Goal: Transaction & Acquisition: Purchase product/service

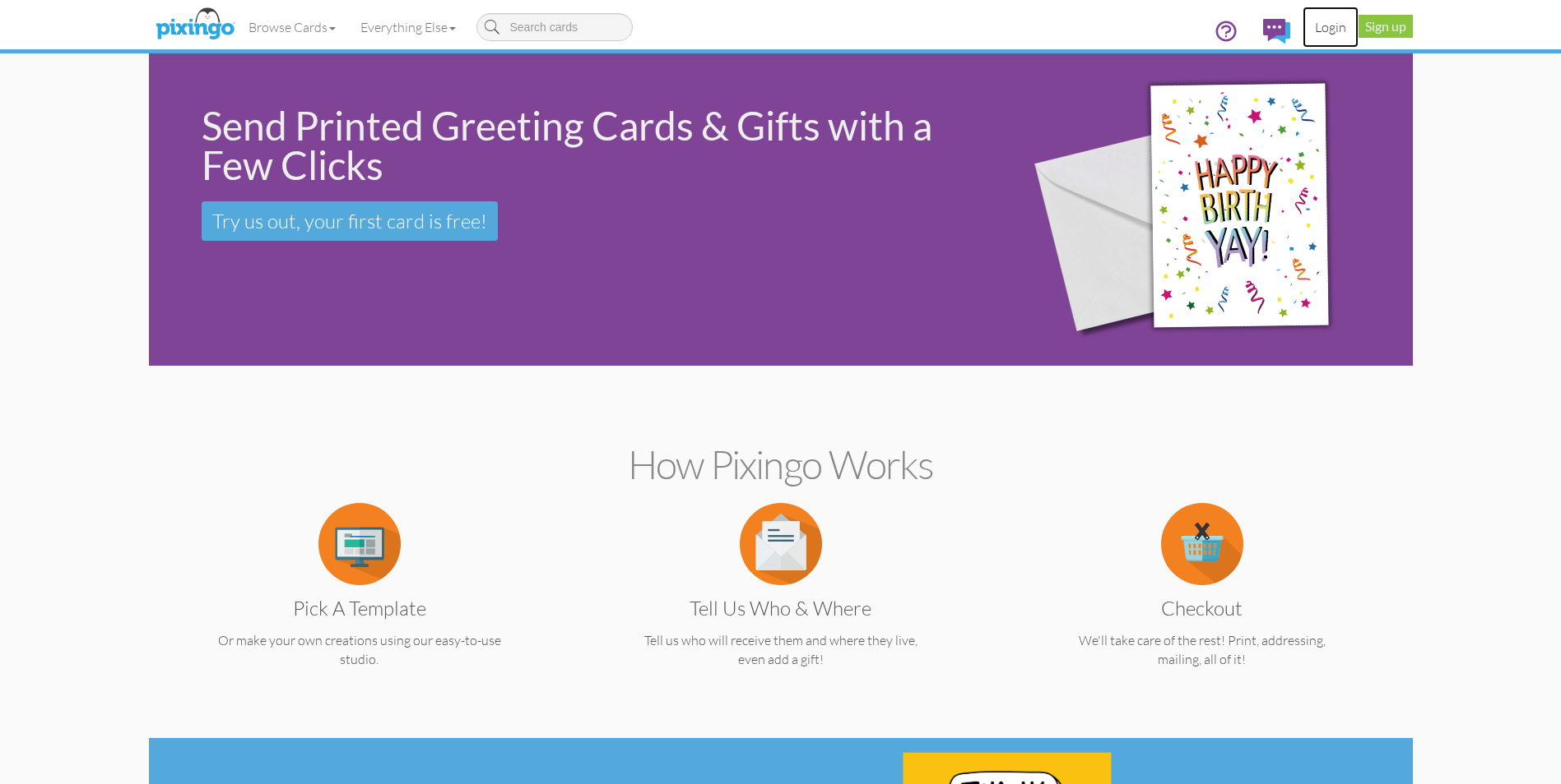
click at [1335, 26] on link "Login" at bounding box center [1330, 27] width 56 height 41
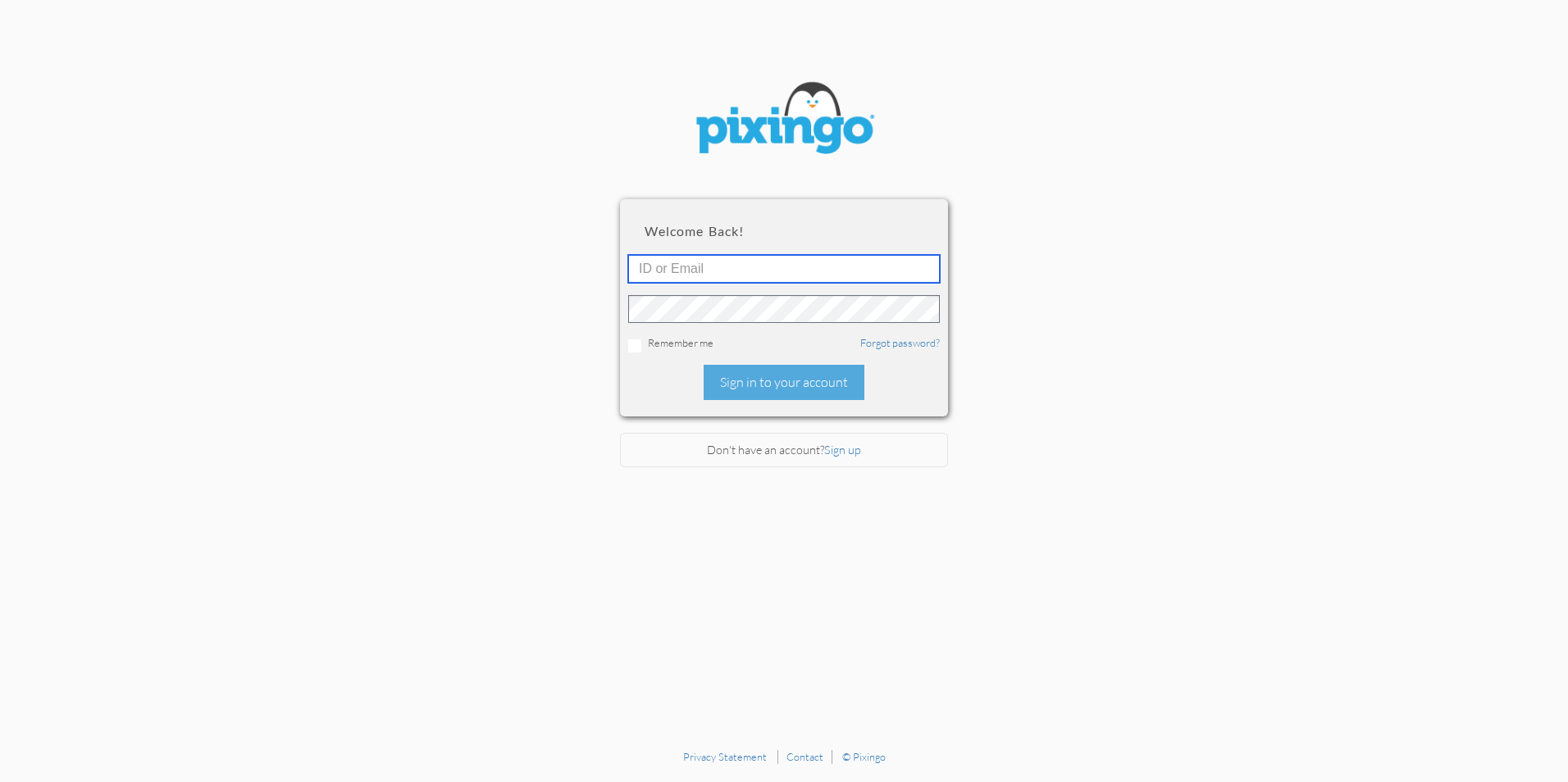
click at [798, 268] on input "text" at bounding box center [784, 269] width 312 height 28
type input "2652"
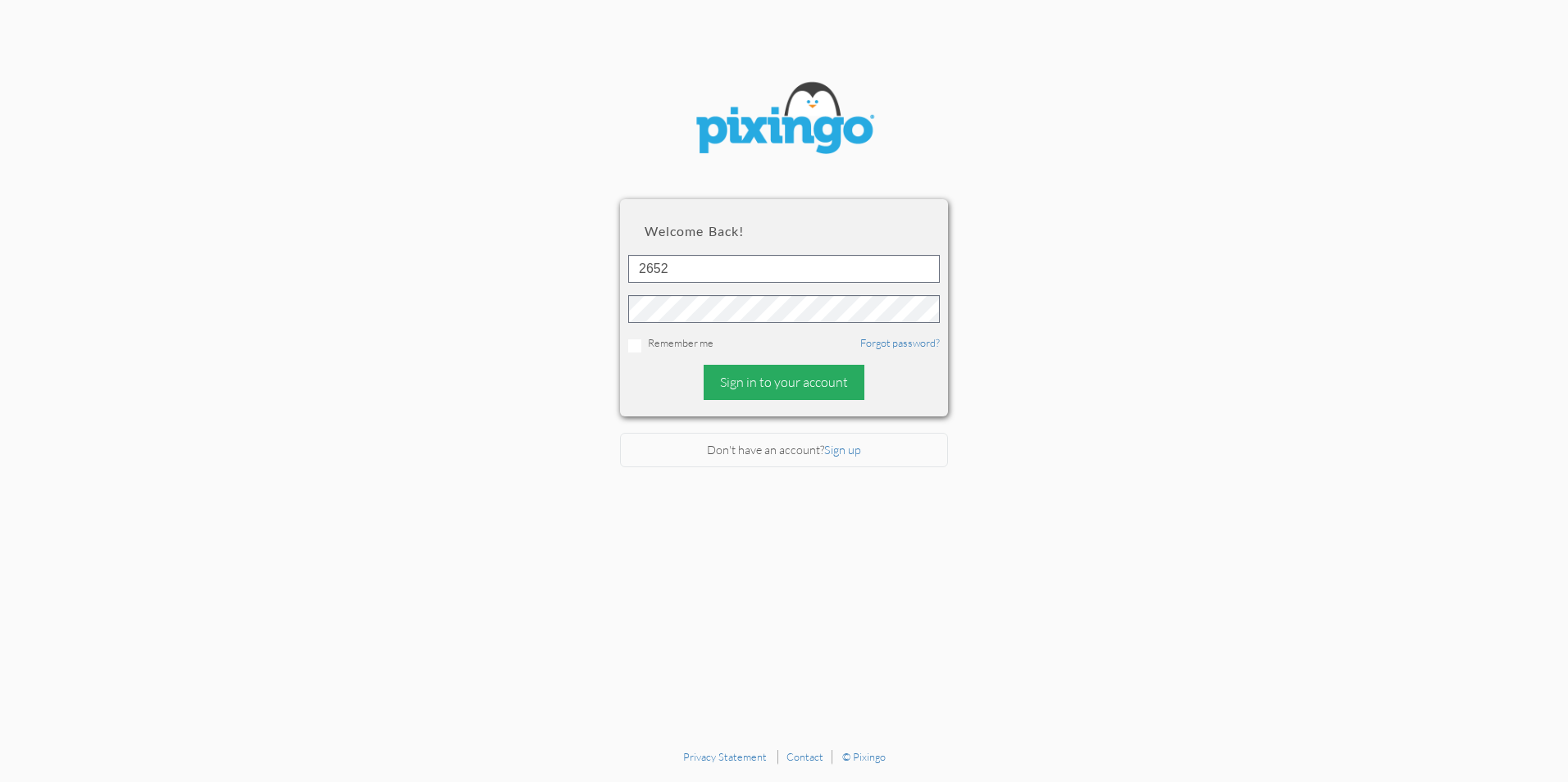
click at [767, 376] on div "Sign in to your account" at bounding box center [784, 382] width 161 height 36
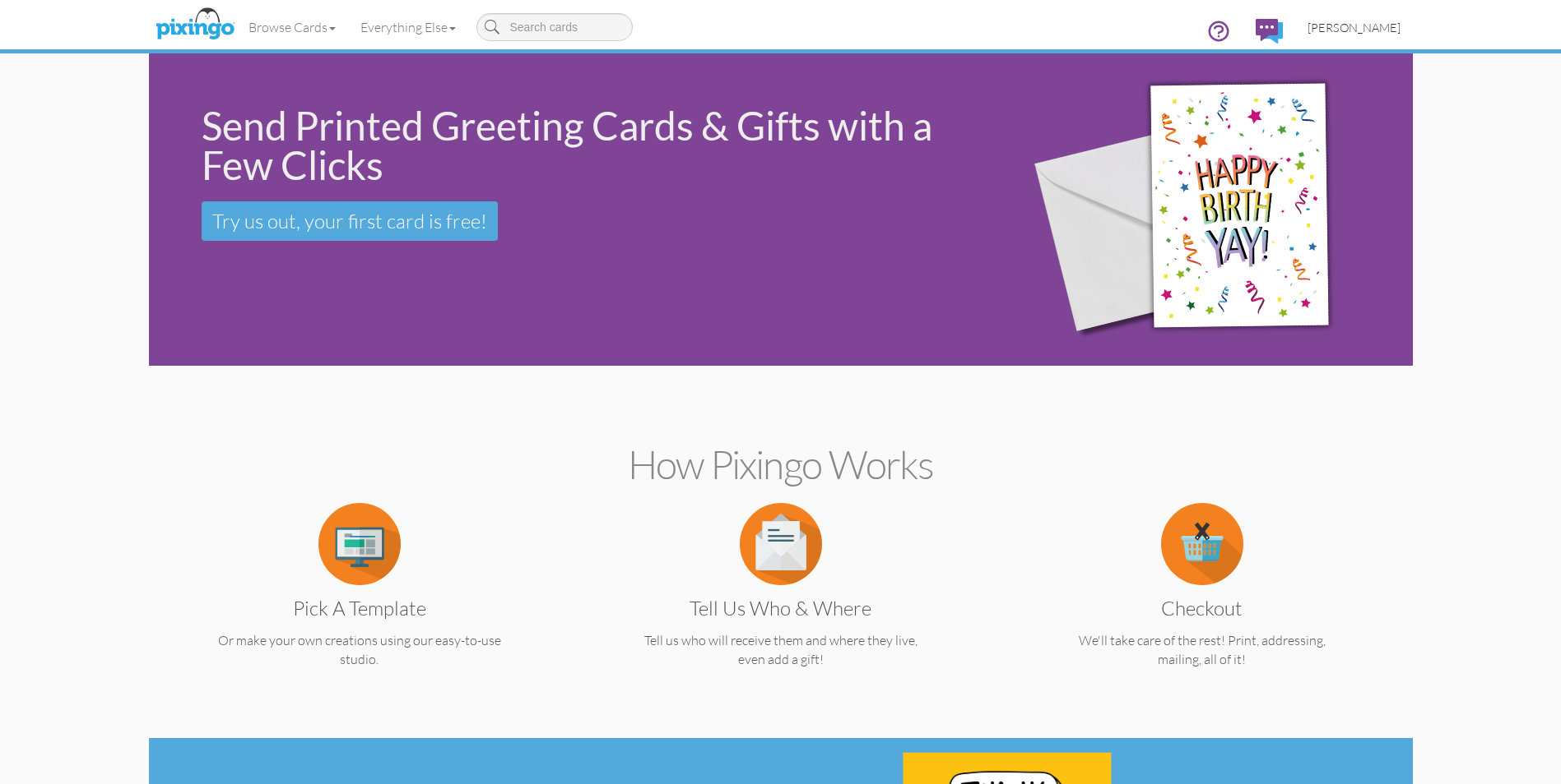
click at [1359, 31] on span "[PERSON_NAME]" at bounding box center [1354, 28] width 93 height 14
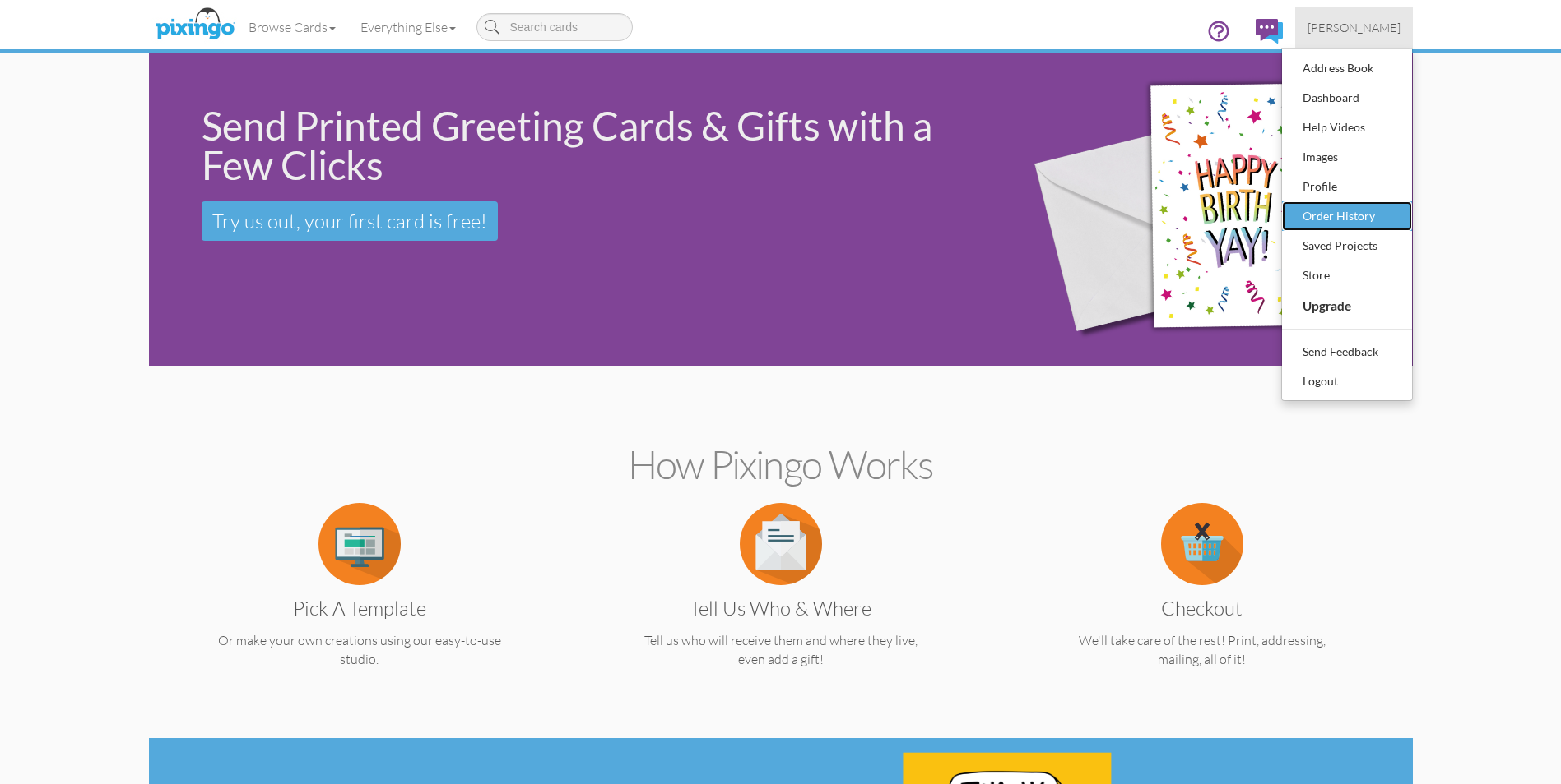
click at [1346, 215] on div "Order History" at bounding box center [1346, 216] width 97 height 24
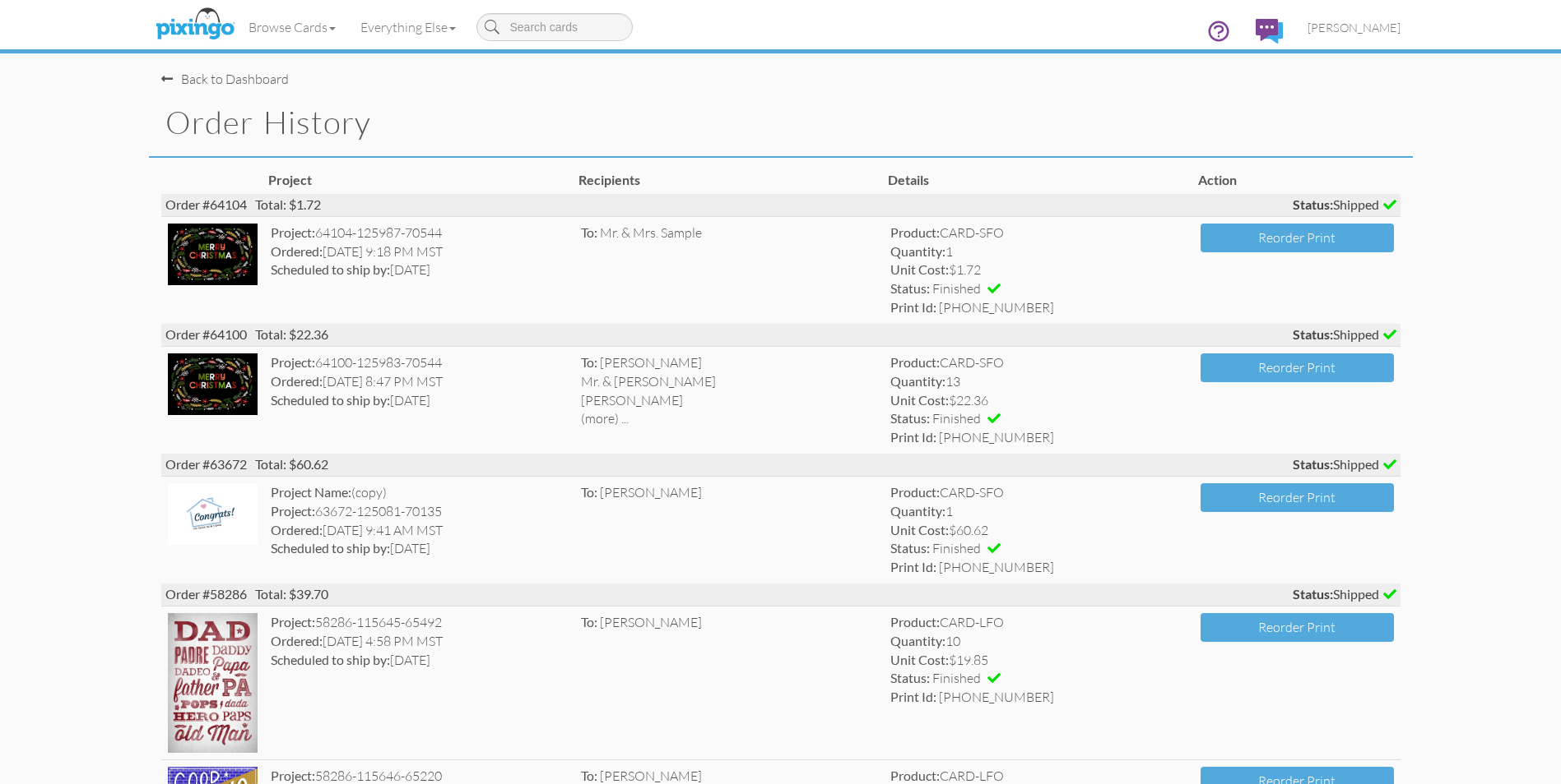
click at [169, 76] on span at bounding box center [166, 78] width 11 height 13
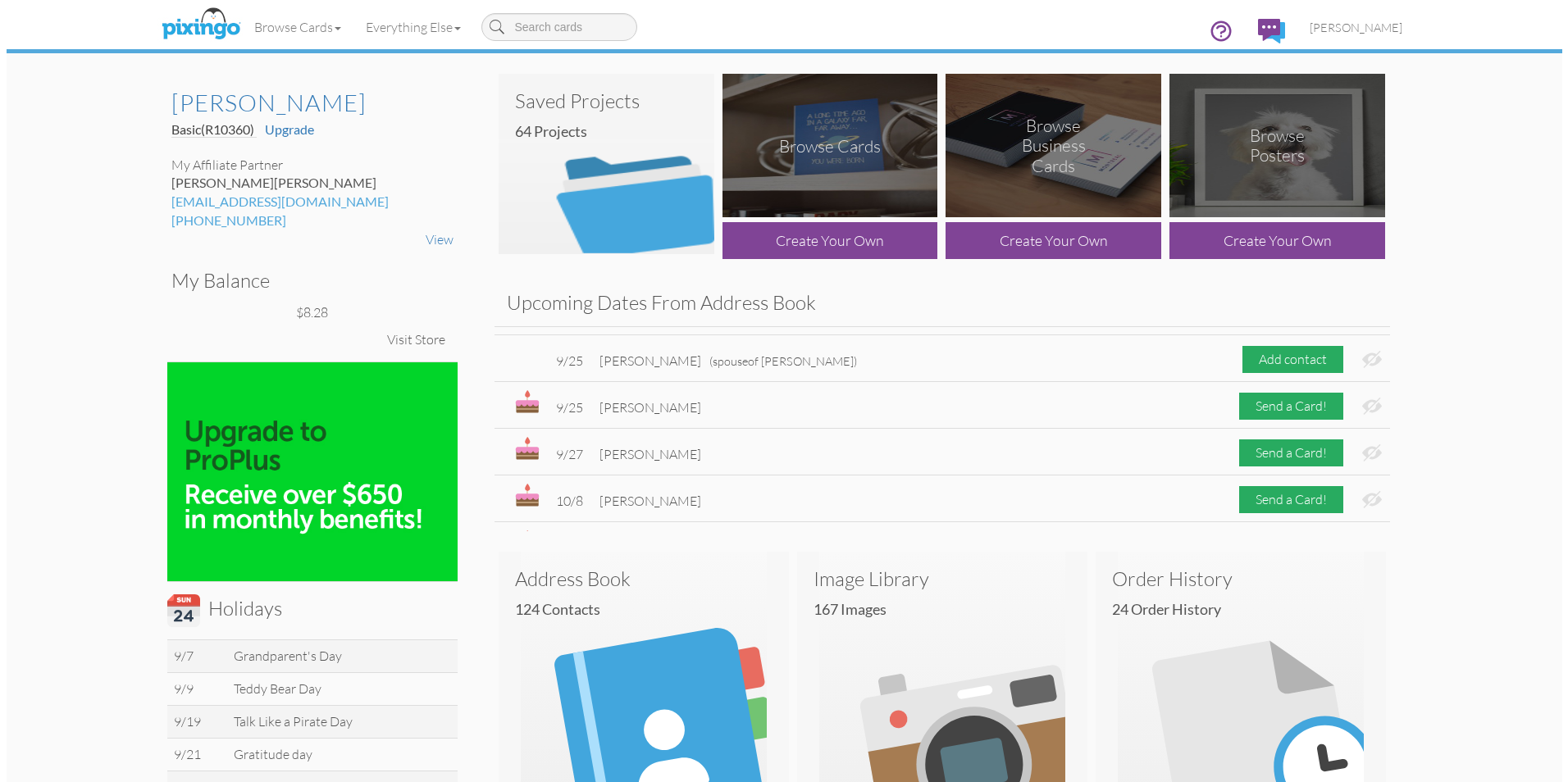
scroll to position [76, 0]
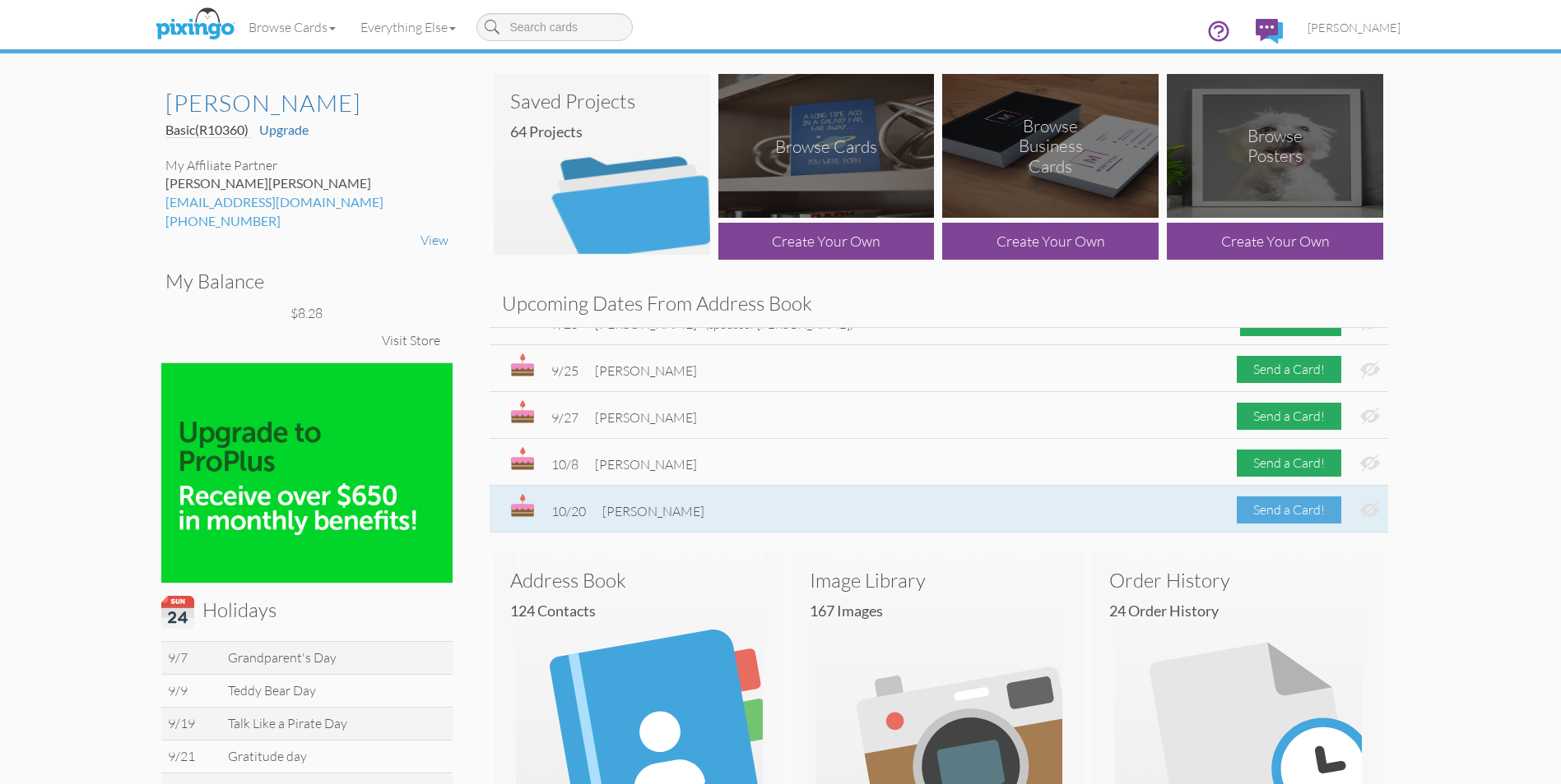
click at [1272, 510] on div "Send a Card!" at bounding box center [1289, 510] width 105 height 27
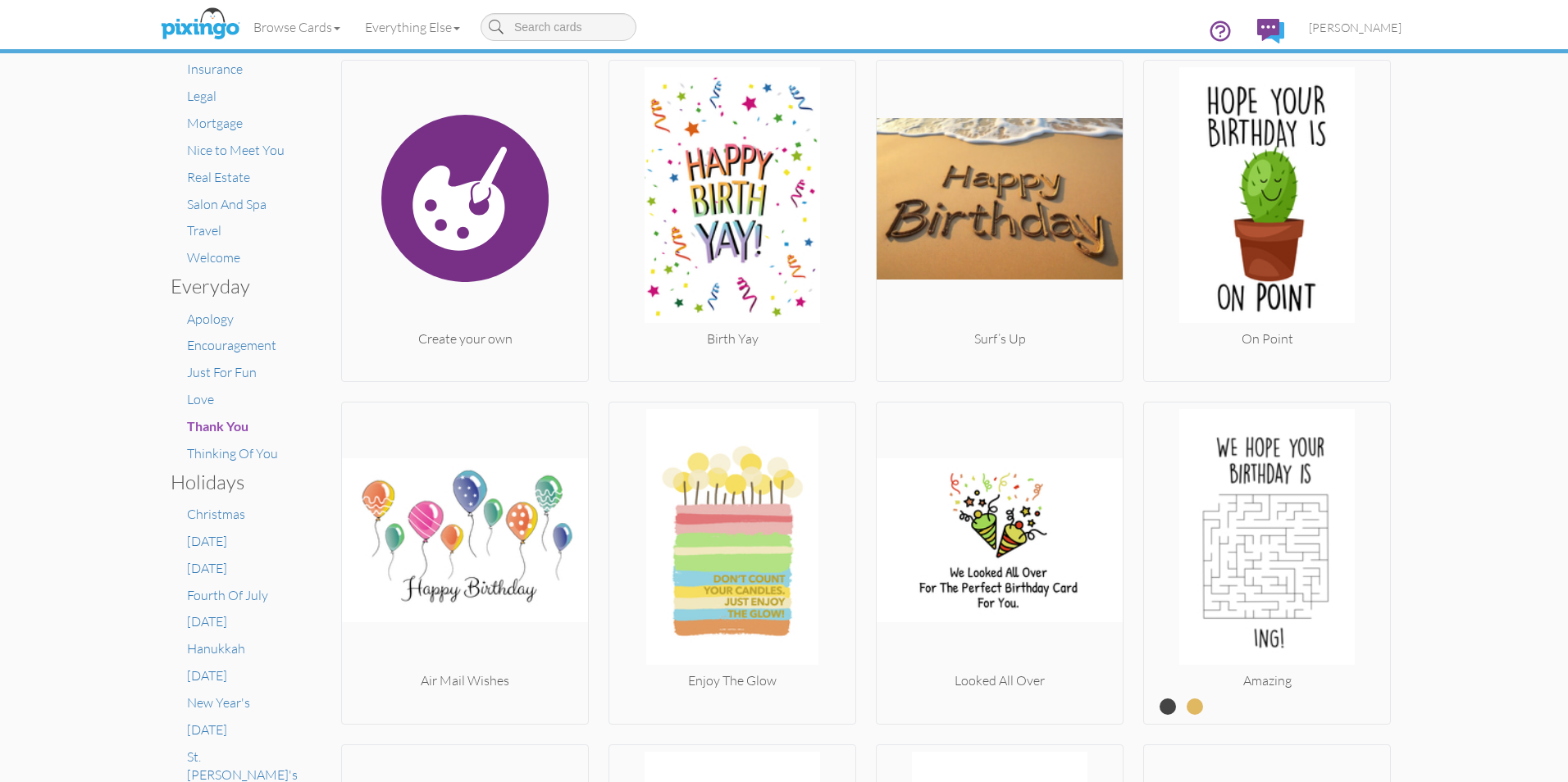
scroll to position [328, 0]
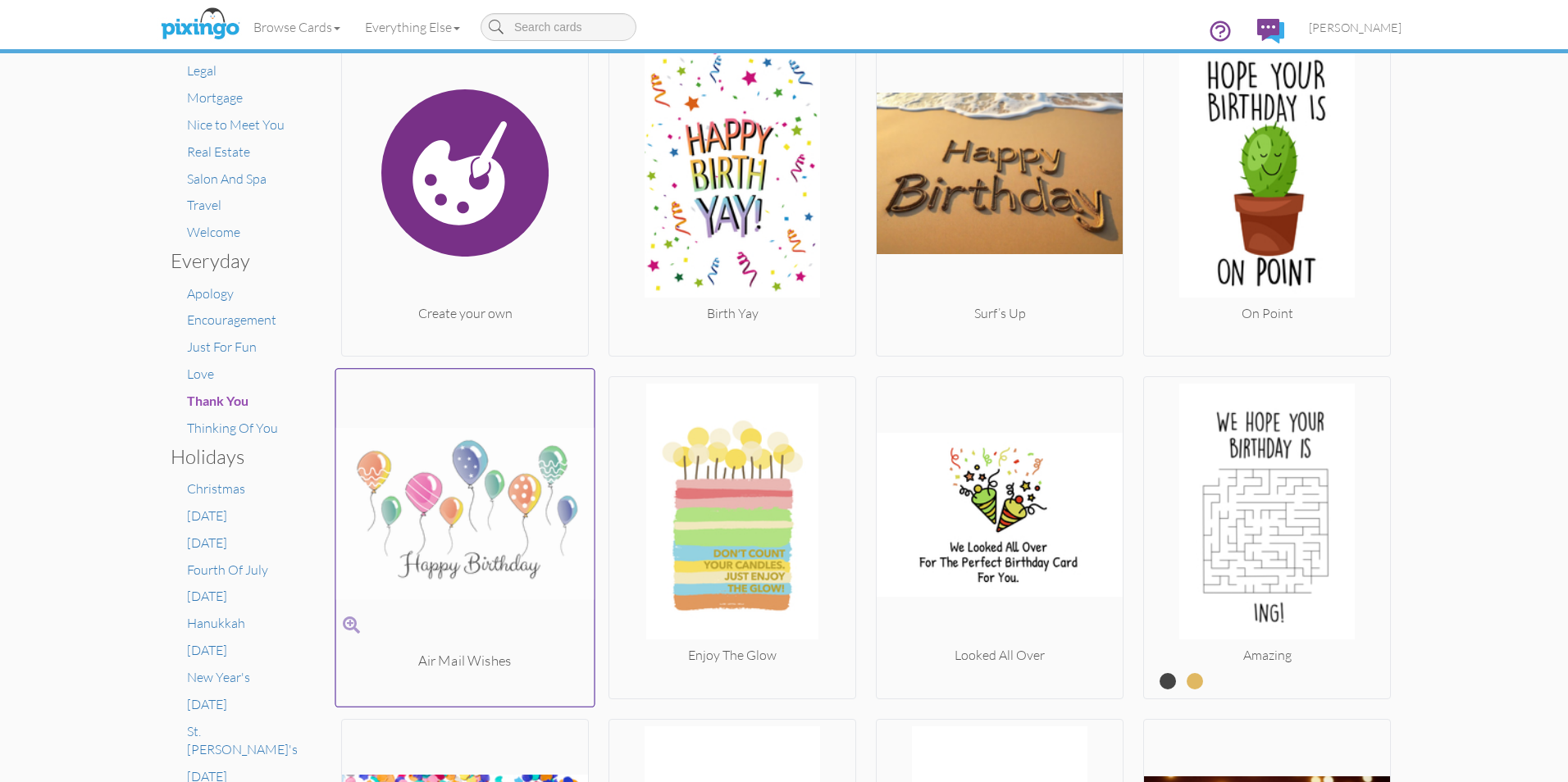
click at [440, 525] on img at bounding box center [465, 514] width 258 height 275
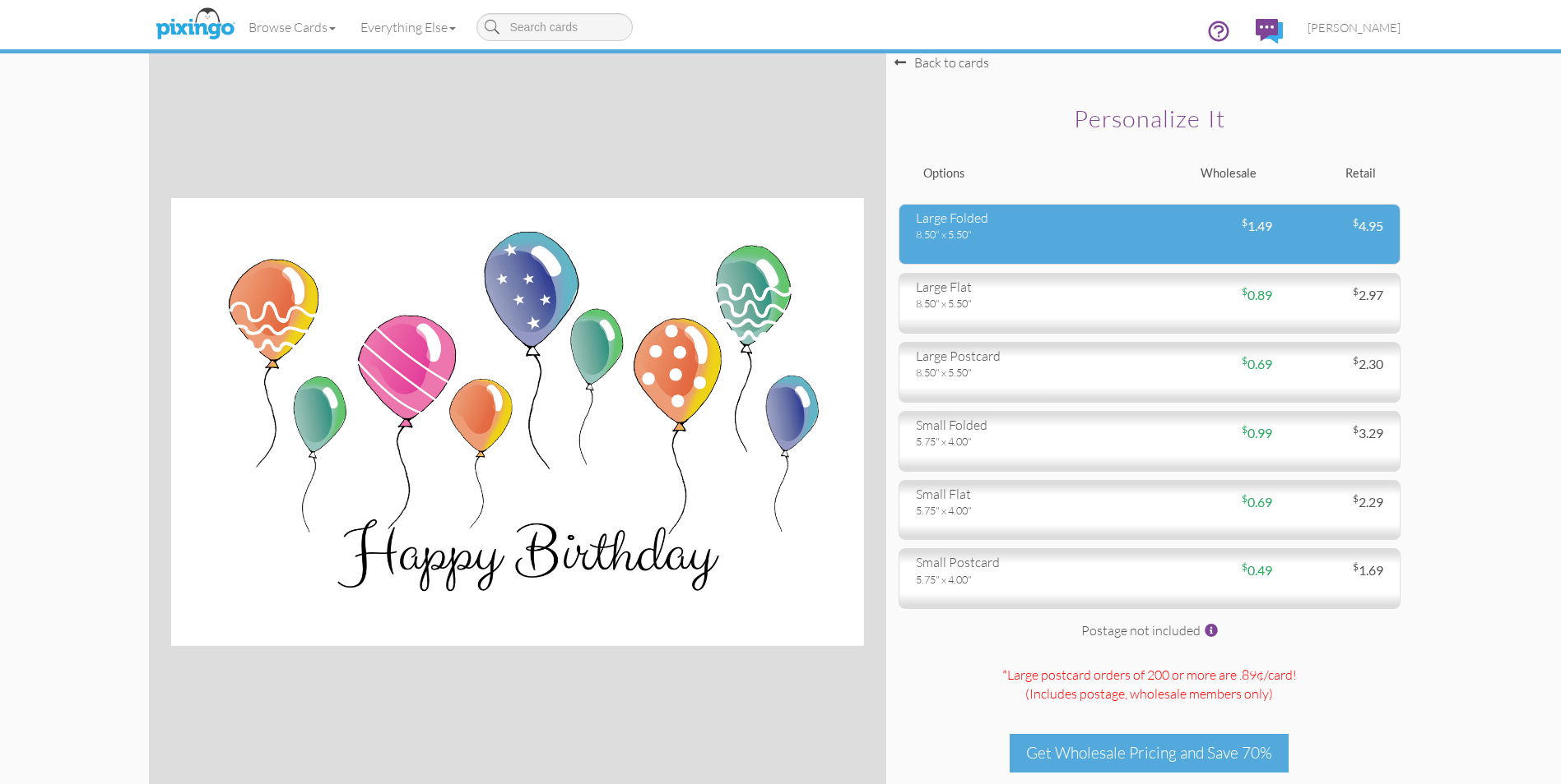
click at [969, 226] on div "large folded" at bounding box center [1027, 219] width 221 height 19
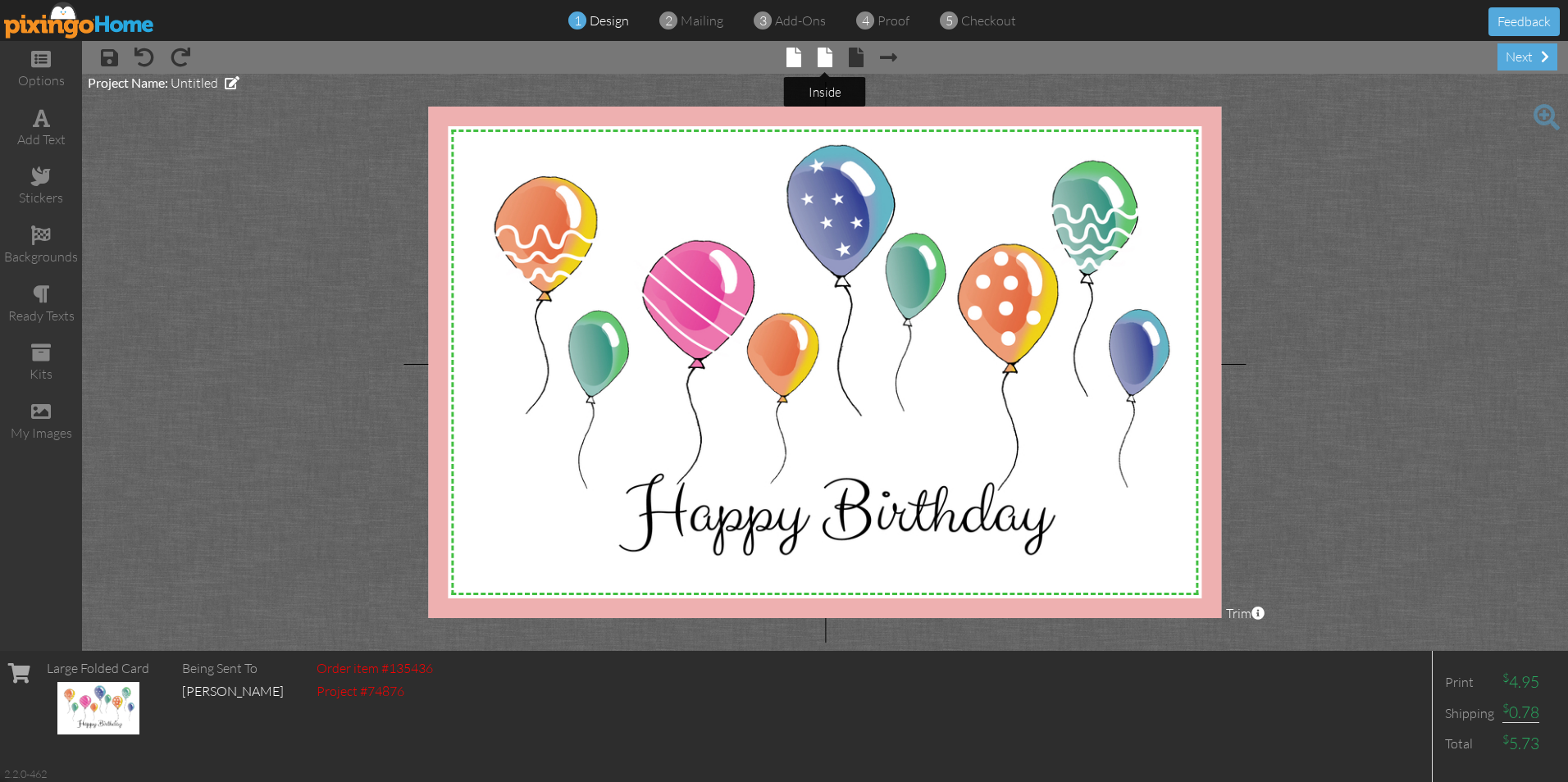
click at [825, 54] on span at bounding box center [824, 57] width 15 height 20
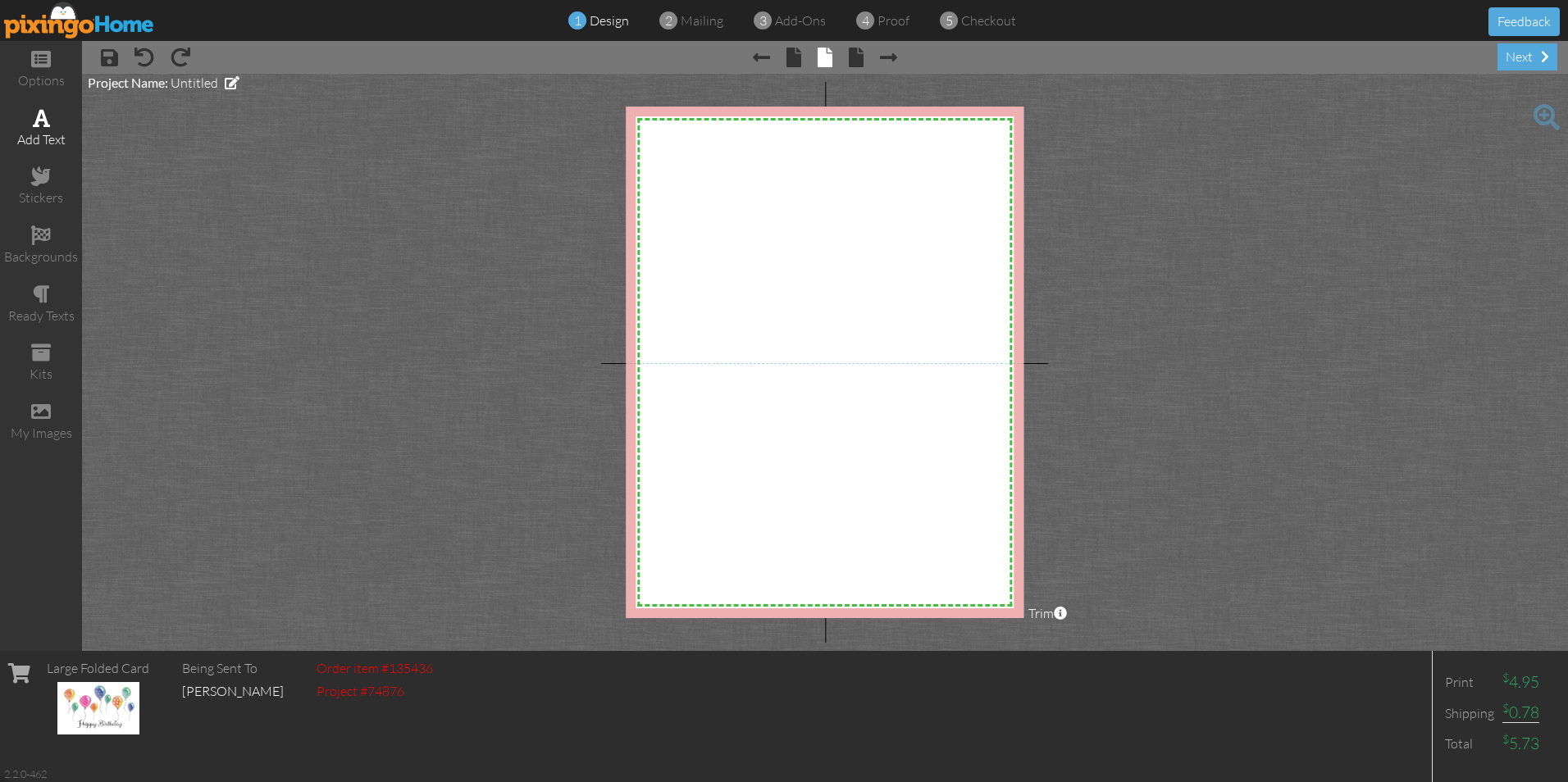
click at [45, 116] on span at bounding box center [42, 118] width 17 height 20
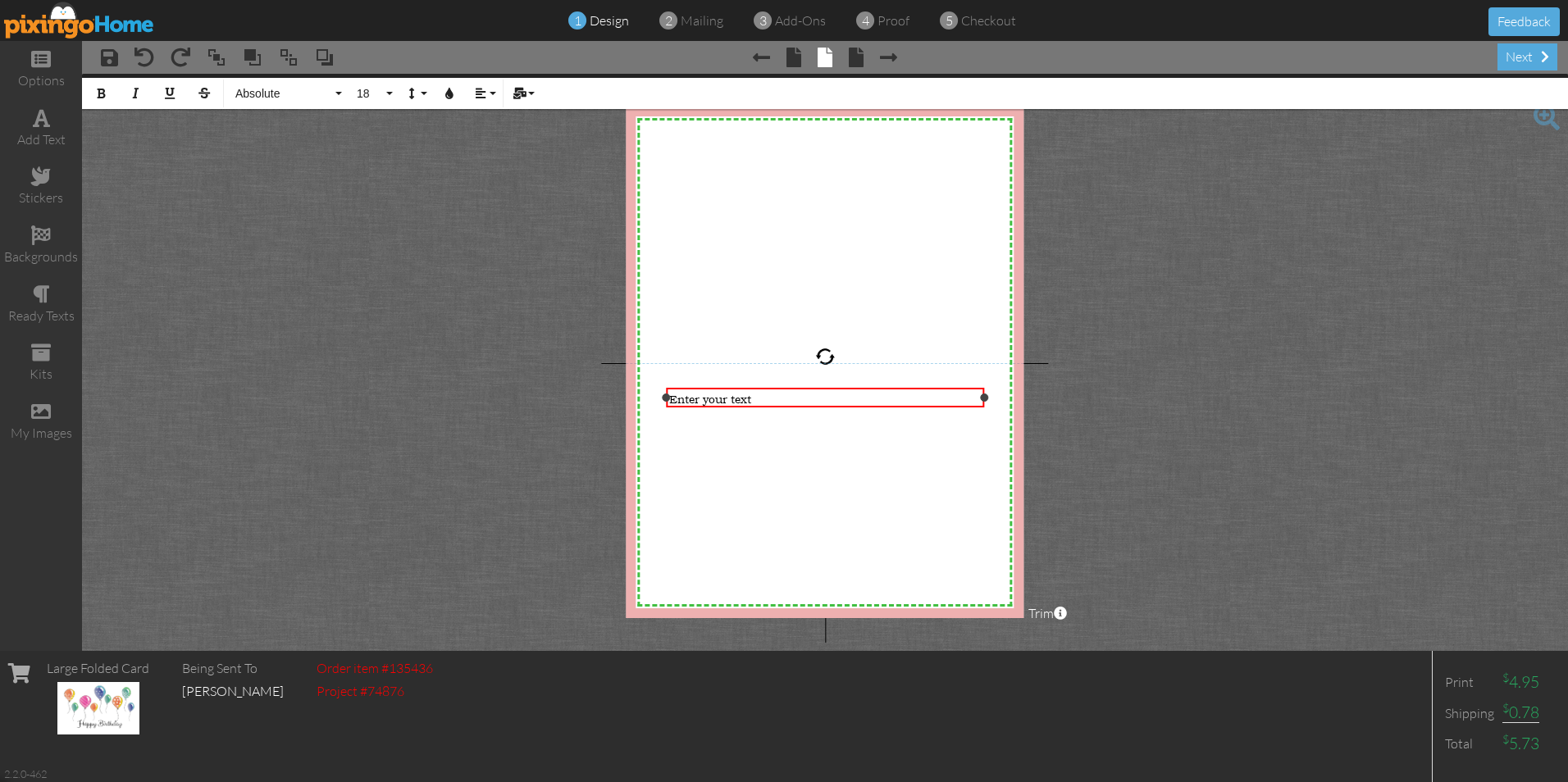
click at [776, 396] on div "Enter your text" at bounding box center [825, 399] width 313 height 16
click at [772, 396] on div "Enter your text" at bounding box center [825, 399] width 313 height 16
click at [757, 396] on div "Enter your text" at bounding box center [825, 399] width 313 height 16
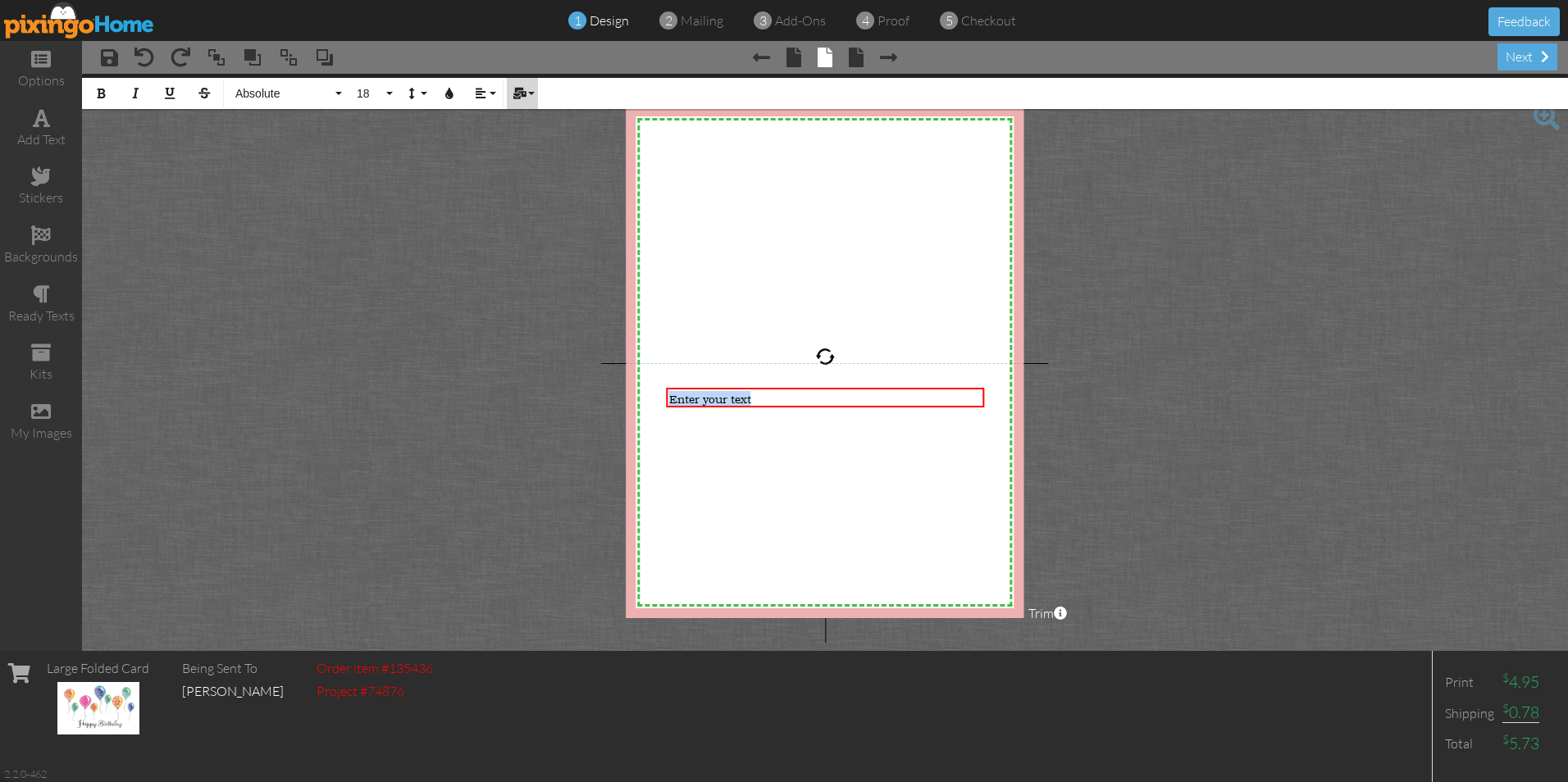
click at [533, 91] on button "Mail Merge" at bounding box center [522, 94] width 31 height 31
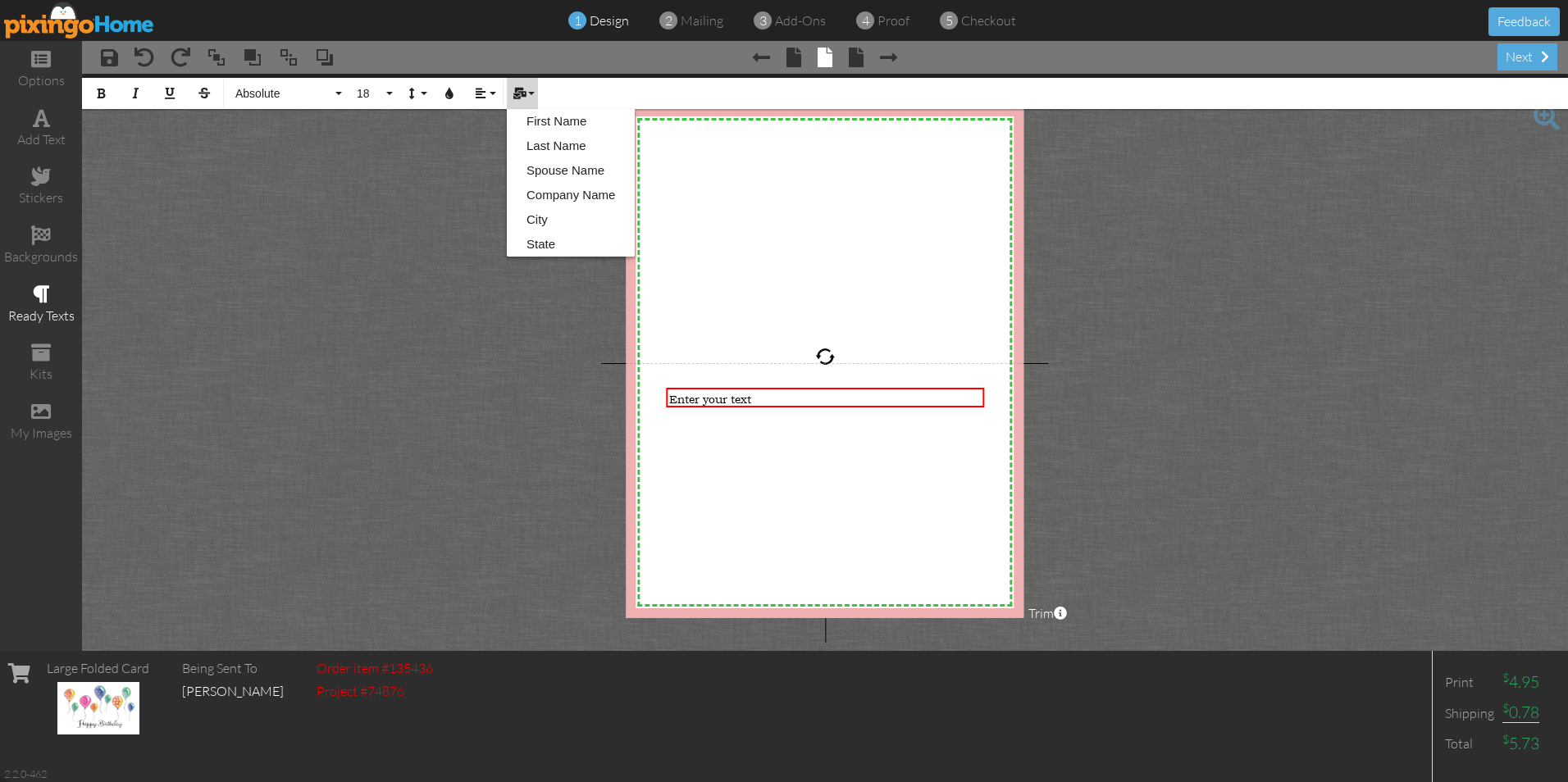
click at [46, 291] on span at bounding box center [42, 295] width 17 height 20
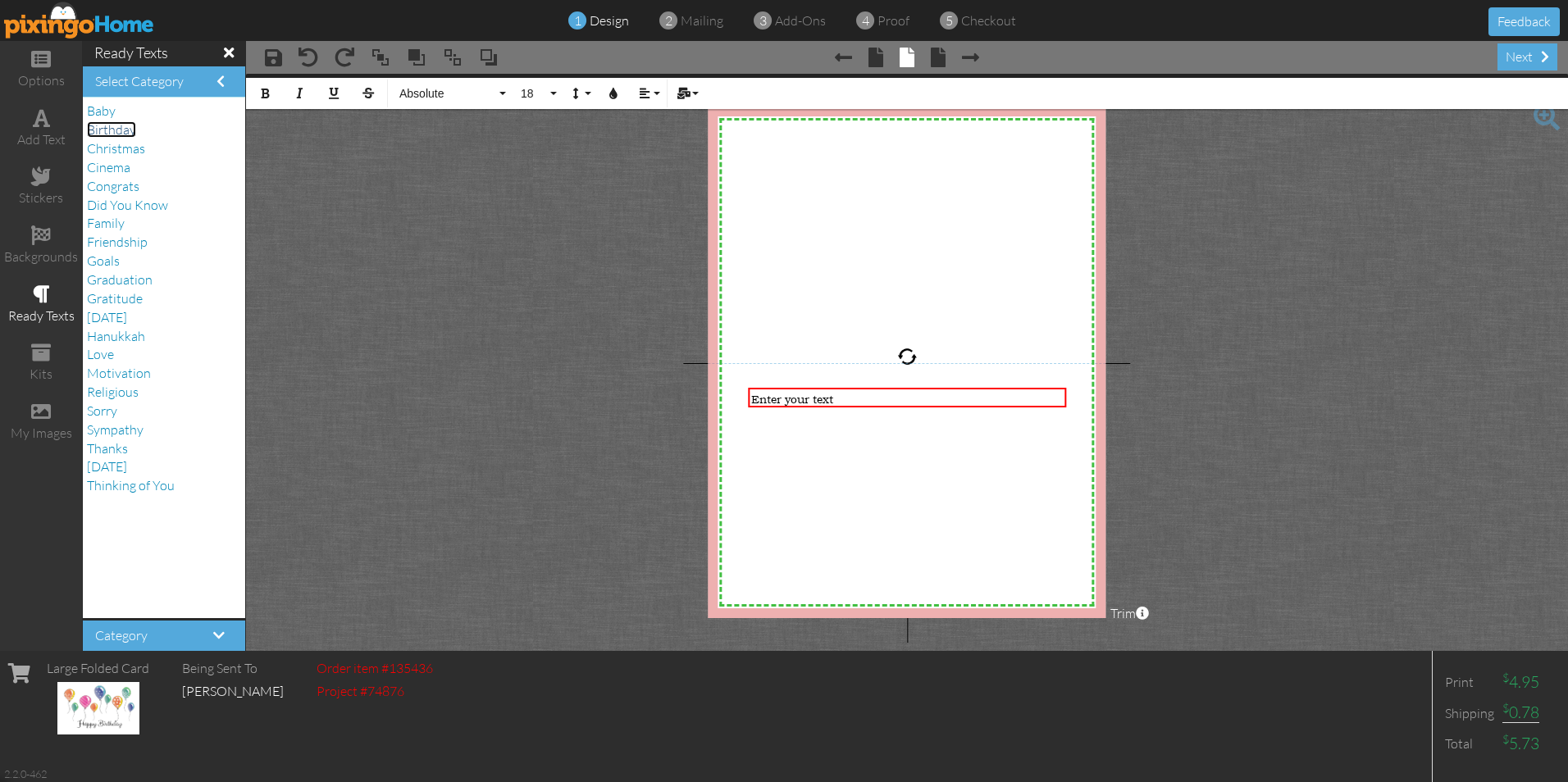
click at [104, 127] on span "Birthday" at bounding box center [111, 129] width 50 height 17
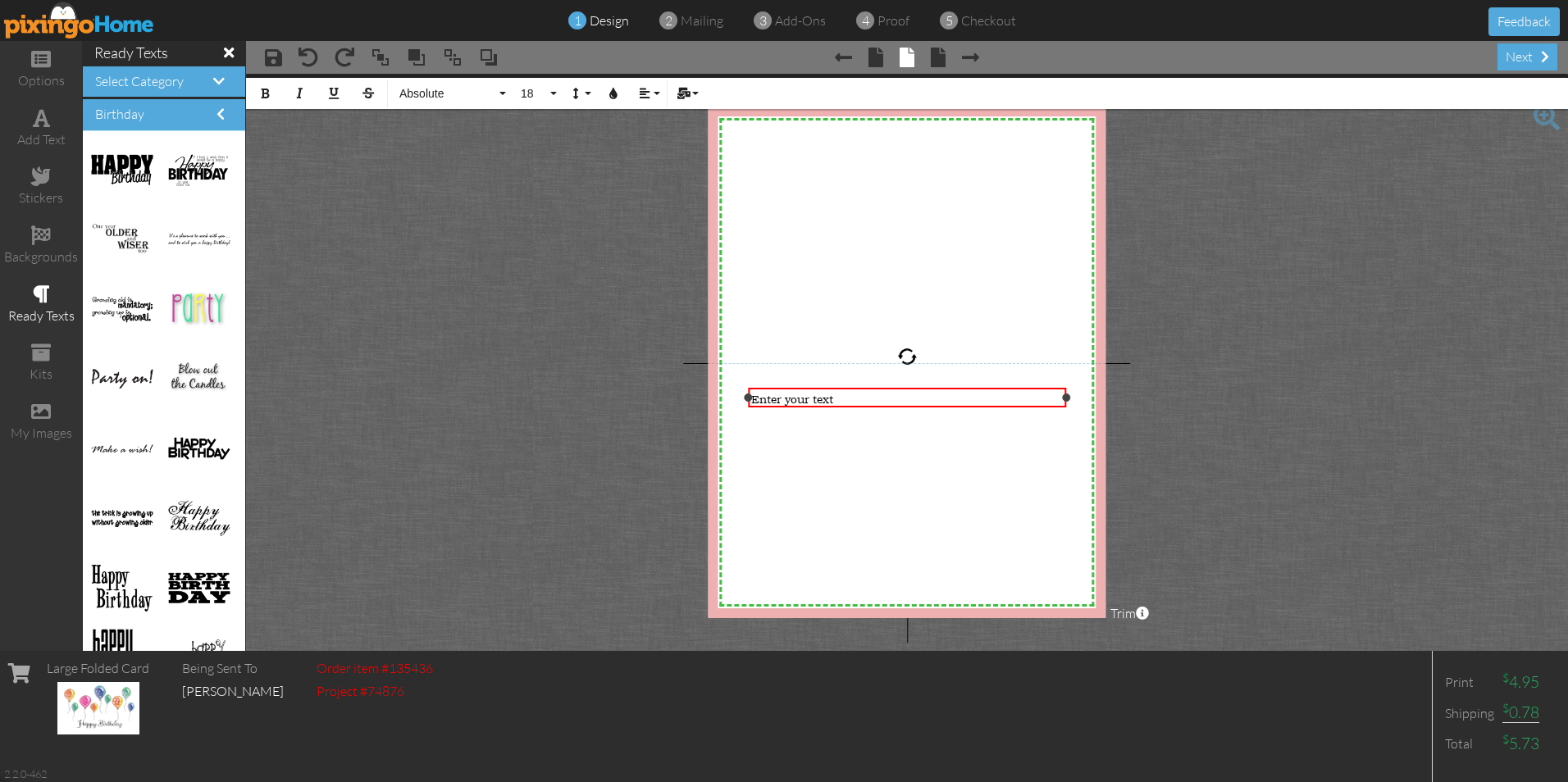
click at [782, 395] on span "Enter your text" at bounding box center [792, 399] width 82 height 16
click at [884, 388] on div "Enteryour text" at bounding box center [907, 398] width 318 height 22
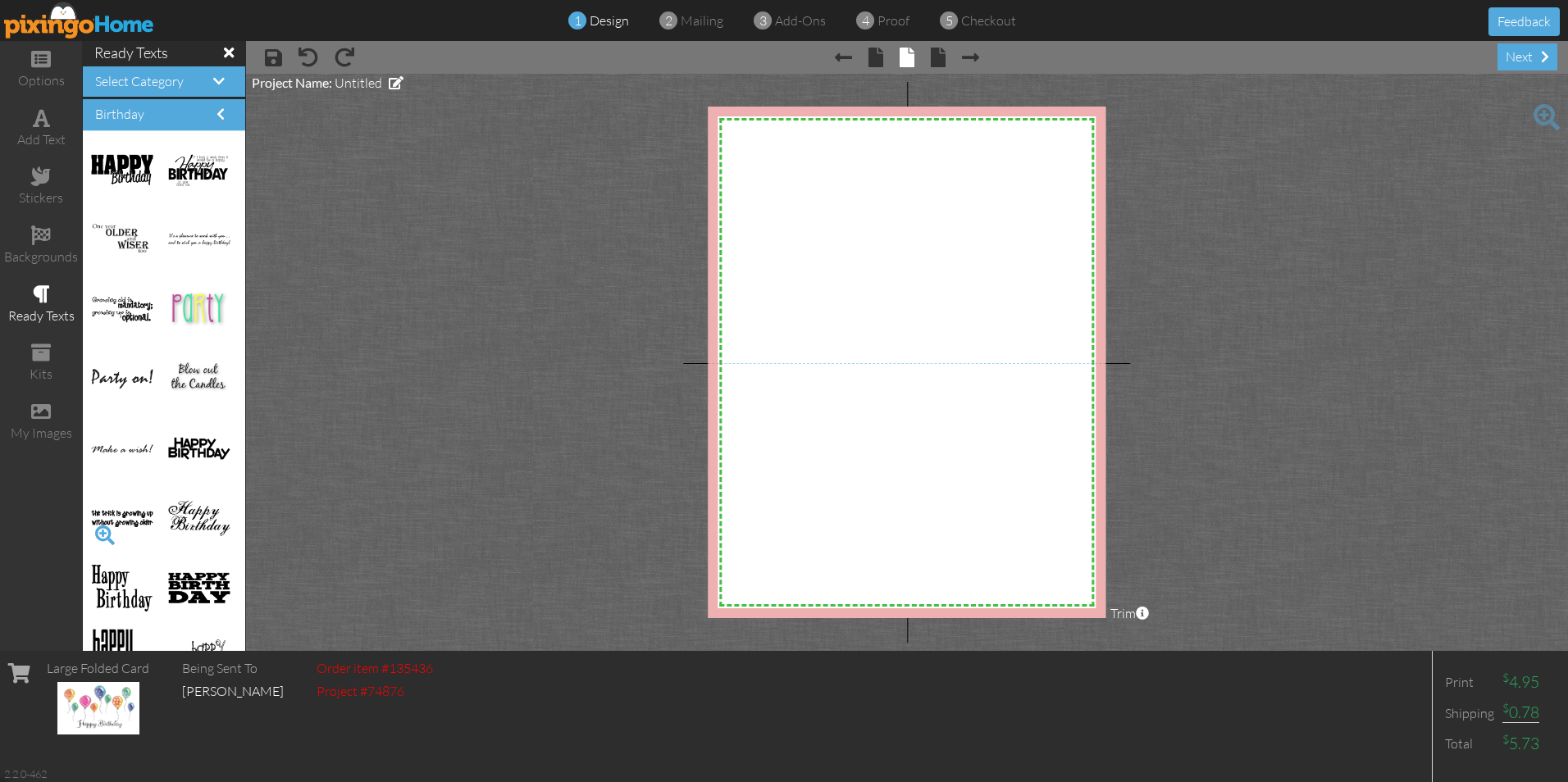
click at [100, 533] on span at bounding box center [105, 535] width 28 height 28
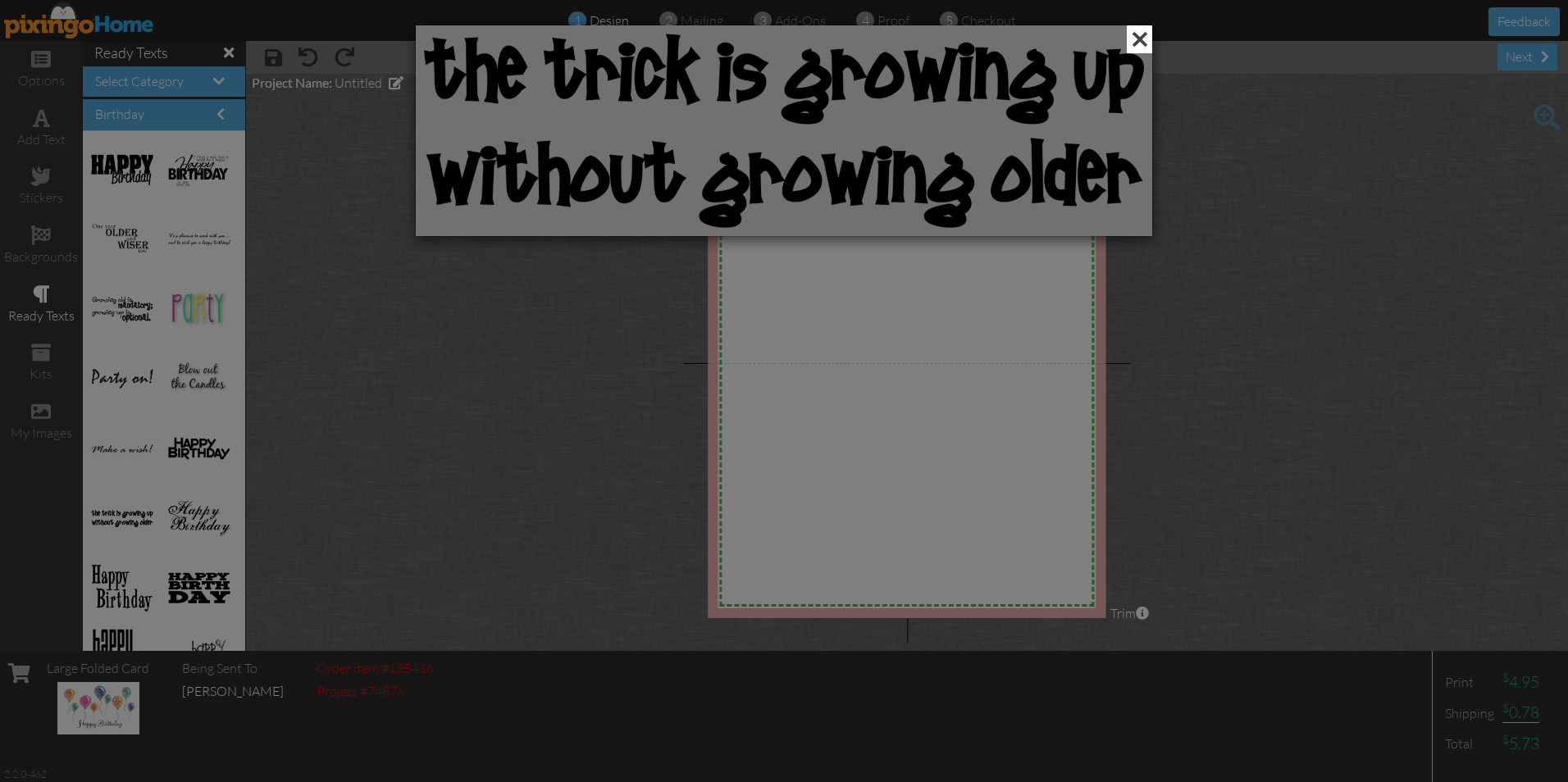
click at [1137, 34] on span at bounding box center [1139, 39] width 25 height 28
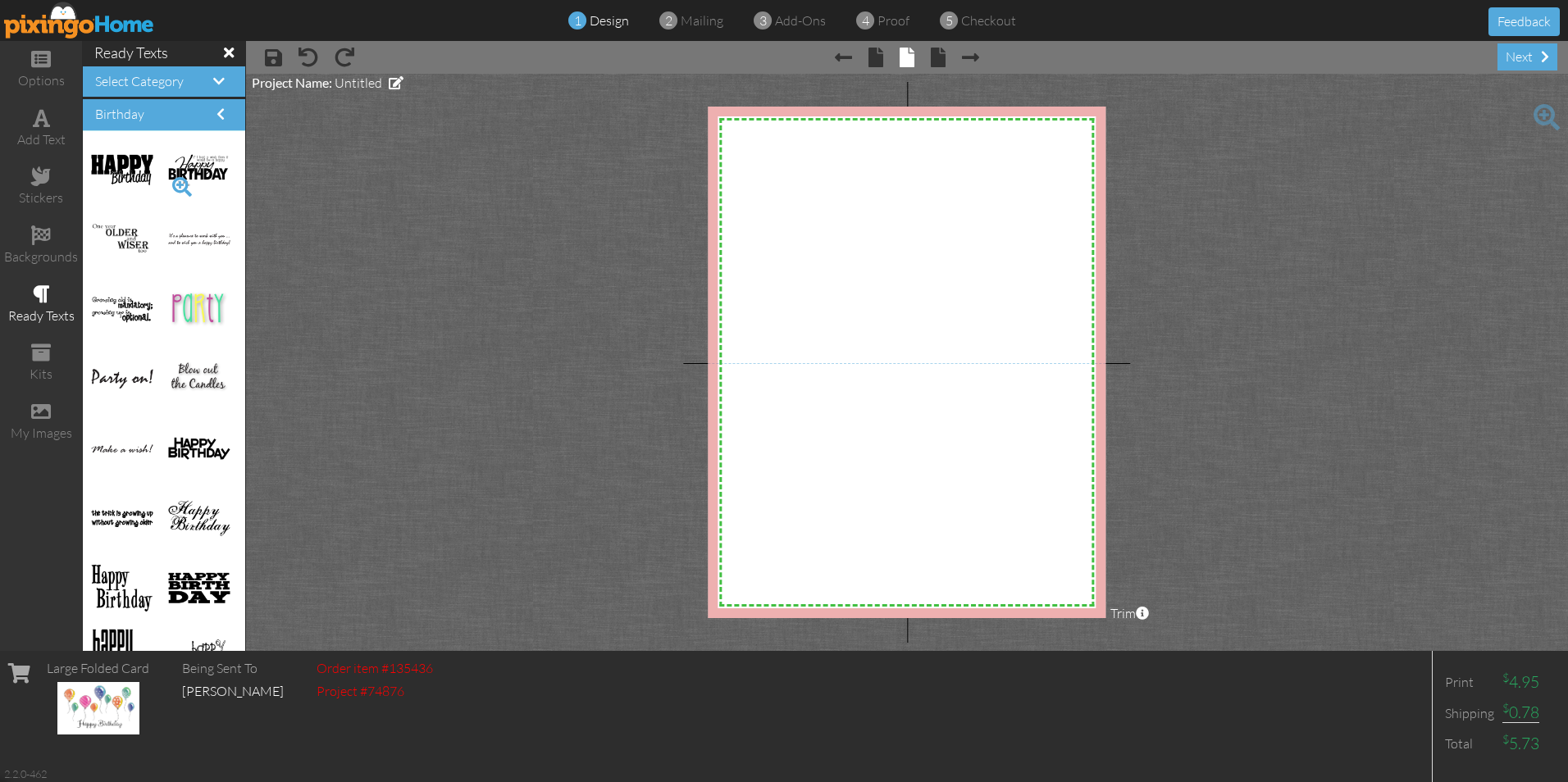
click at [169, 182] on span at bounding box center [182, 187] width 28 height 28
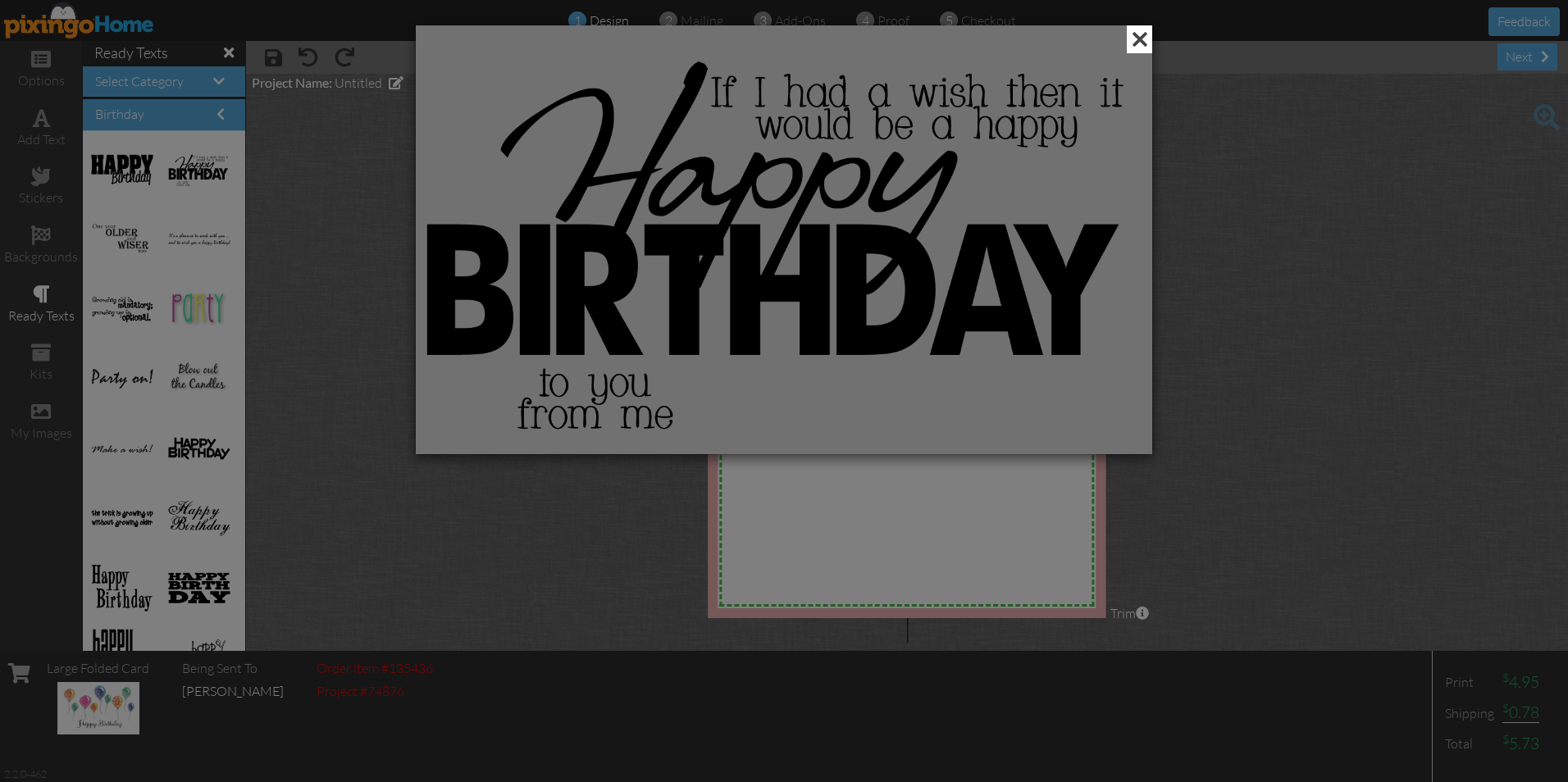
click at [1135, 37] on span at bounding box center [1139, 39] width 25 height 28
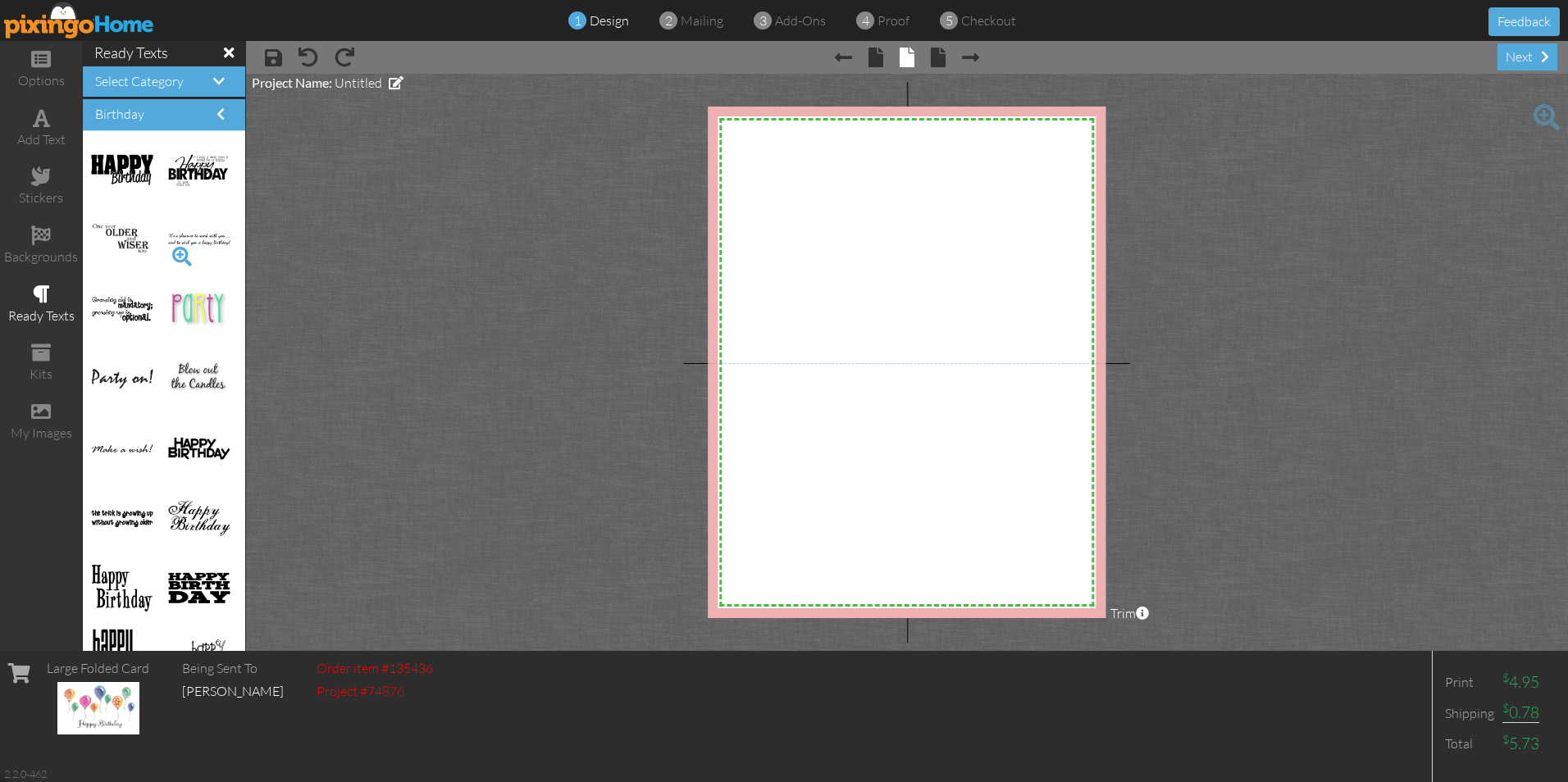
click at [169, 253] on span at bounding box center [182, 256] width 28 height 28
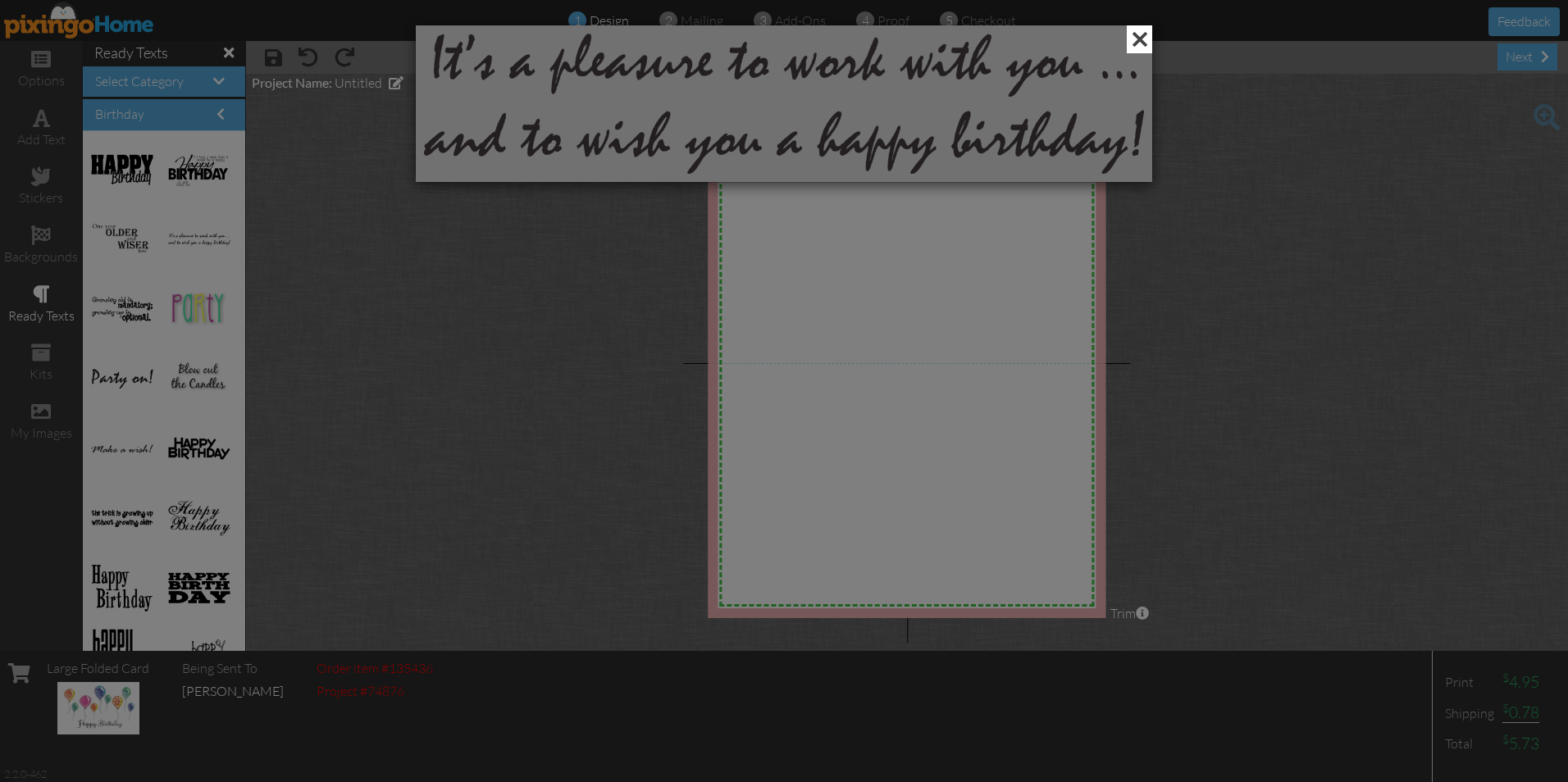
click at [1136, 36] on span at bounding box center [1139, 39] width 25 height 28
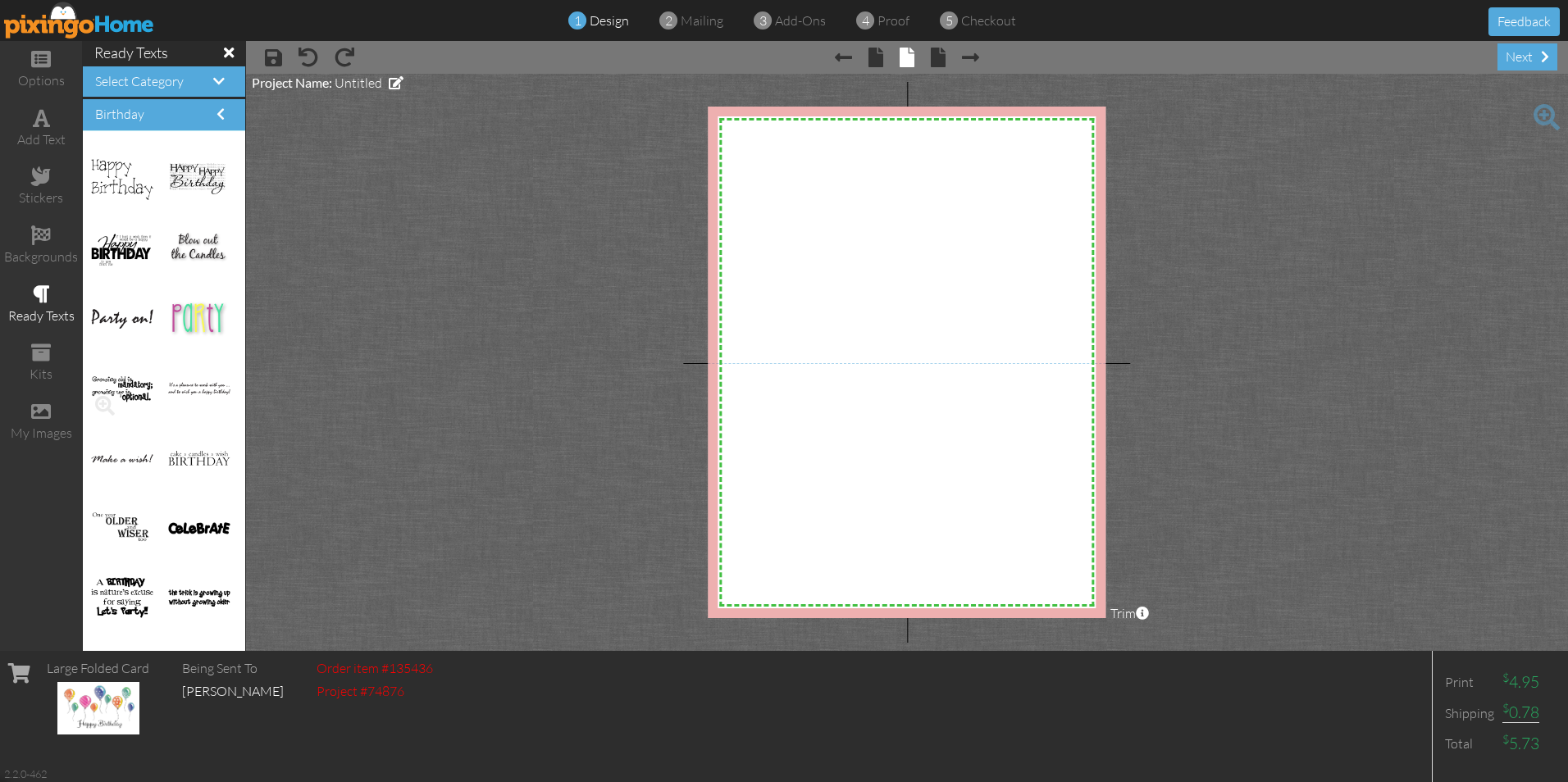
scroll to position [656, 0]
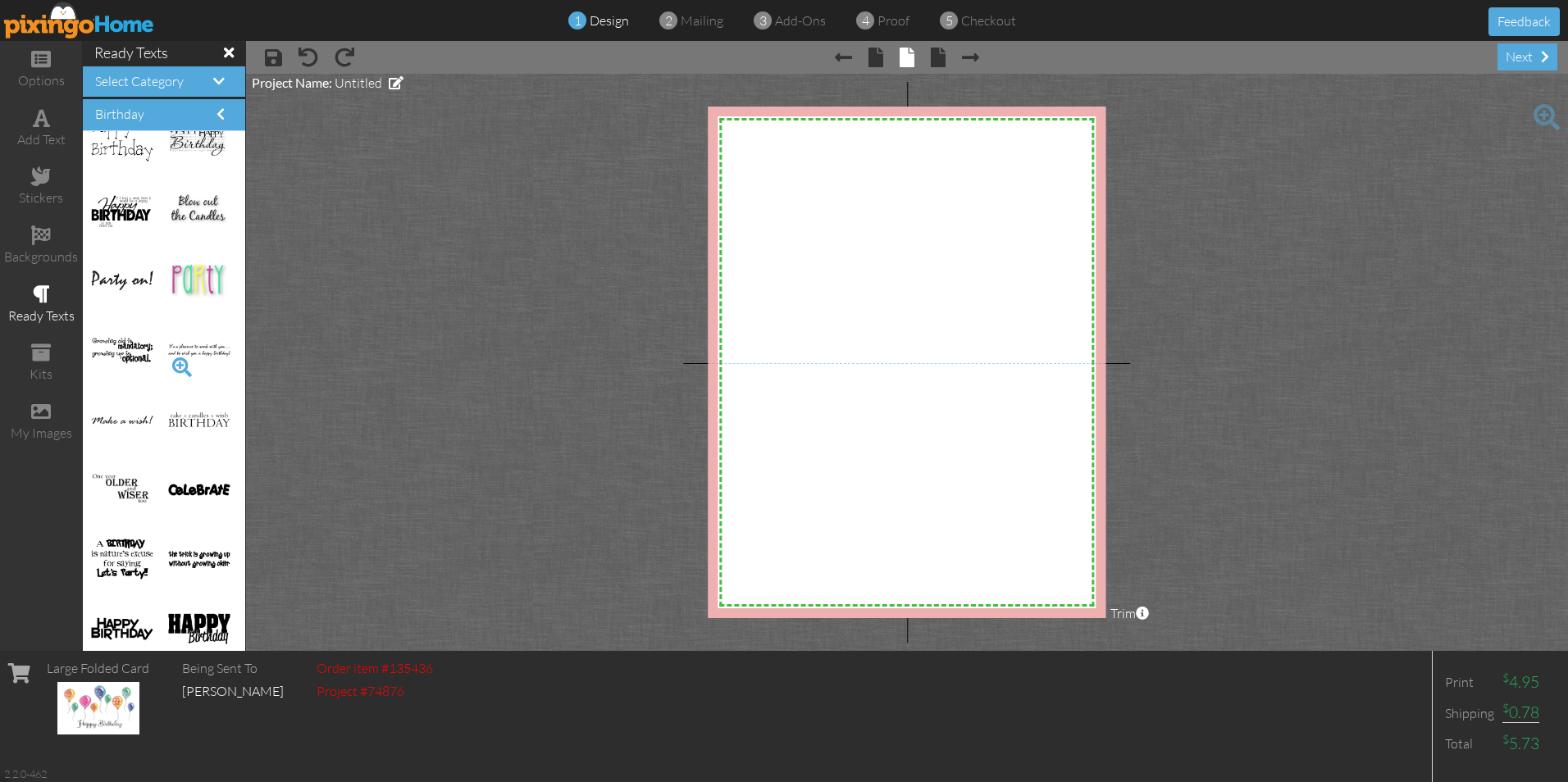
click at [169, 367] on span at bounding box center [182, 368] width 28 height 28
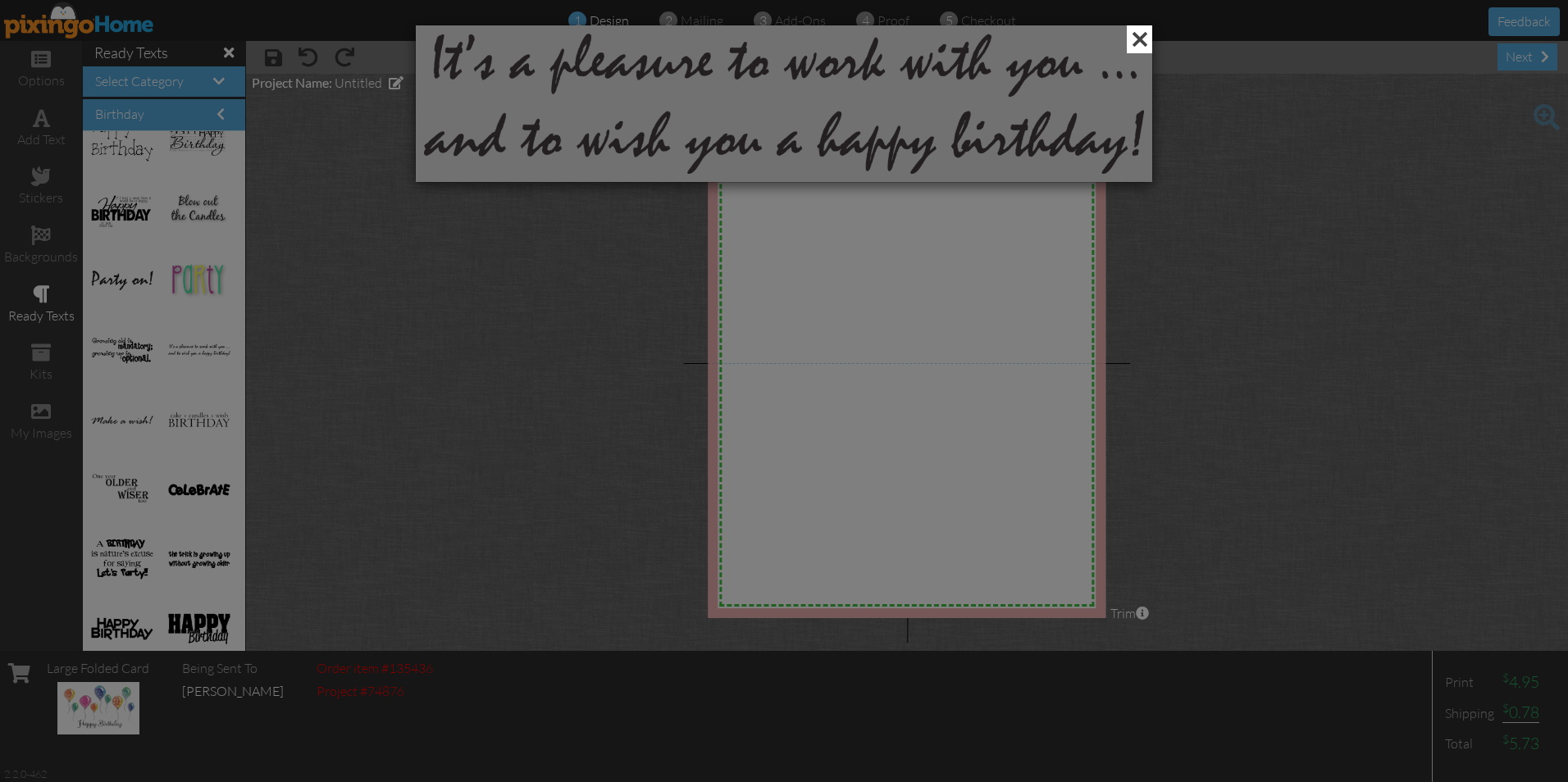
click at [1135, 36] on span at bounding box center [1139, 39] width 25 height 28
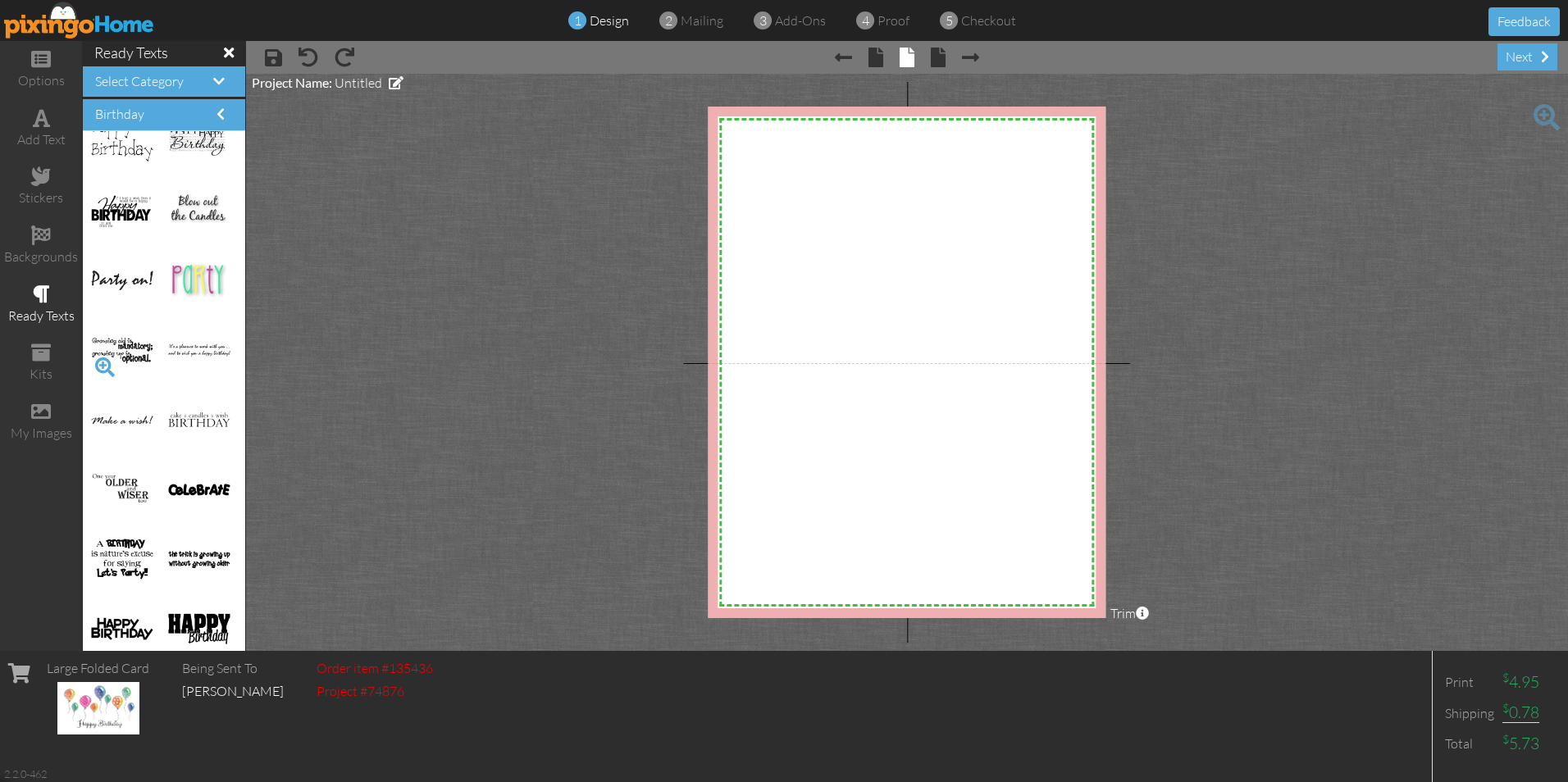
click at [103, 366] on span at bounding box center [105, 368] width 28 height 28
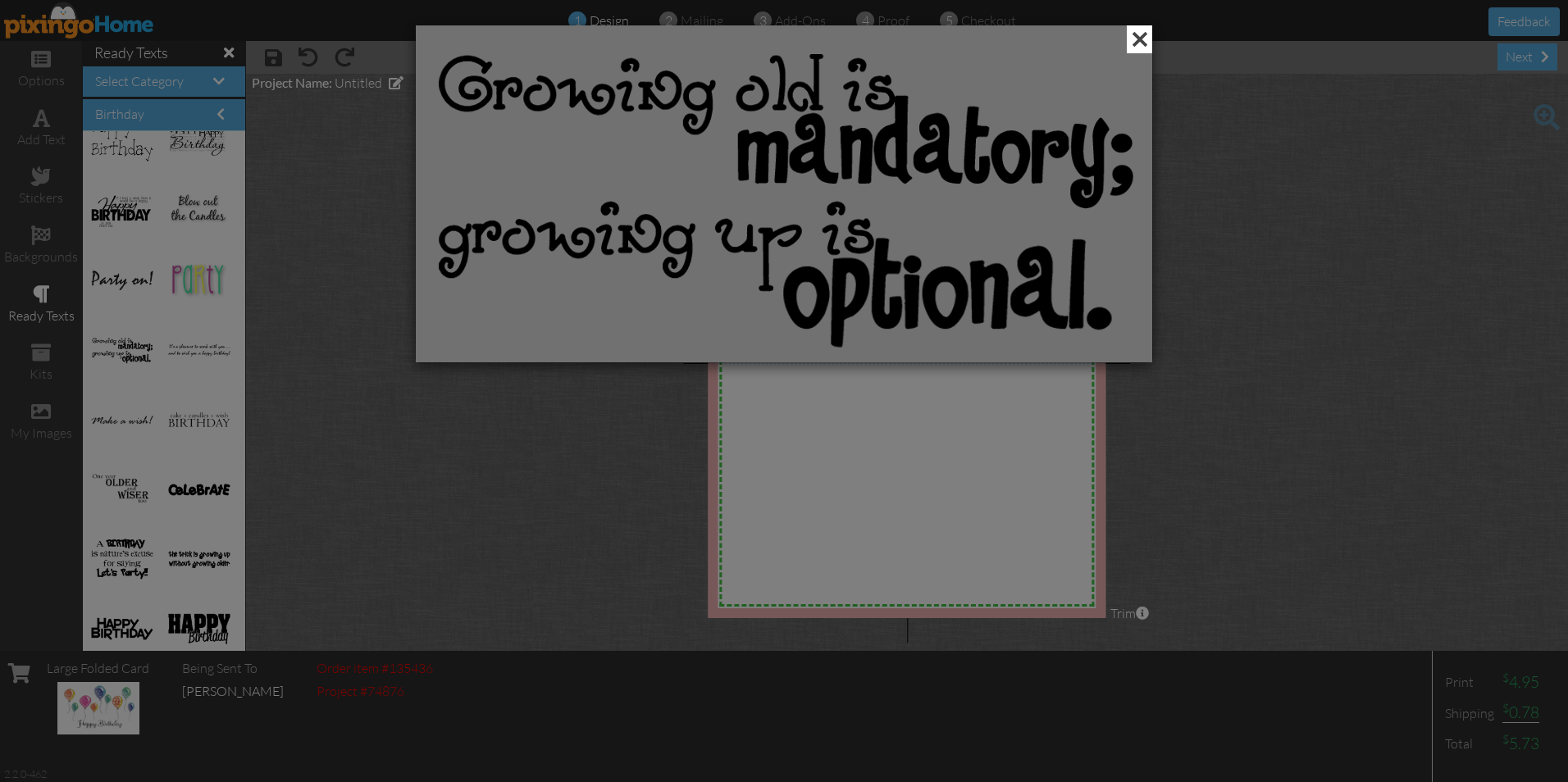
click at [1140, 41] on span at bounding box center [1139, 39] width 25 height 28
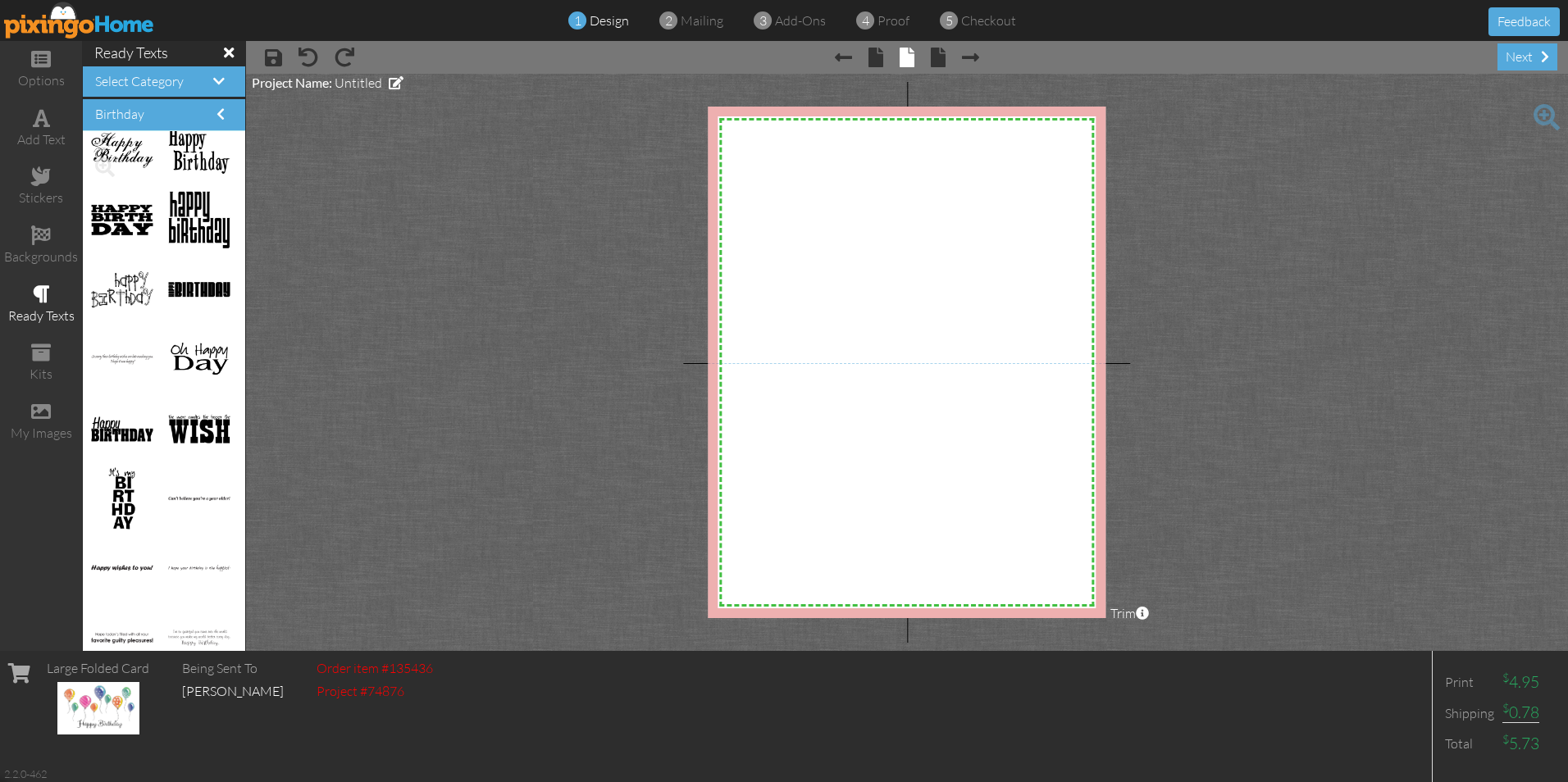
scroll to position [1230, 0]
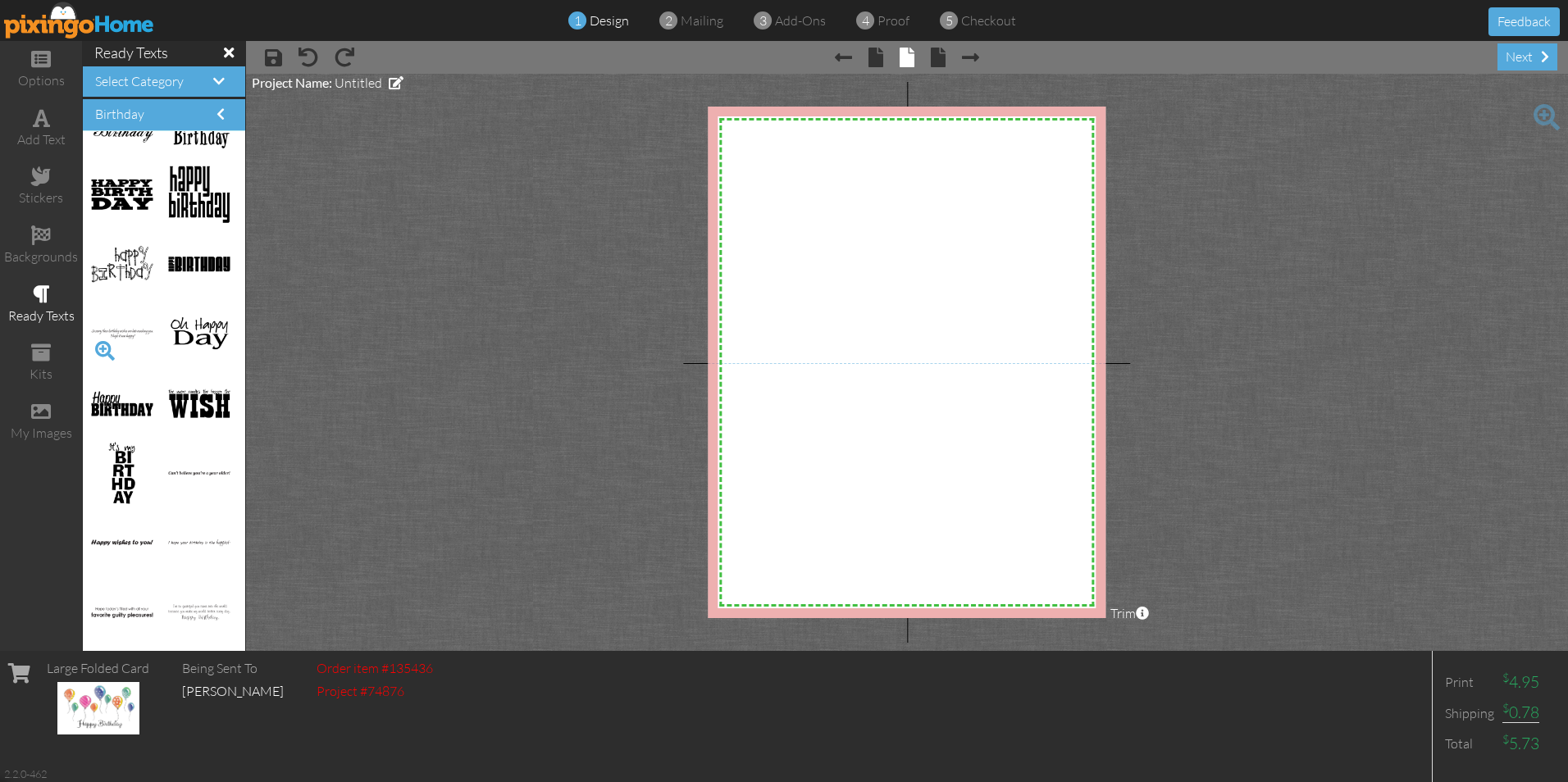
click at [102, 346] on span at bounding box center [105, 351] width 28 height 28
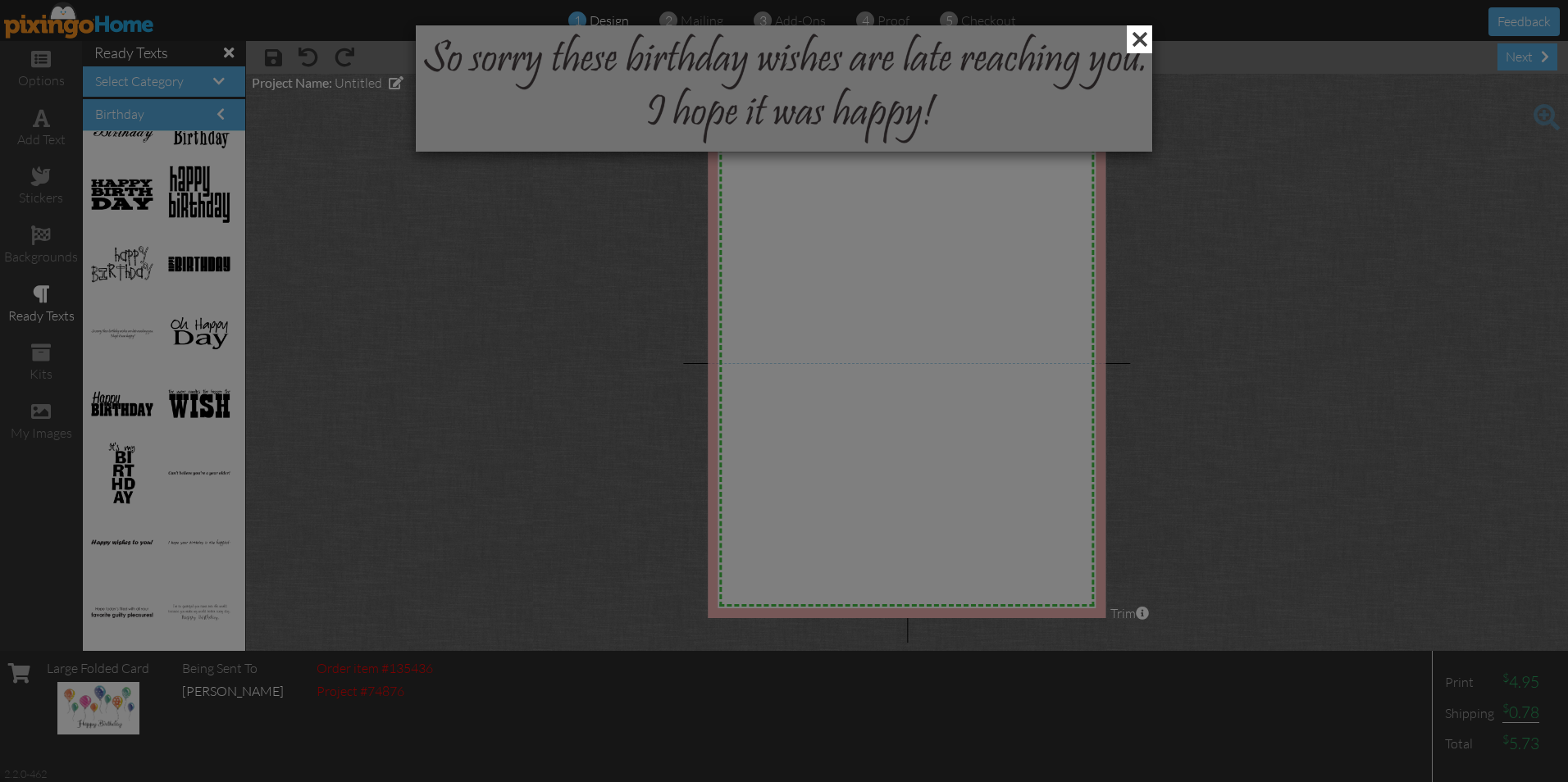
click at [1139, 38] on span at bounding box center [1139, 39] width 25 height 28
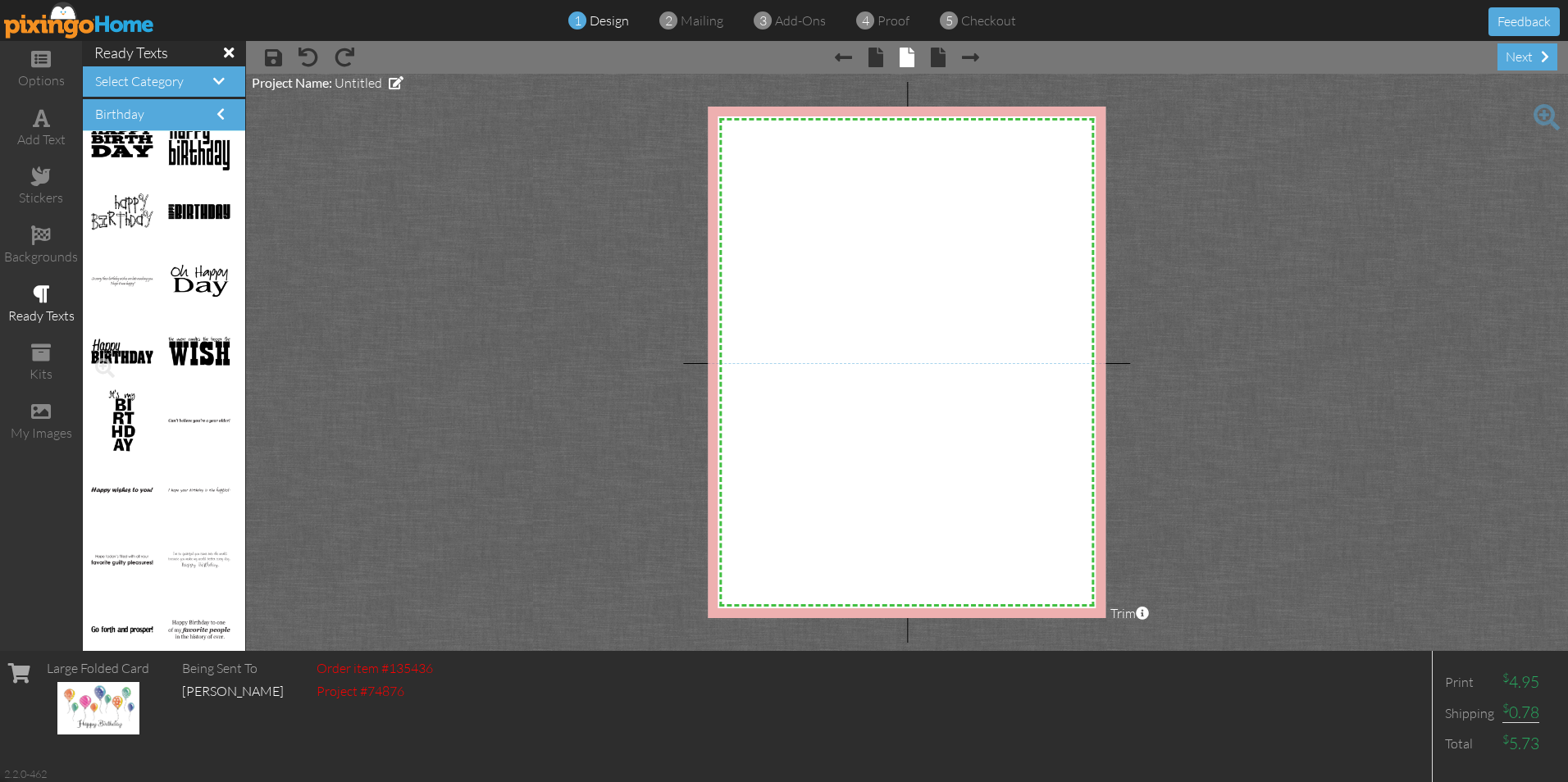
scroll to position [1312, 0]
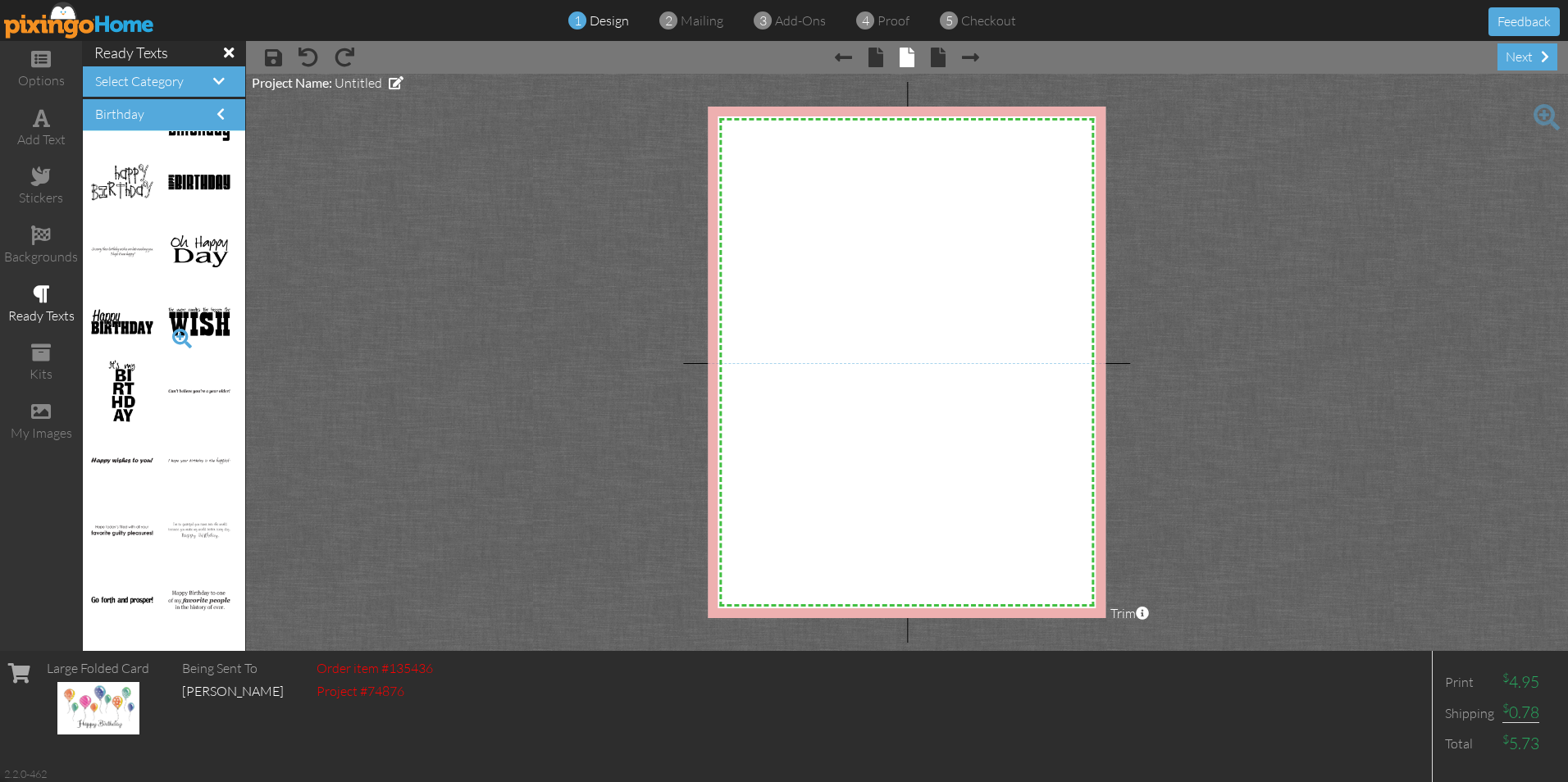
click at [169, 335] on span at bounding box center [182, 339] width 28 height 28
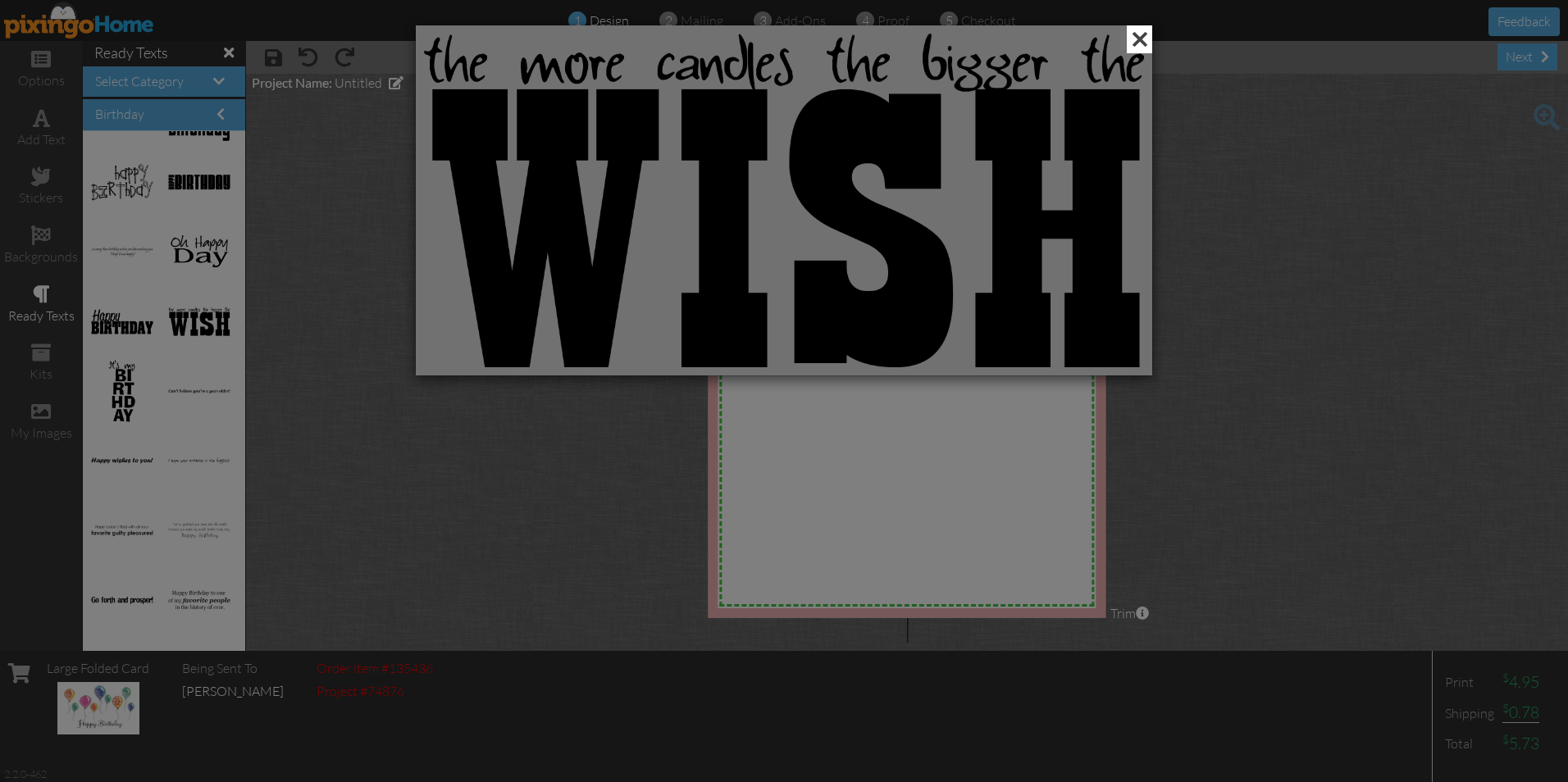
click at [1136, 41] on span at bounding box center [1139, 39] width 25 height 28
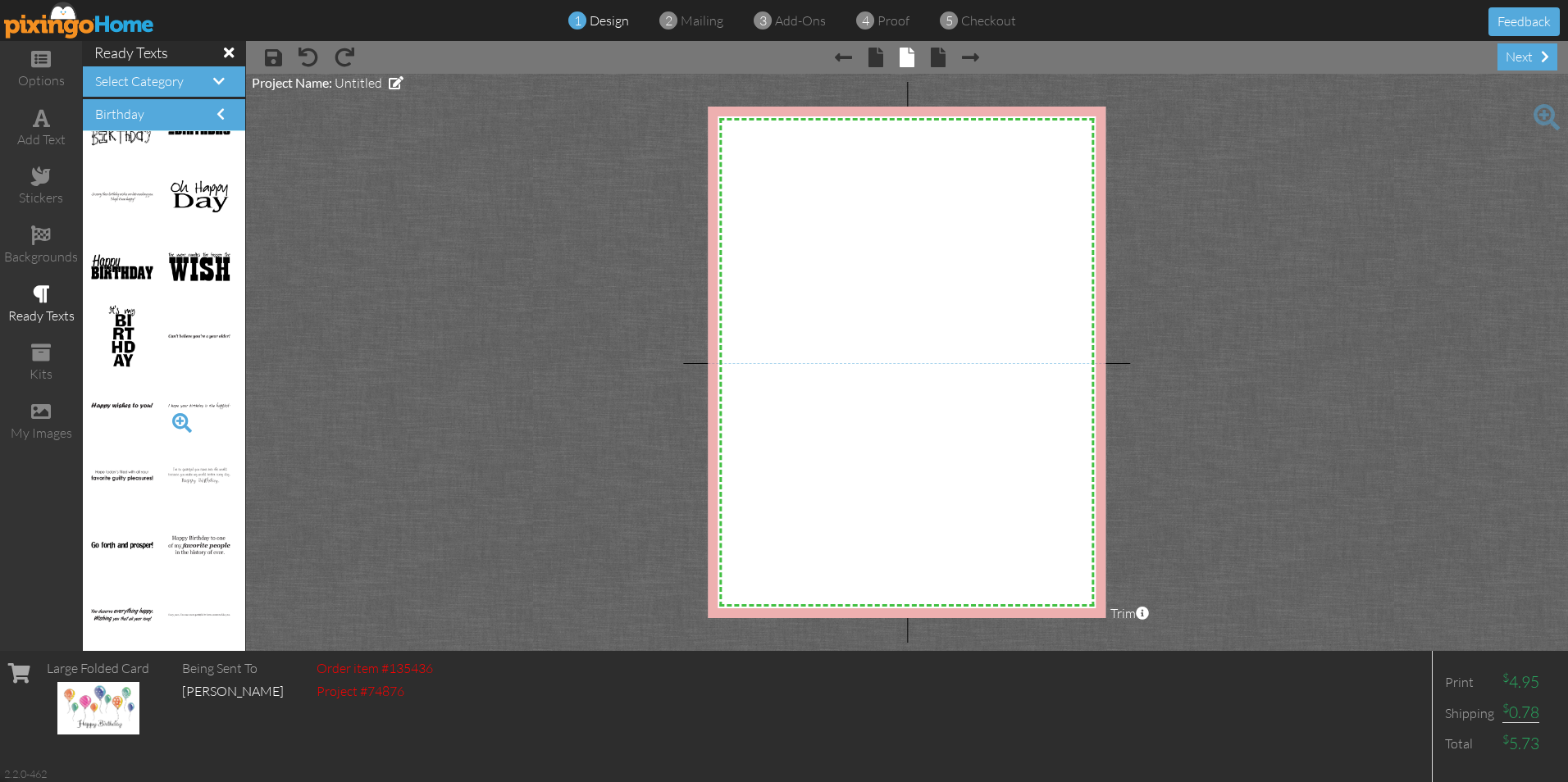
scroll to position [1395, 0]
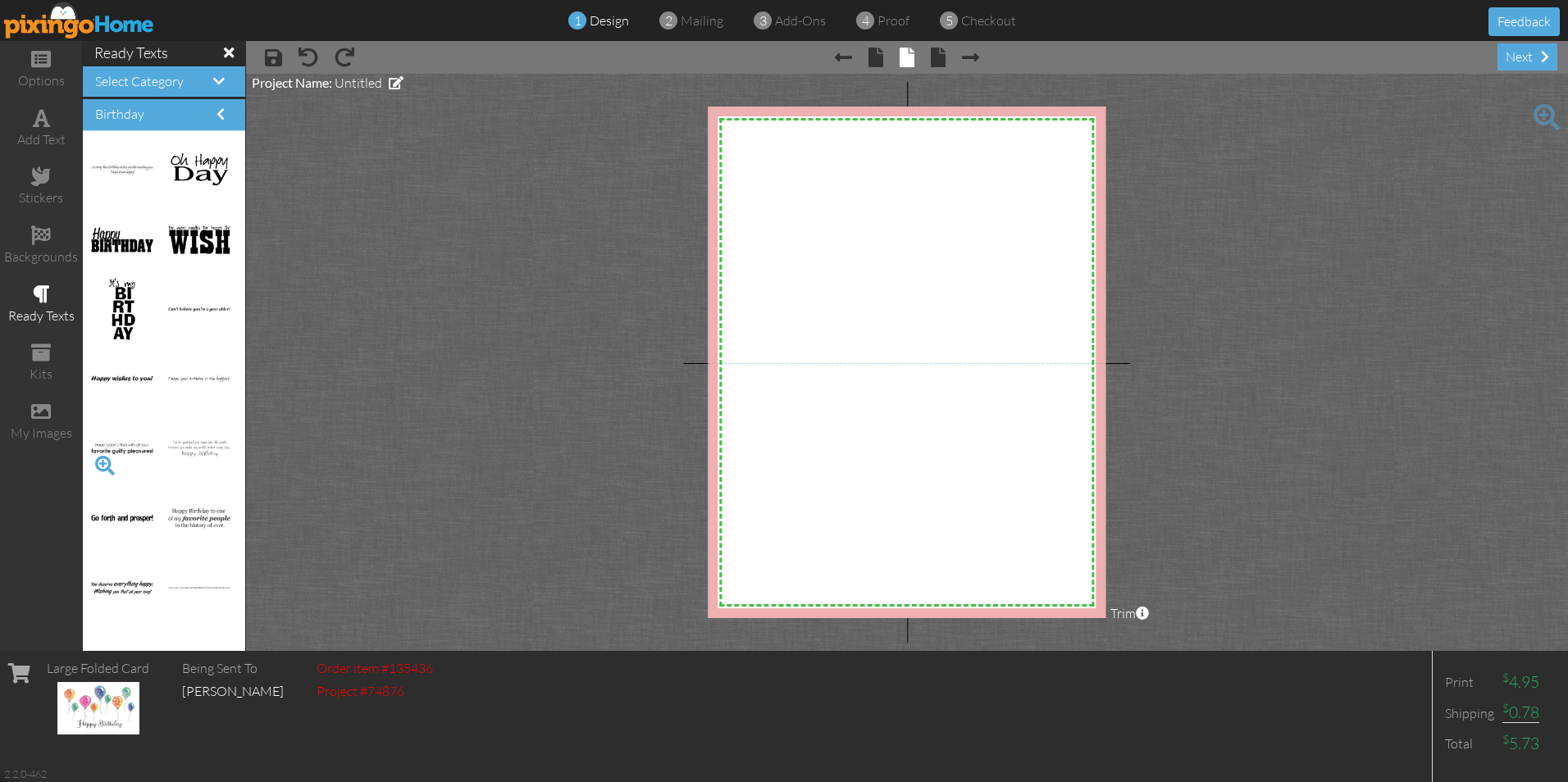
click at [99, 465] on span at bounding box center [105, 466] width 28 height 28
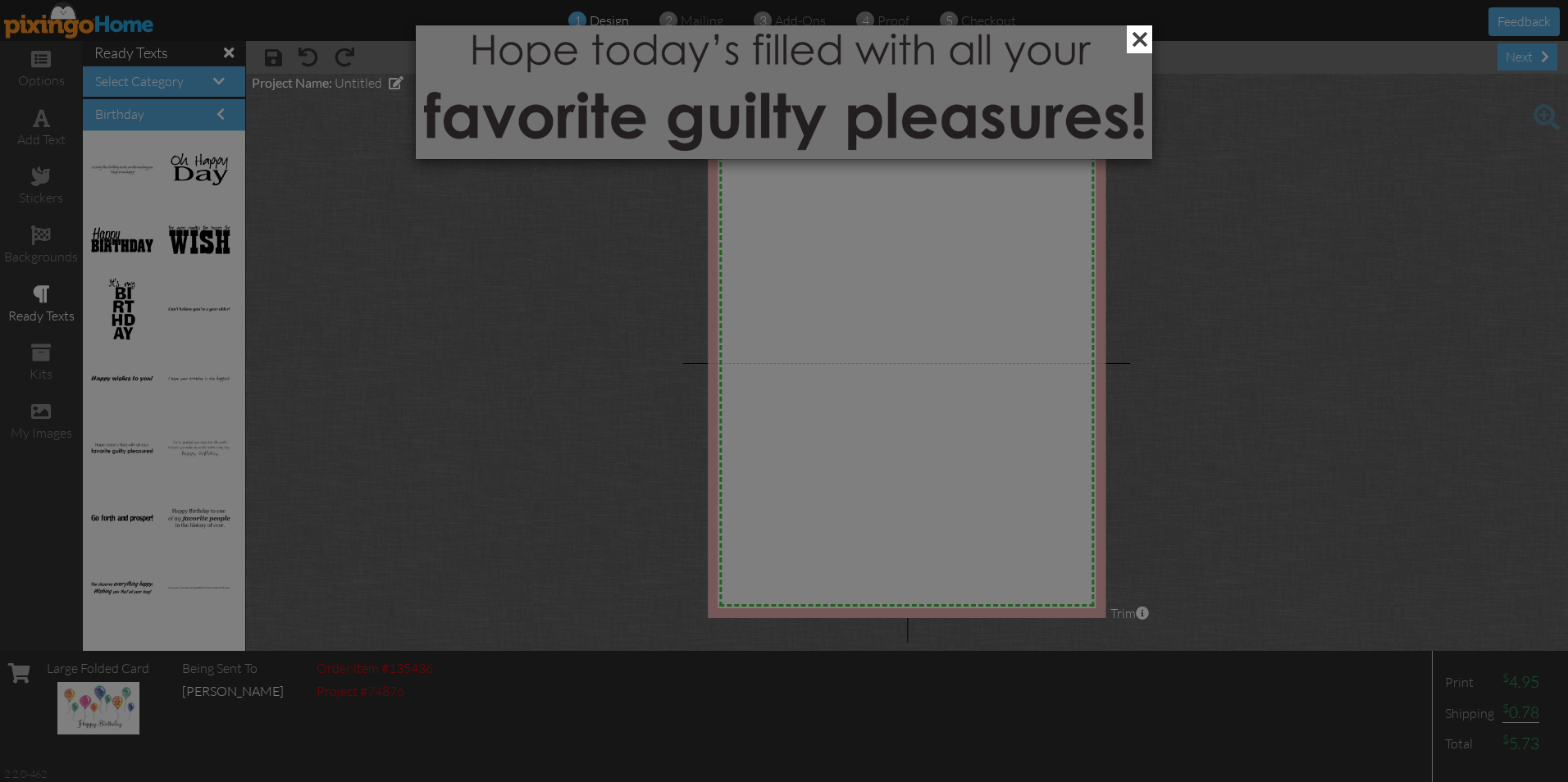
click at [1141, 37] on span at bounding box center [1139, 39] width 25 height 28
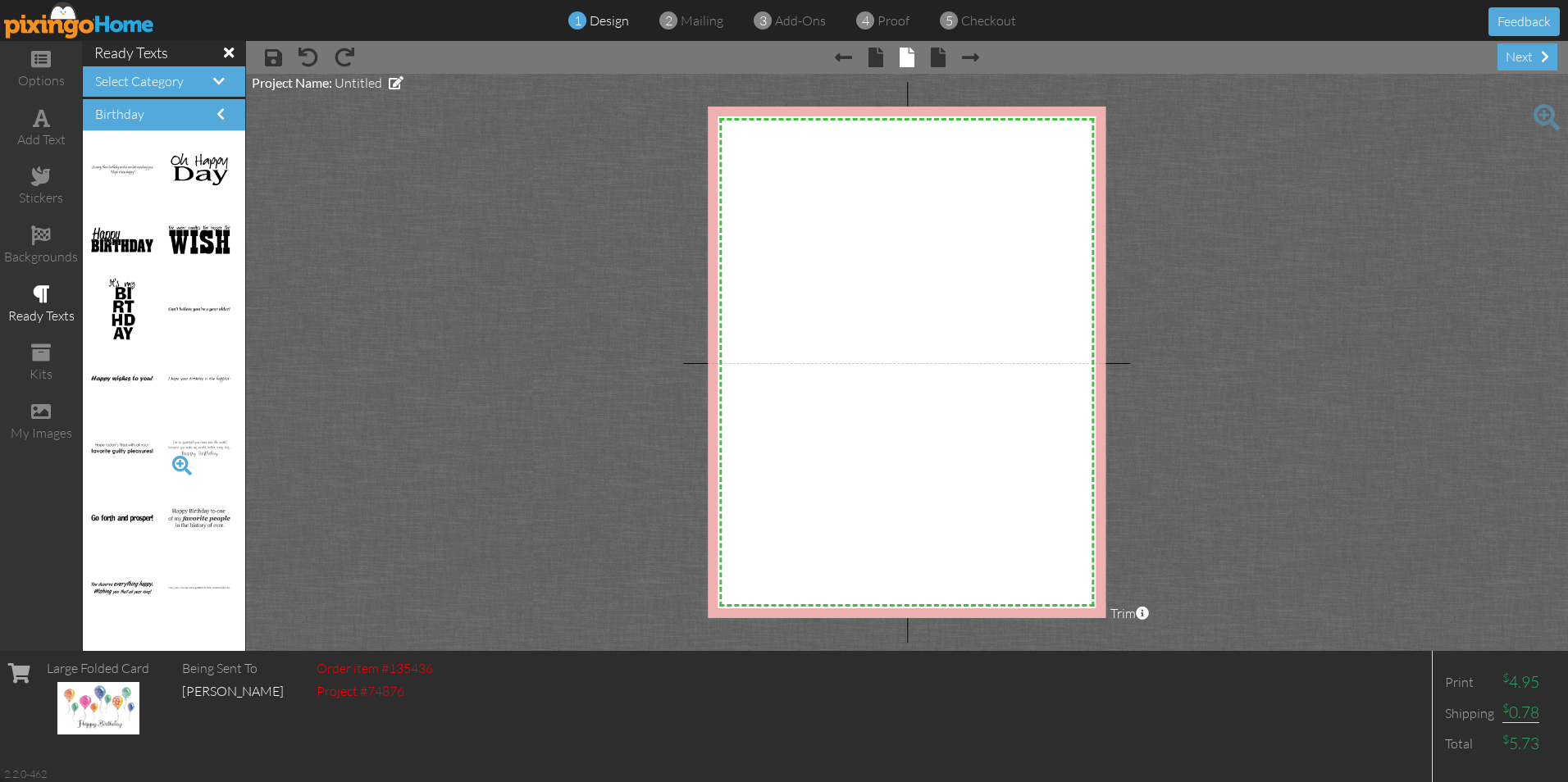
click at [169, 463] on span at bounding box center [182, 466] width 28 height 28
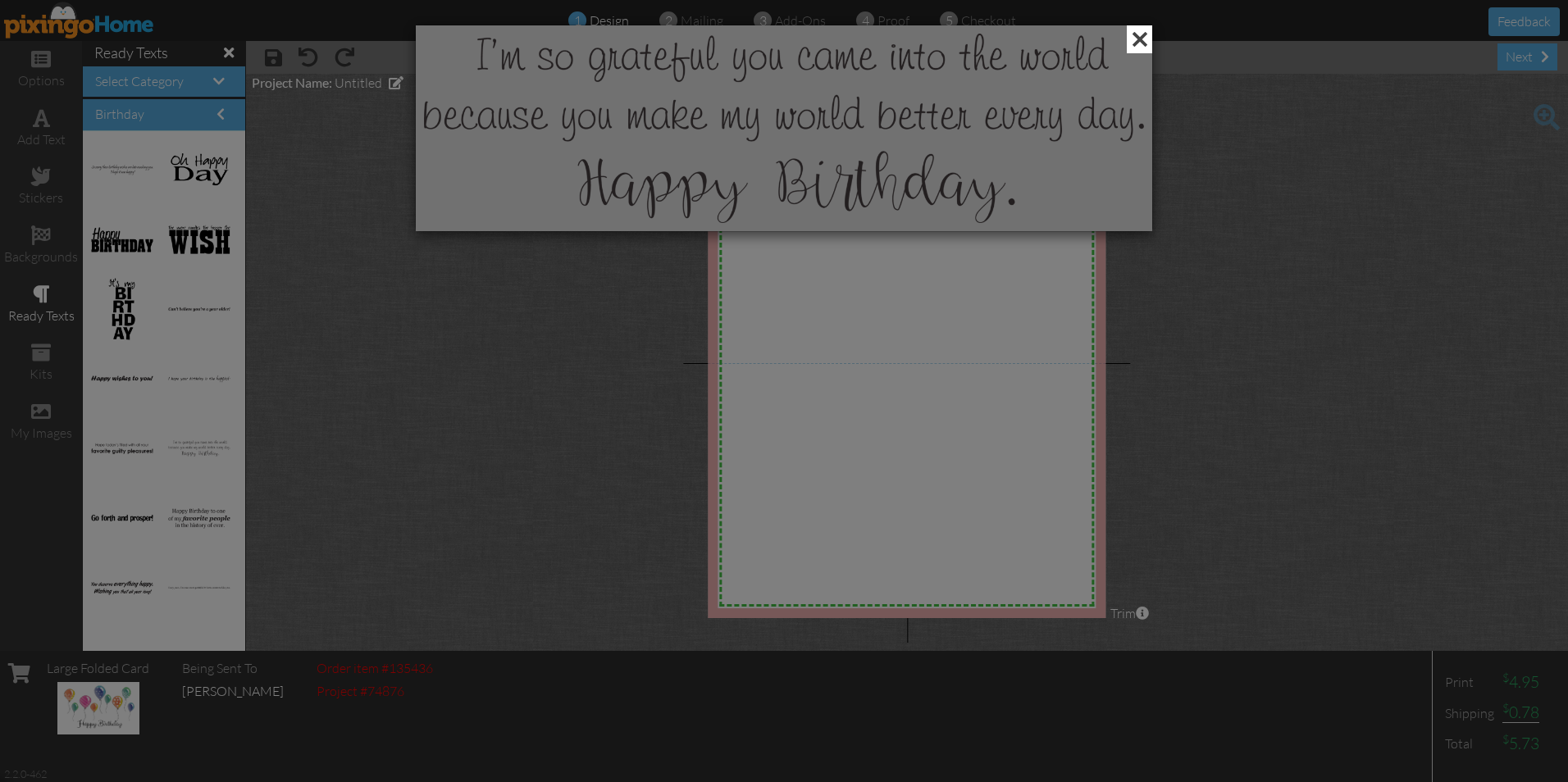
click at [1141, 37] on span at bounding box center [1139, 39] width 25 height 28
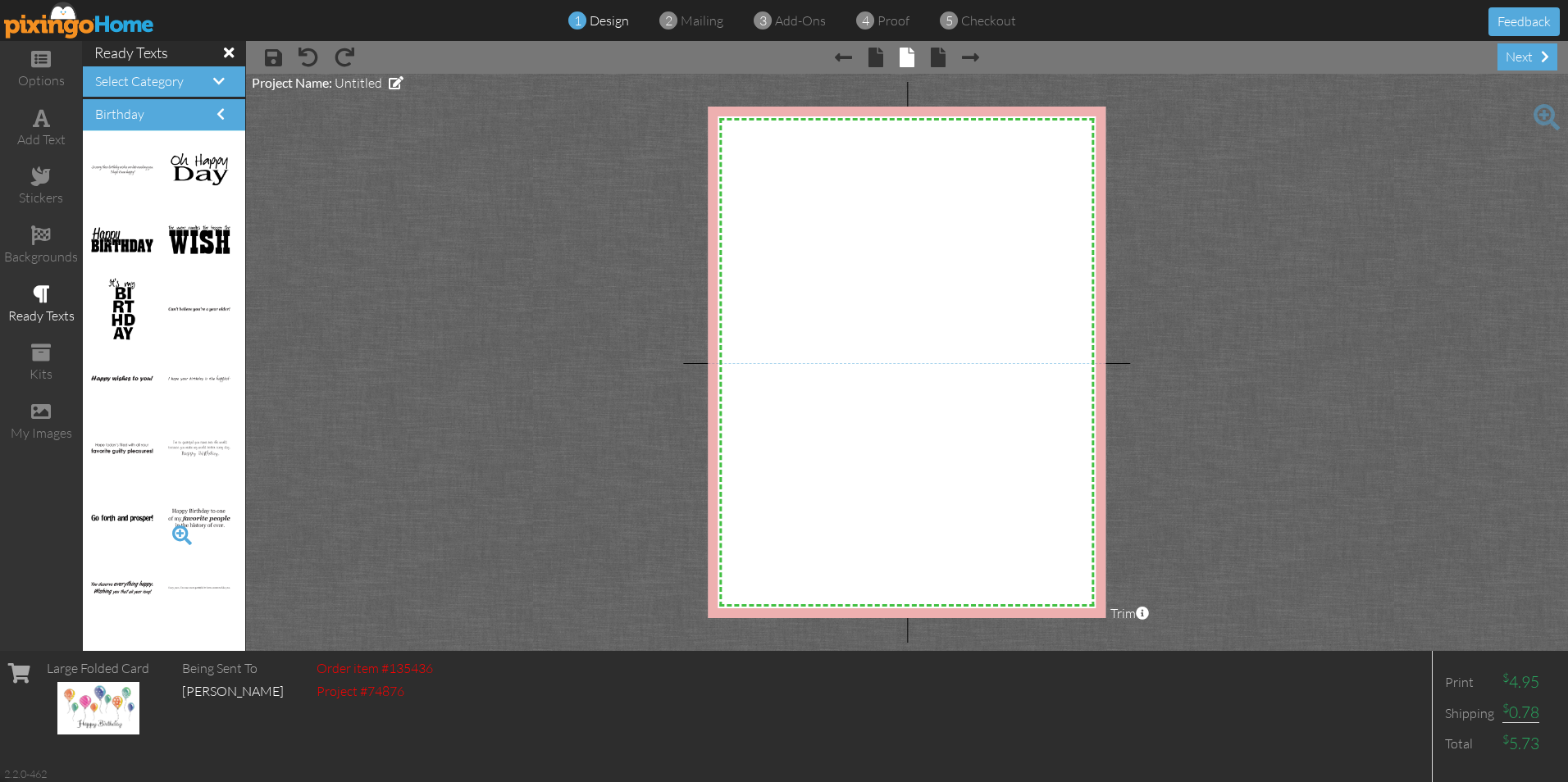
click at [169, 534] on span at bounding box center [182, 535] width 28 height 28
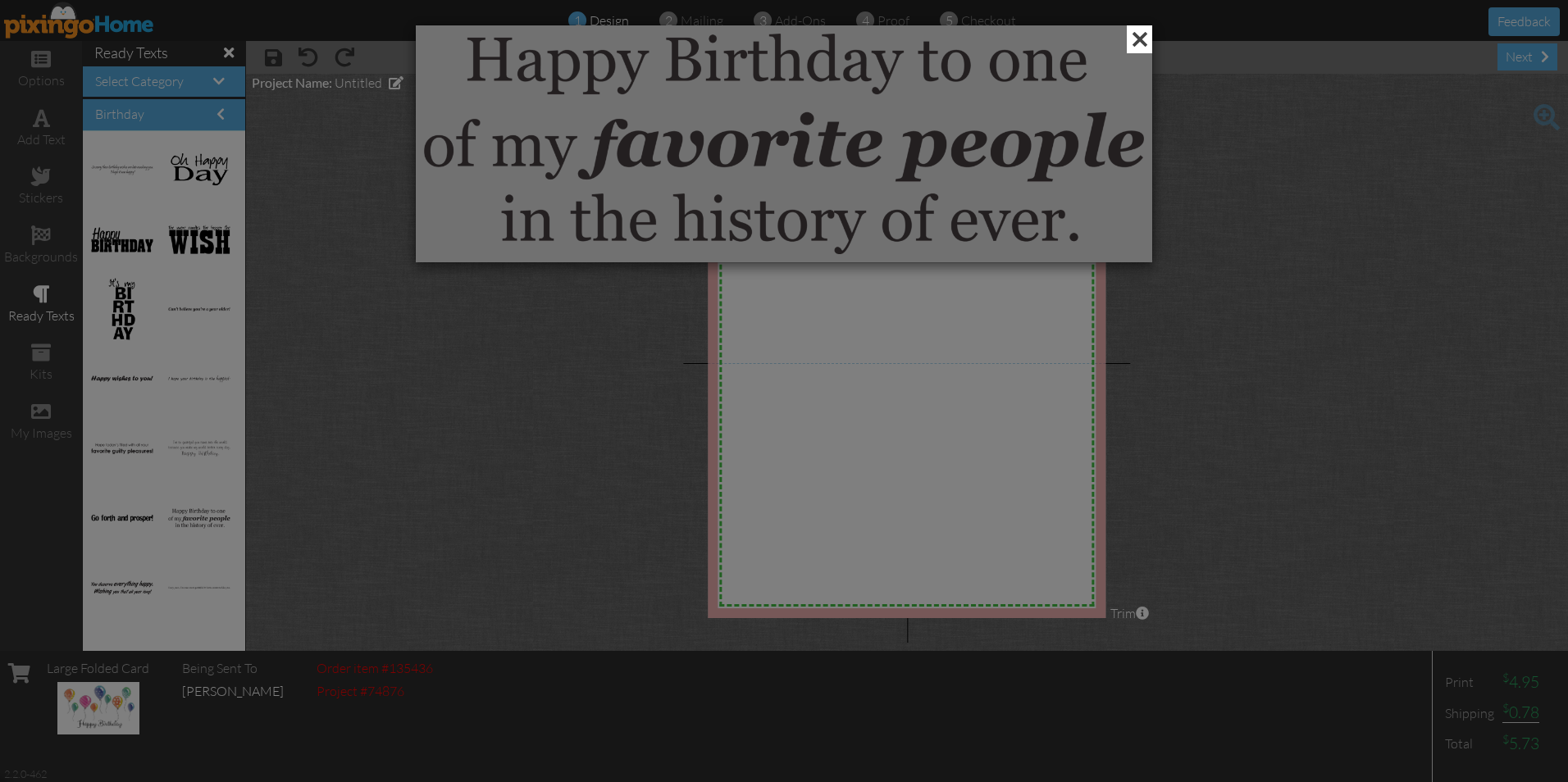
click at [1141, 41] on span at bounding box center [1139, 39] width 25 height 28
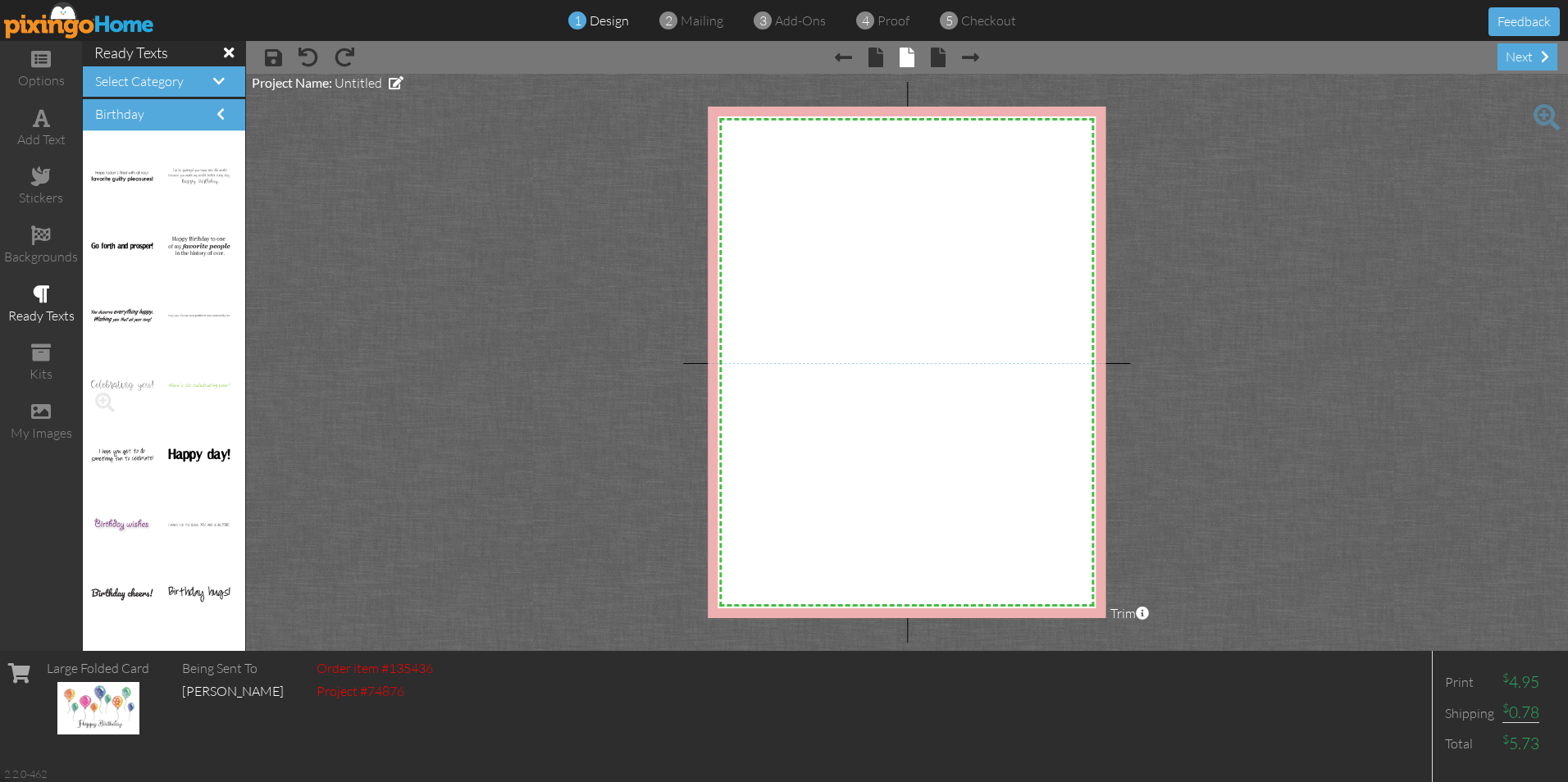
scroll to position [1722, 0]
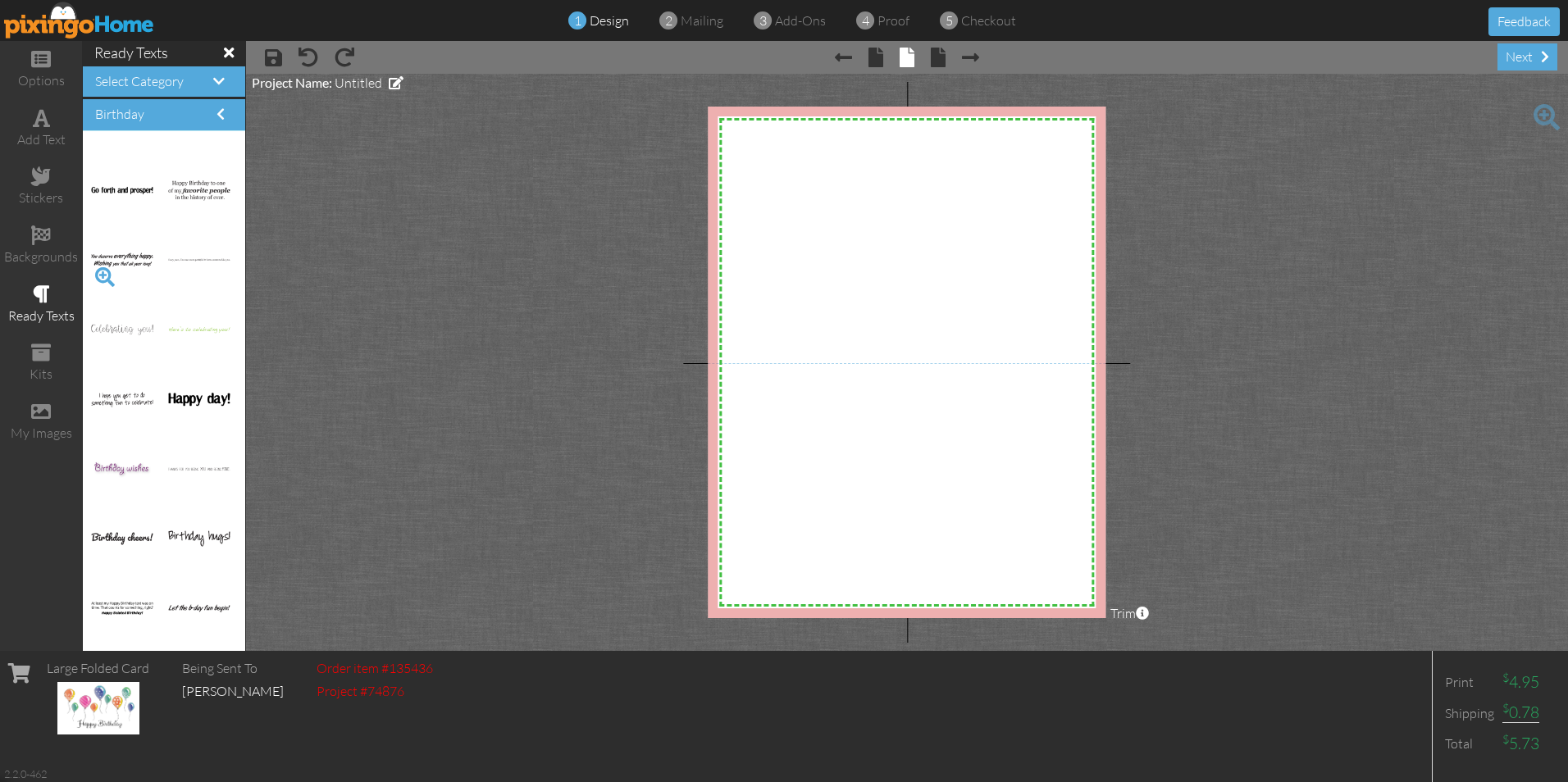
click at [105, 275] on span at bounding box center [105, 277] width 28 height 28
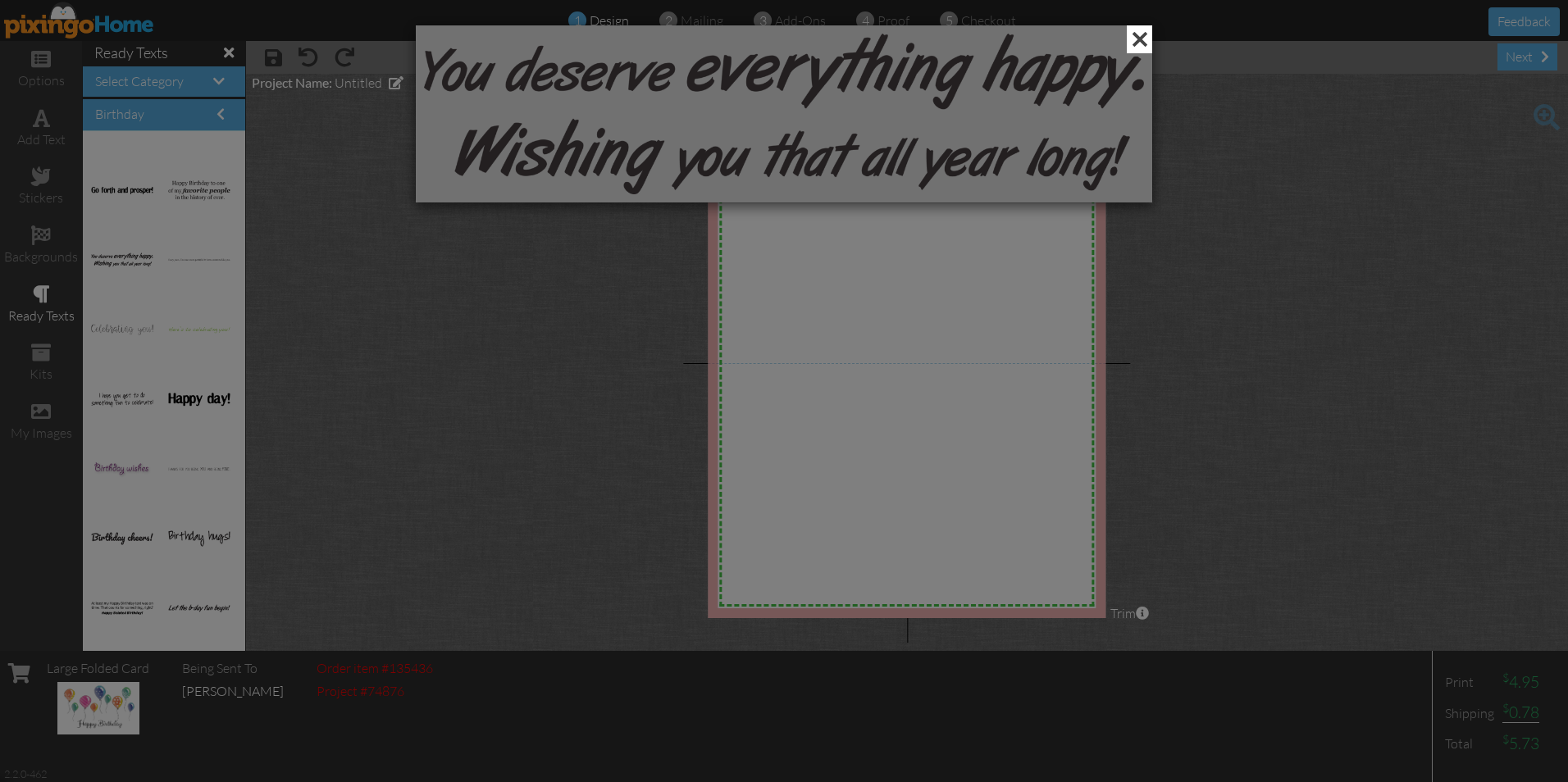
click at [1133, 37] on span at bounding box center [1139, 39] width 25 height 28
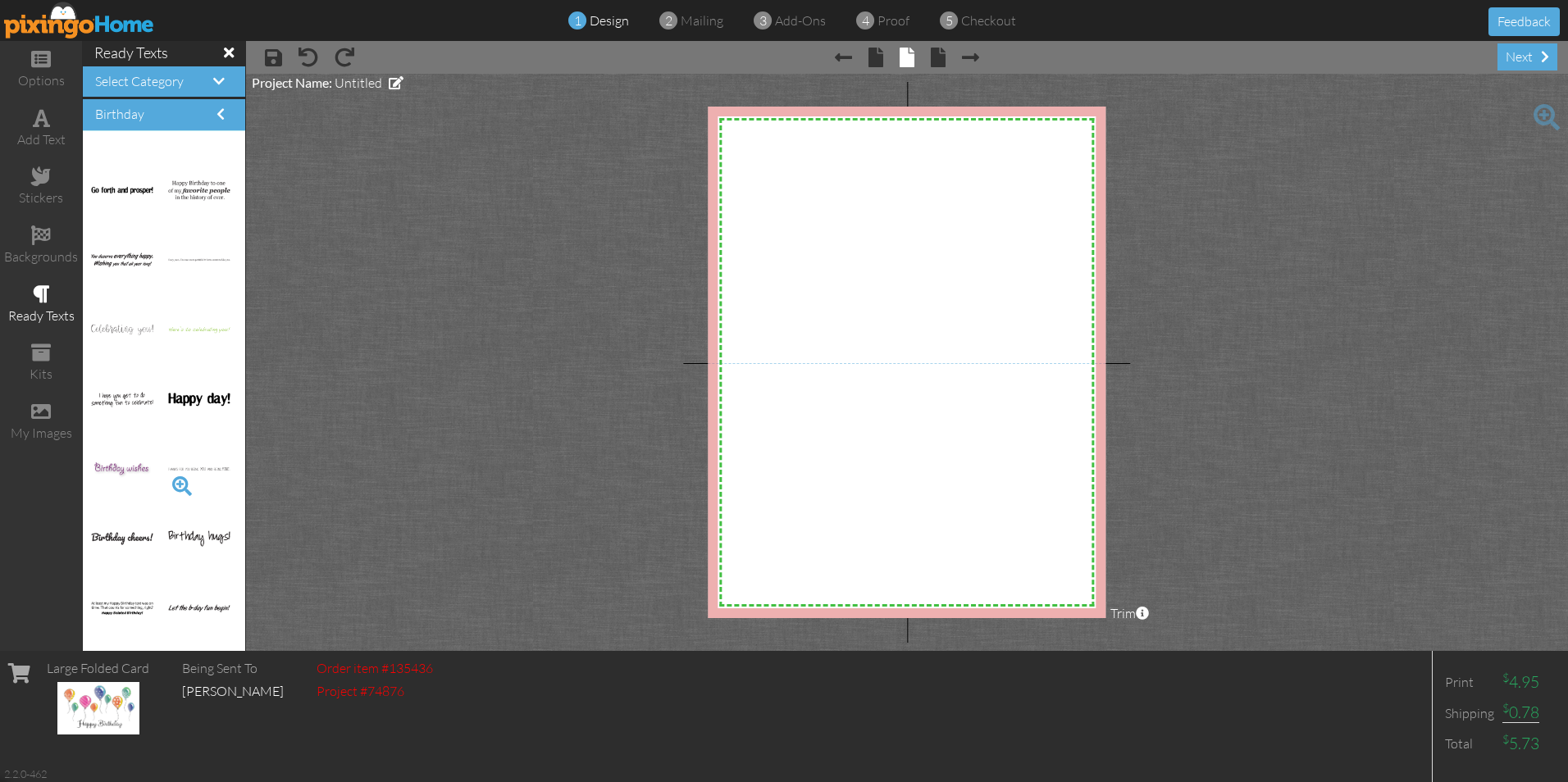
click at [169, 481] on span at bounding box center [182, 487] width 28 height 28
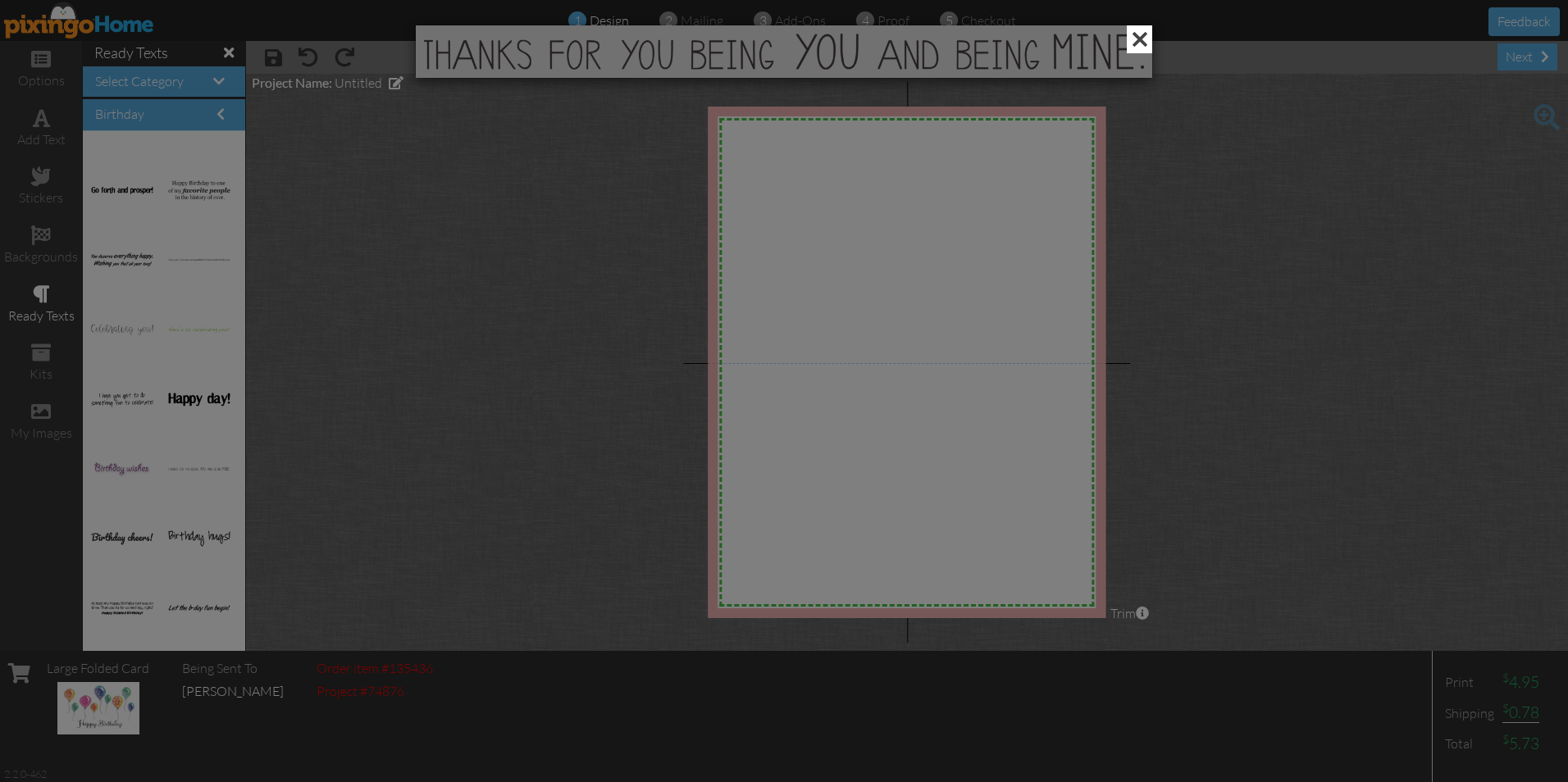
click at [1141, 36] on span at bounding box center [1139, 39] width 25 height 28
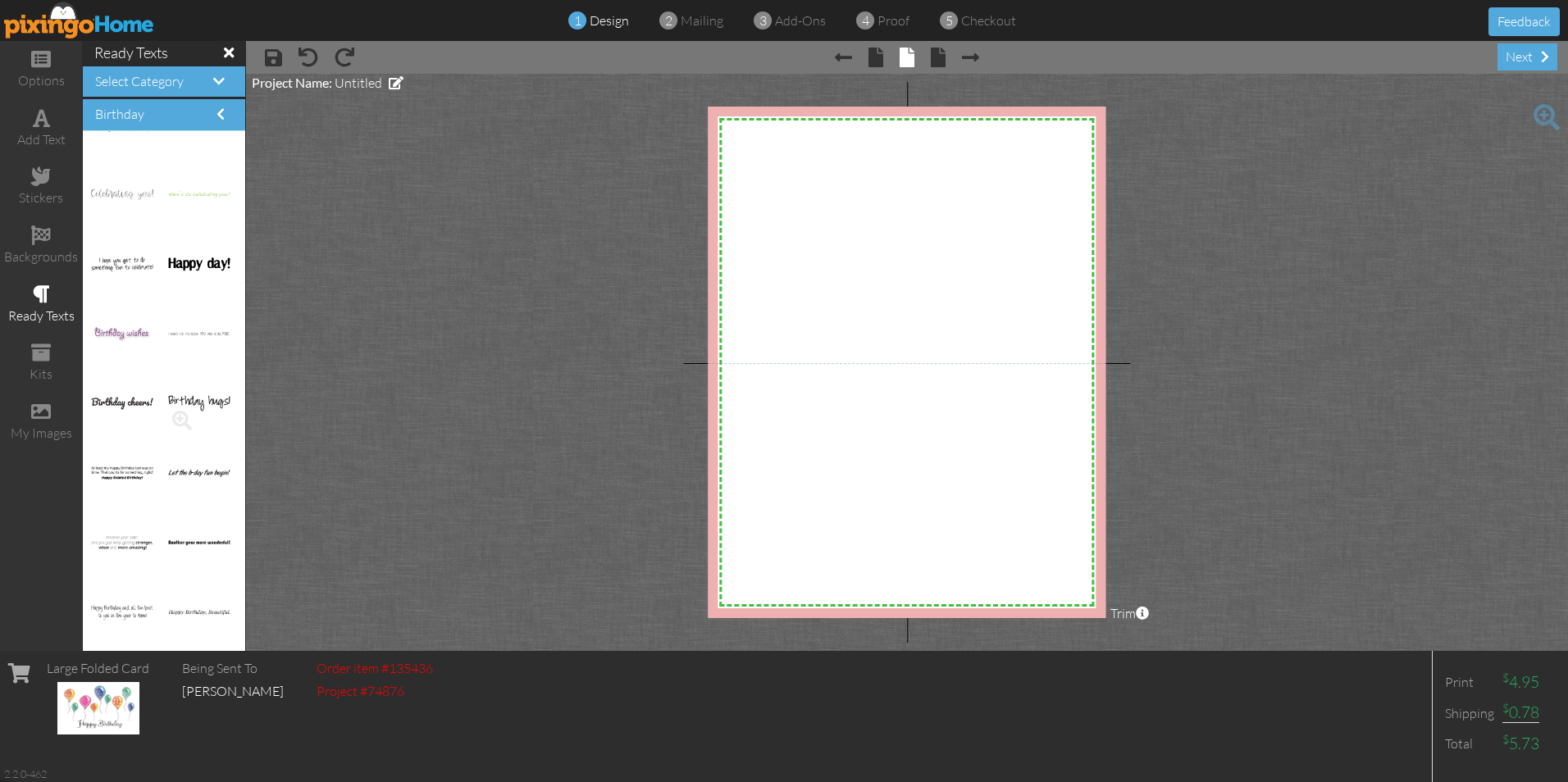
scroll to position [1886, 0]
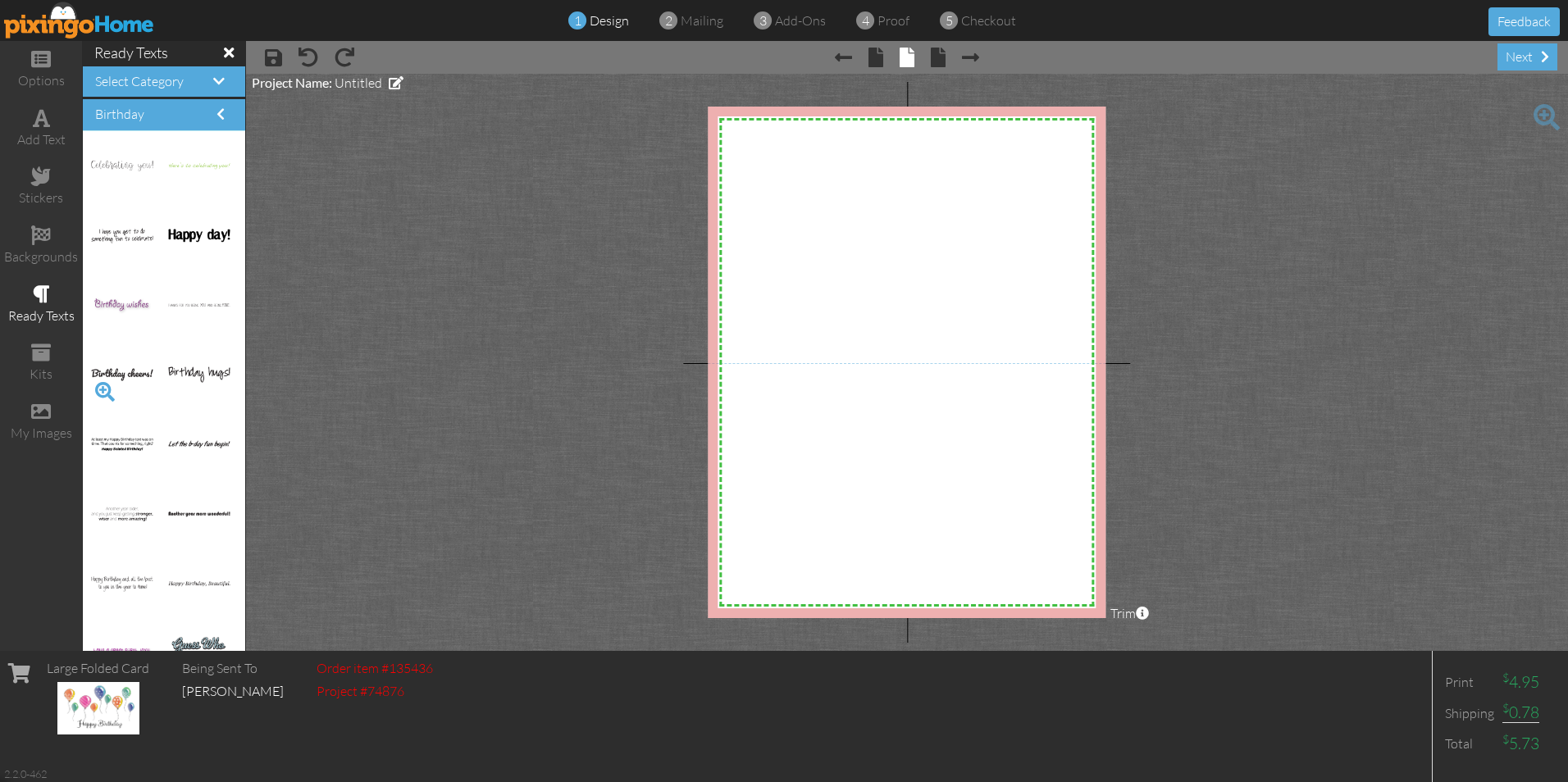
click at [105, 388] on span at bounding box center [105, 392] width 28 height 28
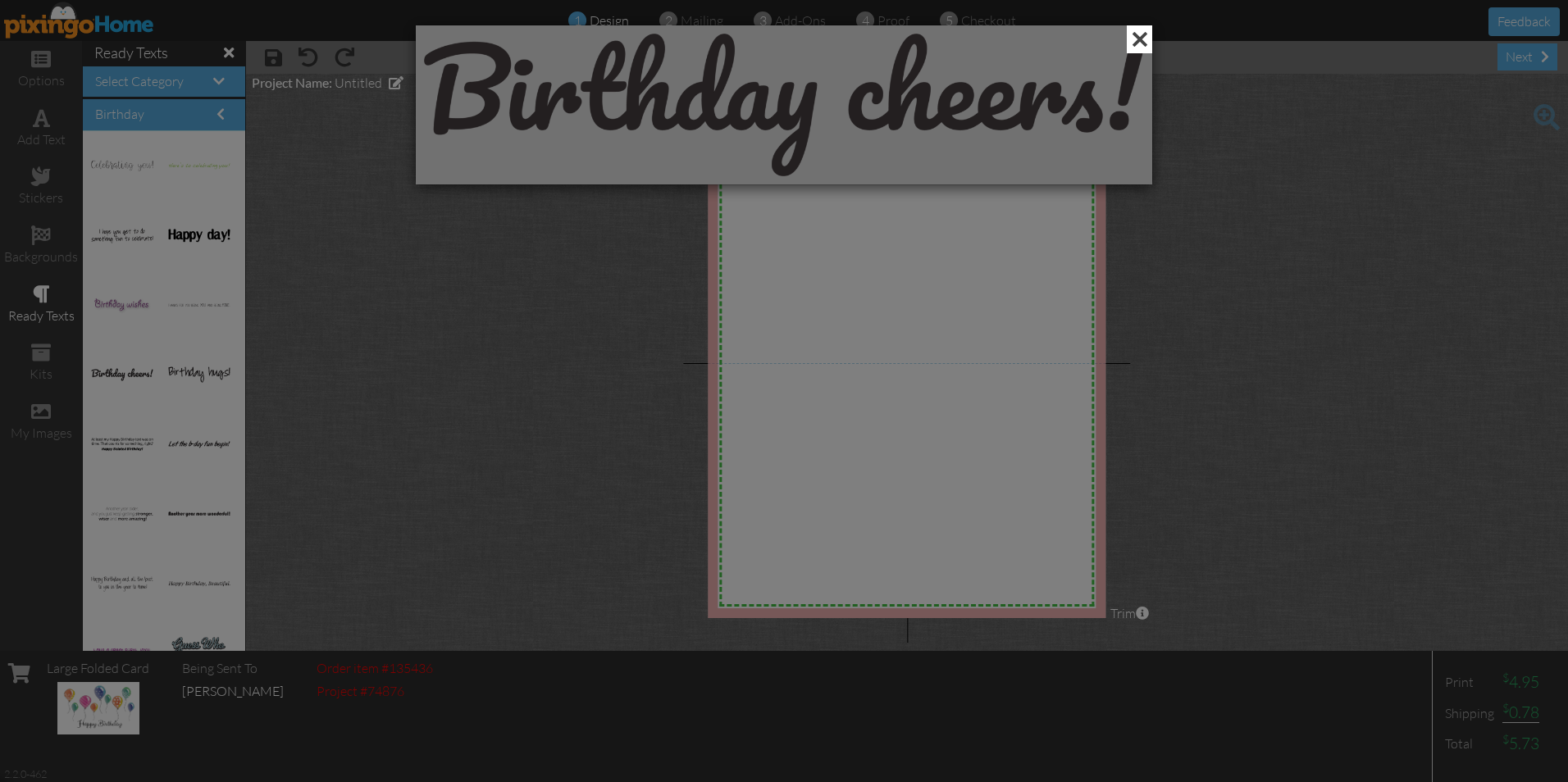
click at [1135, 39] on span at bounding box center [1139, 39] width 25 height 28
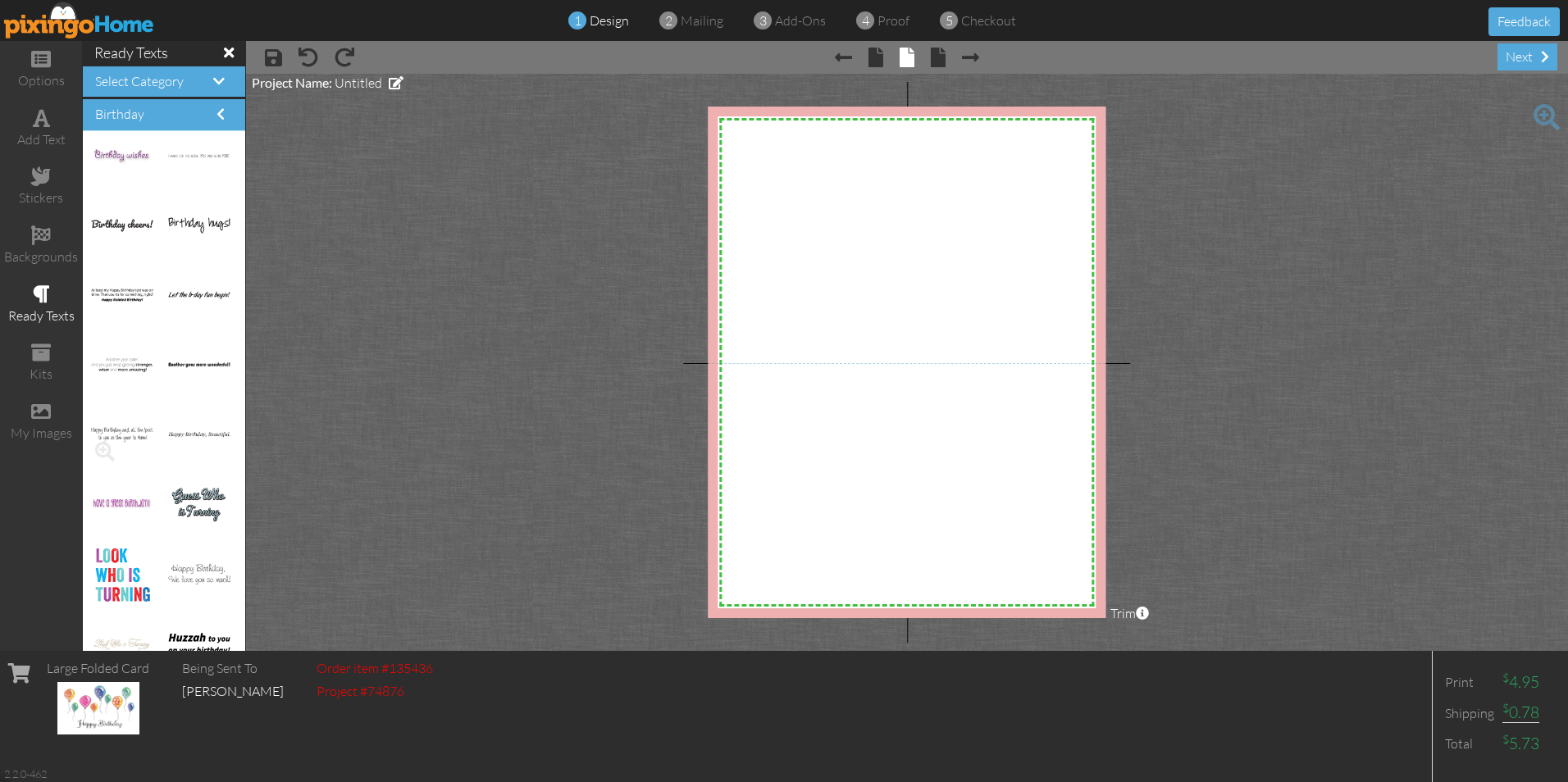
scroll to position [2051, 0]
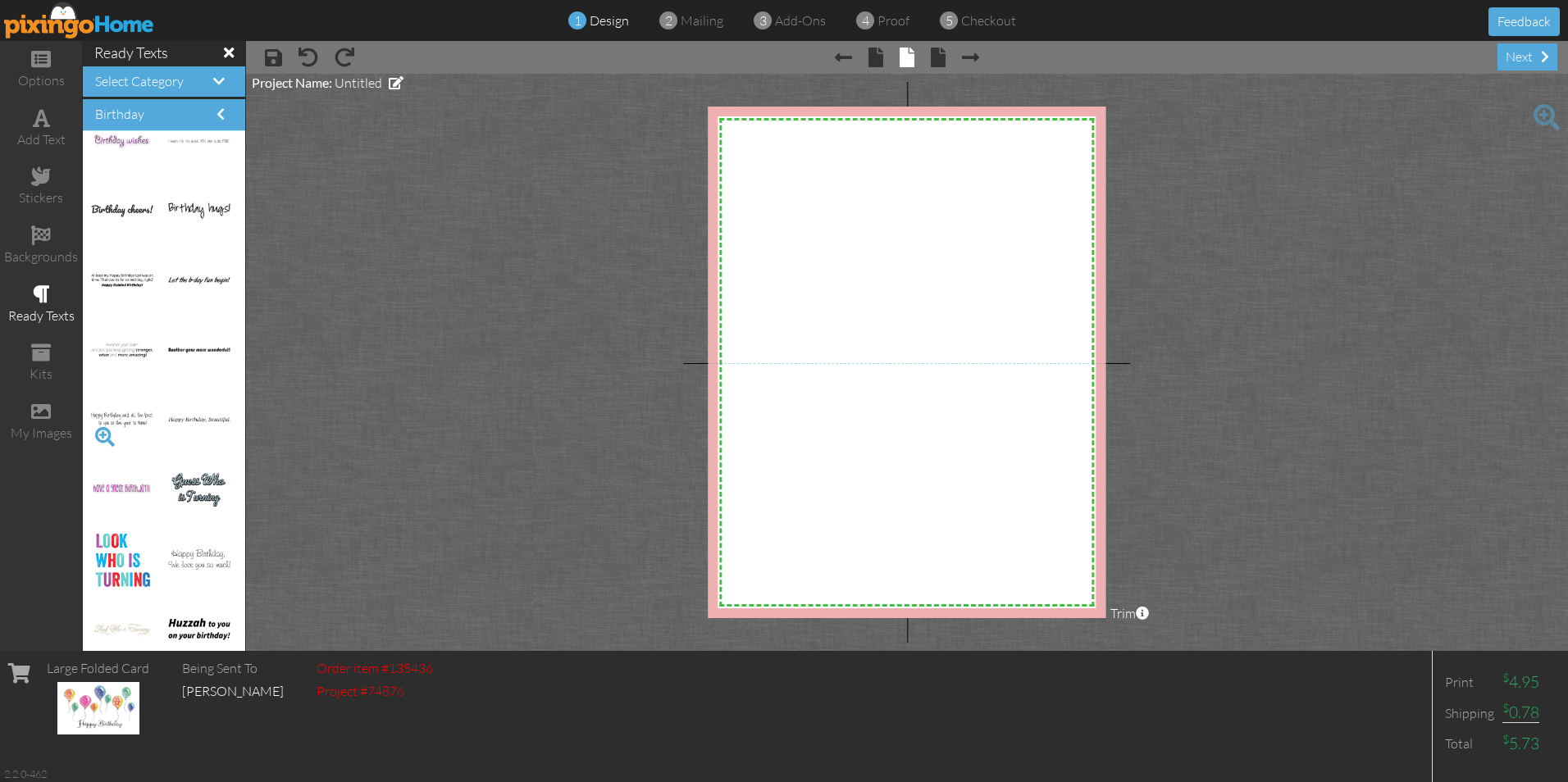
click at [103, 433] on span at bounding box center [105, 437] width 28 height 28
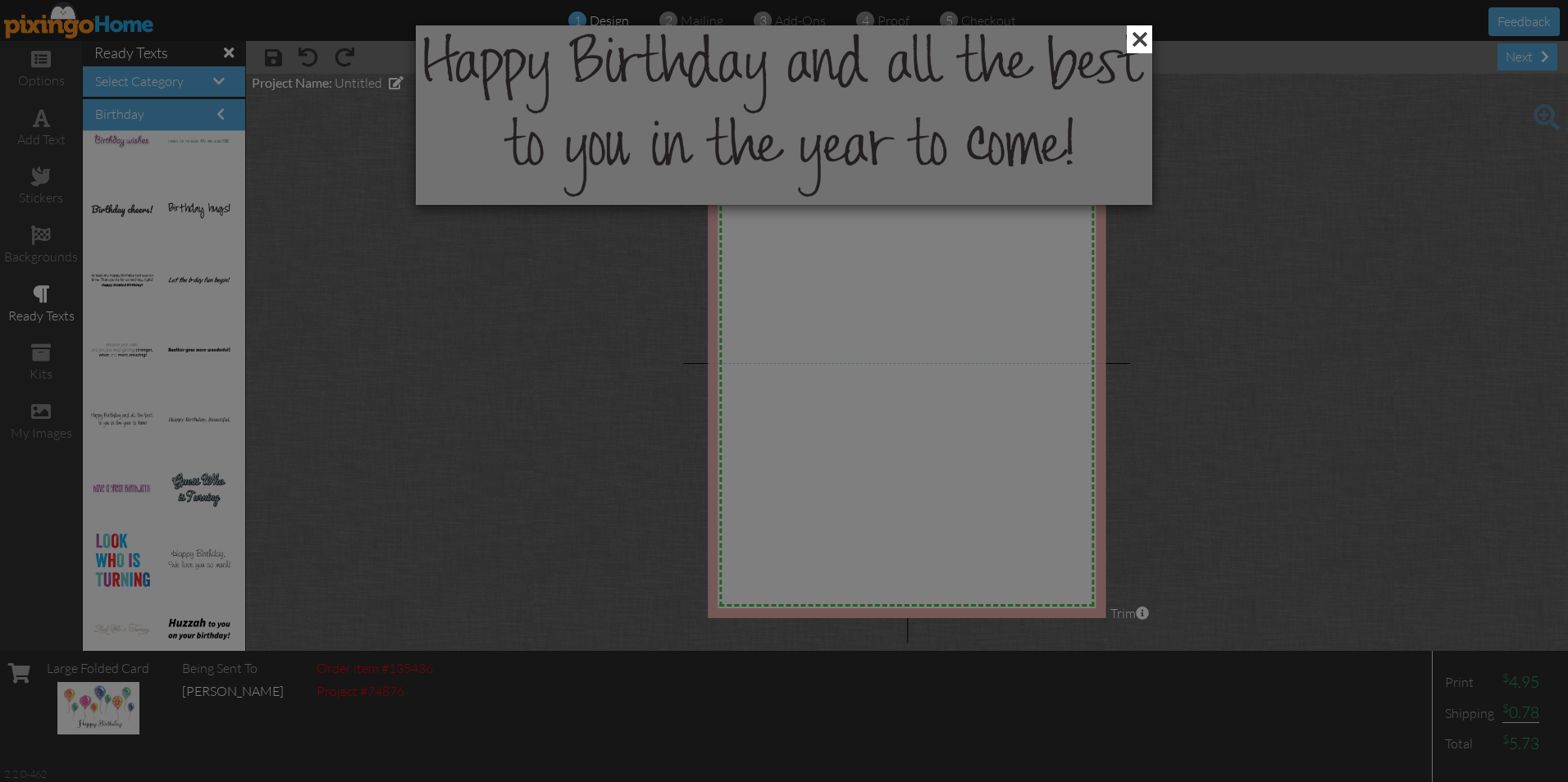
click at [1138, 36] on span at bounding box center [1139, 39] width 25 height 28
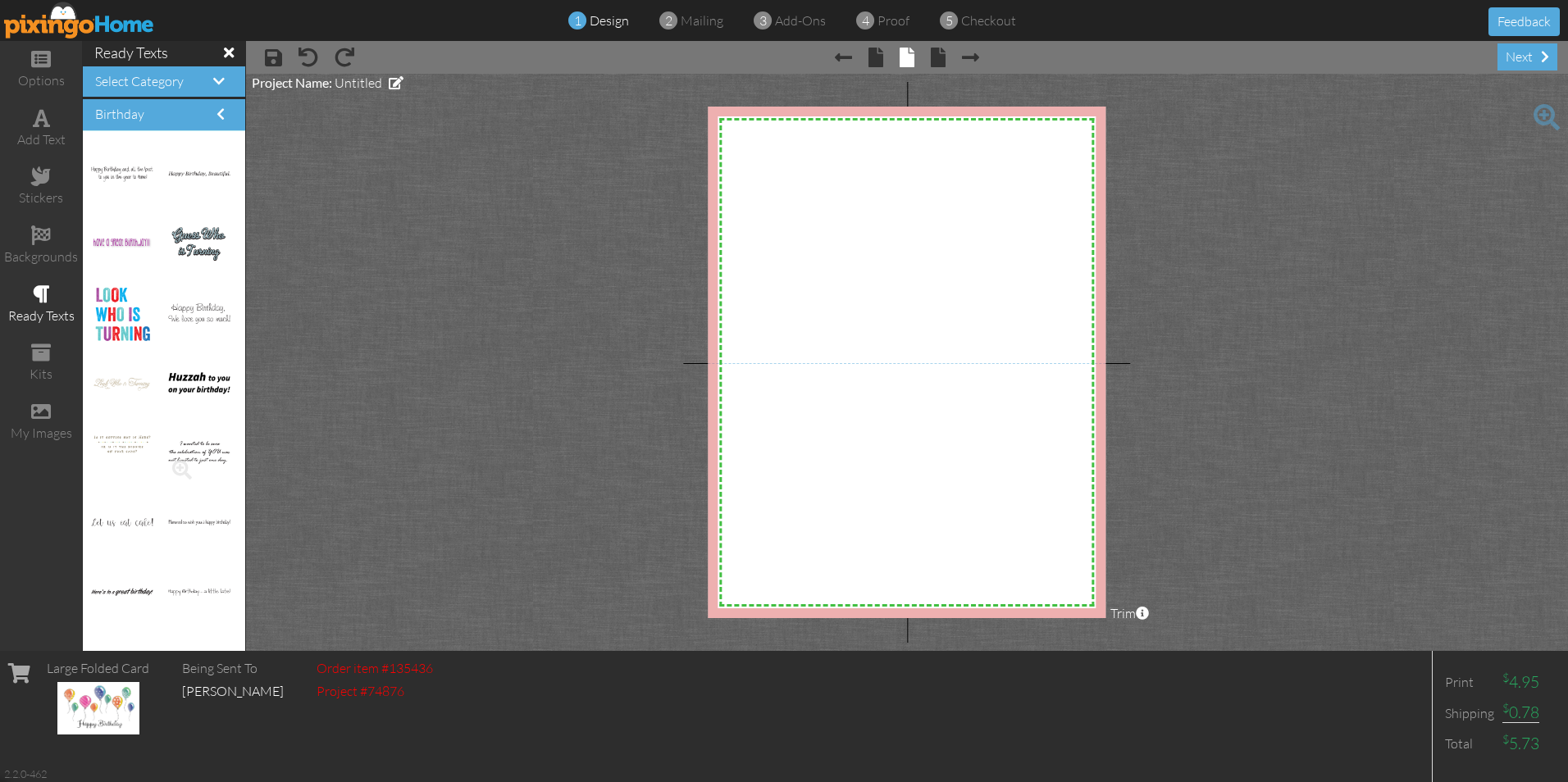
scroll to position [2378, 0]
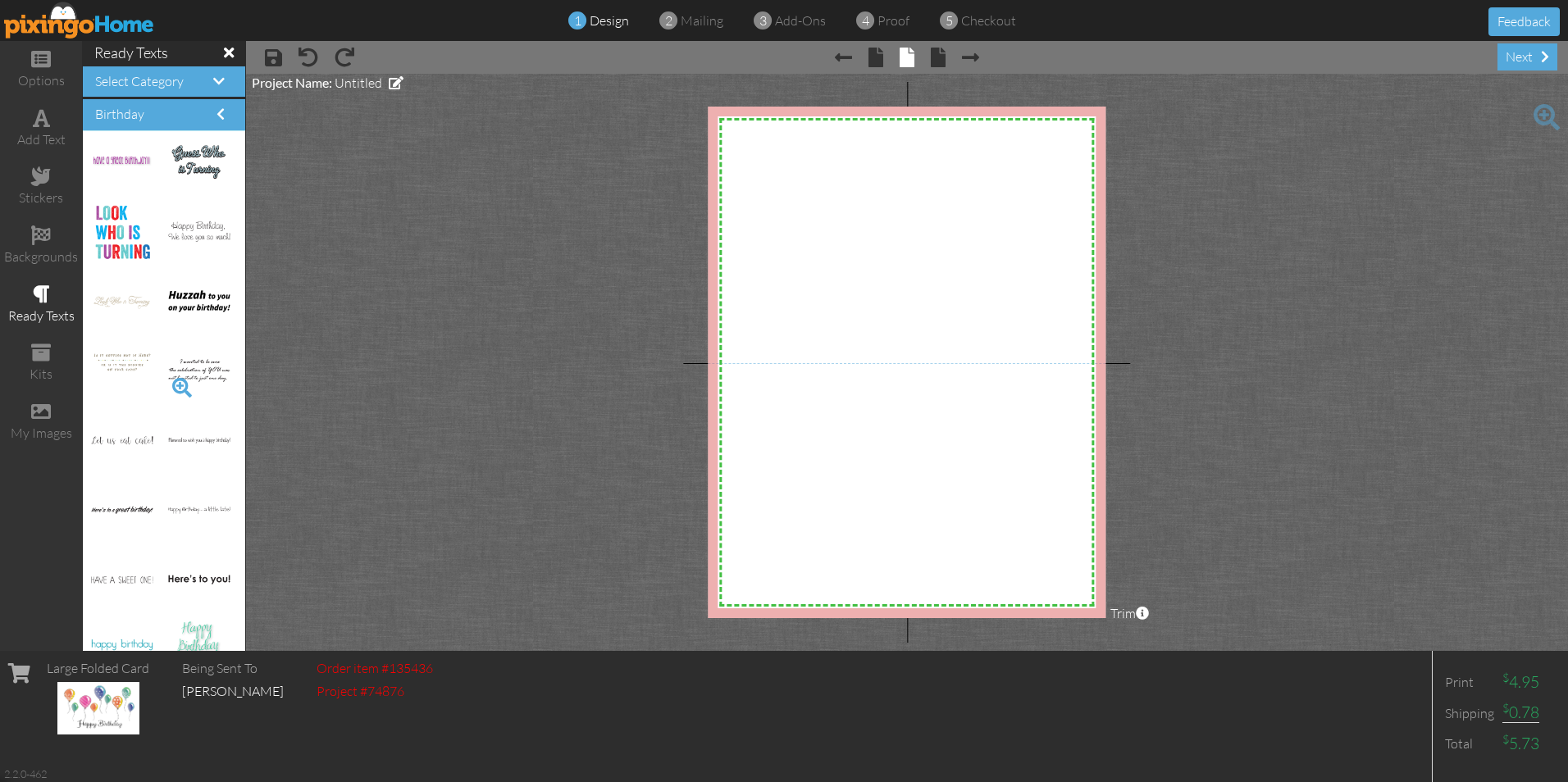
click at [169, 390] on span at bounding box center [182, 388] width 28 height 28
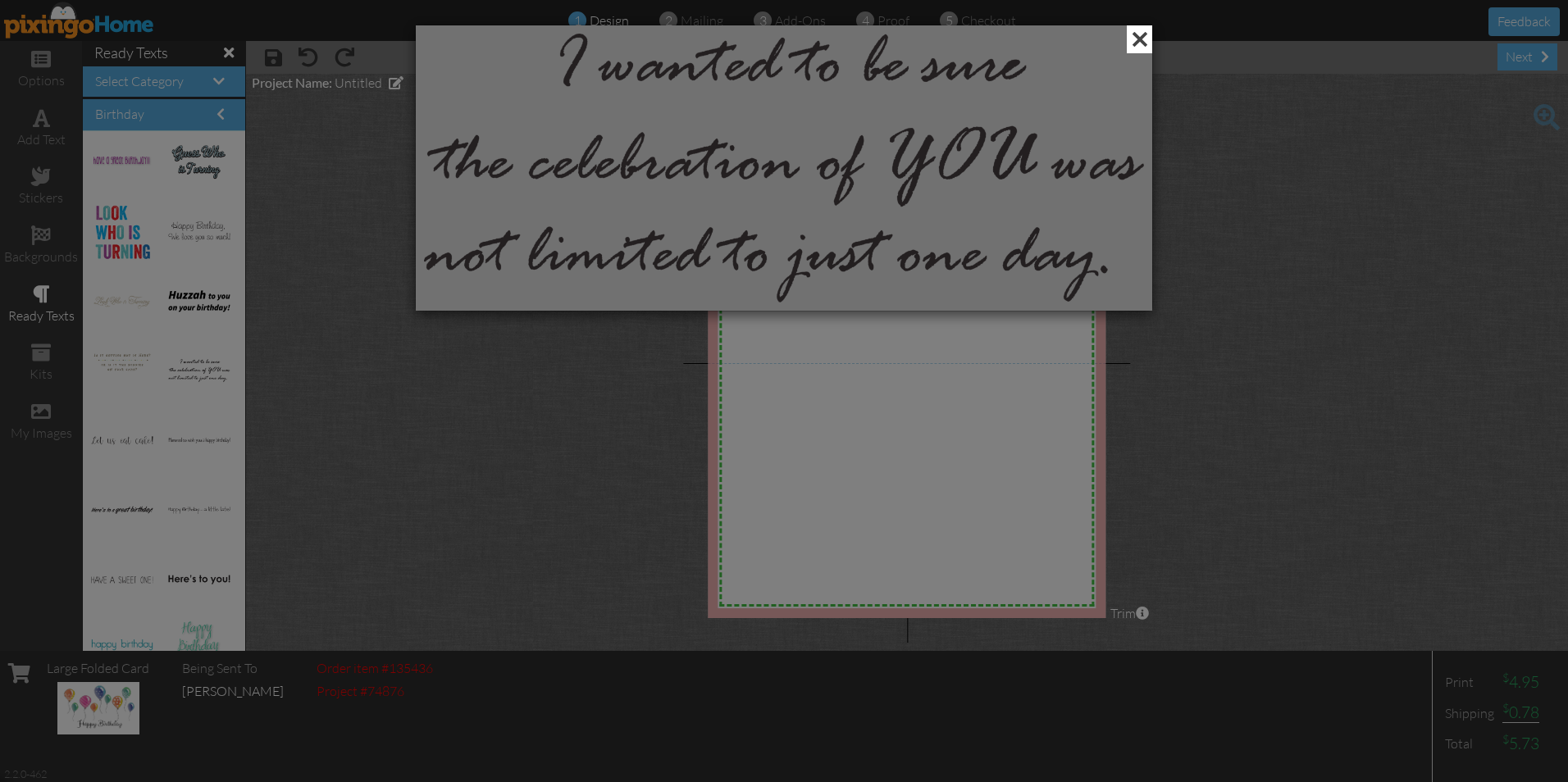
click at [1146, 36] on span at bounding box center [1139, 39] width 25 height 28
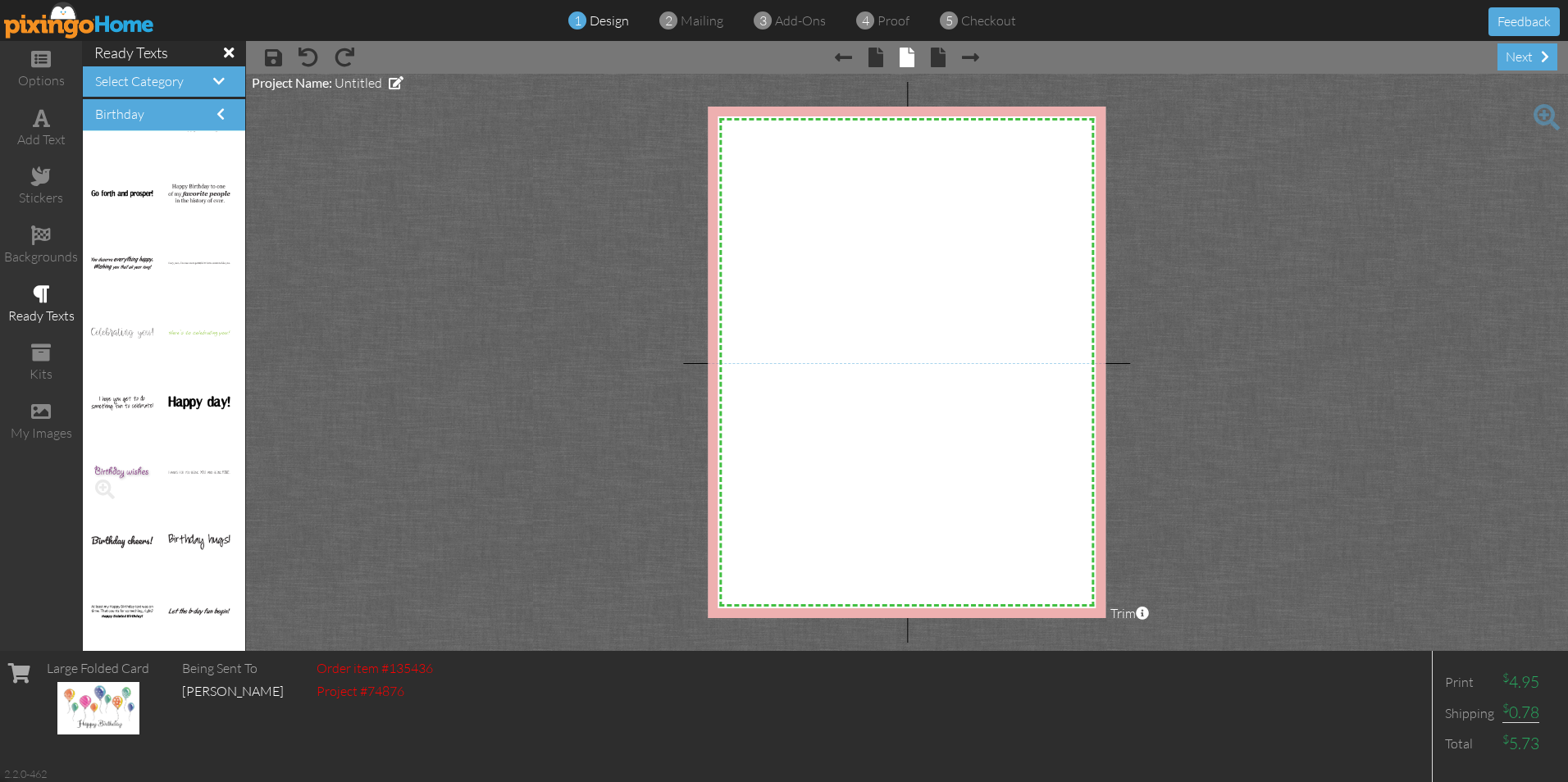
scroll to position [1719, 0]
drag, startPoint x: 179, startPoint y: 193, endPoint x: 880, endPoint y: 442, distance: 743.9
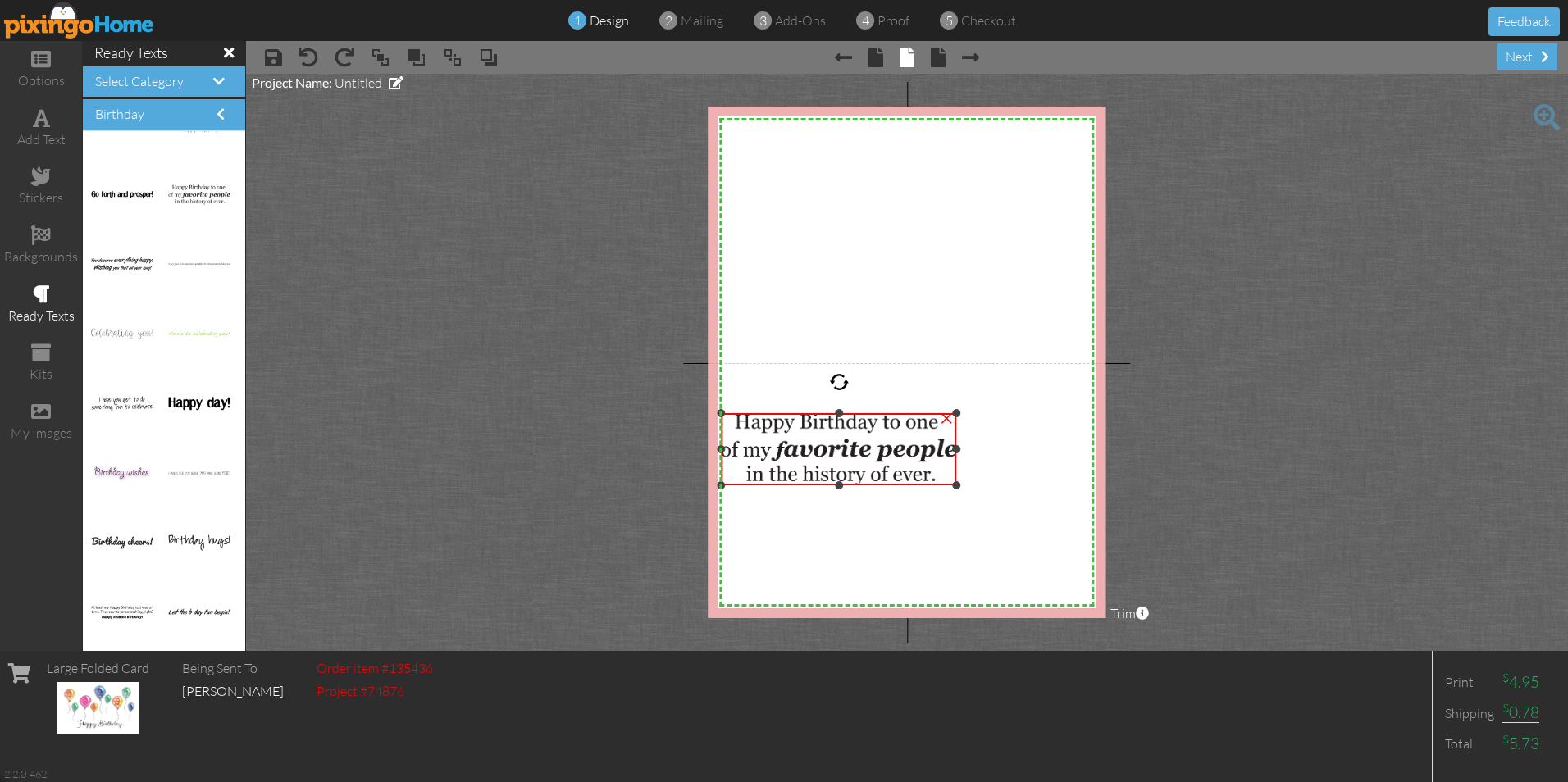
drag, startPoint x: 856, startPoint y: 441, endPoint x: 832, endPoint y: 483, distance: 48.4
click at [832, 483] on div "×" at bounding box center [838, 449] width 235 height 72
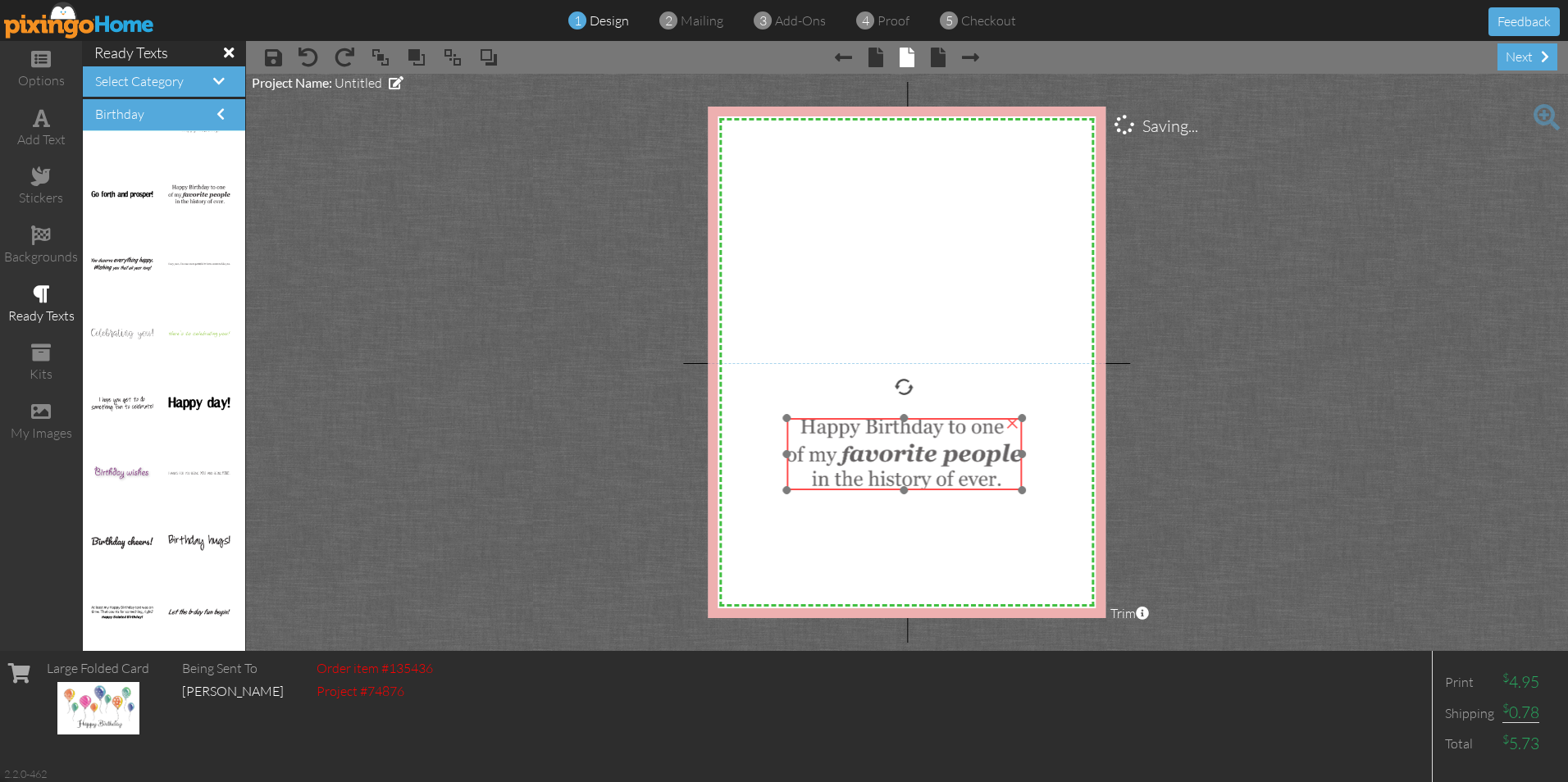
drag, startPoint x: 814, startPoint y: 426, endPoint x: 880, endPoint y: 431, distance: 66.2
click at [880, 431] on img at bounding box center [903, 454] width 235 height 72
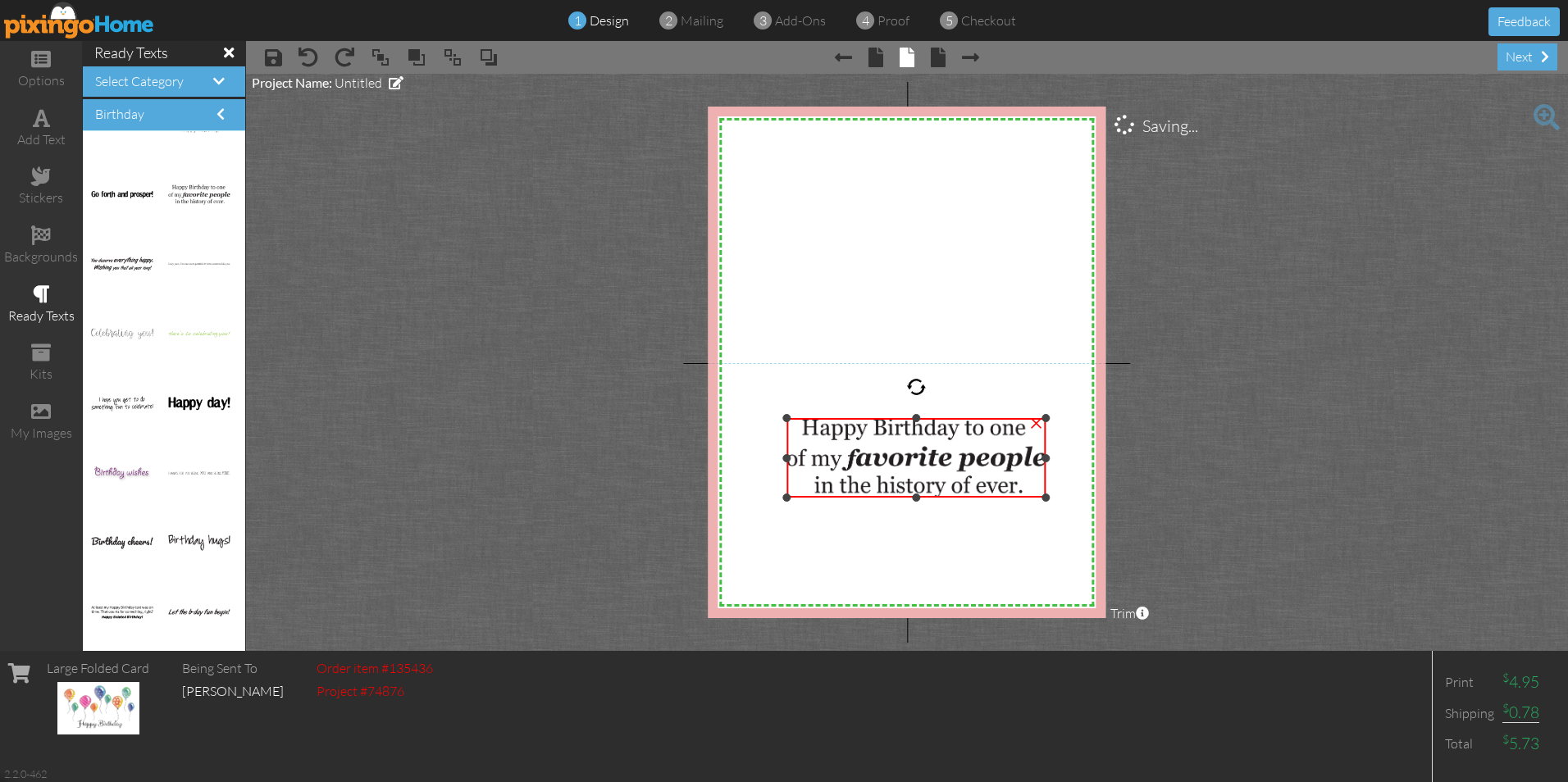
drag, startPoint x: 1019, startPoint y: 488, endPoint x: 1032, endPoint y: 495, distance: 14.8
click at [1032, 495] on div "×" at bounding box center [916, 458] width 259 height 80
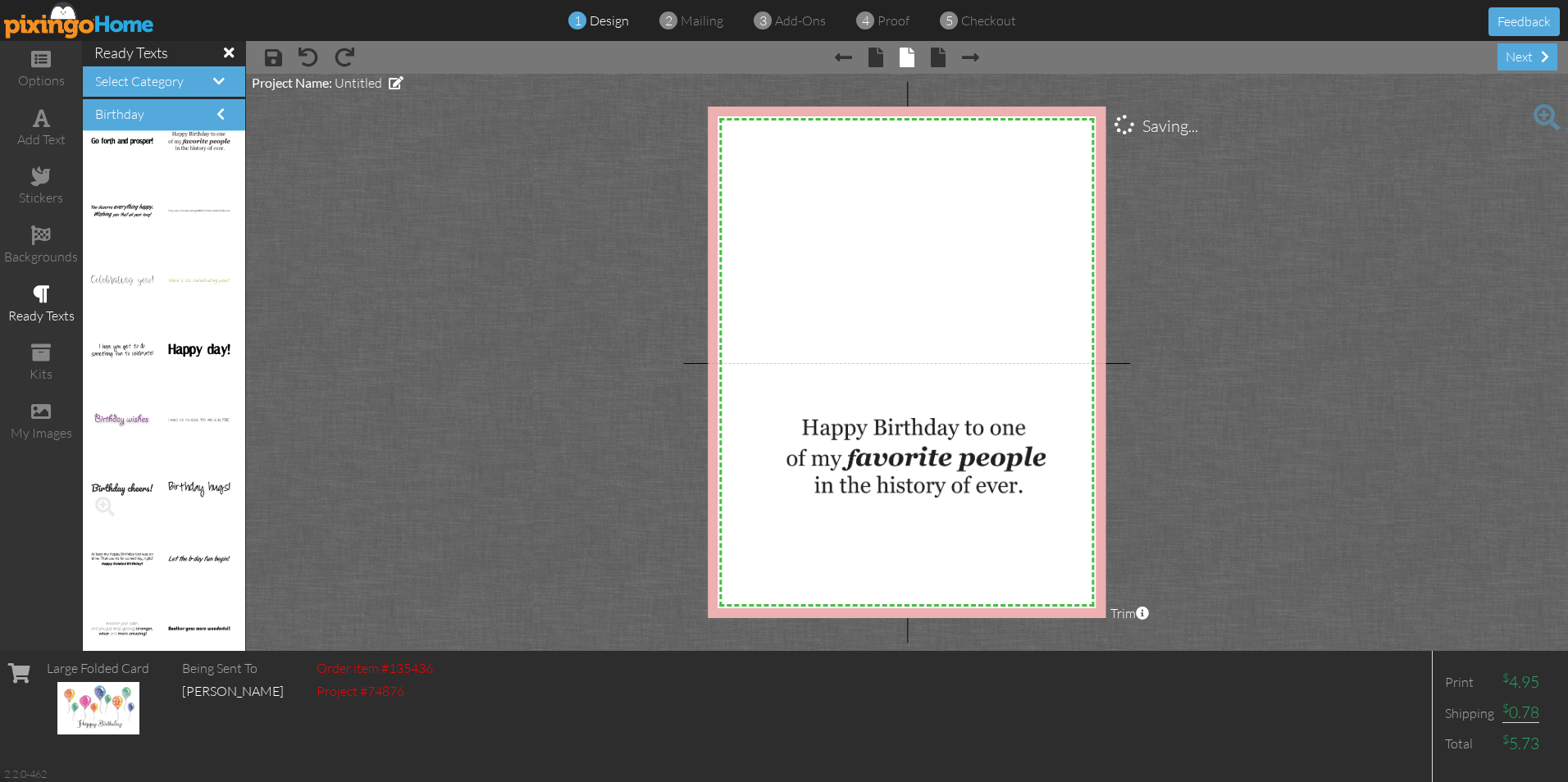
scroll to position [1800, 0]
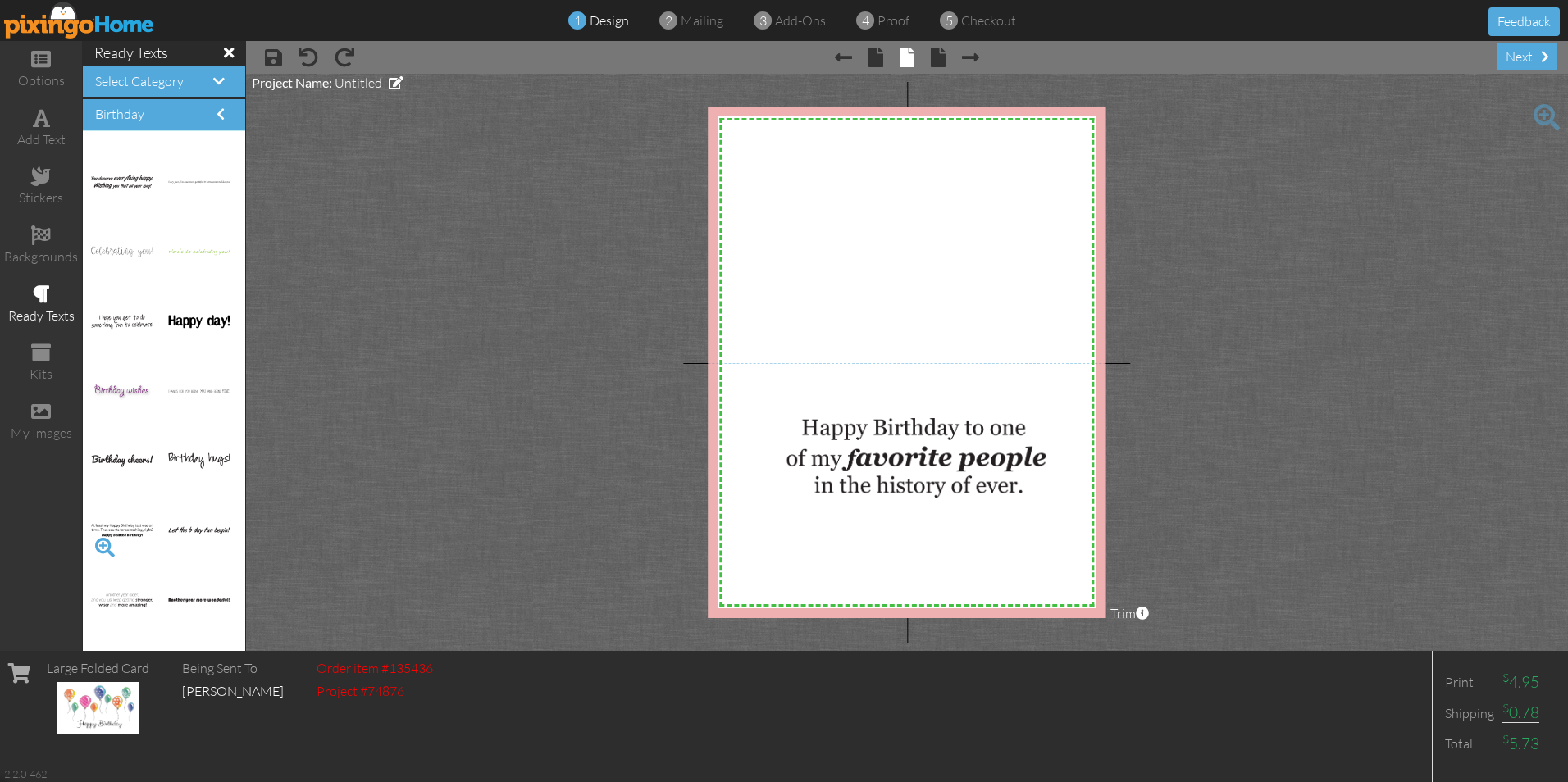
click at [99, 546] on span at bounding box center [105, 547] width 28 height 28
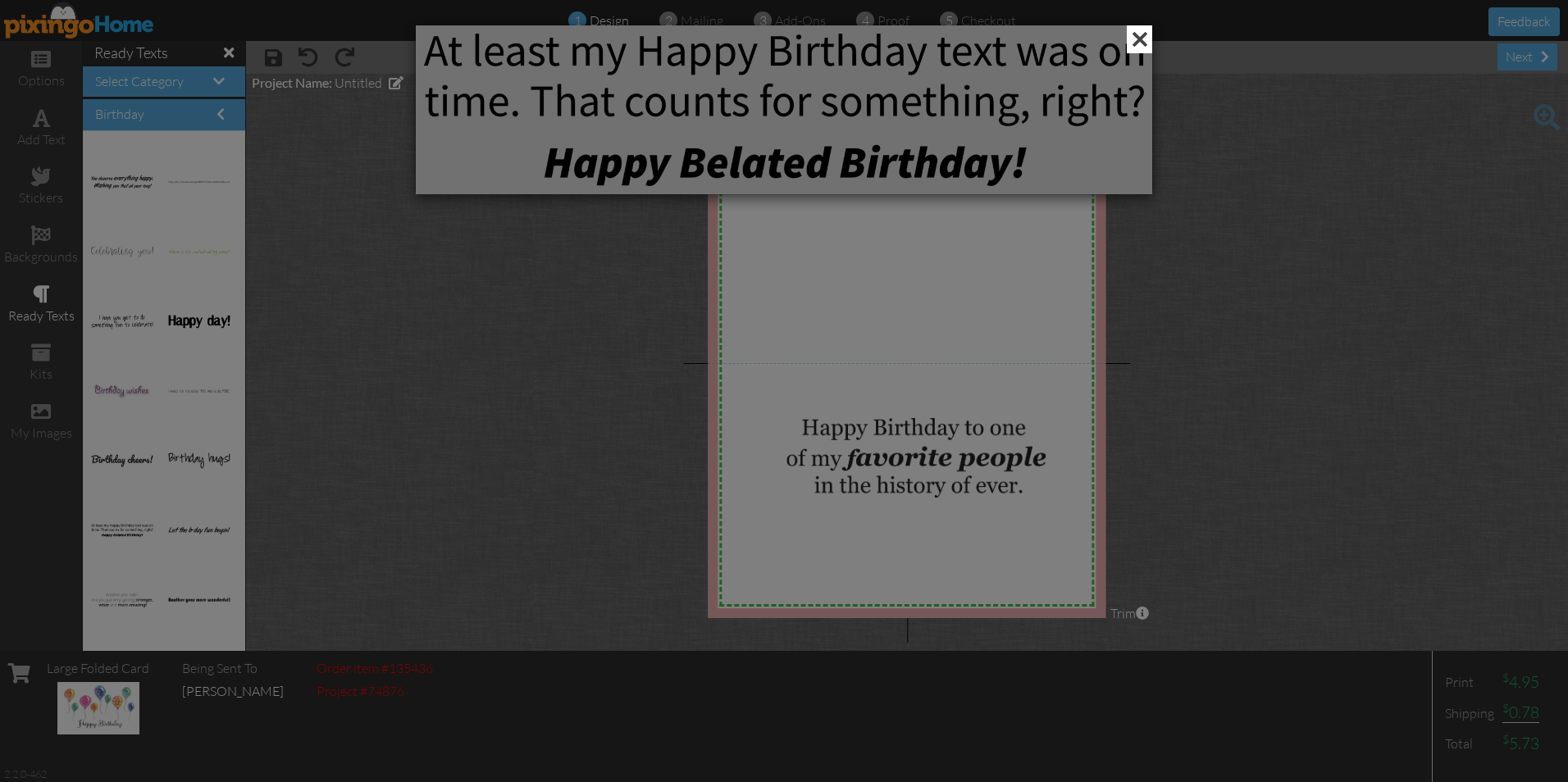
click at [1137, 34] on span at bounding box center [1139, 39] width 25 height 28
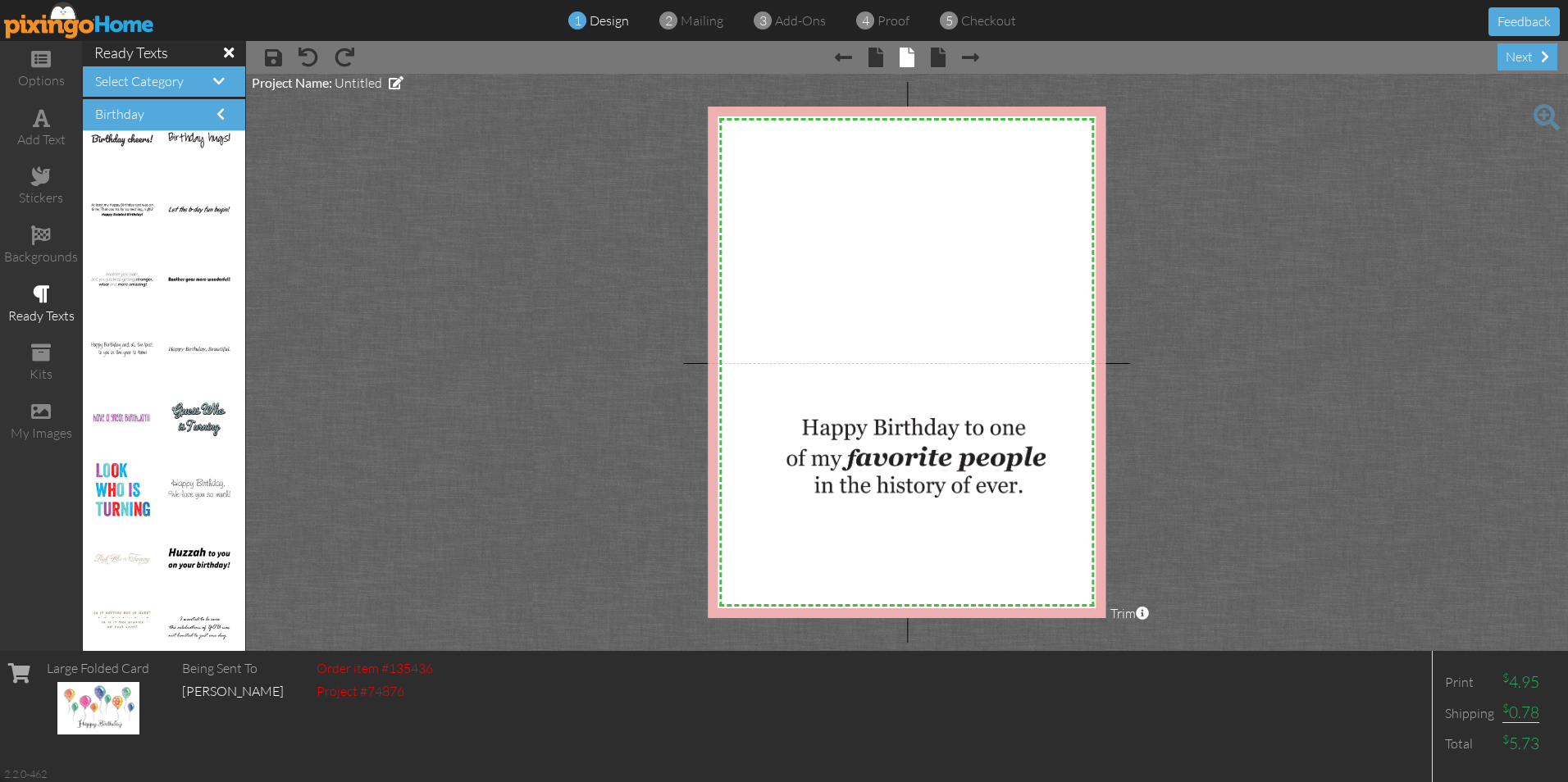
scroll to position [2210, 0]
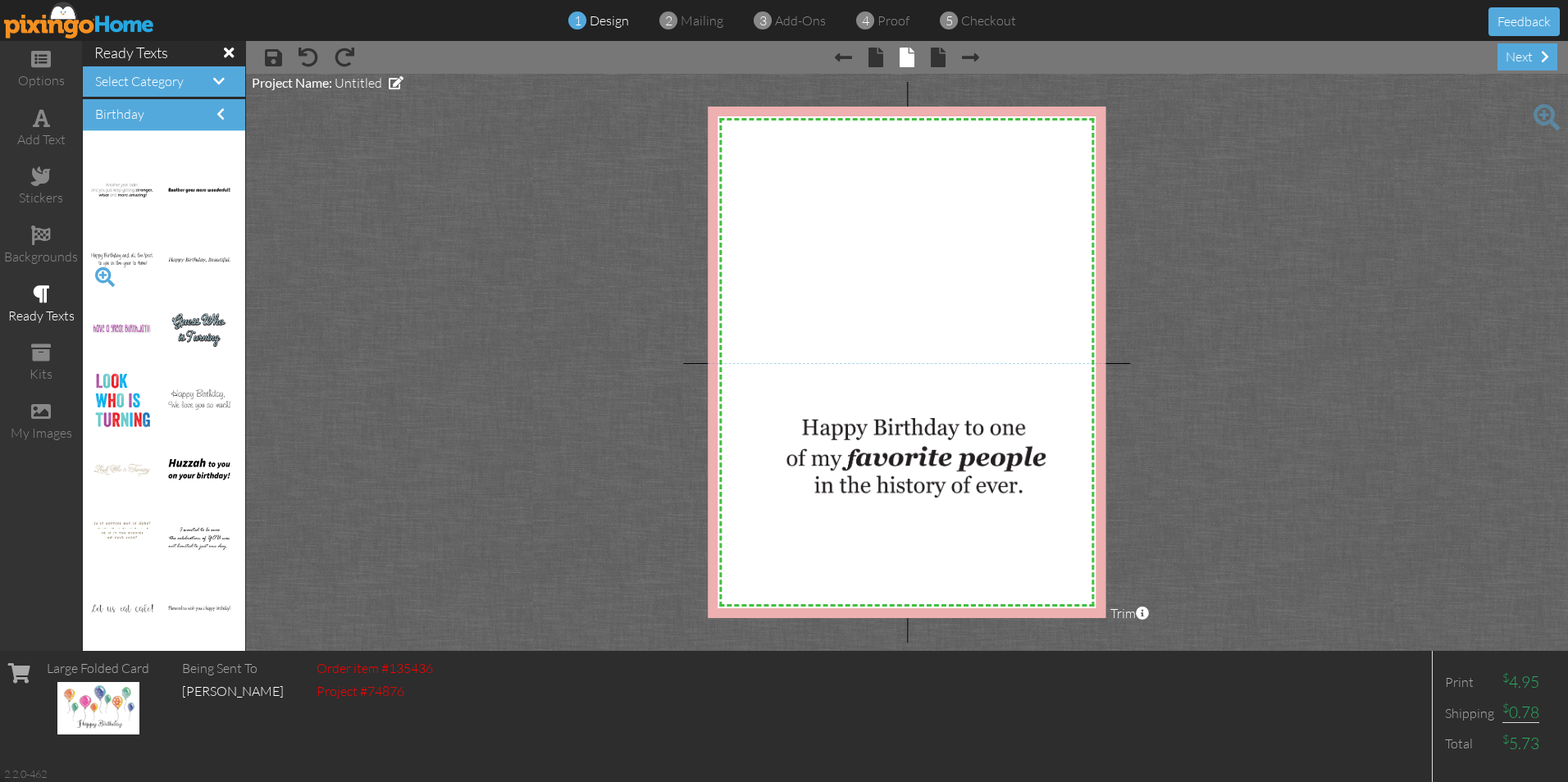
click at [103, 272] on span at bounding box center [105, 277] width 28 height 28
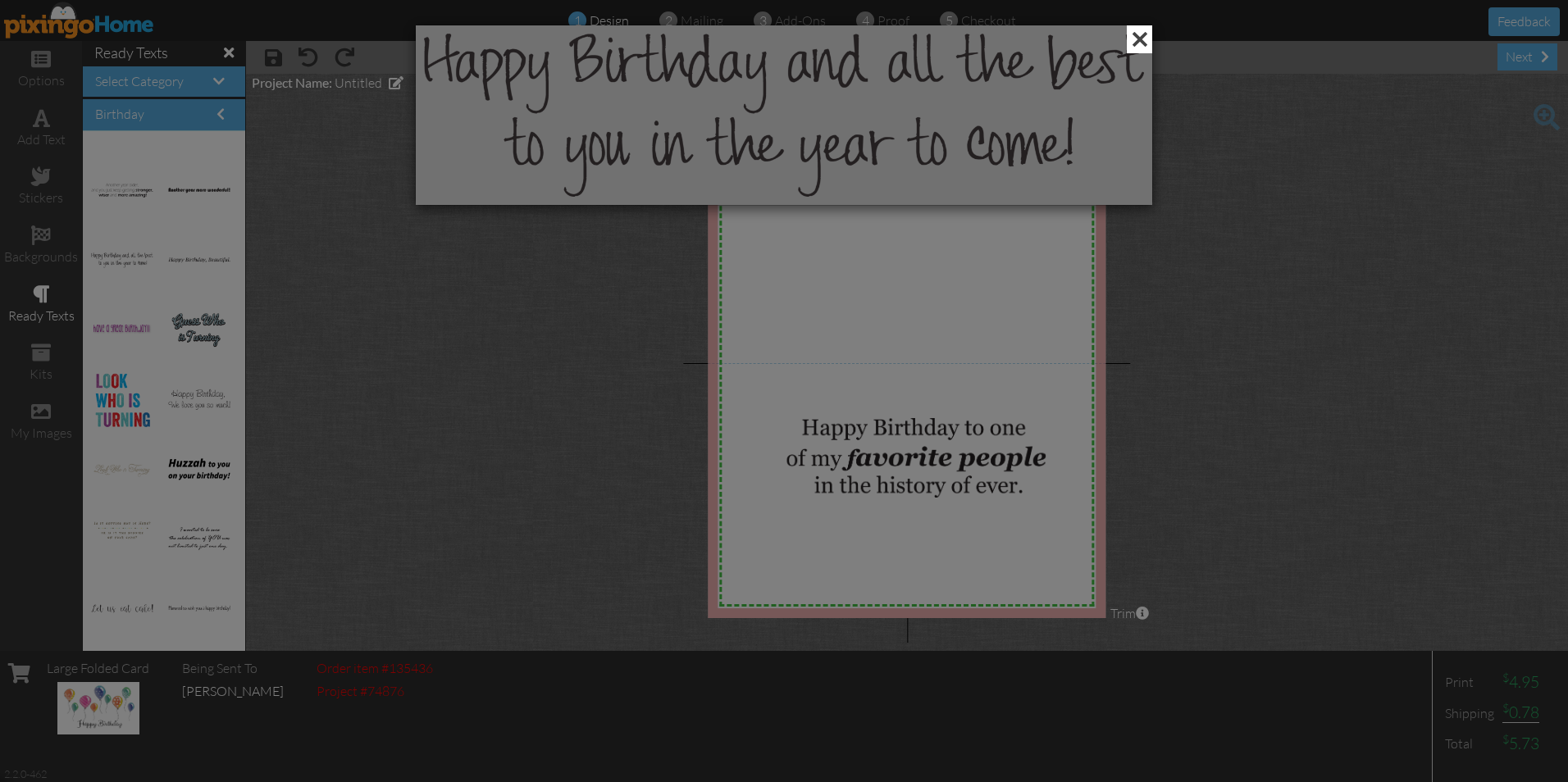
click at [1140, 37] on span at bounding box center [1139, 39] width 25 height 28
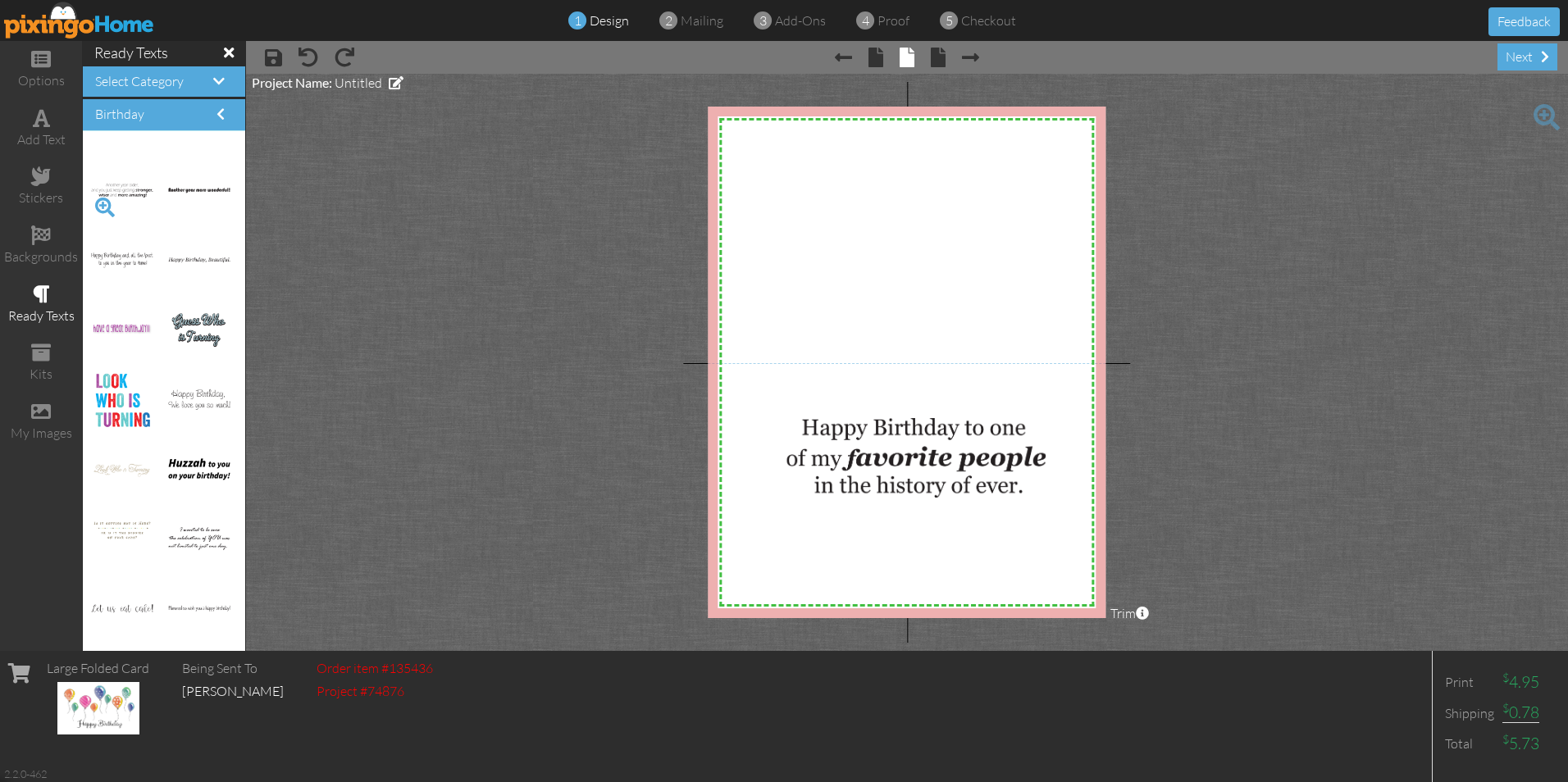
click at [101, 202] on span at bounding box center [105, 208] width 28 height 28
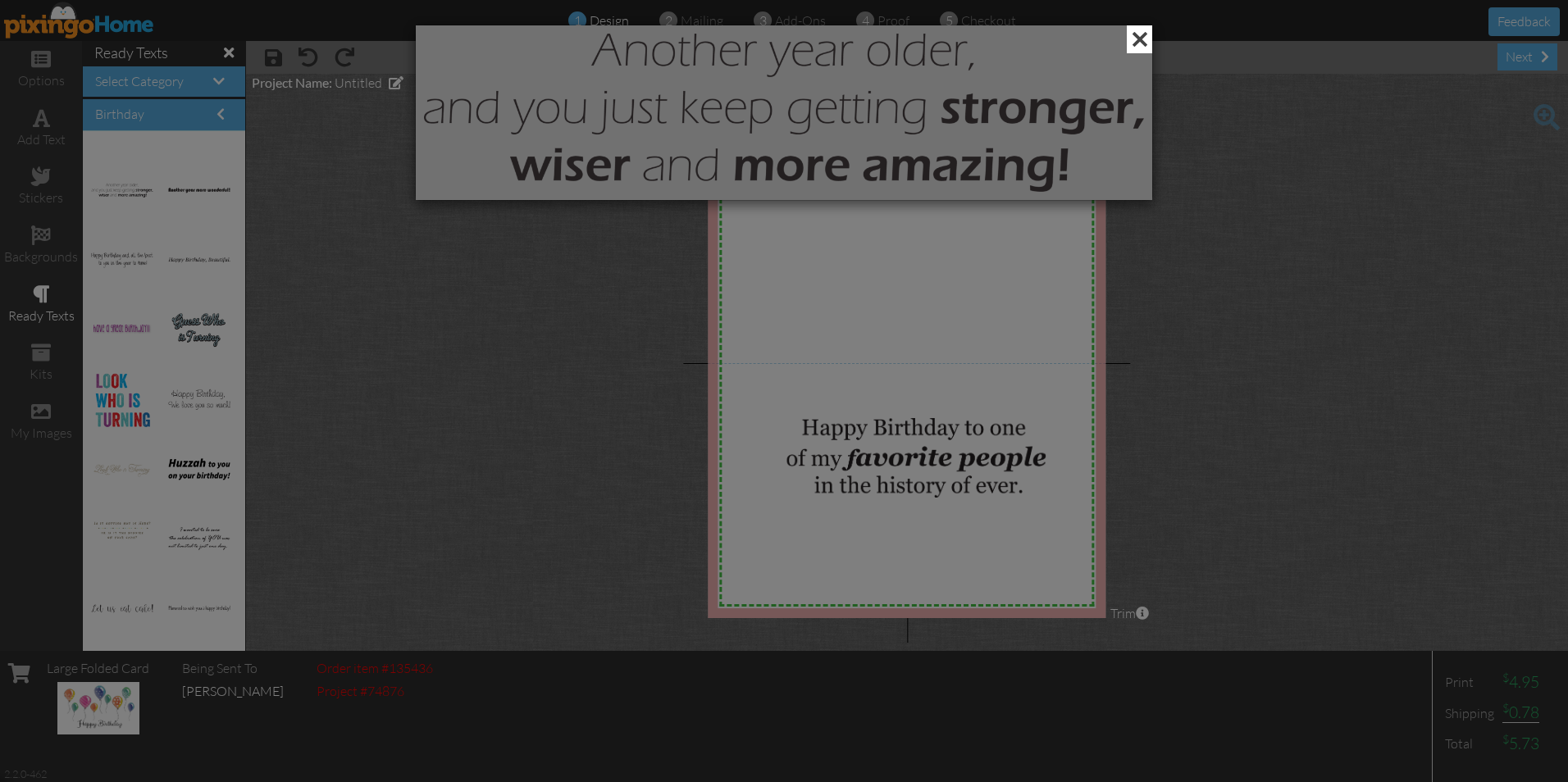
click at [1137, 40] on span at bounding box center [1139, 39] width 25 height 28
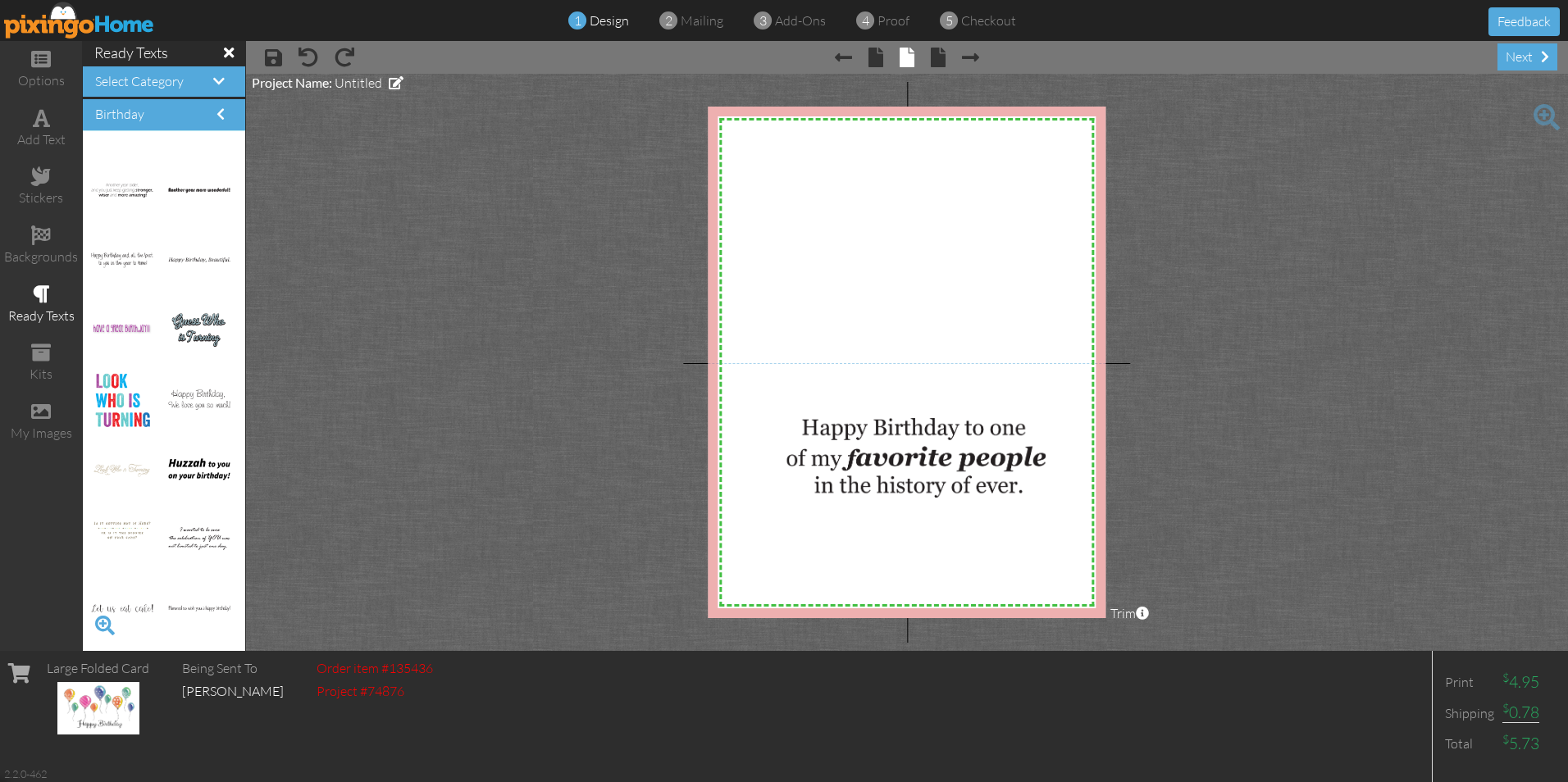
click at [102, 624] on span at bounding box center [105, 626] width 28 height 28
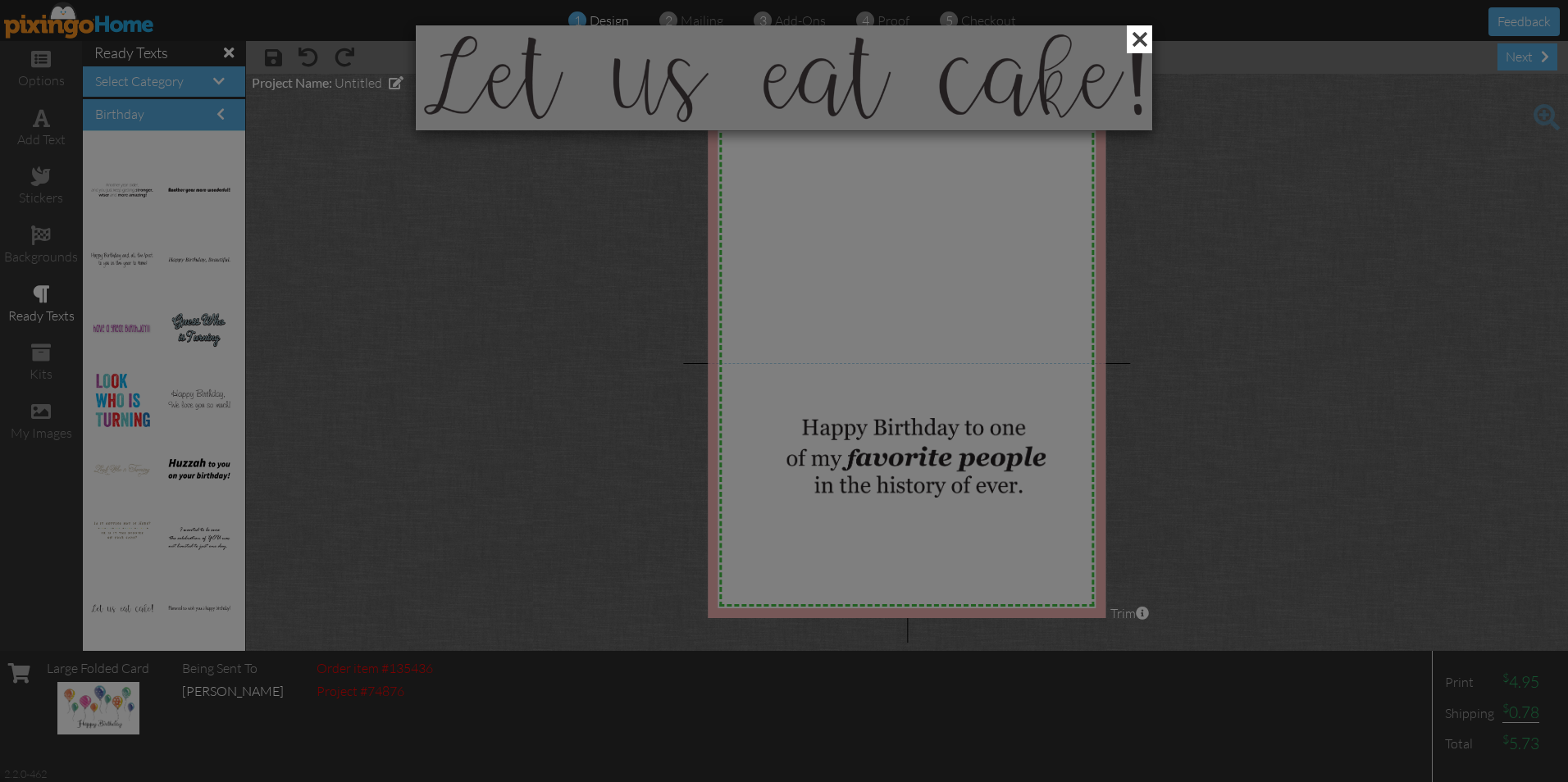
click at [1140, 36] on span at bounding box center [1139, 39] width 25 height 28
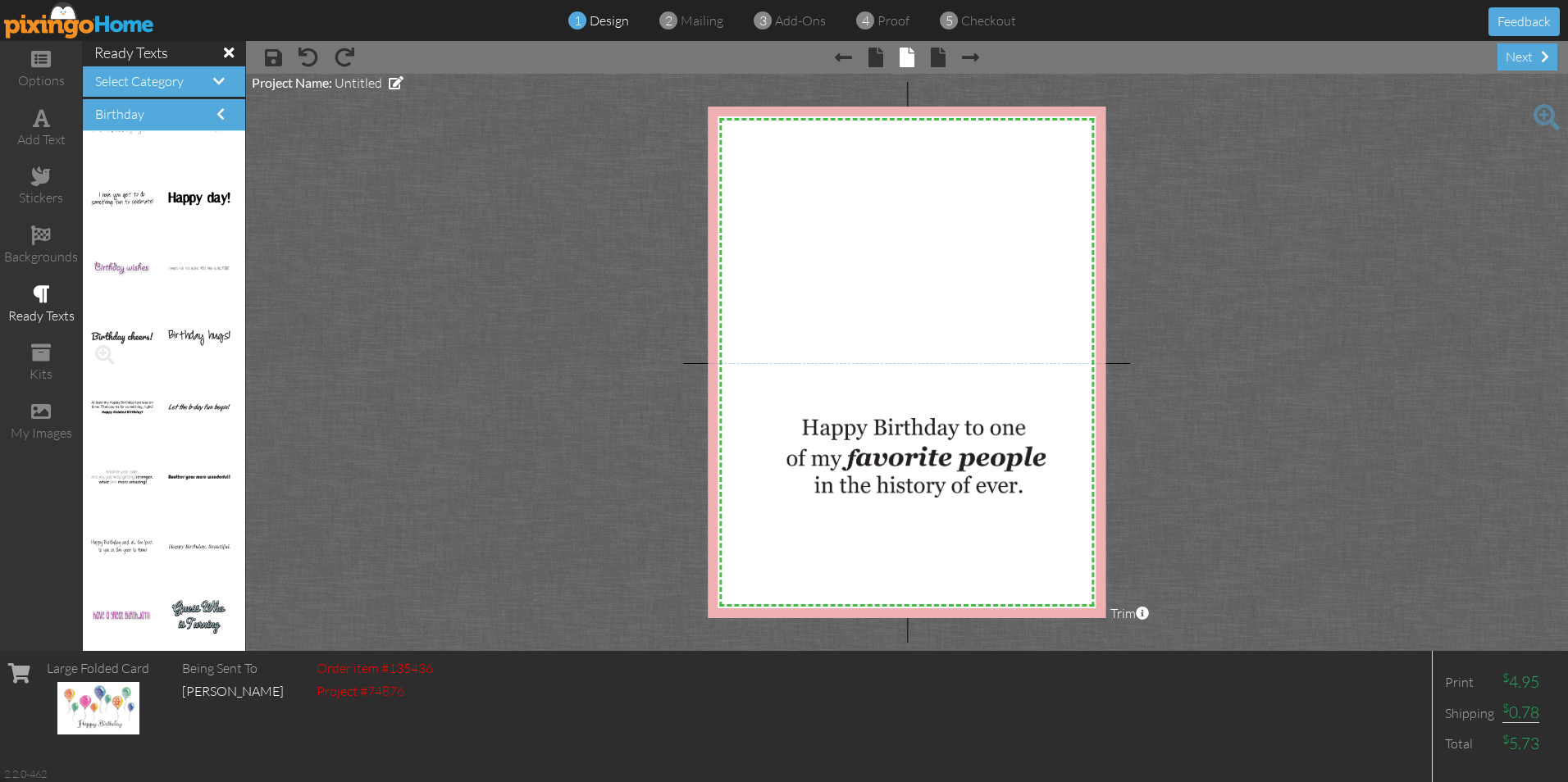
scroll to position [1882, 0]
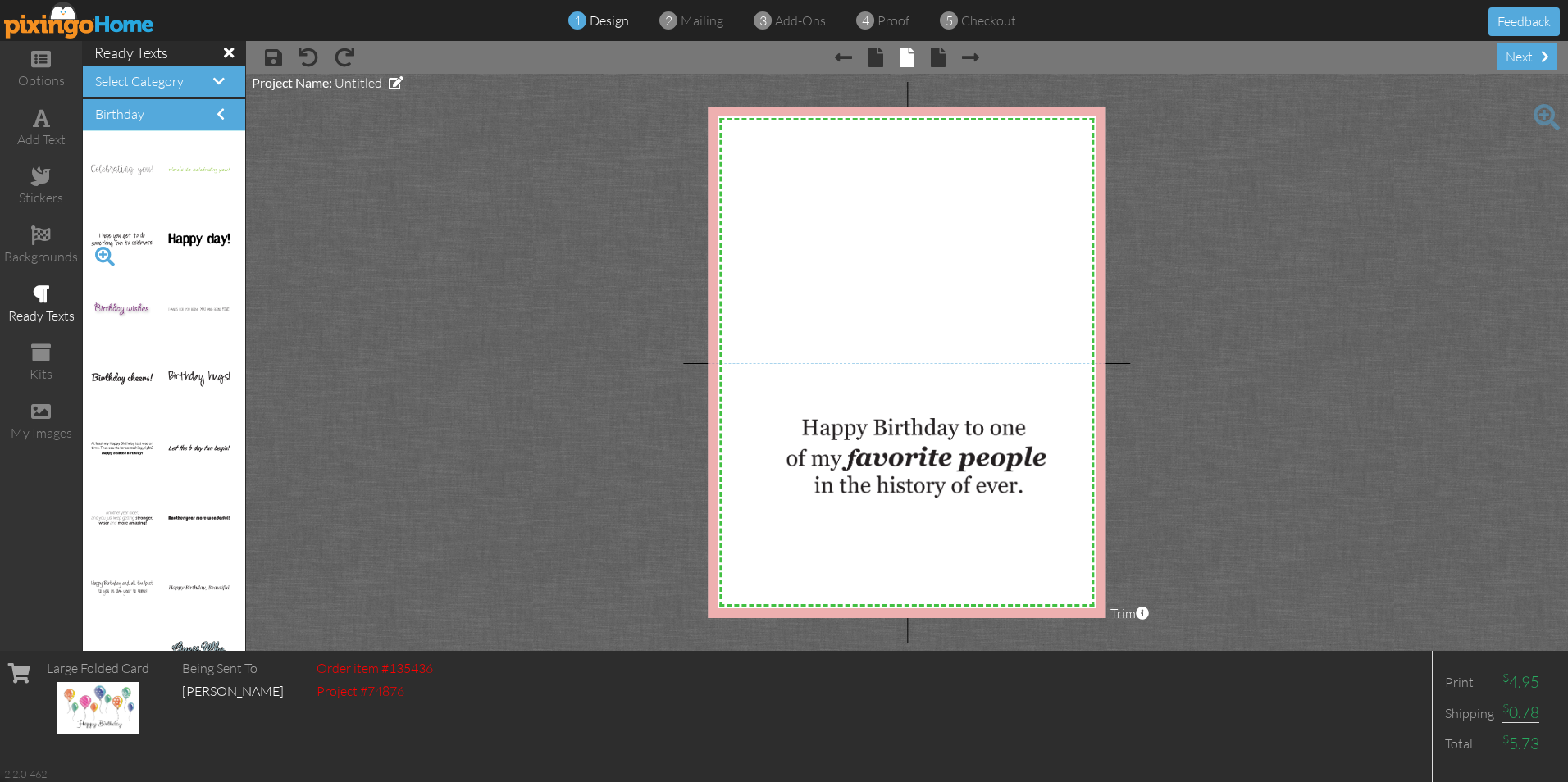
click at [103, 255] on span at bounding box center [105, 256] width 28 height 28
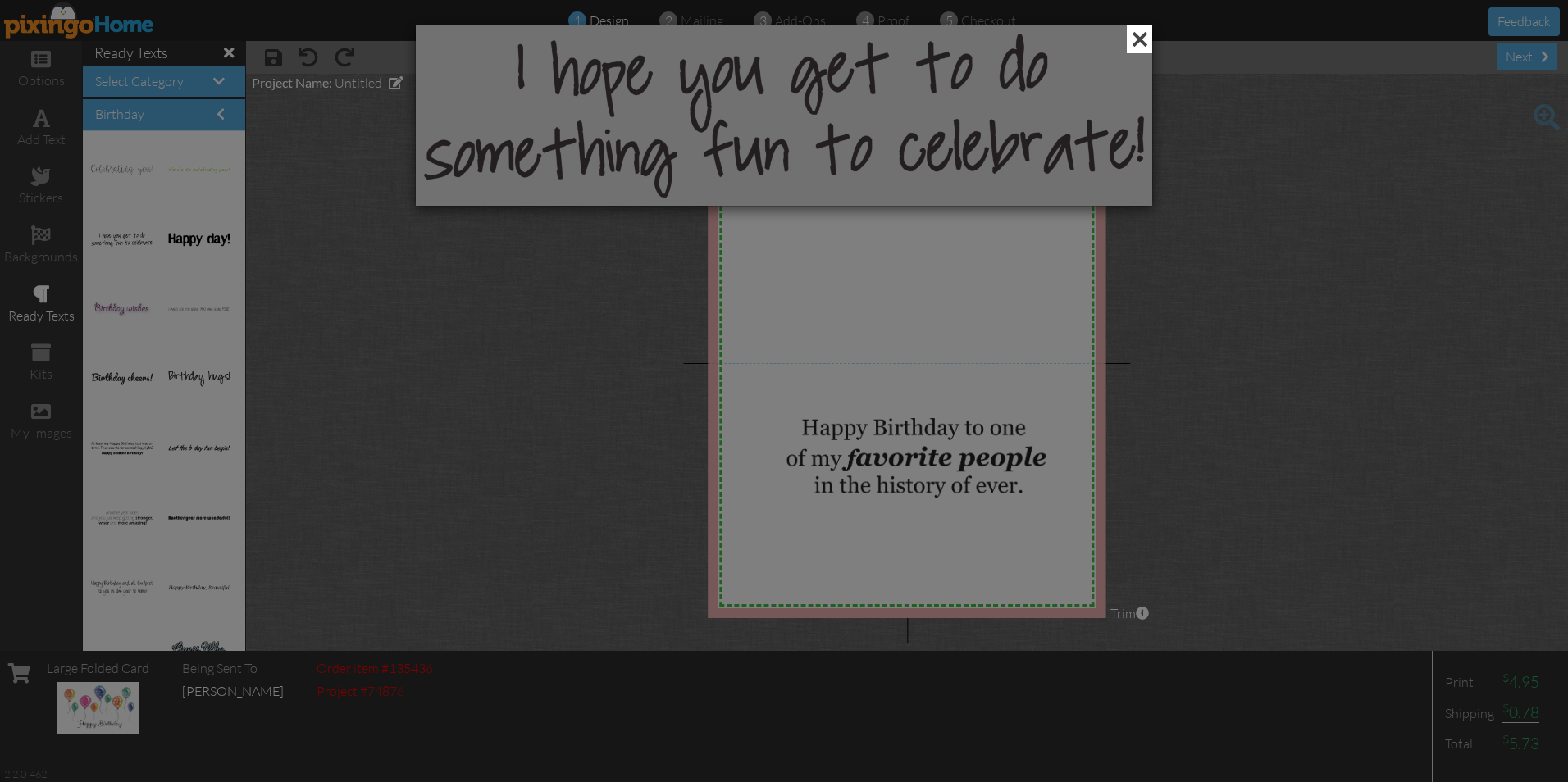
click at [1143, 35] on span at bounding box center [1139, 39] width 25 height 28
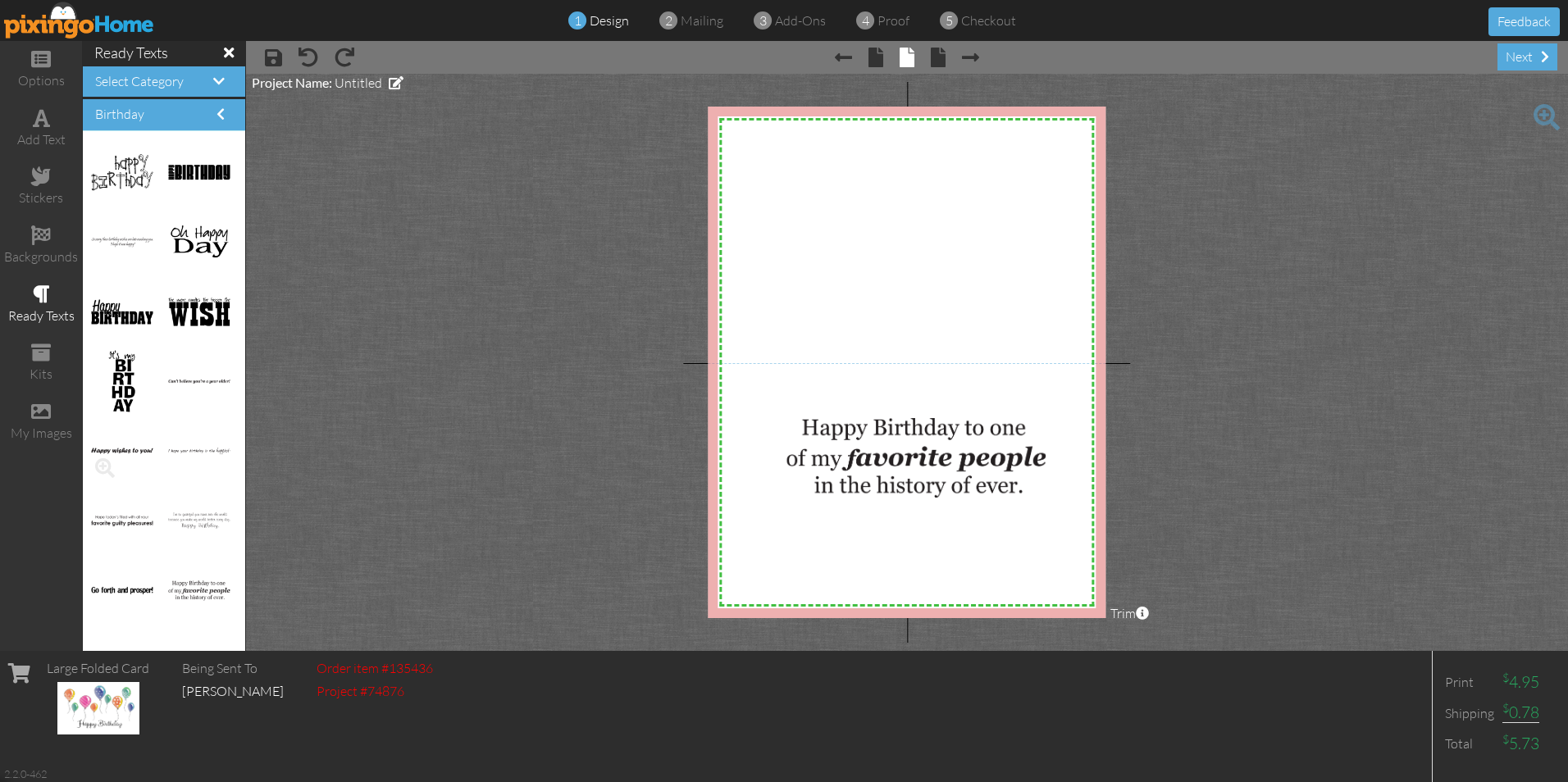
scroll to position [1309, 0]
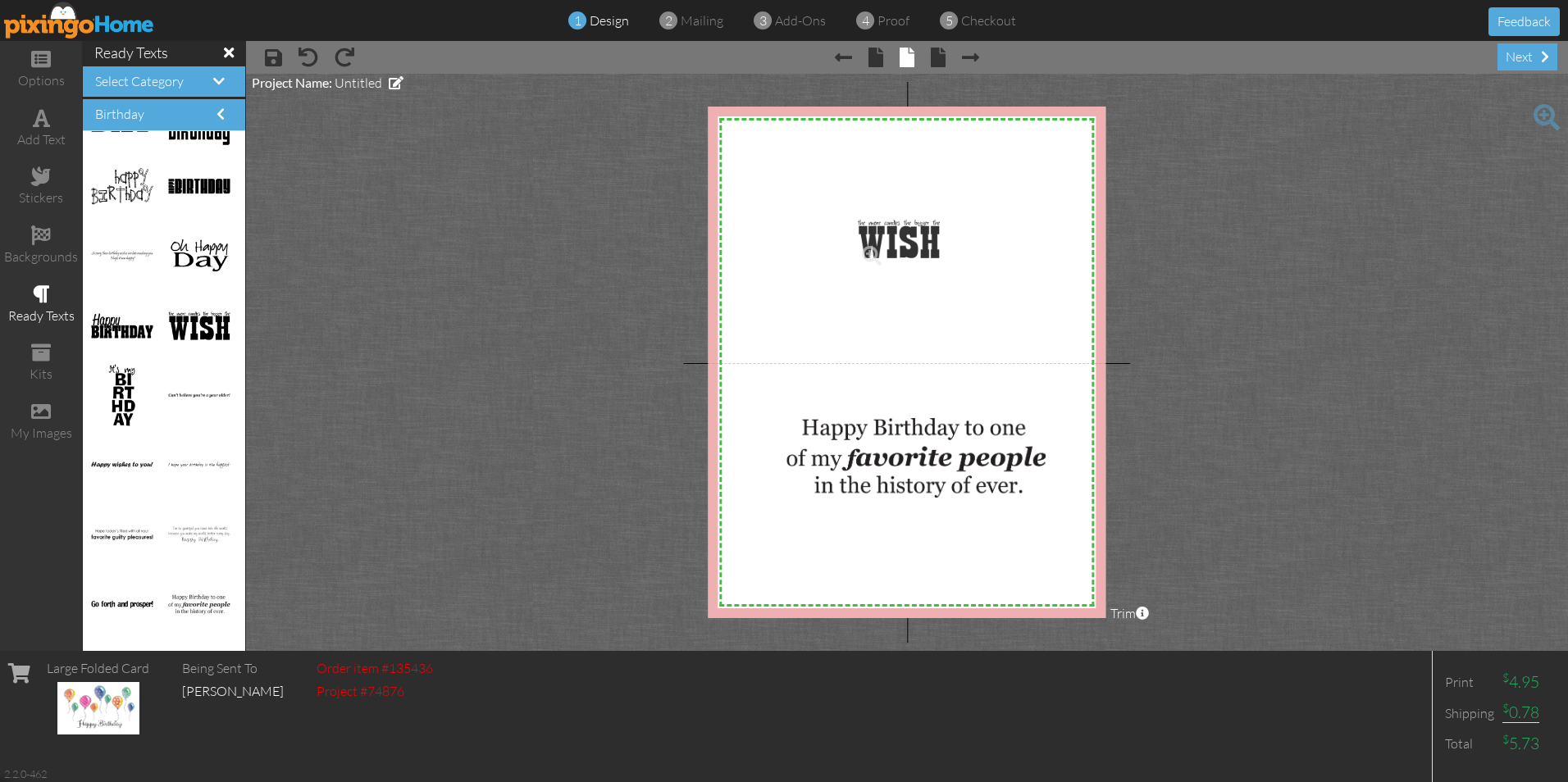
drag, startPoint x: 187, startPoint y: 326, endPoint x: 888, endPoint y: 239, distance: 706.4
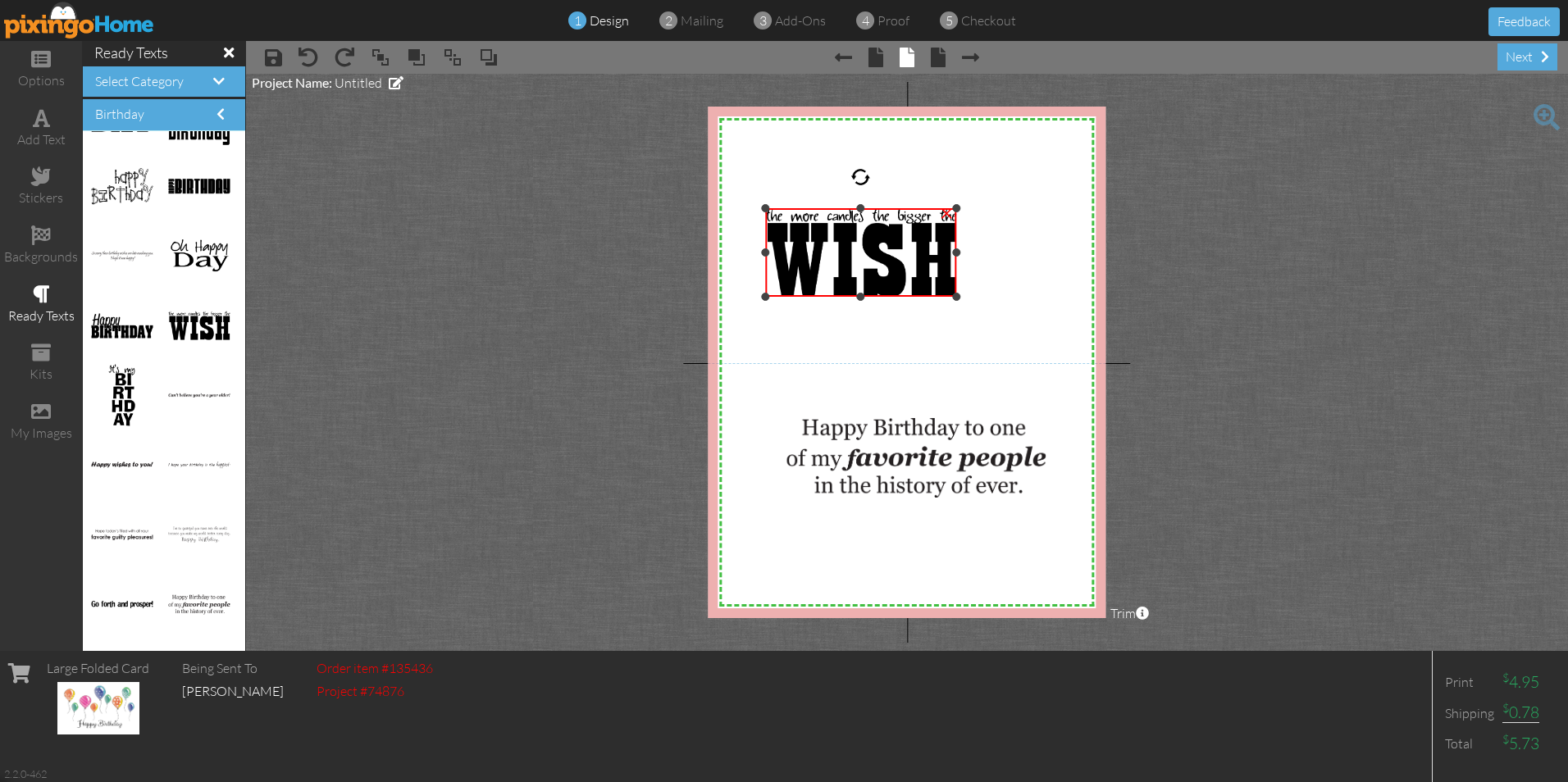
drag, startPoint x: 858, startPoint y: 255, endPoint x: 810, endPoint y: 297, distance: 63.8
click at [810, 297] on div "×" at bounding box center [861, 253] width 191 height 89
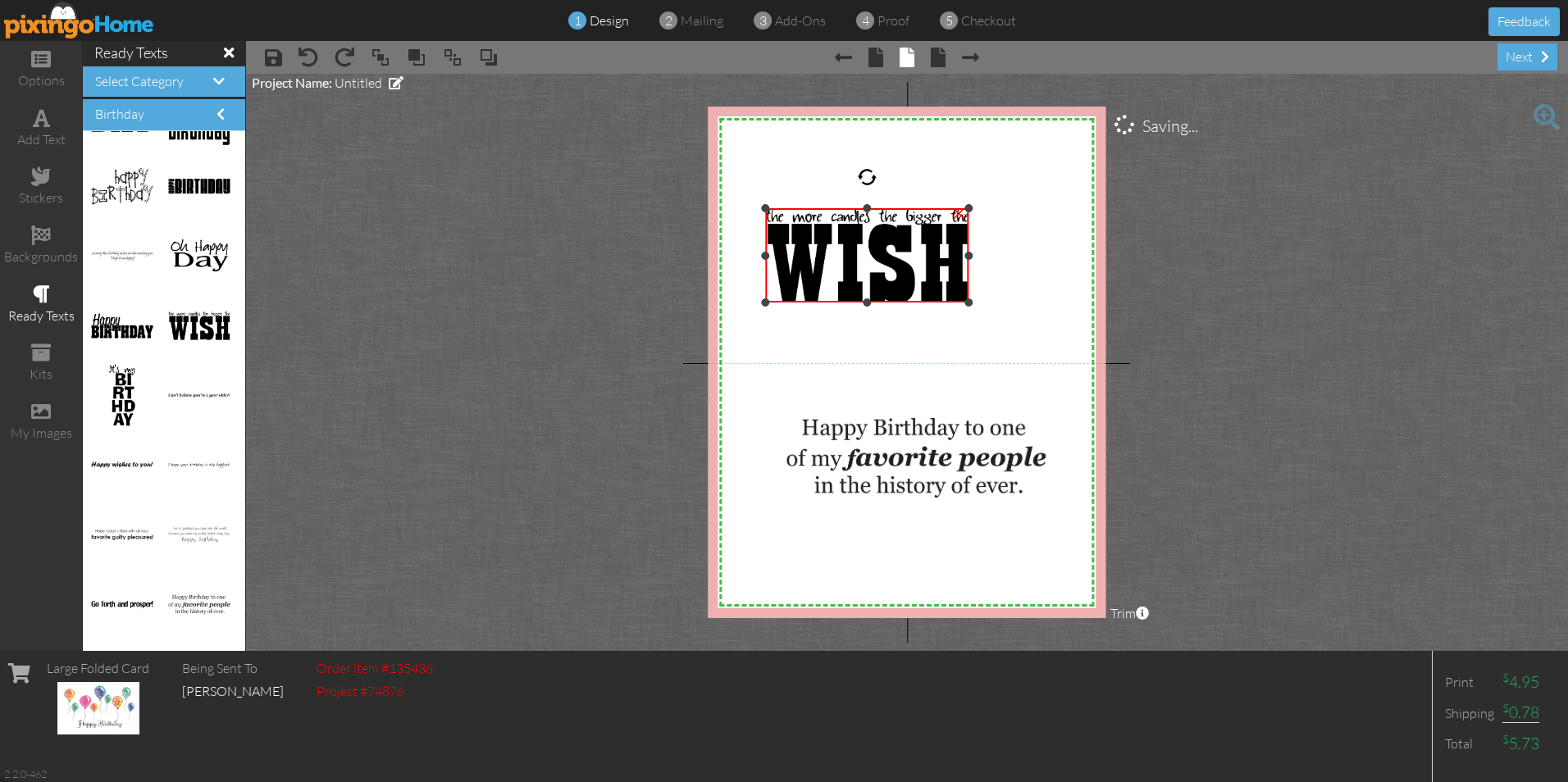
drag, startPoint x: 957, startPoint y: 296, endPoint x: 1007, endPoint y: 302, distance: 50.4
click at [1007, 302] on div "X X X X X X X X X X X X X X X X X X X X X X X X X X X X X X X X X X X X X X X X…" at bounding box center [907, 362] width 398 height 512
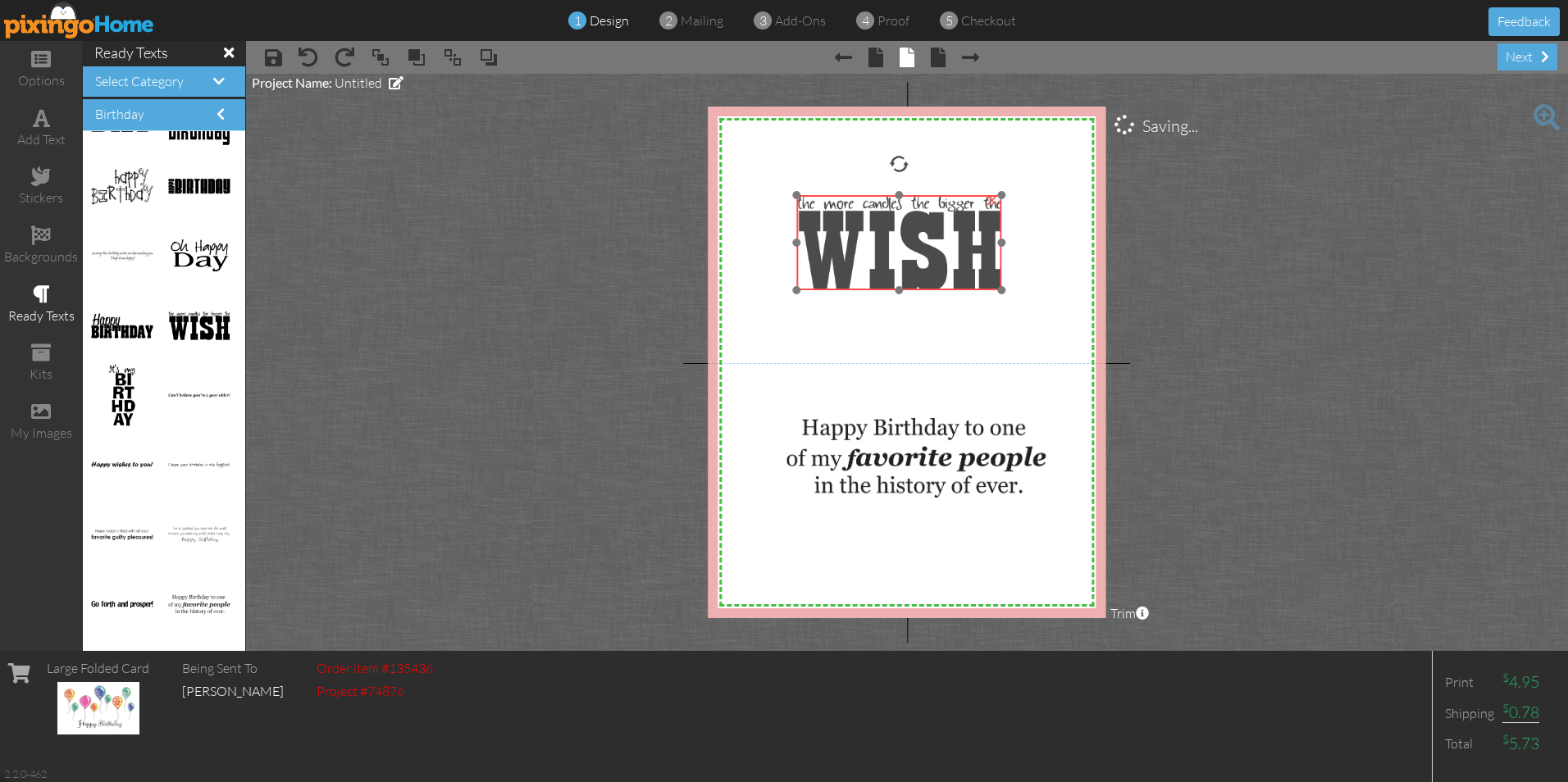
drag, startPoint x: 871, startPoint y: 269, endPoint x: 903, endPoint y: 256, distance: 34.5
click at [903, 256] on img at bounding box center [899, 242] width 206 height 95
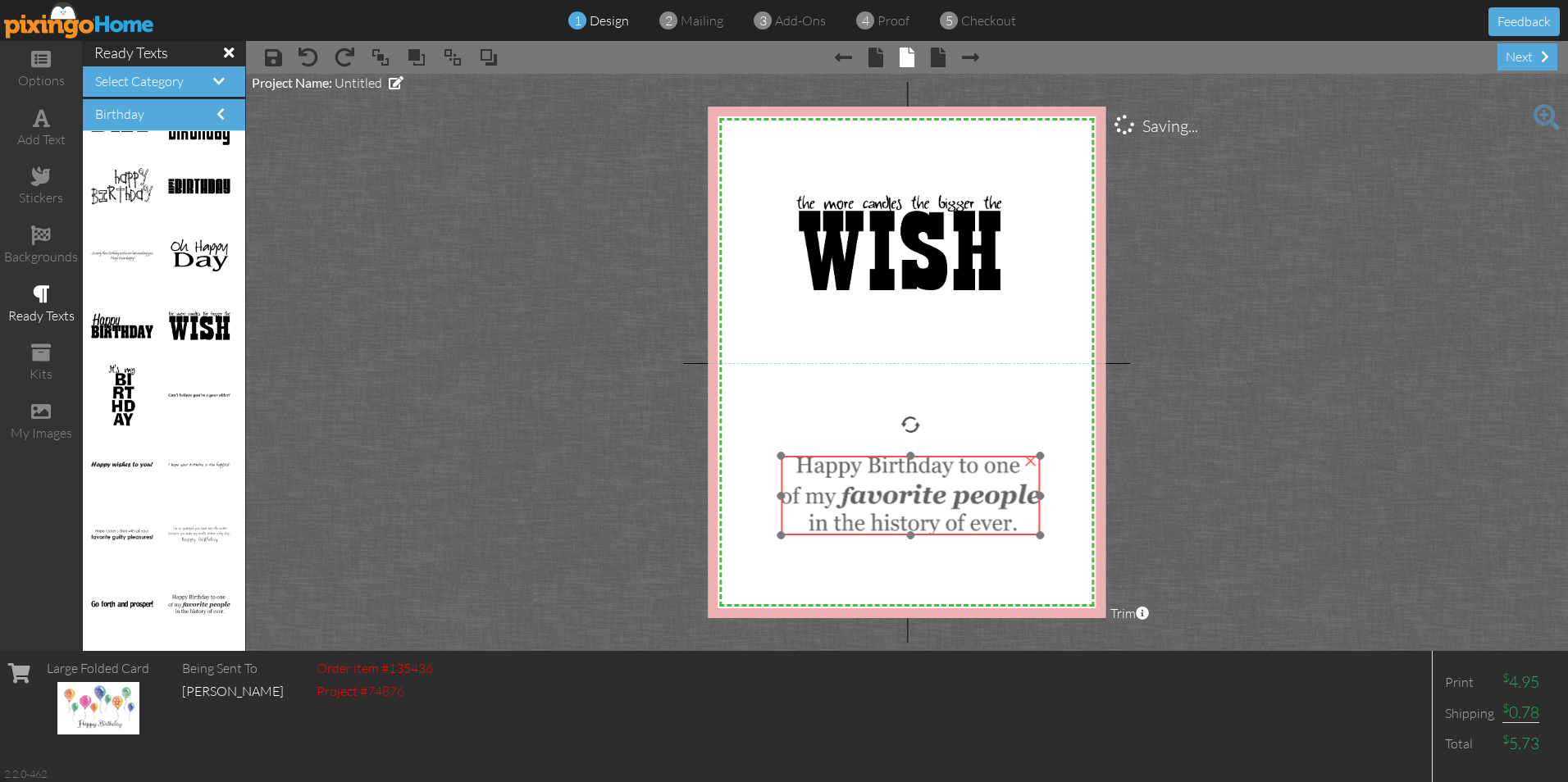
drag, startPoint x: 908, startPoint y: 461, endPoint x: 904, endPoint y: 497, distance: 36.2
click at [904, 497] on img at bounding box center [910, 496] width 259 height 80
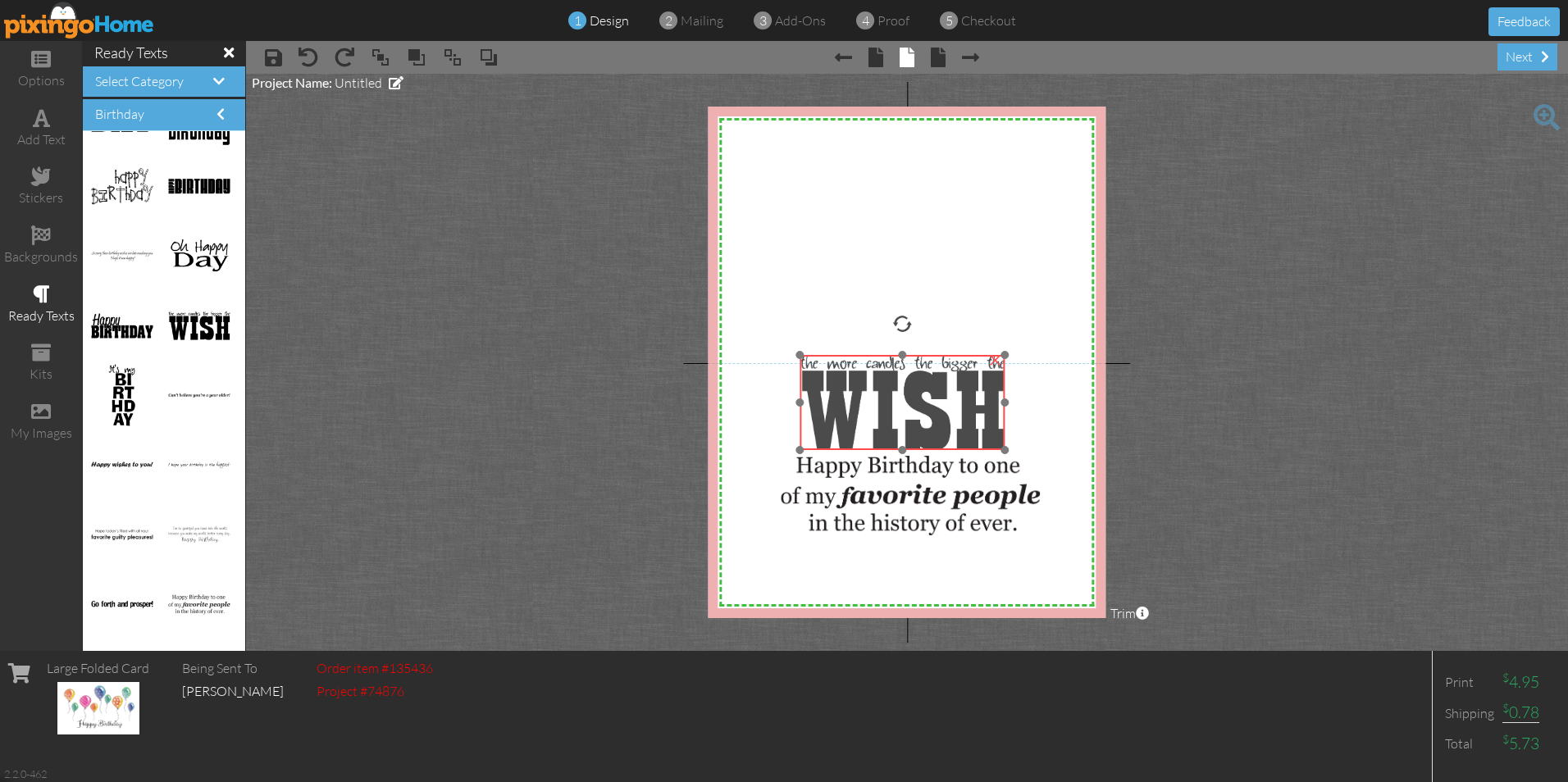
drag, startPoint x: 896, startPoint y: 231, endPoint x: 899, endPoint y: 391, distance: 160.0
click at [899, 391] on img at bounding box center [902, 402] width 206 height 95
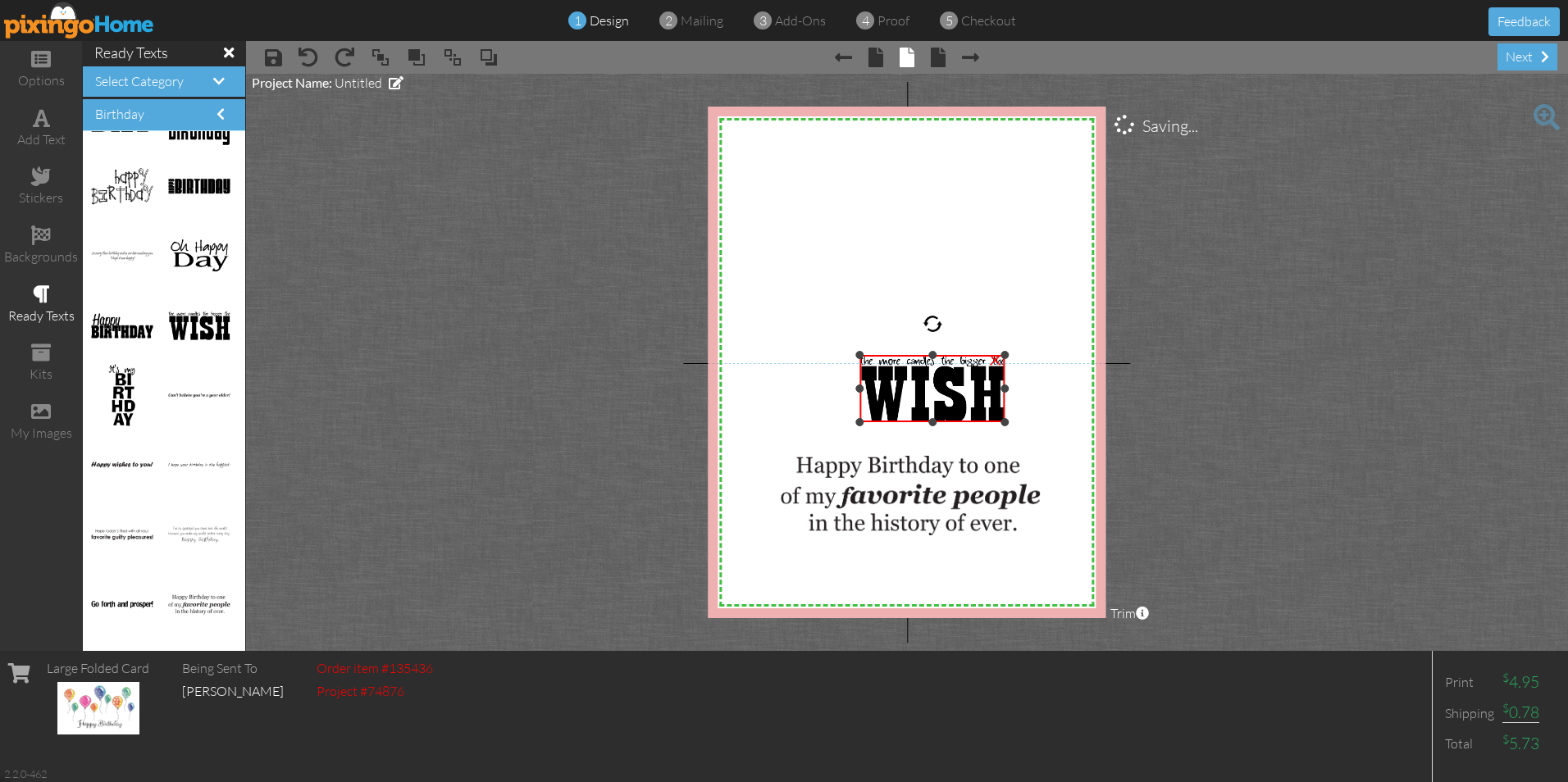
drag, startPoint x: 800, startPoint y: 448, endPoint x: 835, endPoint y: 421, distance: 44.2
click at [835, 421] on div "X X X X X X X X X X X X X X X X X X X X X X X X X X X X X X X X X X X X X X X X…" at bounding box center [907, 362] width 398 height 512
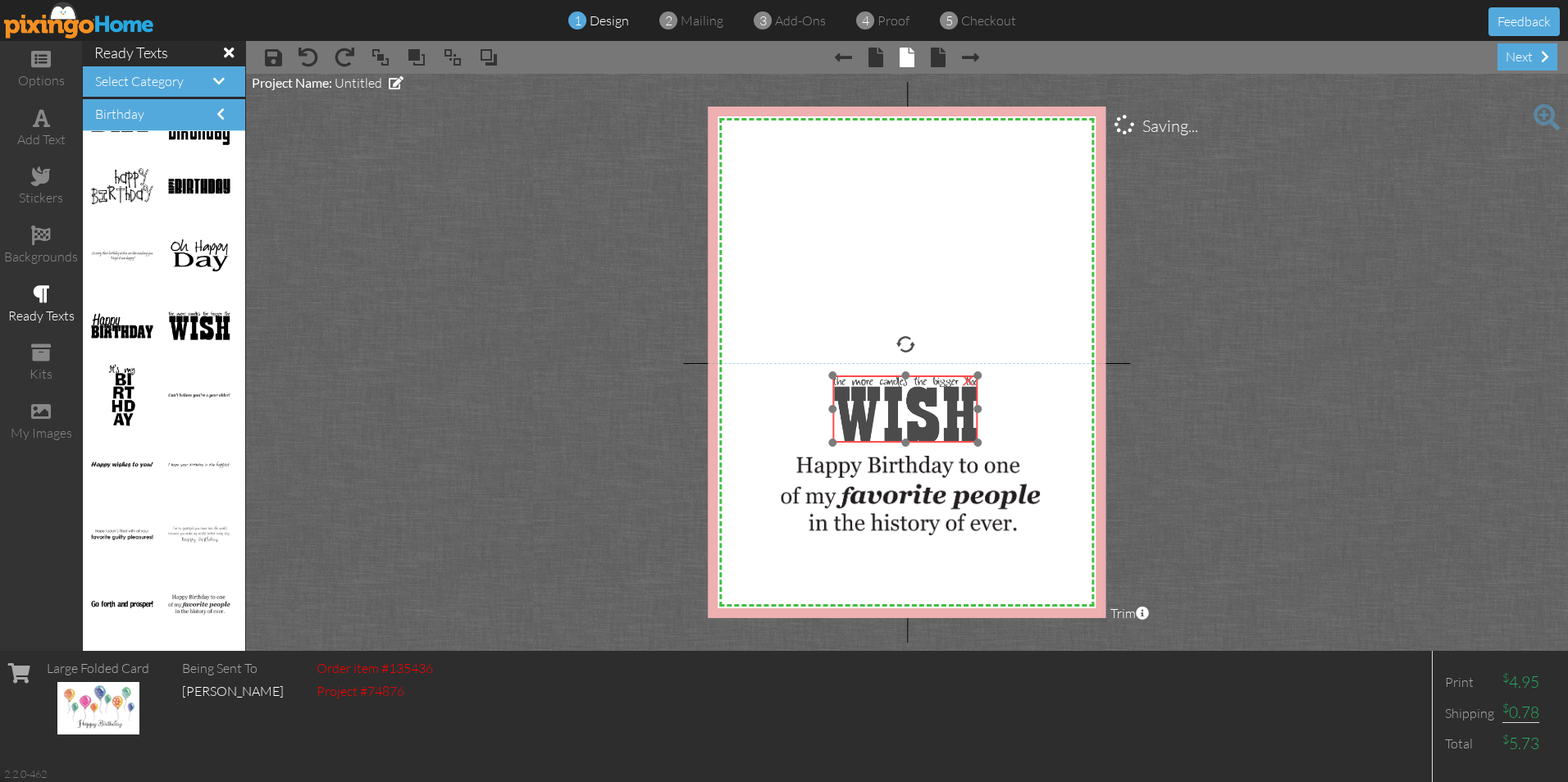
drag, startPoint x: 921, startPoint y: 393, endPoint x: 894, endPoint y: 414, distance: 34.2
click at [894, 414] on img at bounding box center [904, 408] width 145 height 67
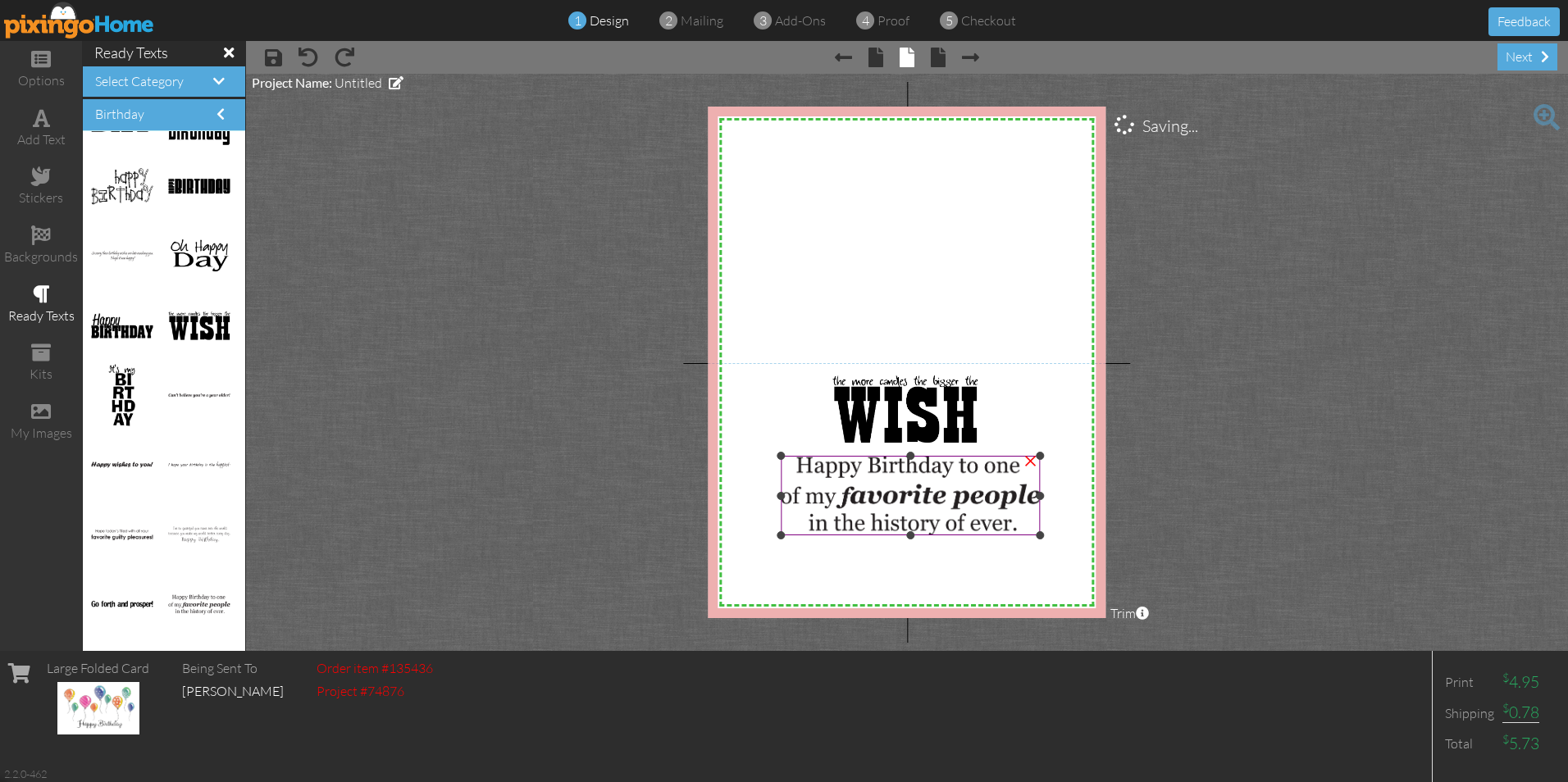
click at [893, 485] on img at bounding box center [910, 496] width 259 height 80
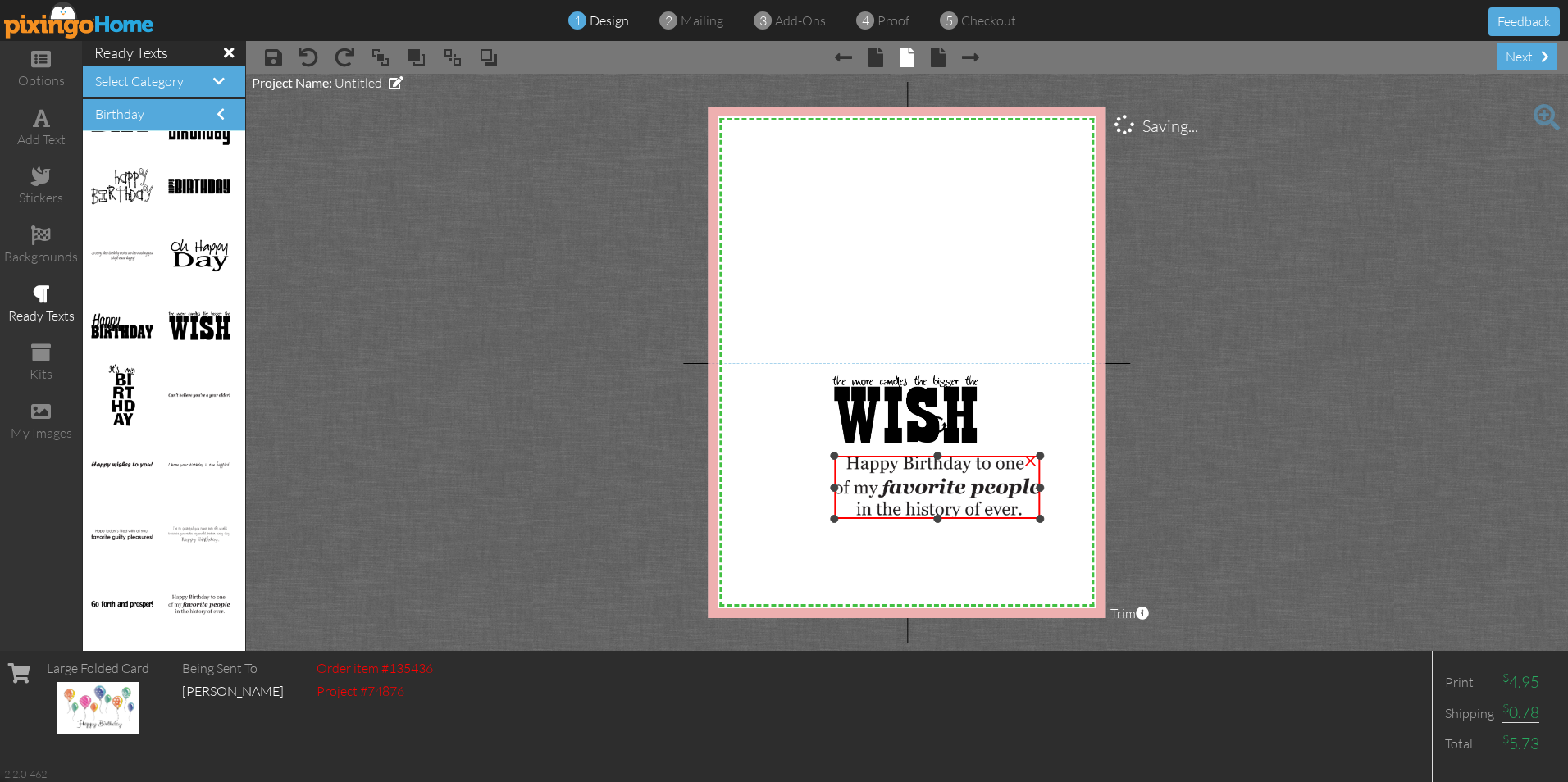
drag, startPoint x: 783, startPoint y: 533, endPoint x: 796, endPoint y: 517, distance: 20.6
click at [796, 517] on div "X X X X X X X X X X X X X X X X X X X X X X X X X X X X X X X X X X X X X X X X…" at bounding box center [907, 362] width 398 height 512
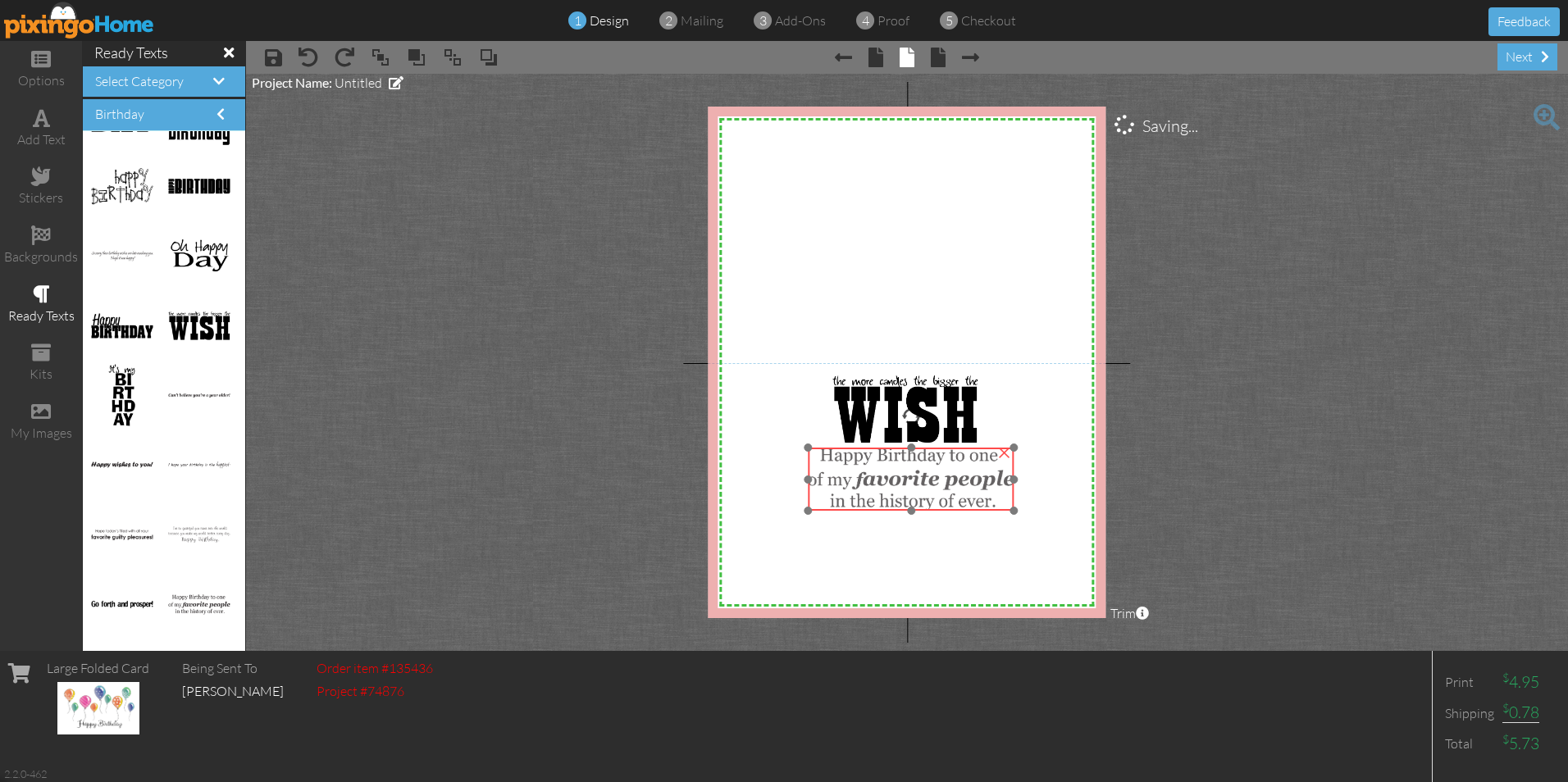
drag, startPoint x: 931, startPoint y: 494, endPoint x: 905, endPoint y: 487, distance: 26.9
click at [905, 487] on img at bounding box center [910, 479] width 206 height 63
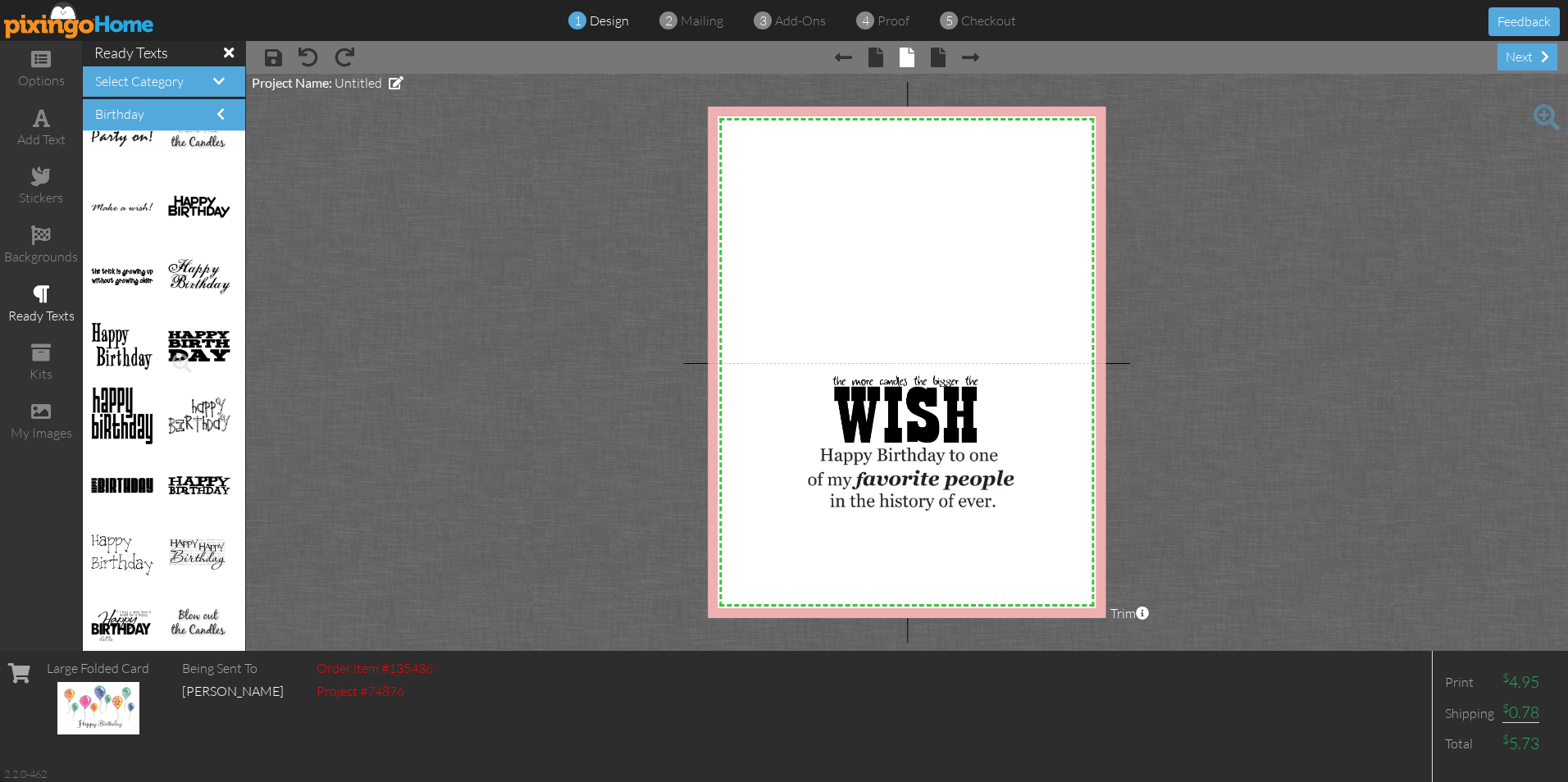
scroll to position [0, 0]
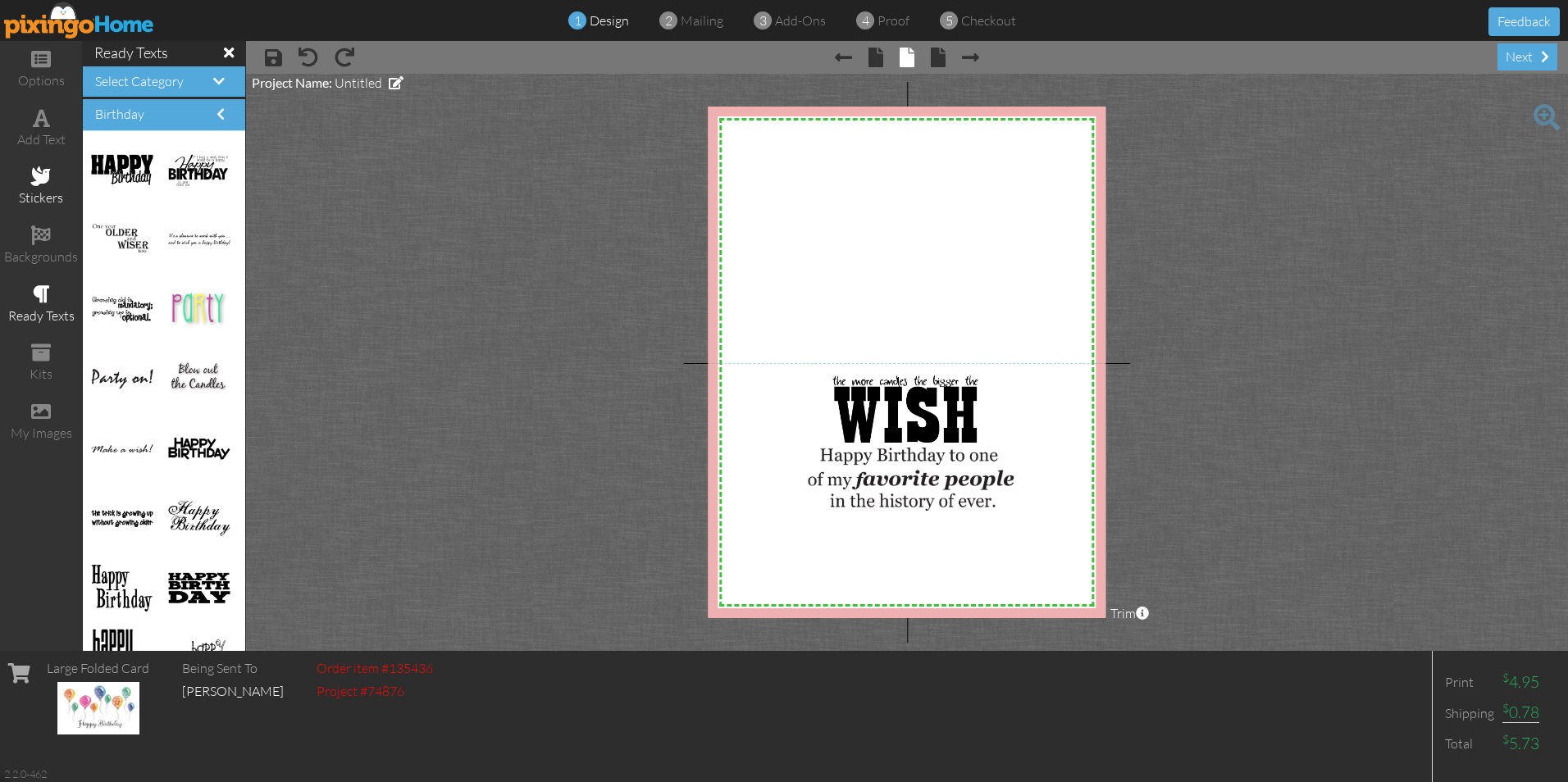
click at [42, 172] on span at bounding box center [41, 176] width 20 height 20
click at [41, 169] on span at bounding box center [41, 176] width 20 height 20
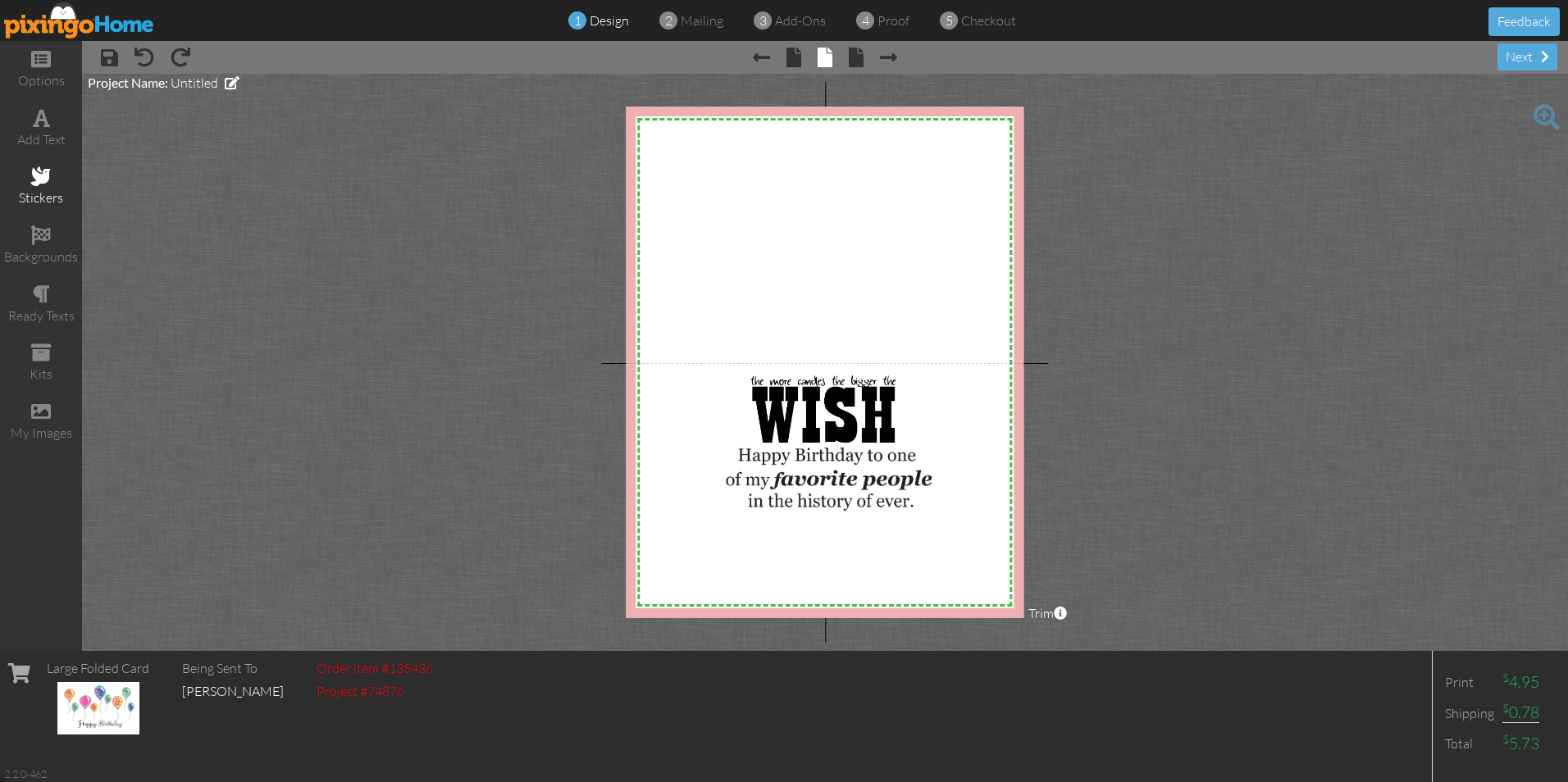
click at [43, 176] on span at bounding box center [41, 176] width 20 height 20
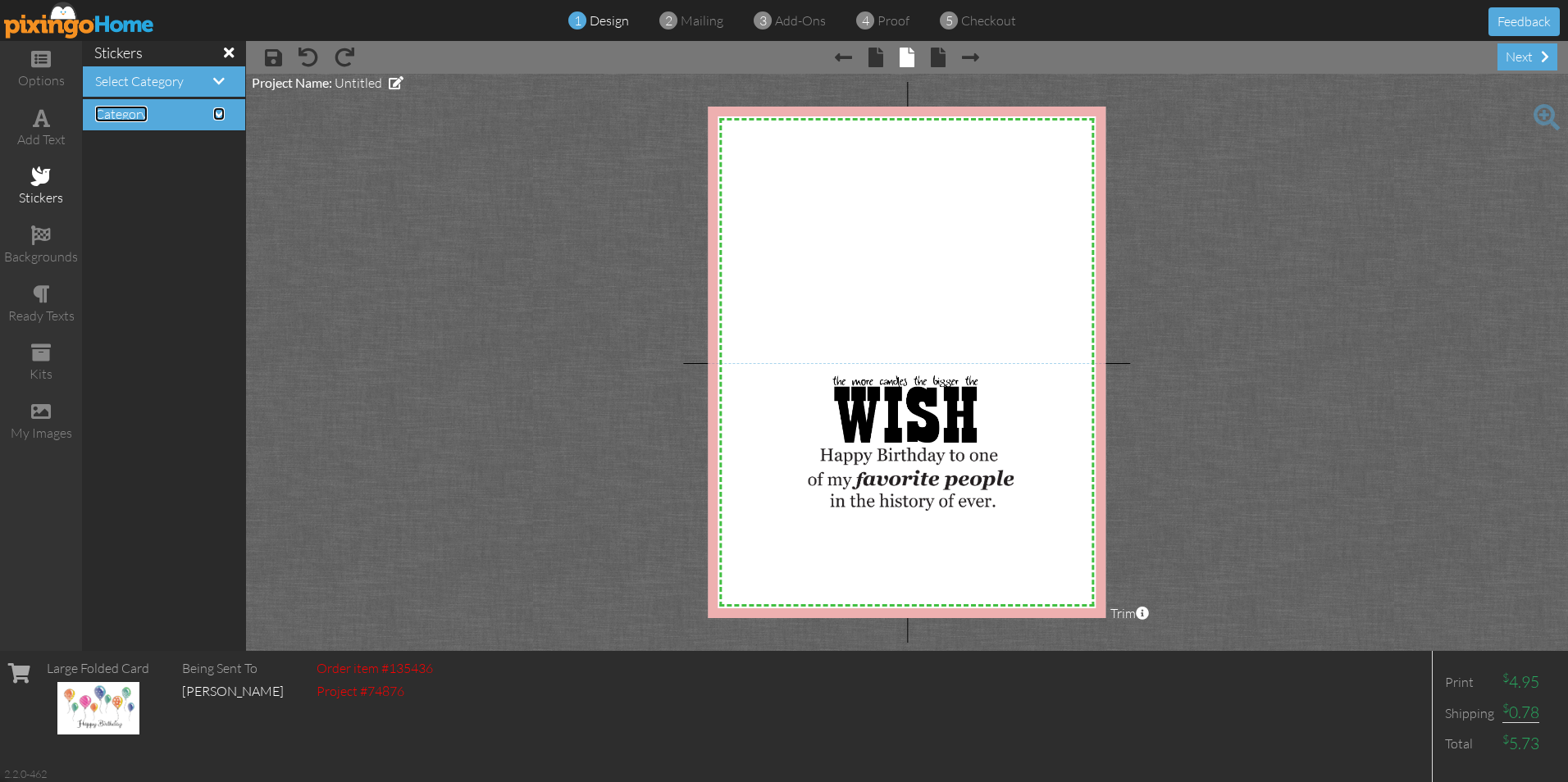
click at [217, 111] on span at bounding box center [218, 114] width 11 height 13
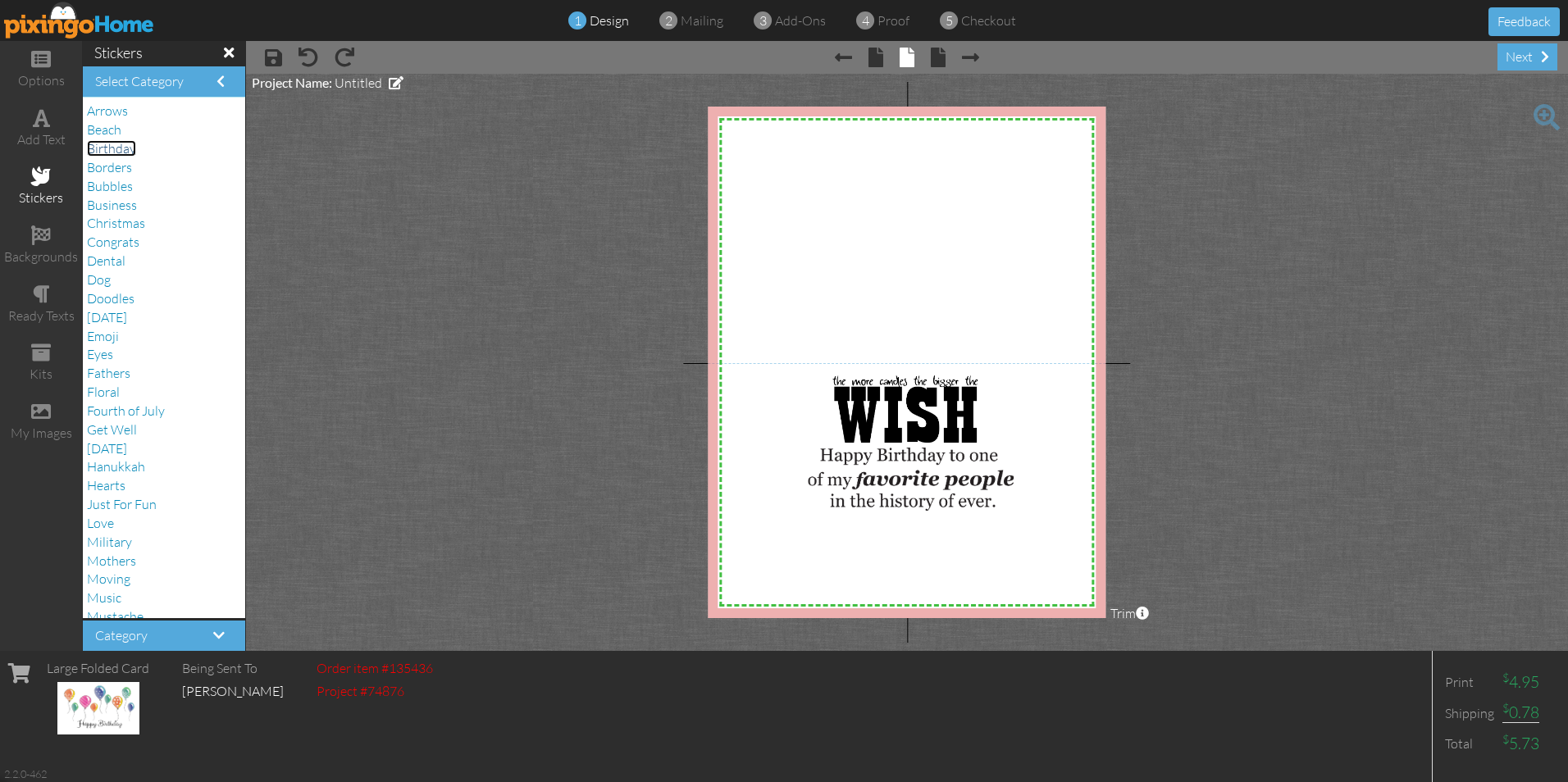
click at [109, 147] on span "Birthday" at bounding box center [111, 148] width 50 height 17
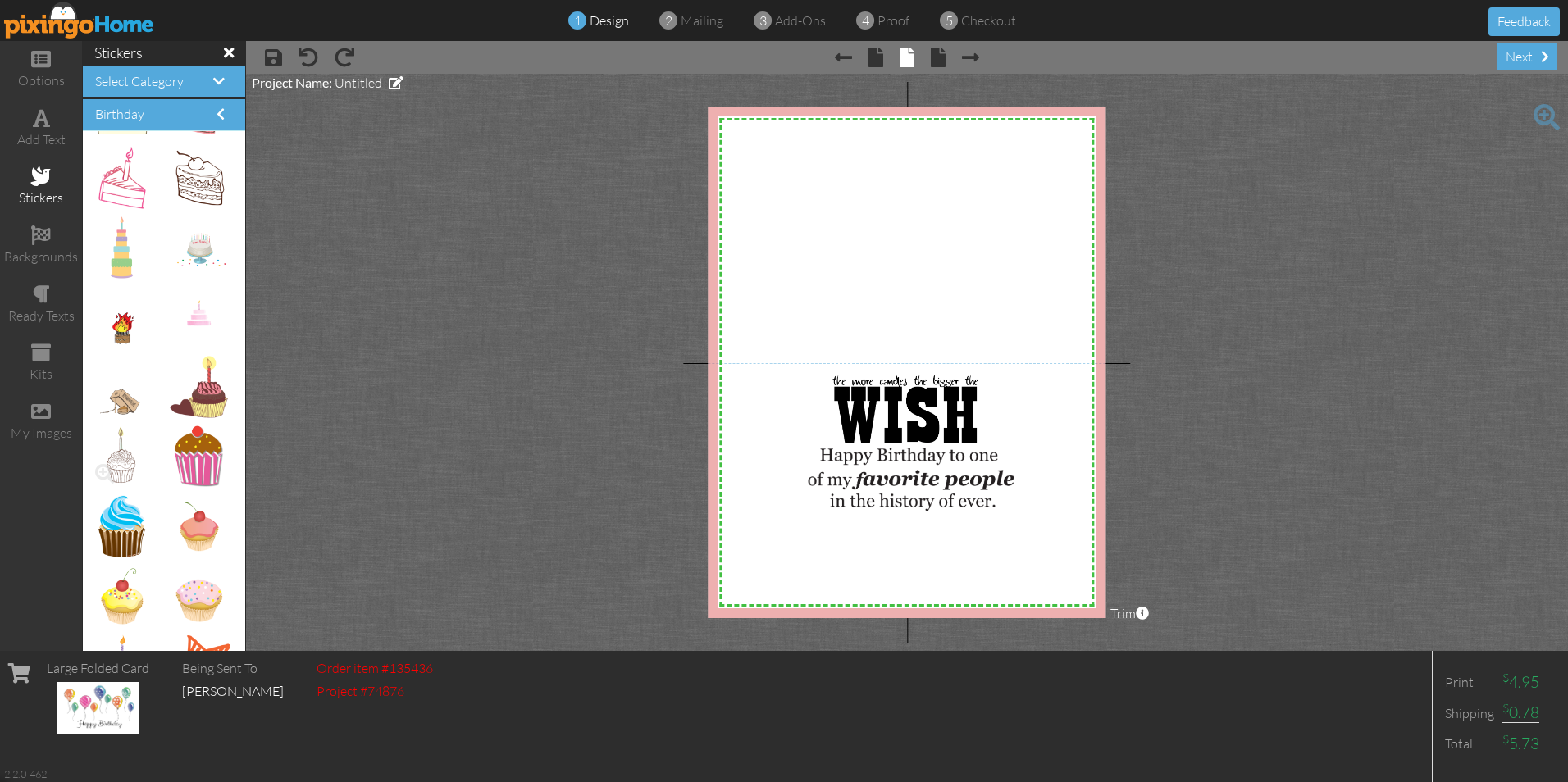
scroll to position [1095, 0]
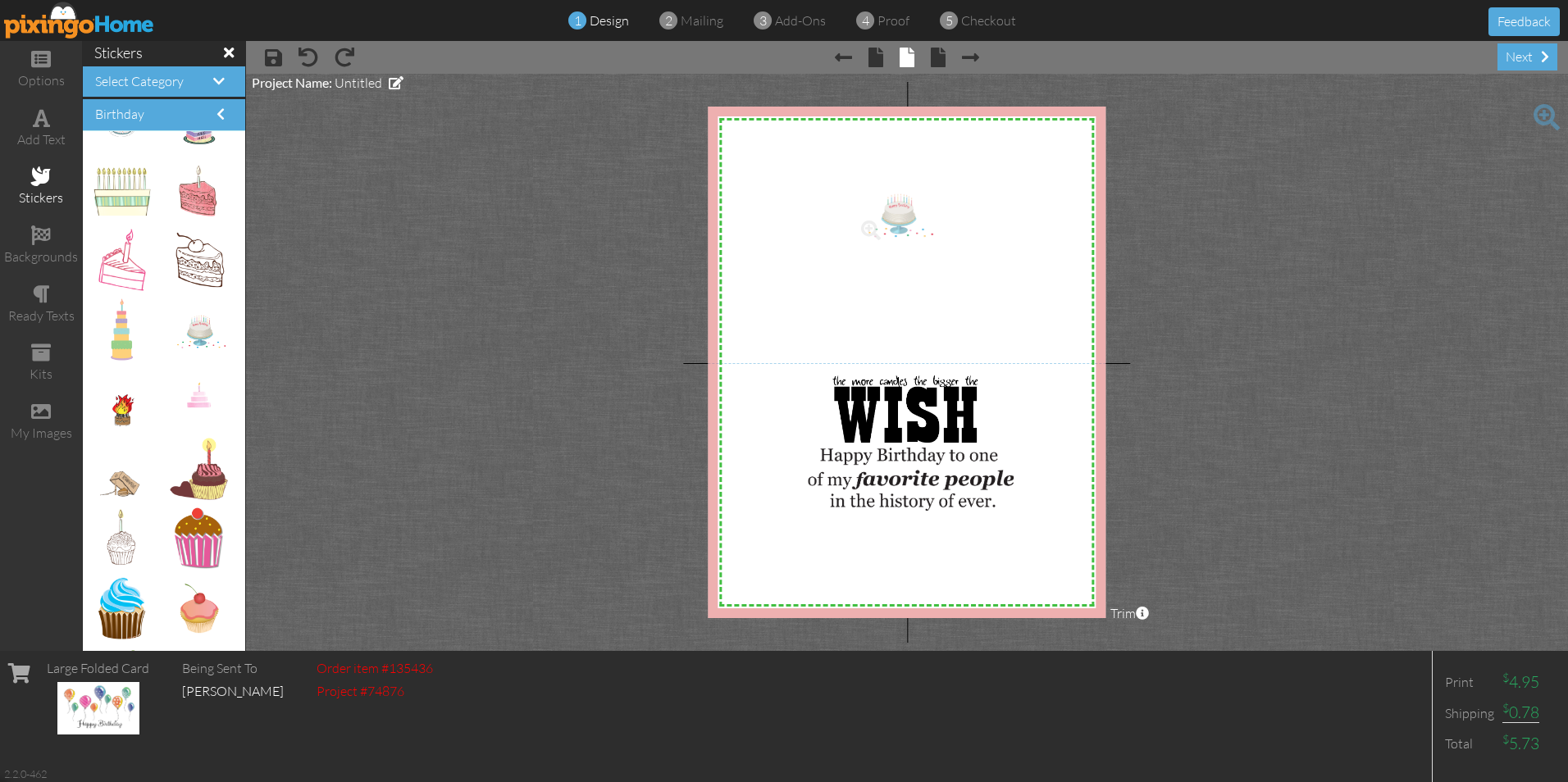
drag, startPoint x: 184, startPoint y: 334, endPoint x: 886, endPoint y: 217, distance: 711.7
drag, startPoint x: 858, startPoint y: 251, endPoint x: 804, endPoint y: 286, distance: 64.4
click at [805, 286] on div at bounding box center [809, 288] width 8 height 8
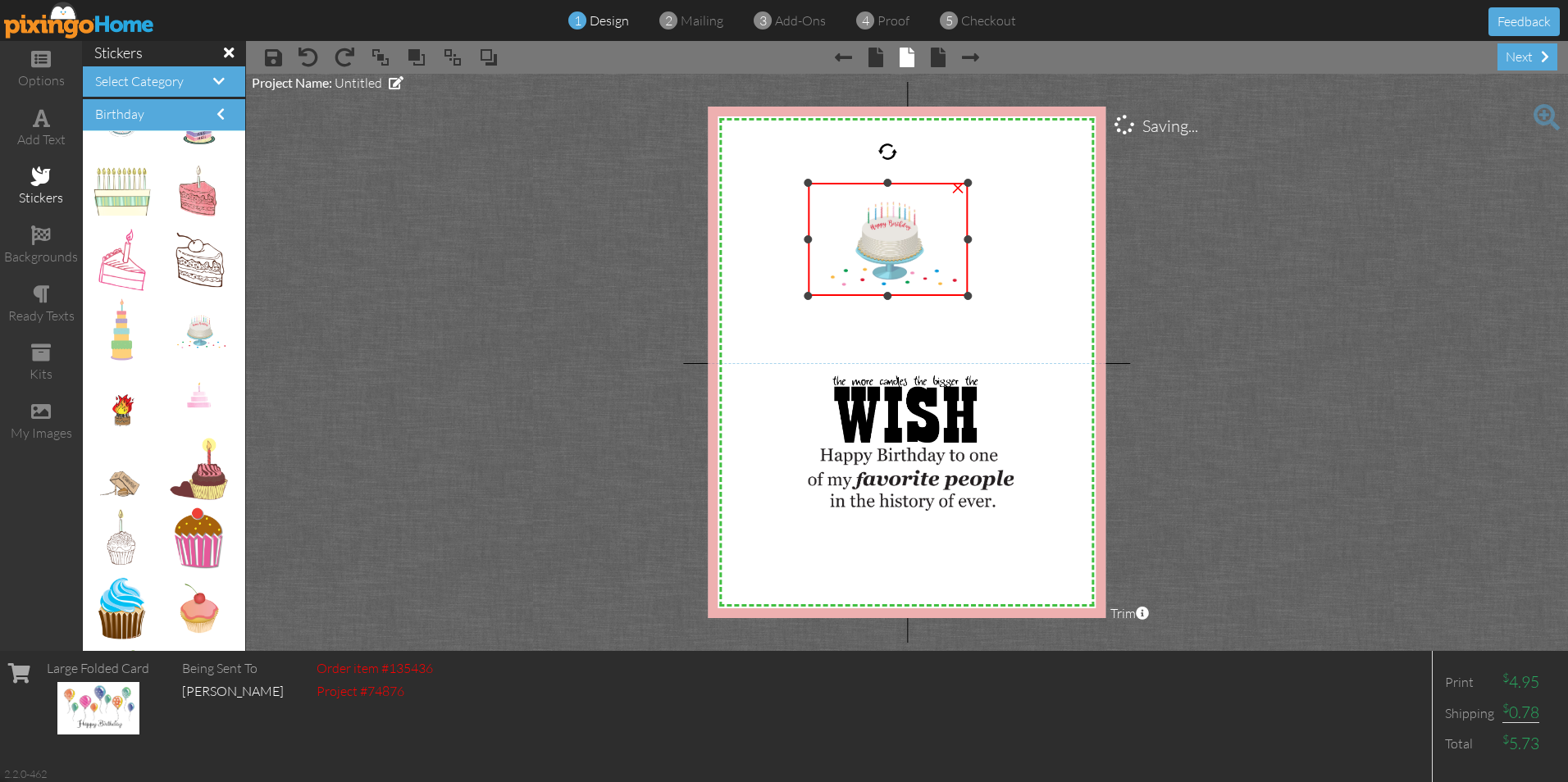
drag, startPoint x: 956, startPoint y: 285, endPoint x: 1018, endPoint y: 285, distance: 62.0
click at [1026, 291] on div "X X X X X X X X X X X X X X X X X X X X X X X X X X X X X X X X X X X X X X X X…" at bounding box center [907, 362] width 398 height 512
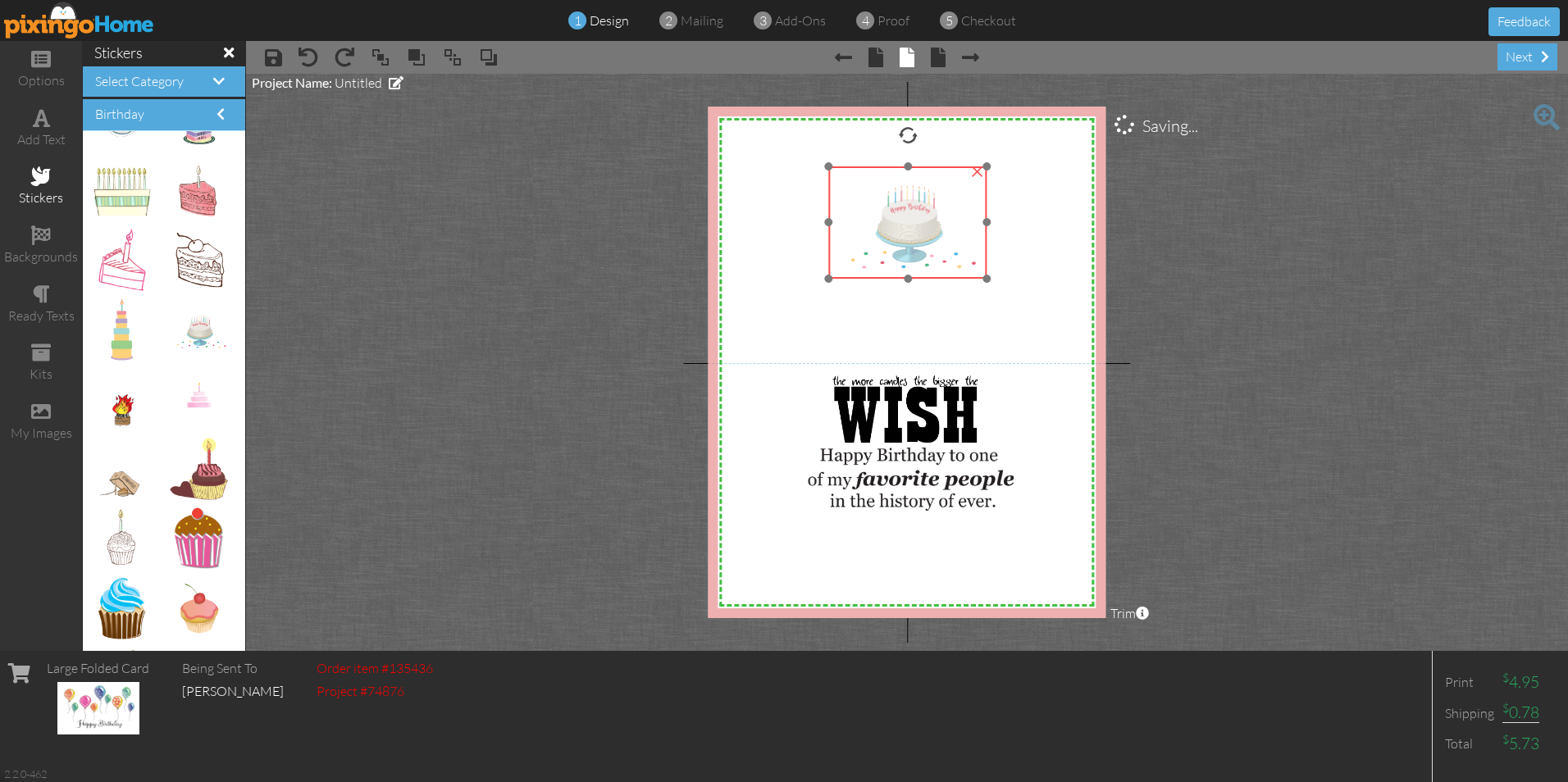
drag, startPoint x: 890, startPoint y: 244, endPoint x: 911, endPoint y: 228, distance: 26.4
click at [911, 228] on img at bounding box center [907, 222] width 158 height 112
click at [905, 403] on img at bounding box center [904, 408] width 145 height 67
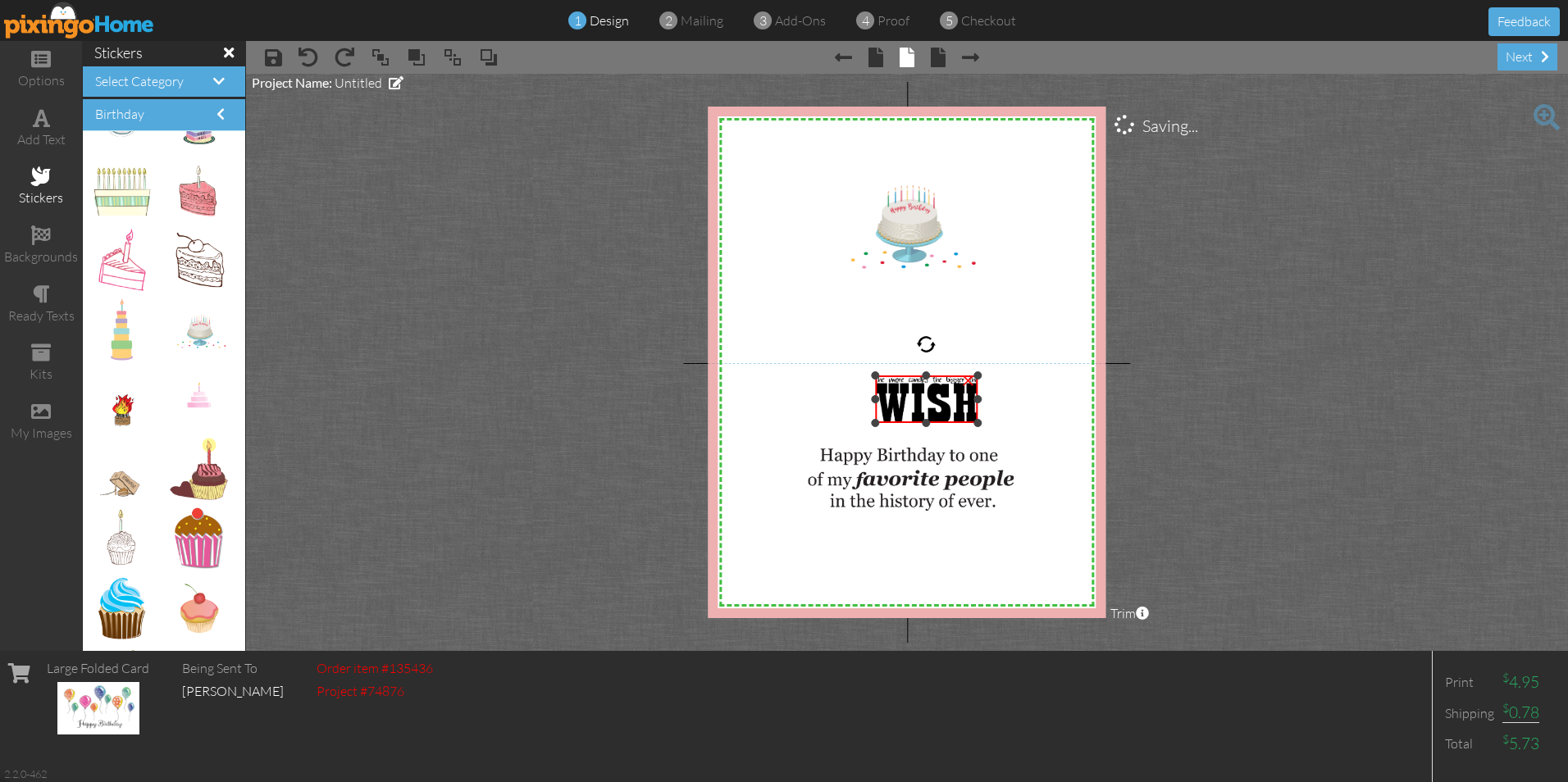
drag, startPoint x: 834, startPoint y: 440, endPoint x: 850, endPoint y: 420, distance: 25.6
click at [850, 420] on div "X X X X X X X X X X X X X X X X X X X X X X X X X X X X X X X X X X X X X X X X…" at bounding box center [907, 362] width 398 height 512
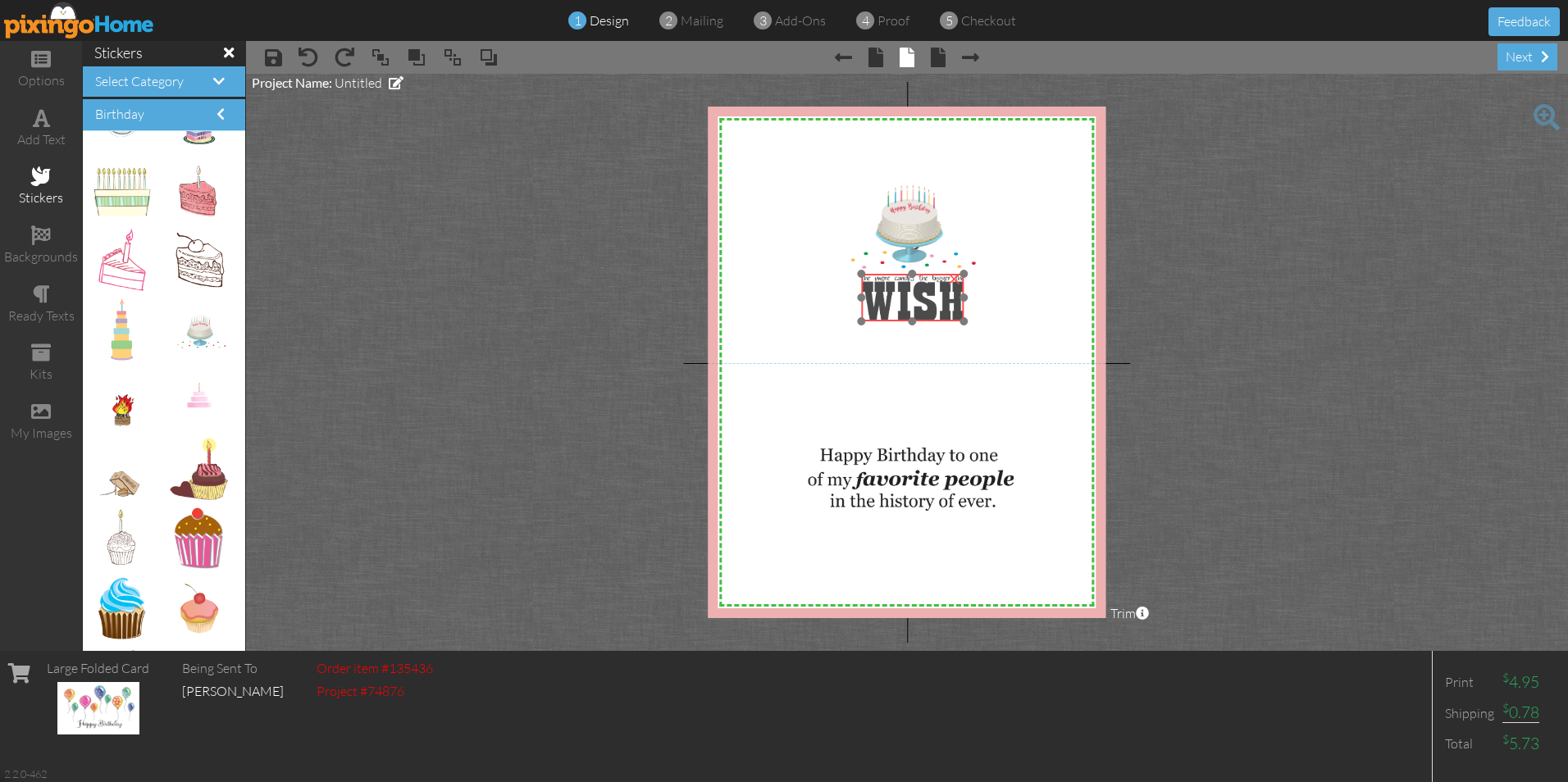
drag, startPoint x: 931, startPoint y: 406, endPoint x: 917, endPoint y: 304, distance: 103.0
click at [917, 304] on img at bounding box center [912, 297] width 103 height 48
click at [909, 307] on img at bounding box center [909, 302] width 103 height 48
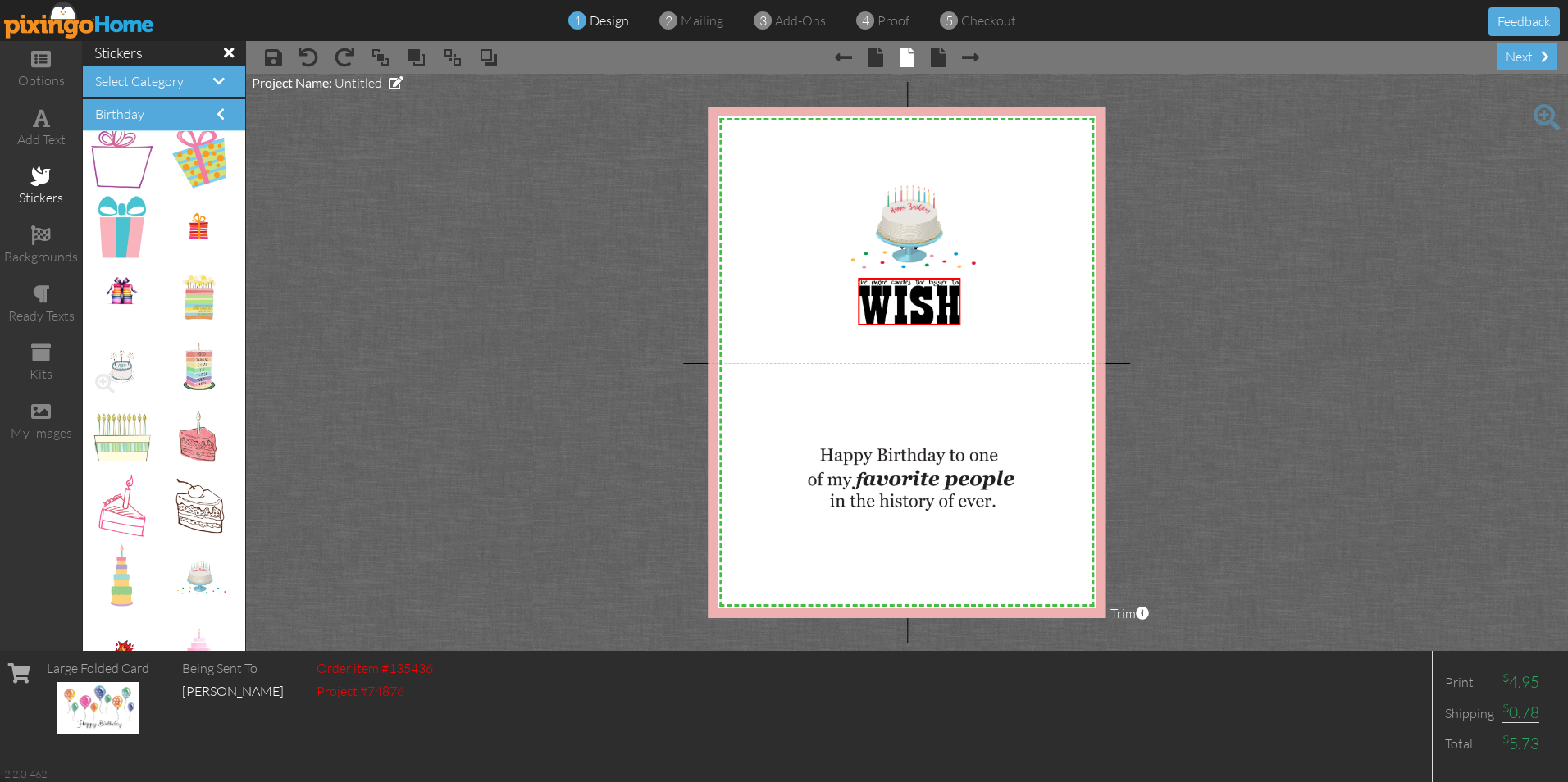
scroll to position [767, 0]
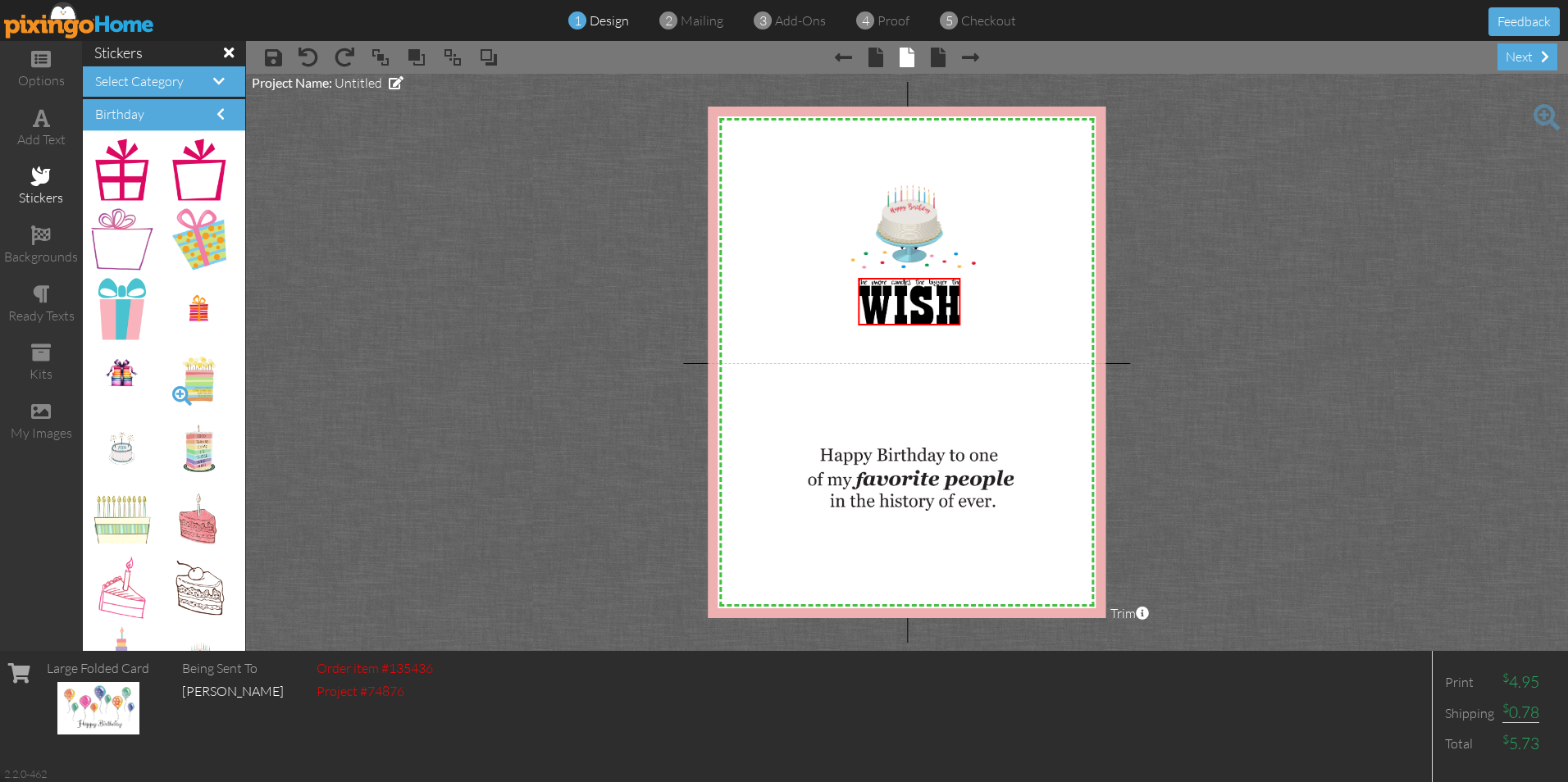
click at [169, 393] on span at bounding box center [182, 396] width 28 height 28
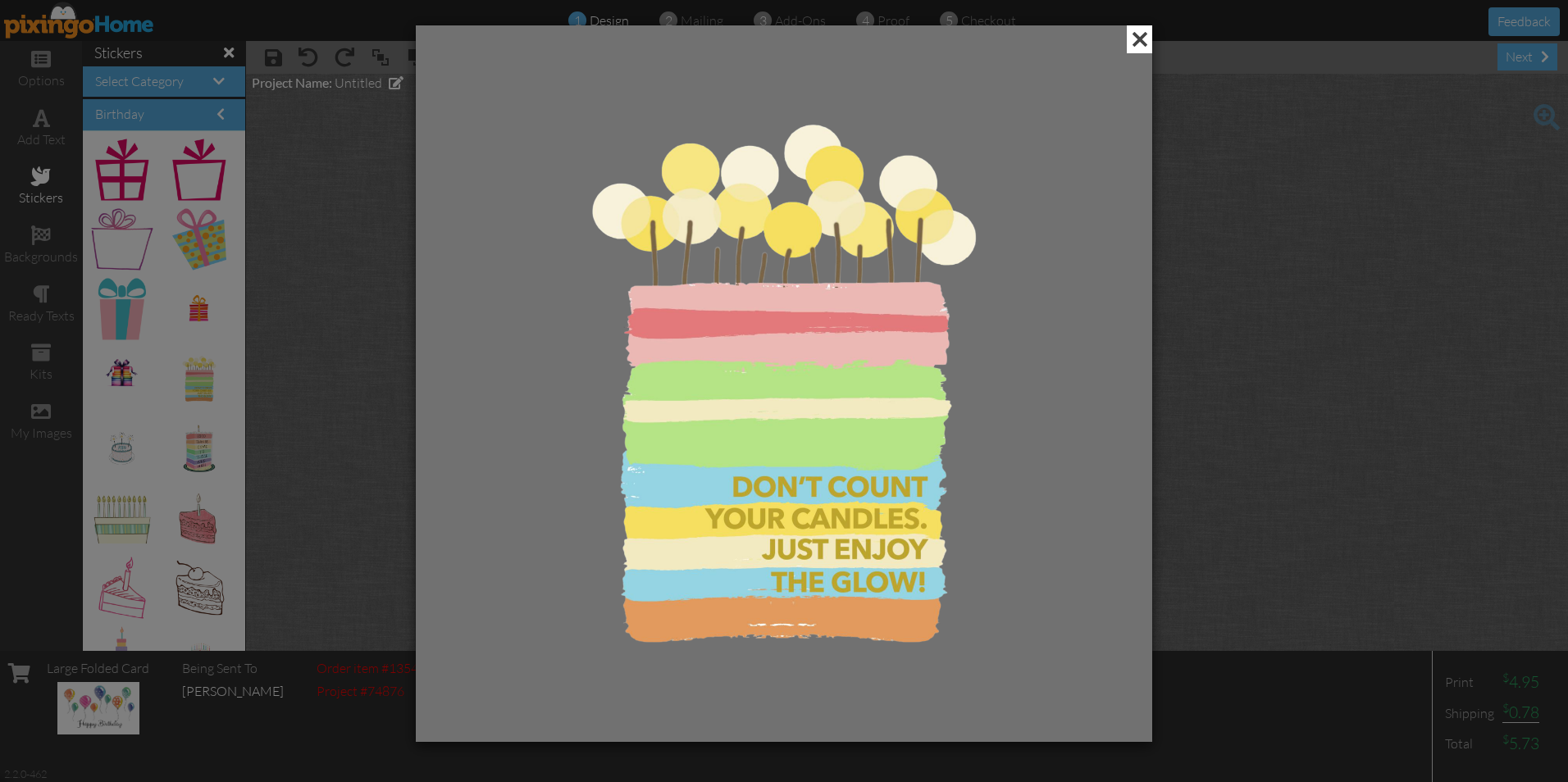
click at [1136, 37] on span at bounding box center [1139, 39] width 25 height 28
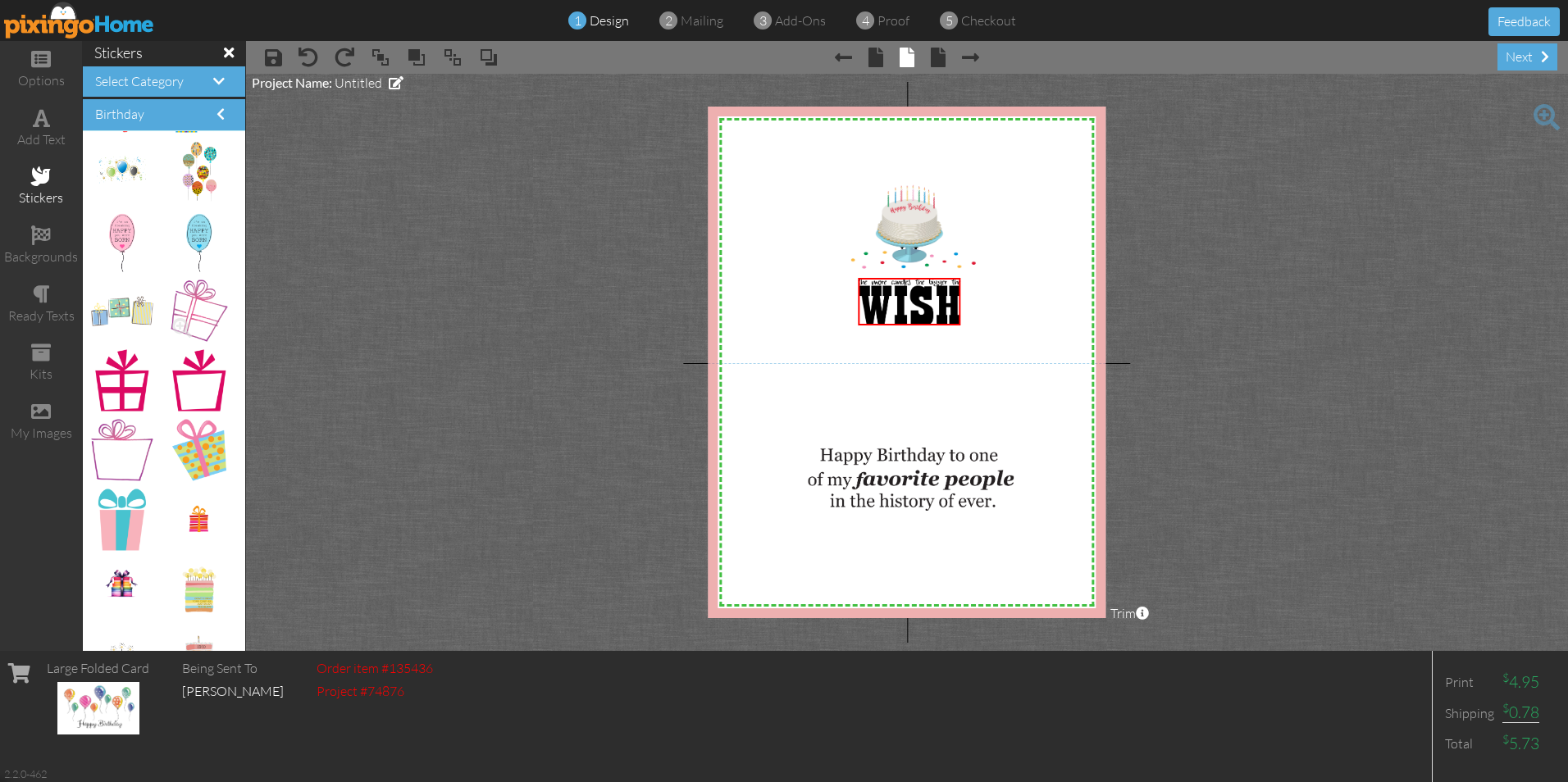
scroll to position [574, 0]
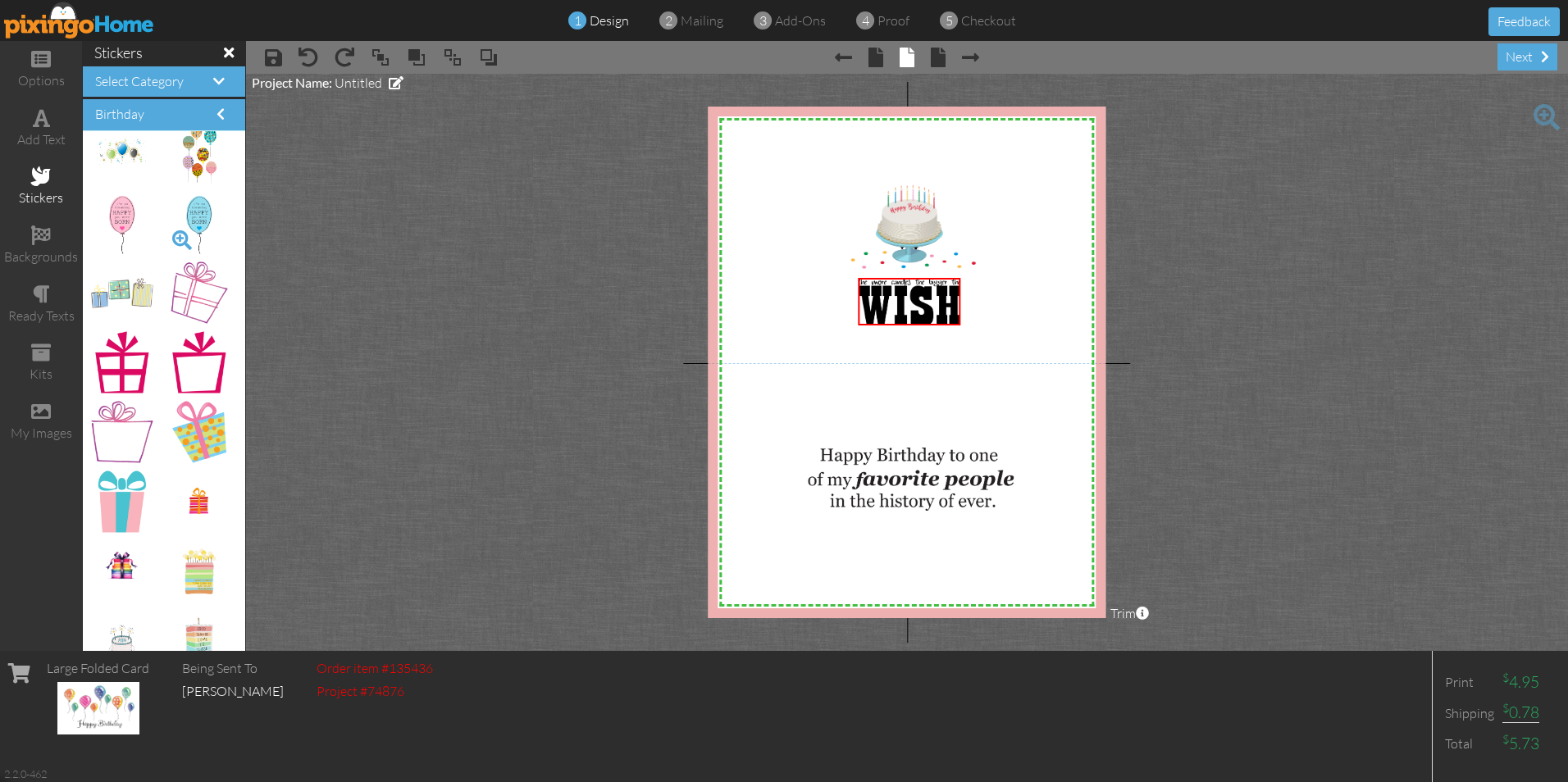
click at [169, 236] on span at bounding box center [182, 241] width 28 height 28
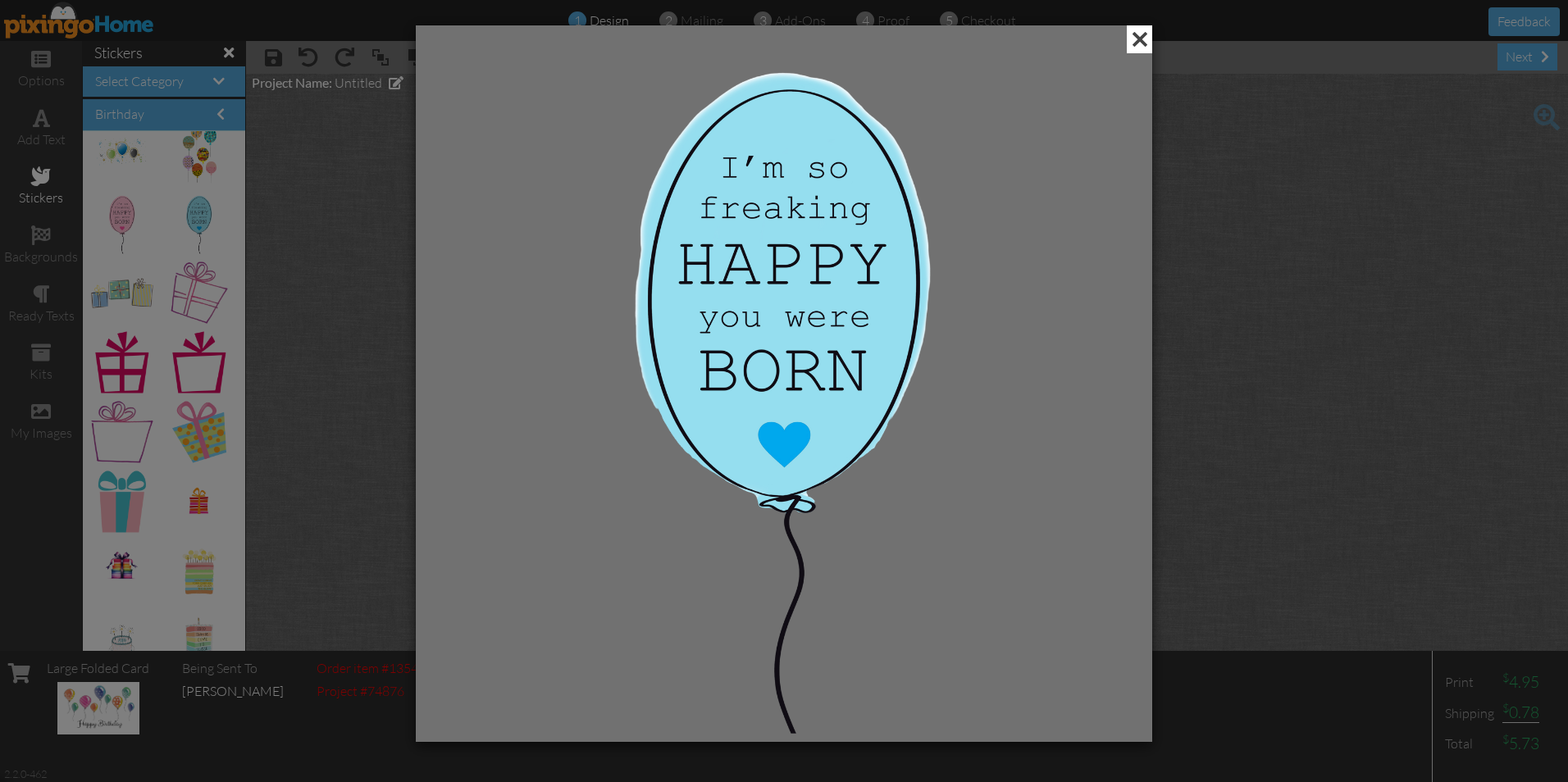
click at [1143, 39] on span at bounding box center [1139, 39] width 25 height 28
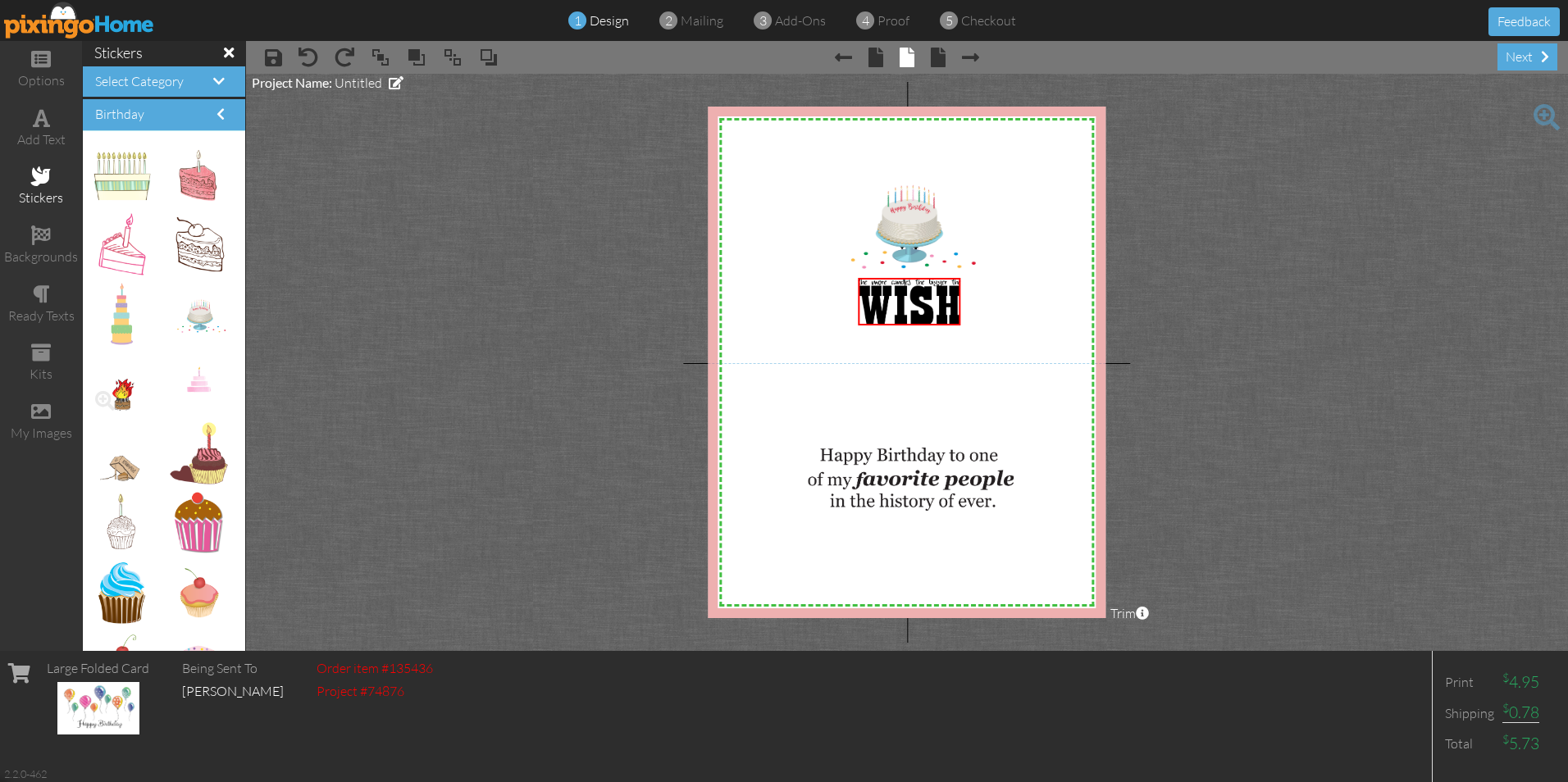
scroll to position [1148, 0]
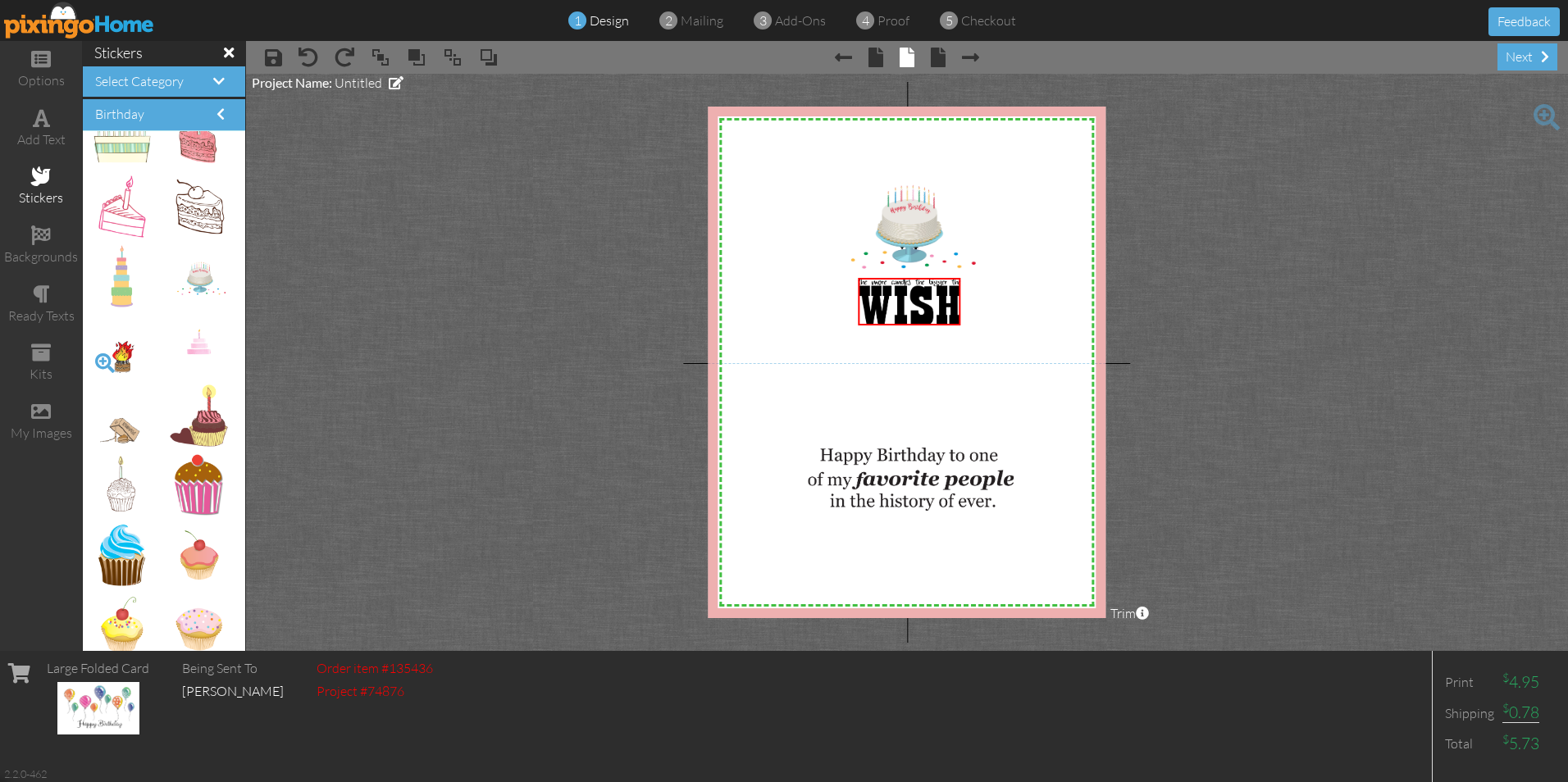
click at [104, 360] on span at bounding box center [105, 363] width 28 height 28
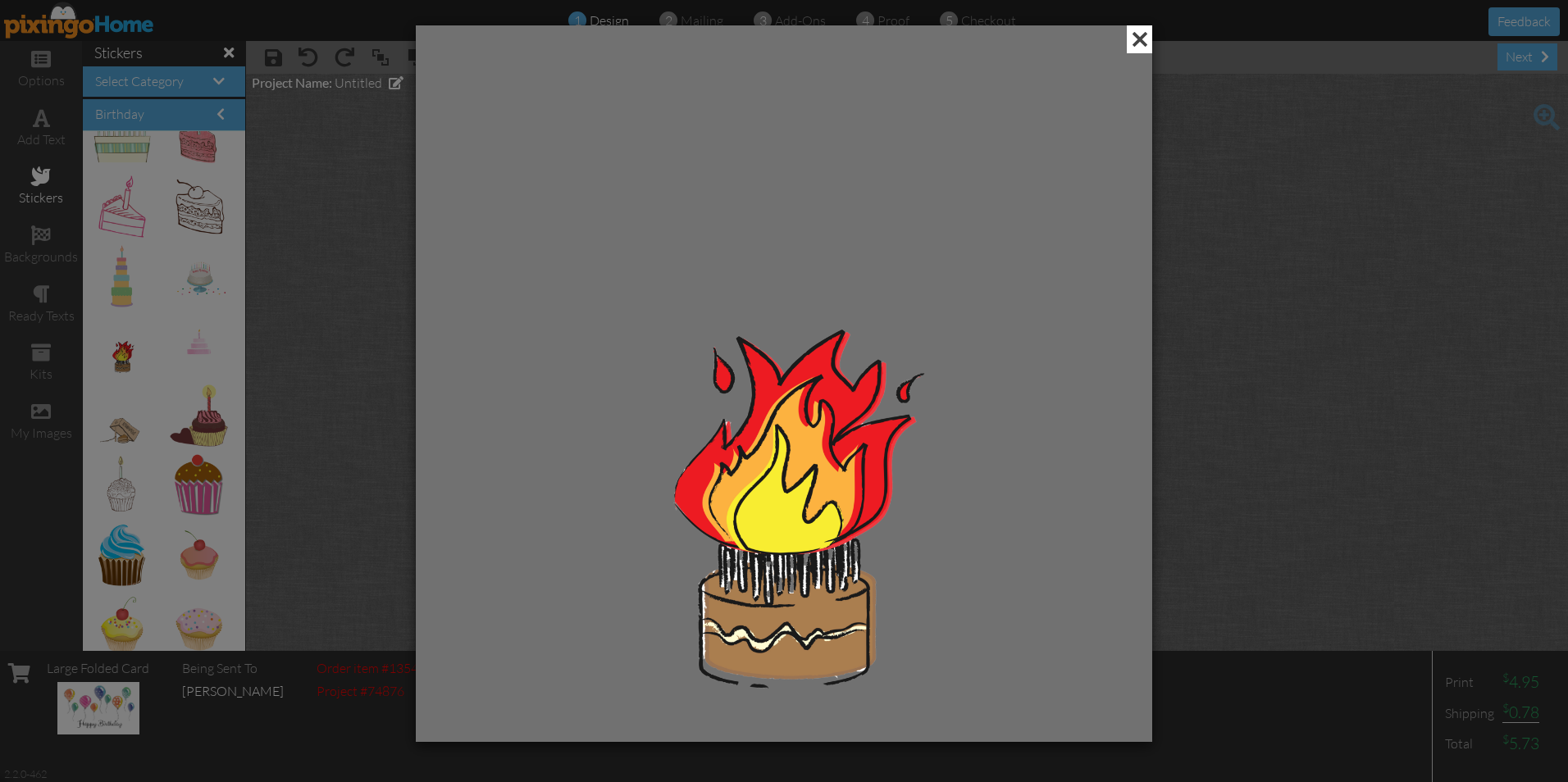
click at [1135, 39] on span at bounding box center [1139, 39] width 25 height 28
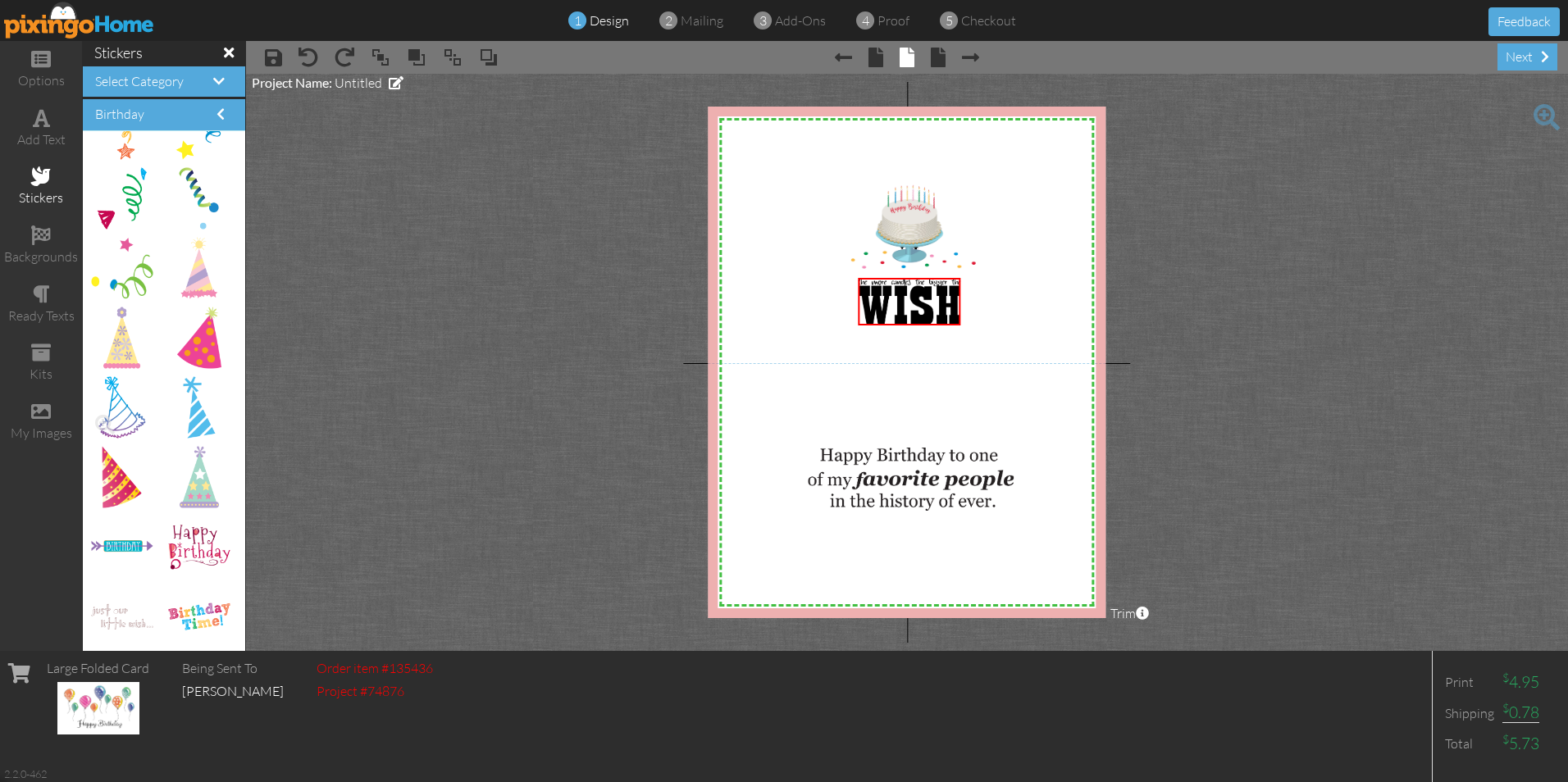
scroll to position [2215, 0]
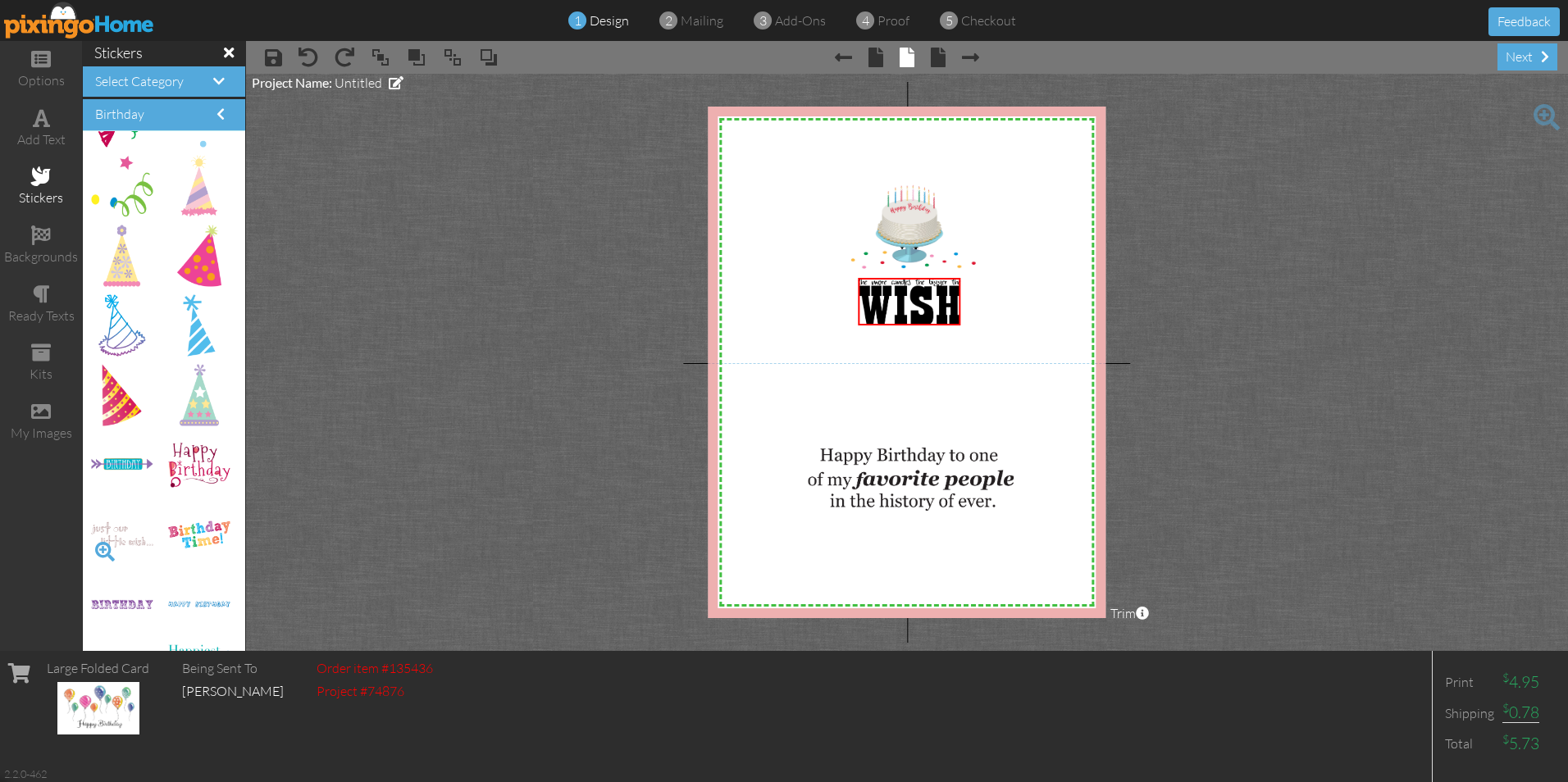
click at [105, 549] on span at bounding box center [105, 552] width 28 height 28
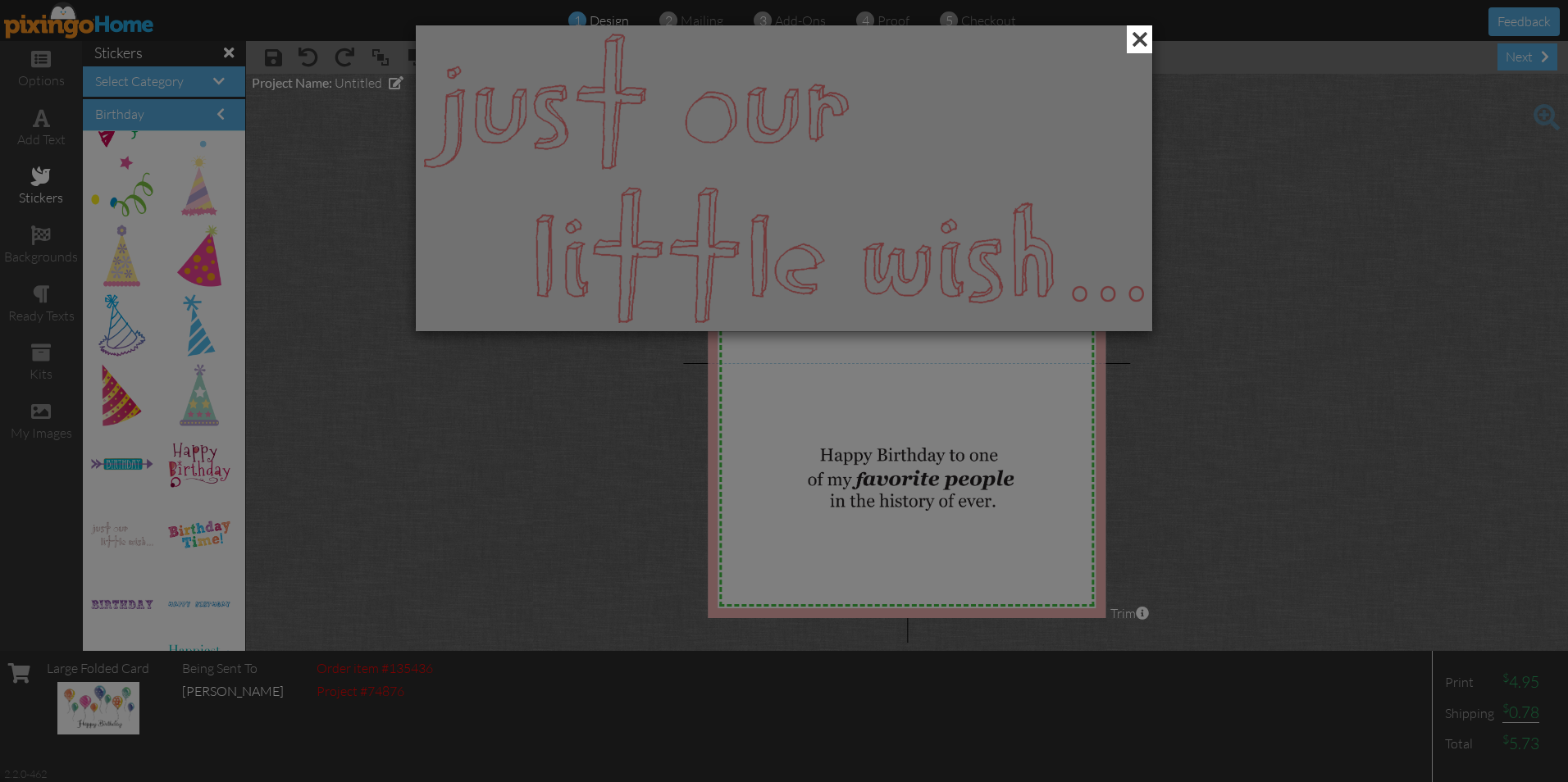
click at [1145, 42] on span at bounding box center [1139, 39] width 25 height 28
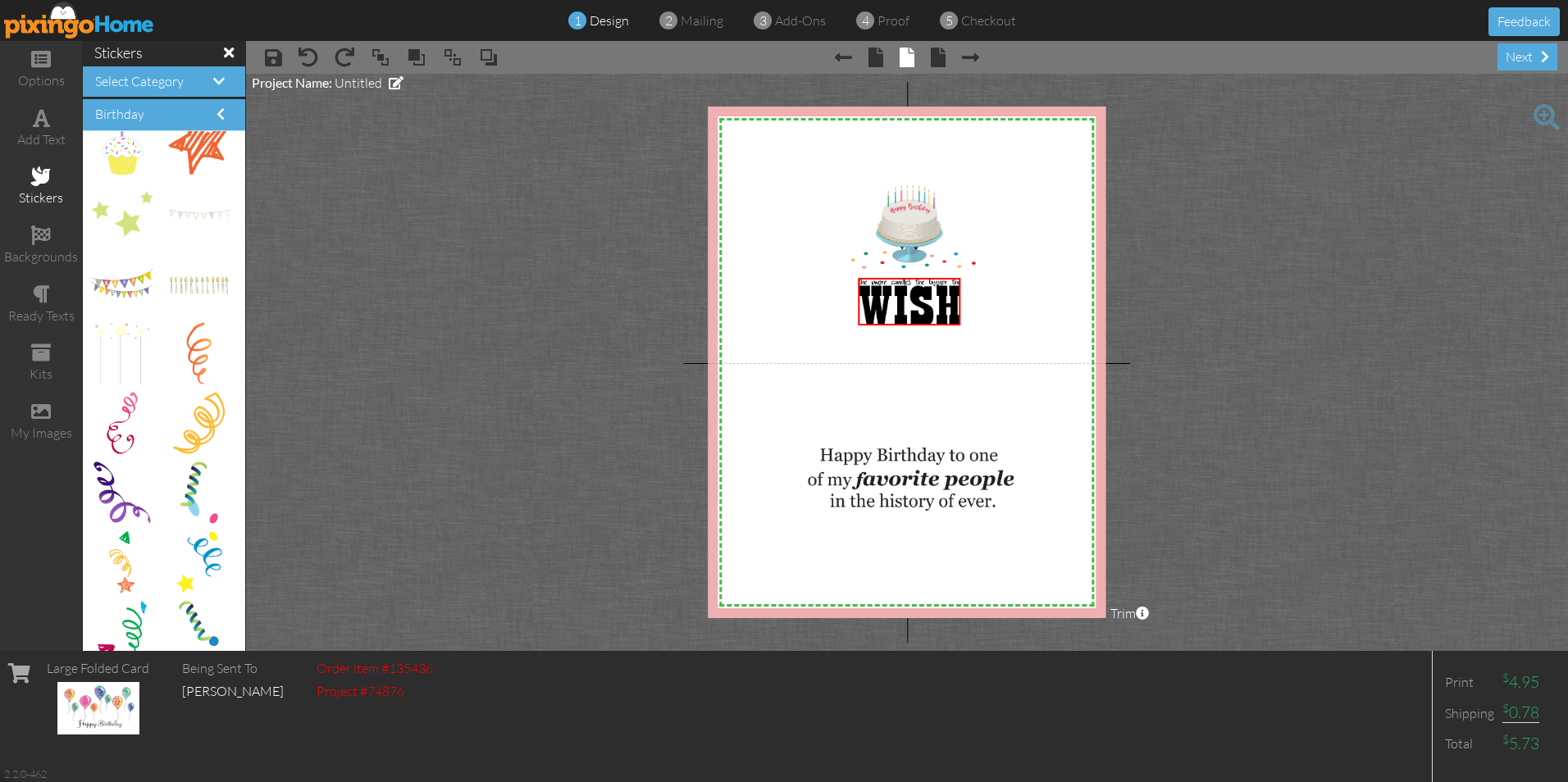
scroll to position [1669, 0]
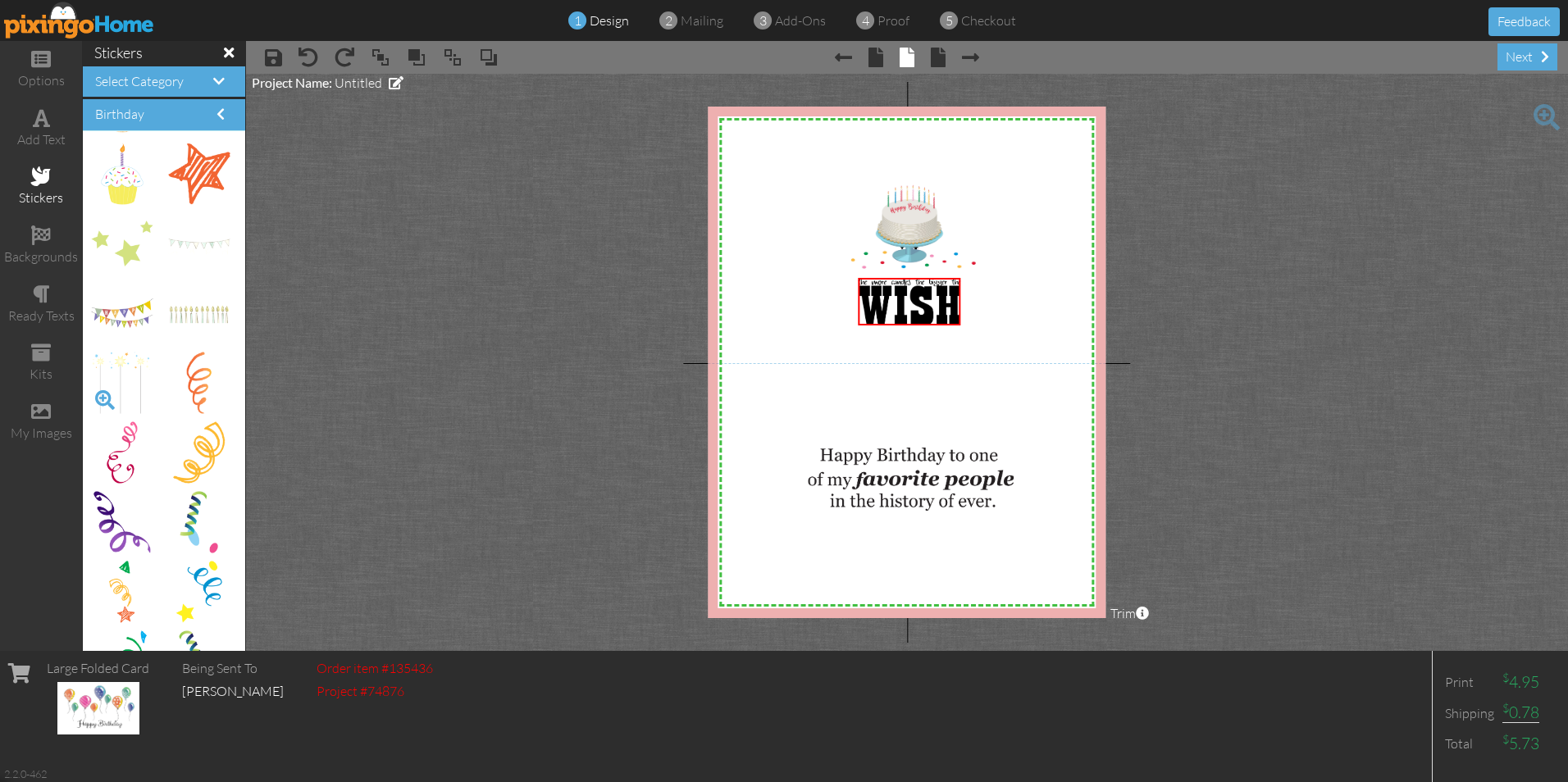
click at [104, 393] on span at bounding box center [105, 401] width 28 height 28
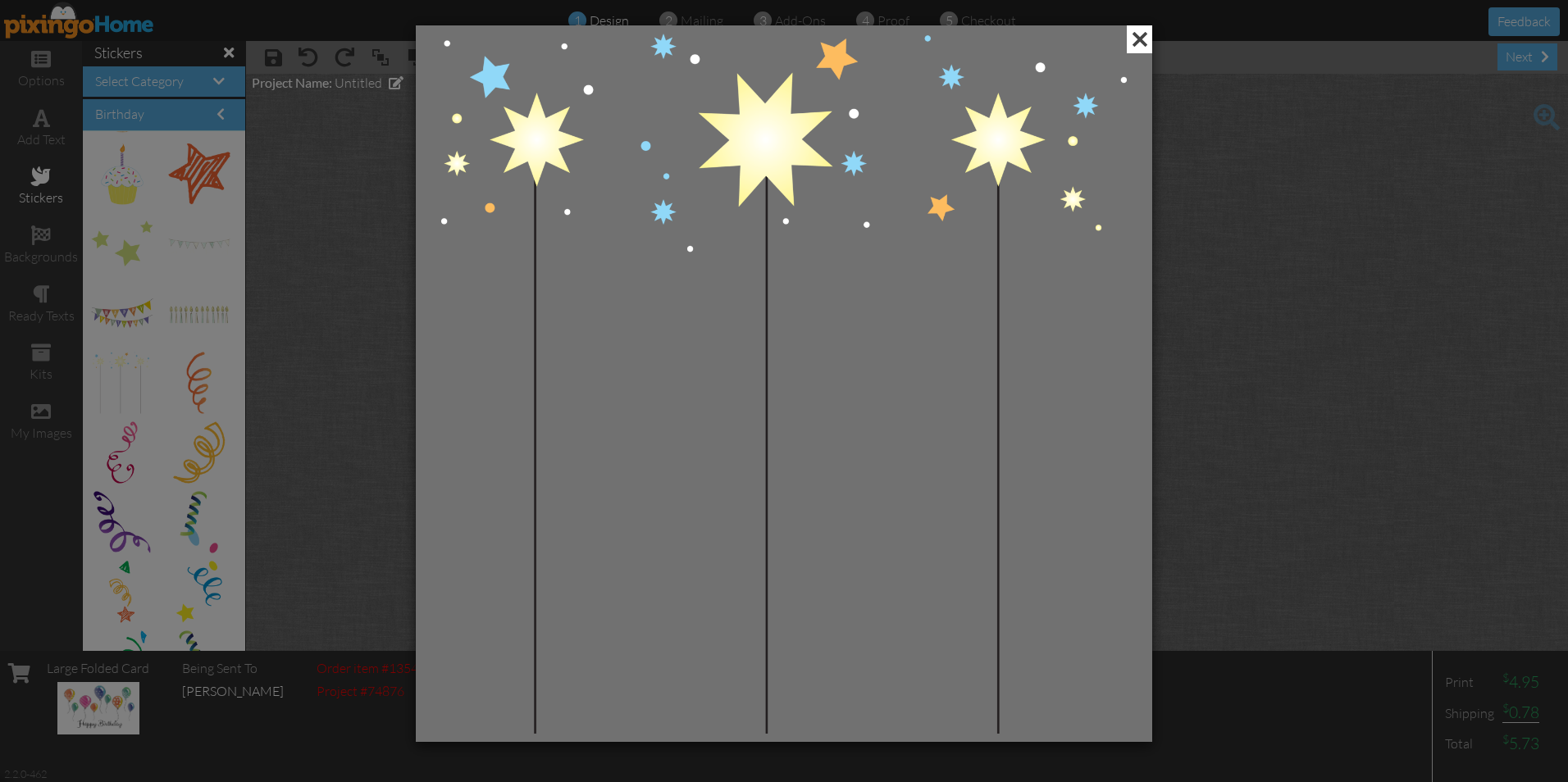
click at [1141, 42] on span at bounding box center [1139, 39] width 25 height 28
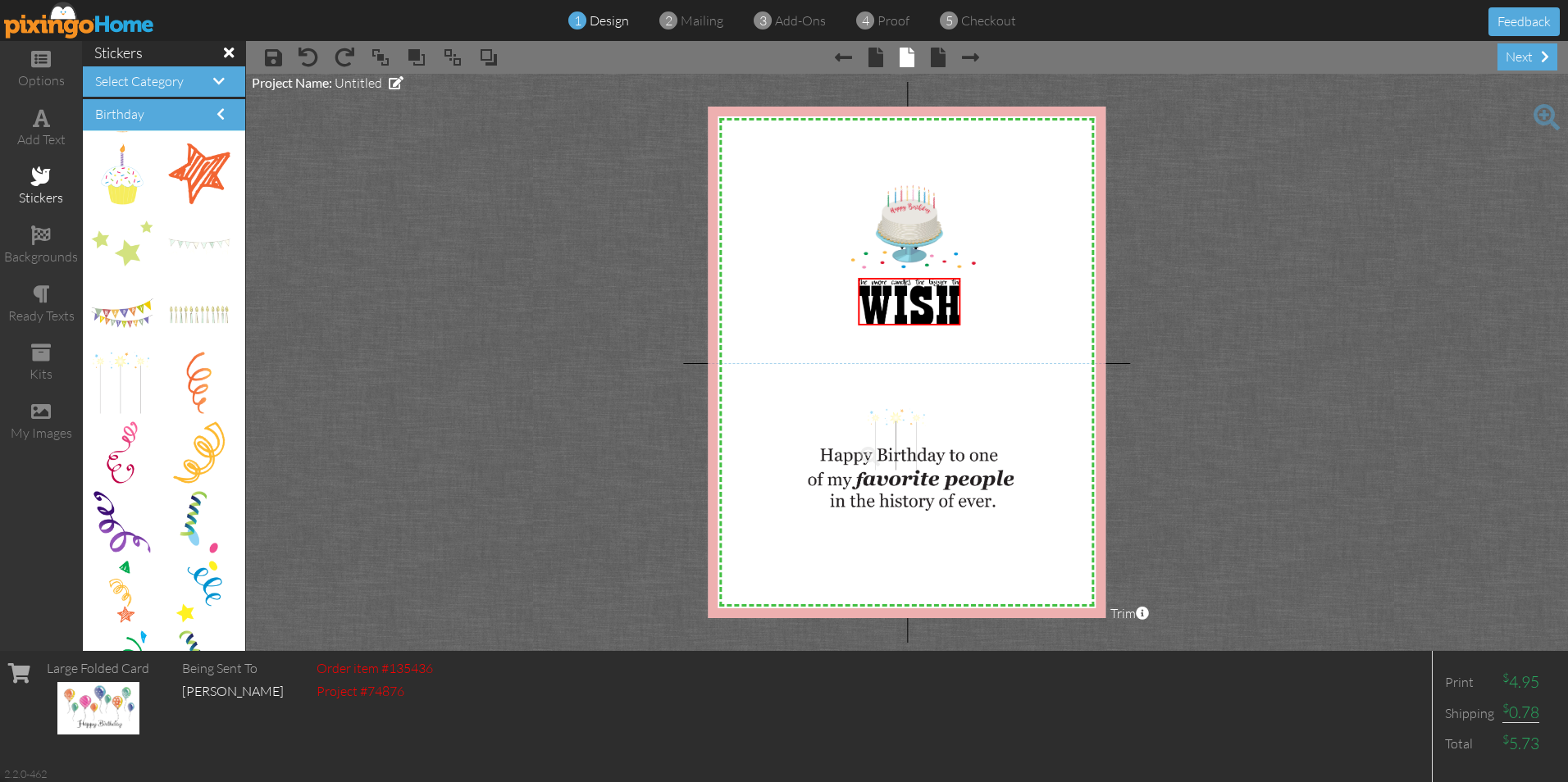
drag, startPoint x: 116, startPoint y: 374, endPoint x: 881, endPoint y: 431, distance: 767.1
click at [861, 511] on img at bounding box center [905, 462] width 99 height 102
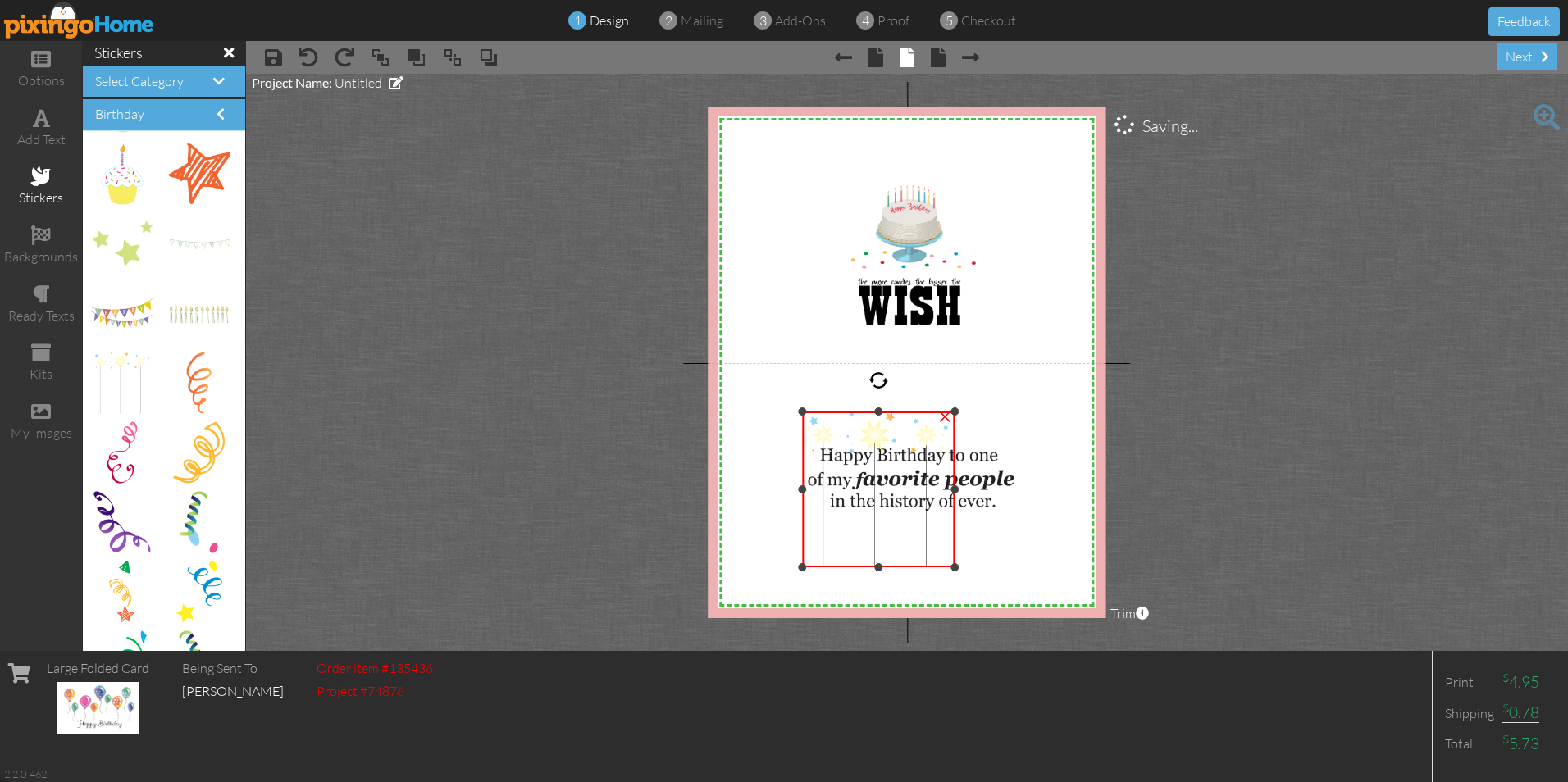
drag, startPoint x: 857, startPoint y: 511, endPoint x: 812, endPoint y: 565, distance: 70.3
click at [812, 565] on div "×" at bounding box center [878, 489] width 153 height 156
drag, startPoint x: 956, startPoint y: 489, endPoint x: 1000, endPoint y: 490, distance: 44.0
click at [1000, 490] on div "X X X X X X X X X X X X X X X X X X X X X X X X X X X X X X X X X X X X X X X X…" at bounding box center [907, 362] width 398 height 512
drag, startPoint x: 954, startPoint y: 490, endPoint x: 972, endPoint y: 490, distance: 18.0
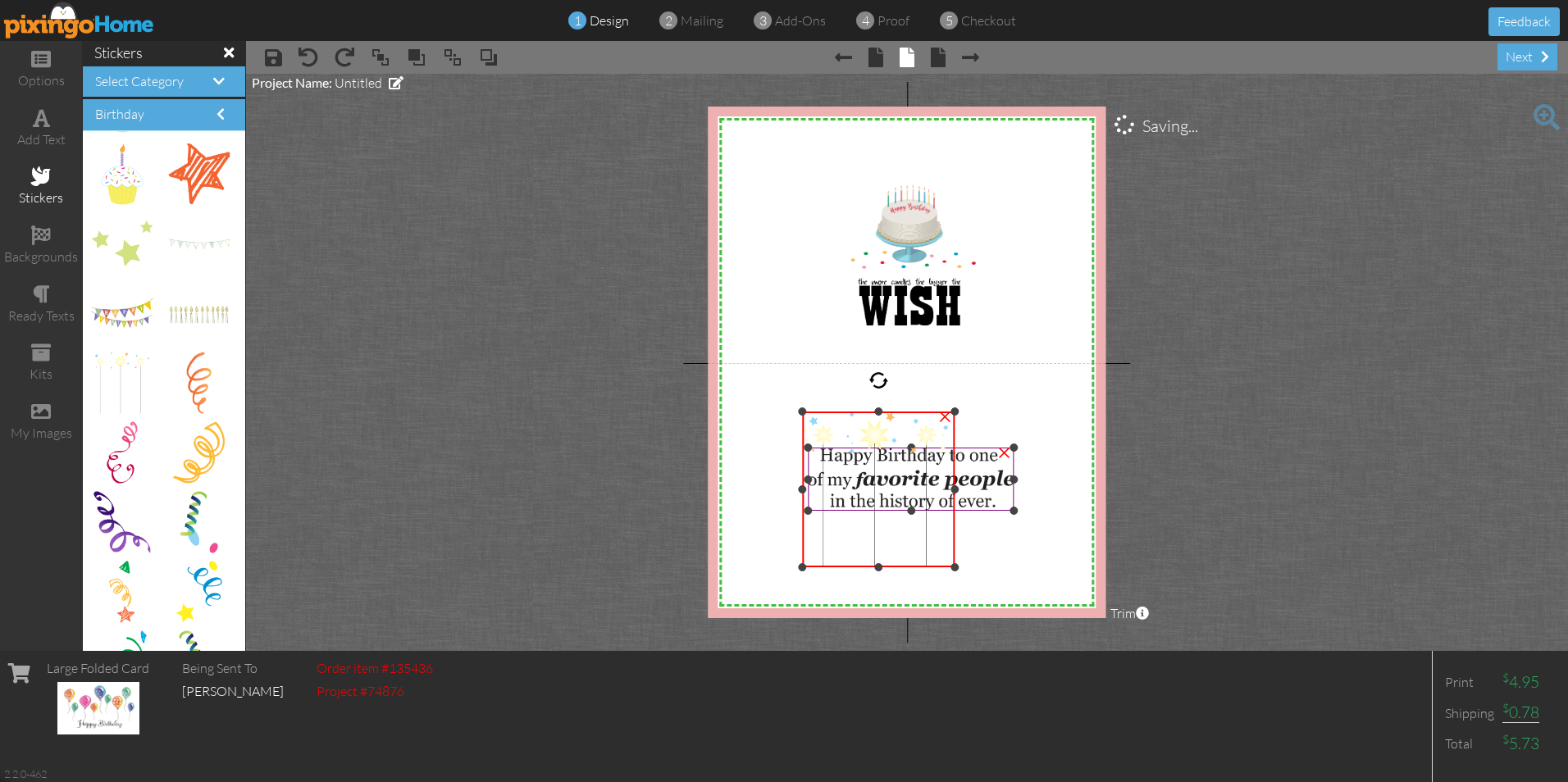
click at [972, 490] on div "X X X X X X X X X X X X X X X X X X X X X X X X X X X X X X X X X X X X X X X X…" at bounding box center [907, 362] width 398 height 512
drag, startPoint x: 954, startPoint y: 490, endPoint x: 969, endPoint y: 490, distance: 15.0
click at [969, 490] on div "X X X X X X X X X X X X X X X X X X X X X X X X X X X X X X X X X X X X X X X X…" at bounding box center [907, 362] width 398 height 512
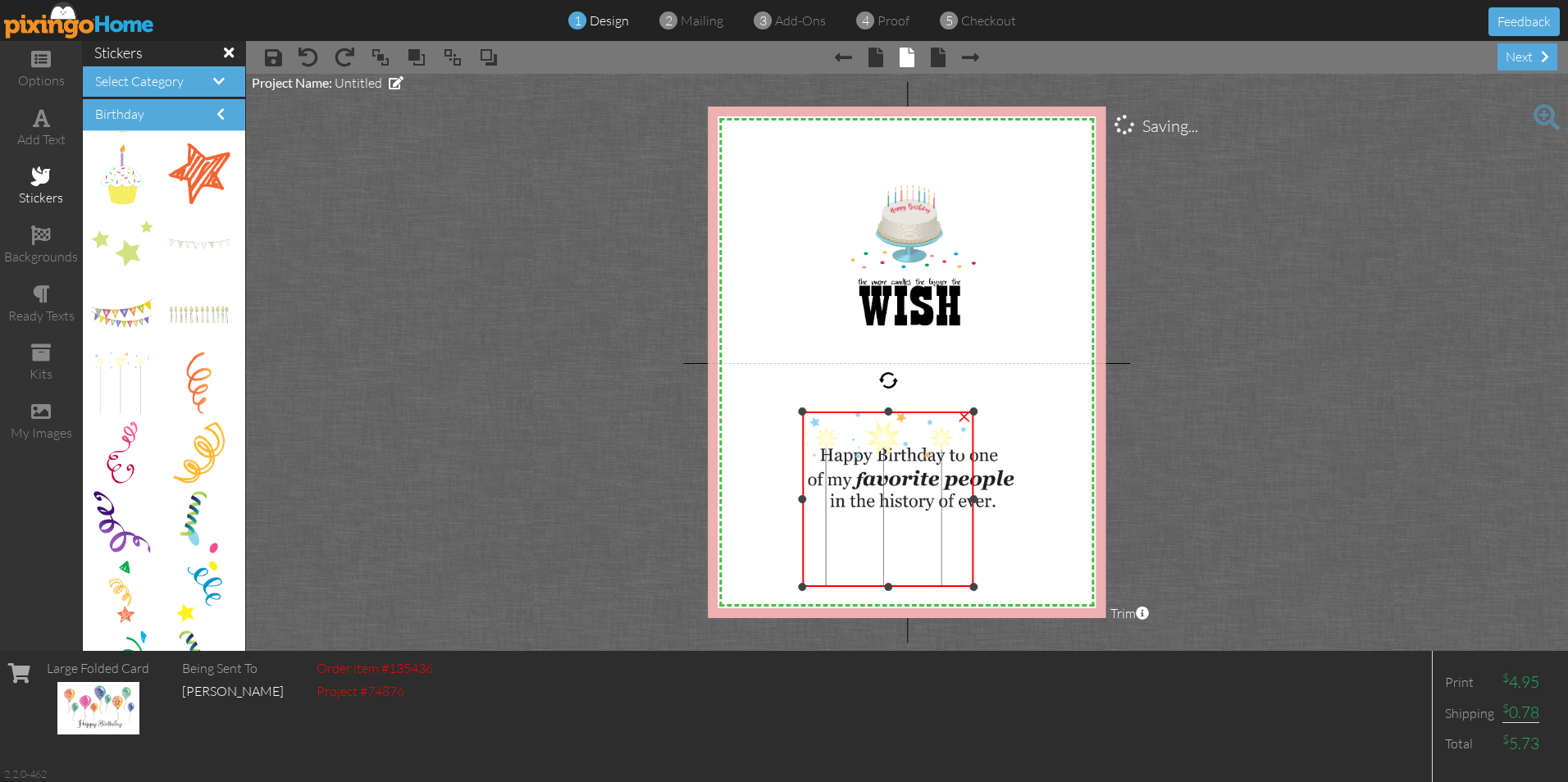
drag, startPoint x: 955, startPoint y: 566, endPoint x: 1022, endPoint y: 586, distance: 69.9
click at [1022, 586] on div "X X X X X X X X X X X X X X X X X X X X X X X X X X X X X X X X X X X X X X X X…" at bounding box center [907, 362] width 398 height 512
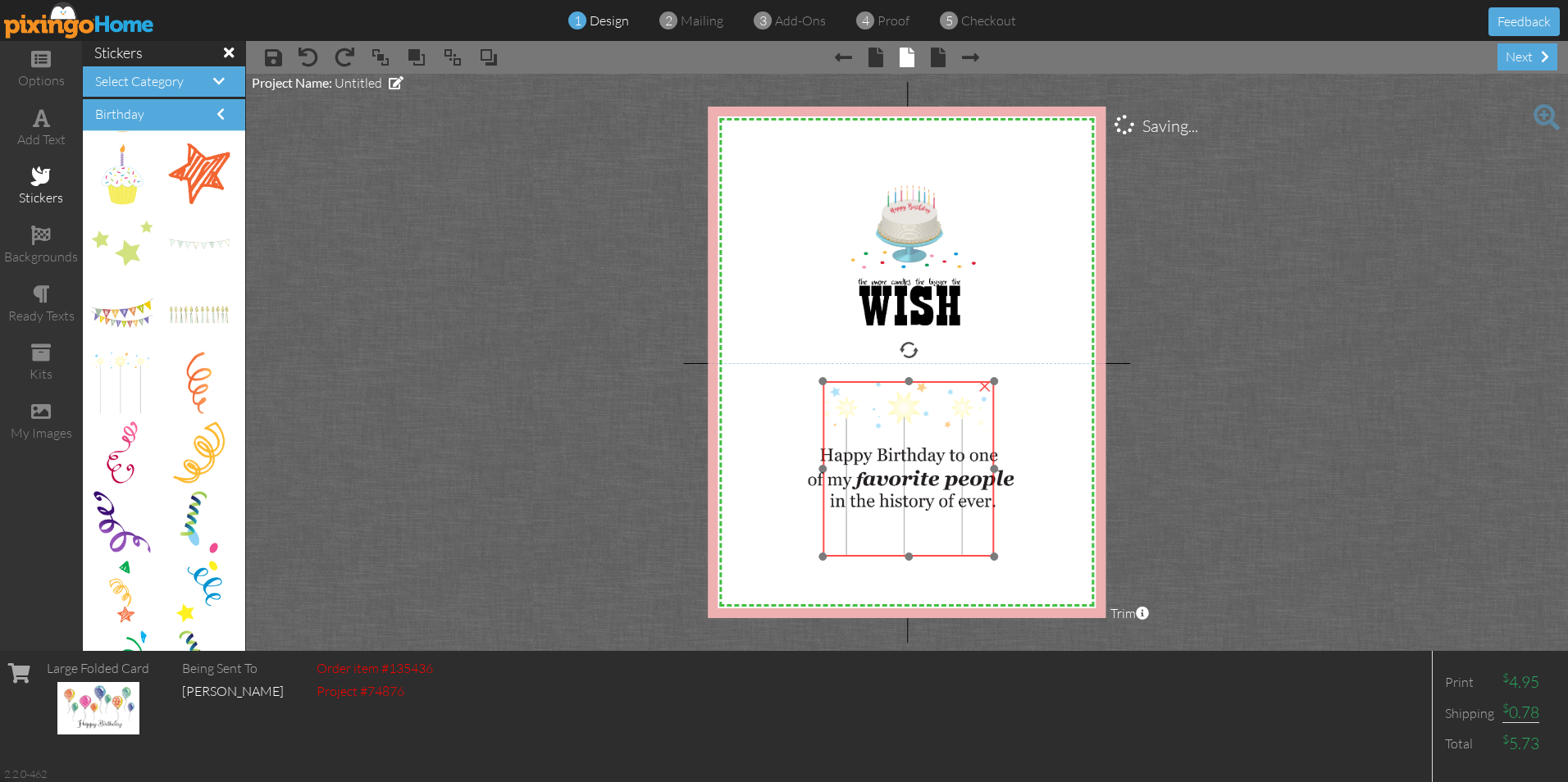
drag, startPoint x: 880, startPoint y: 566, endPoint x: 900, endPoint y: 535, distance: 36.9
click at [900, 535] on img at bounding box center [909, 469] width 172 height 176
click at [455, 58] on span at bounding box center [453, 57] width 20 height 24
click at [487, 60] on span at bounding box center [488, 57] width 20 height 24
drag, startPoint x: 910, startPoint y: 554, endPoint x: 911, endPoint y: 516, distance: 38.0
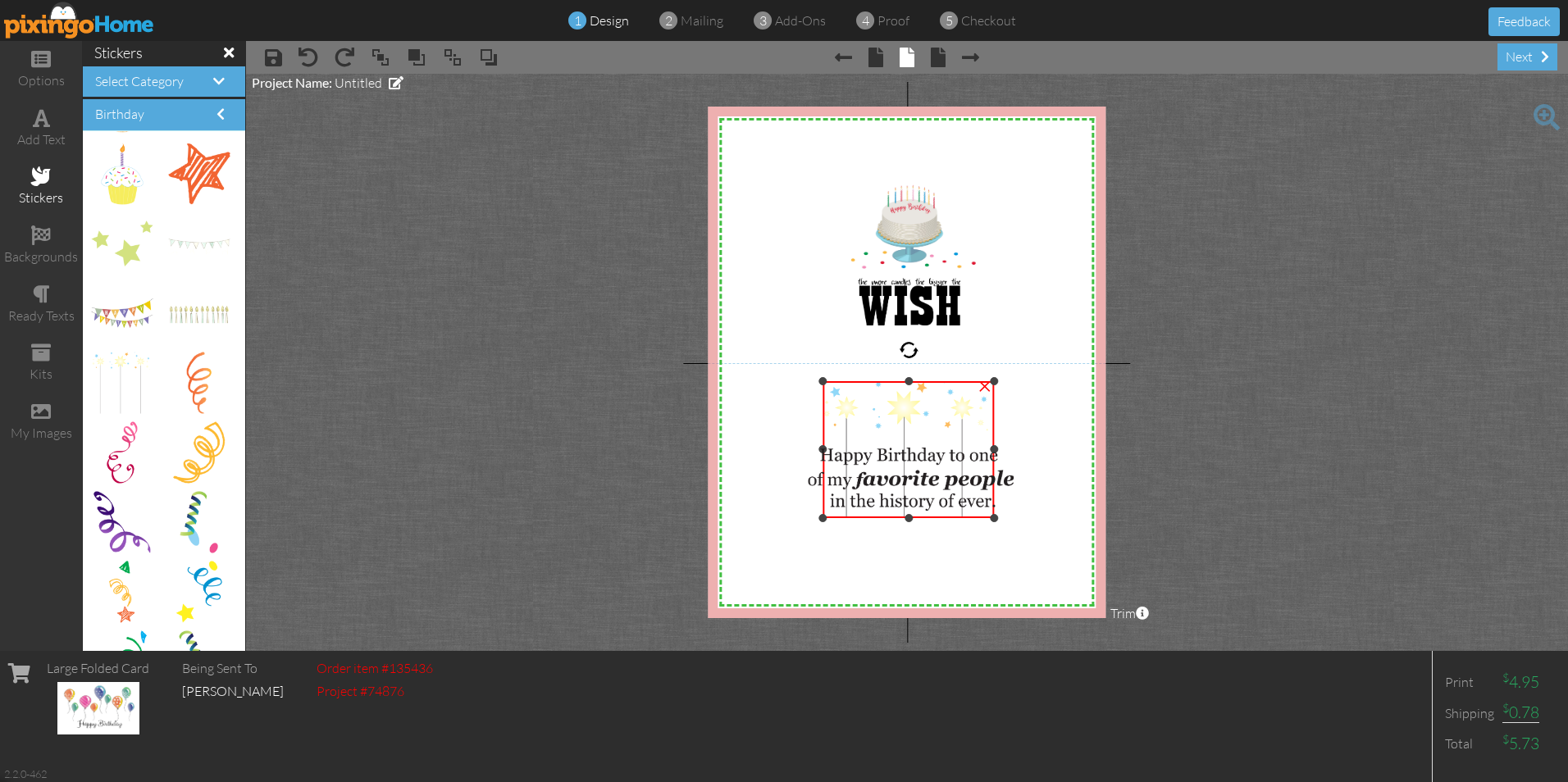
click at [911, 516] on div at bounding box center [908, 518] width 8 height 8
drag, startPoint x: 911, startPoint y: 520, endPoint x: 914, endPoint y: 510, distance: 10.4
click at [914, 510] on div "X X X X X X X X X X X X X X X X X X X X X X X X X X X X X X X X X X X X X X X X…" at bounding box center [907, 362] width 398 height 512
click at [903, 437] on img at bounding box center [909, 473] width 172 height 176
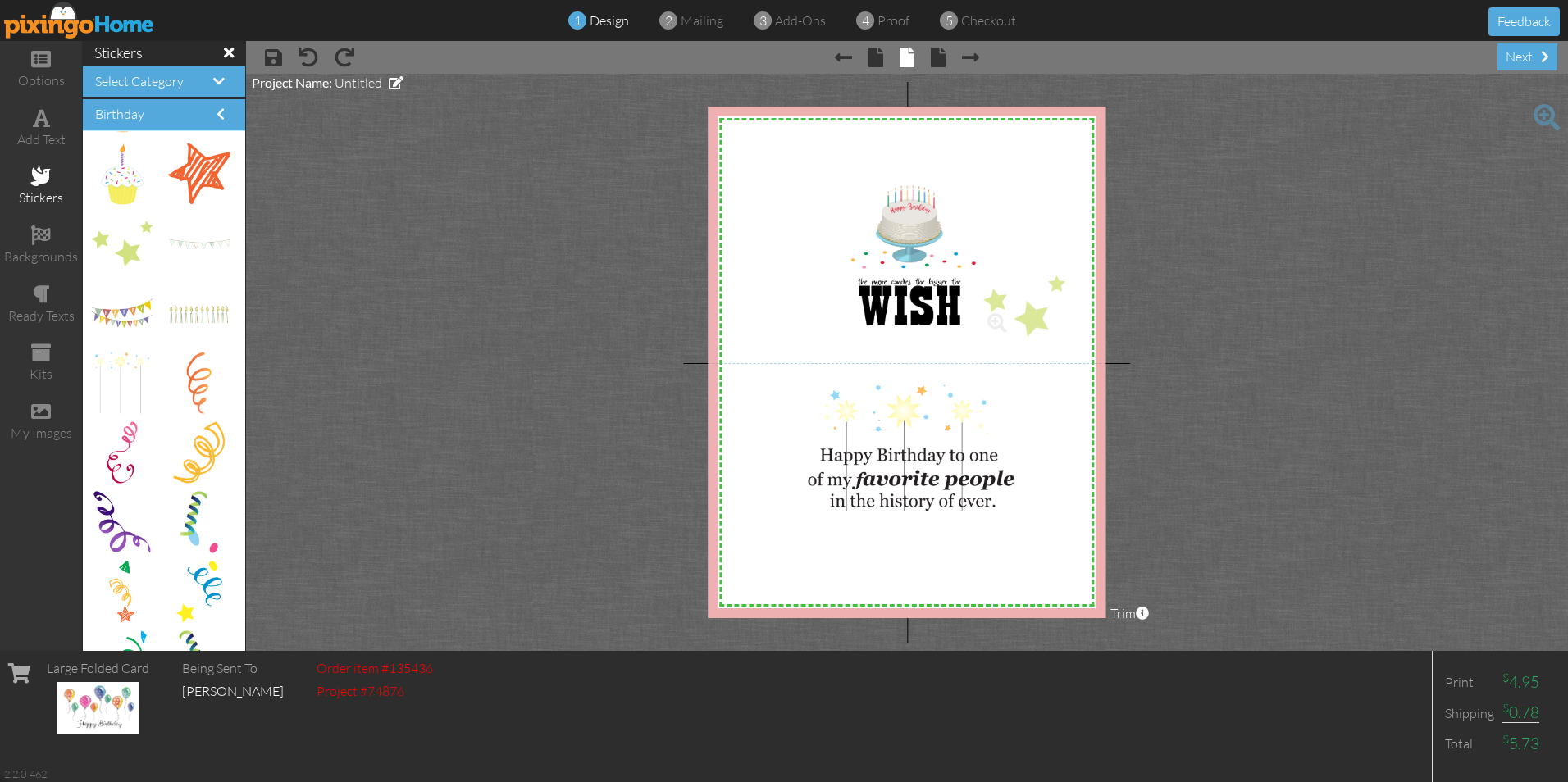
drag, startPoint x: 124, startPoint y: 255, endPoint x: 1016, endPoint y: 315, distance: 894.0
drag, startPoint x: 986, startPoint y: 342, endPoint x: 1007, endPoint y: 334, distance: 22.5
click at [1007, 334] on div "×" at bounding box center [1038, 305] width 89 height 66
drag, startPoint x: 1040, startPoint y: 241, endPoint x: 1011, endPoint y: 247, distance: 29.6
click at [1011, 247] on div at bounding box center [1011, 247] width 26 height 26
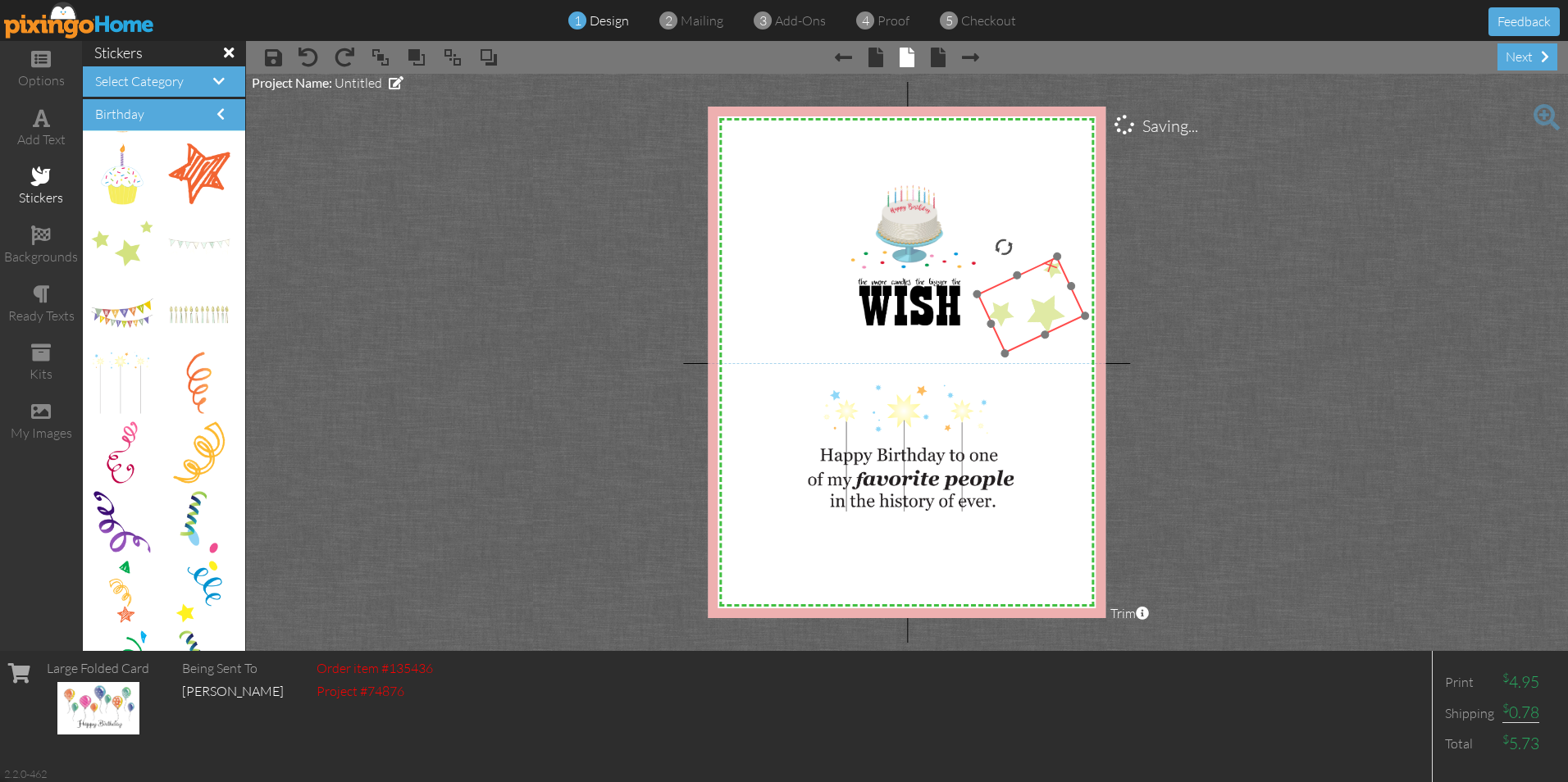
click at [1038, 312] on img at bounding box center [1030, 304] width 109 height 96
drag, startPoint x: 1002, startPoint y: 349, endPoint x: 1010, endPoint y: 333, distance: 17.9
click at [1010, 333] on div at bounding box center [1014, 336] width 10 height 10
drag, startPoint x: 1022, startPoint y: 282, endPoint x: 1016, endPoint y: 292, distance: 11.7
click at [1016, 292] on img at bounding box center [1029, 307] width 89 height 80
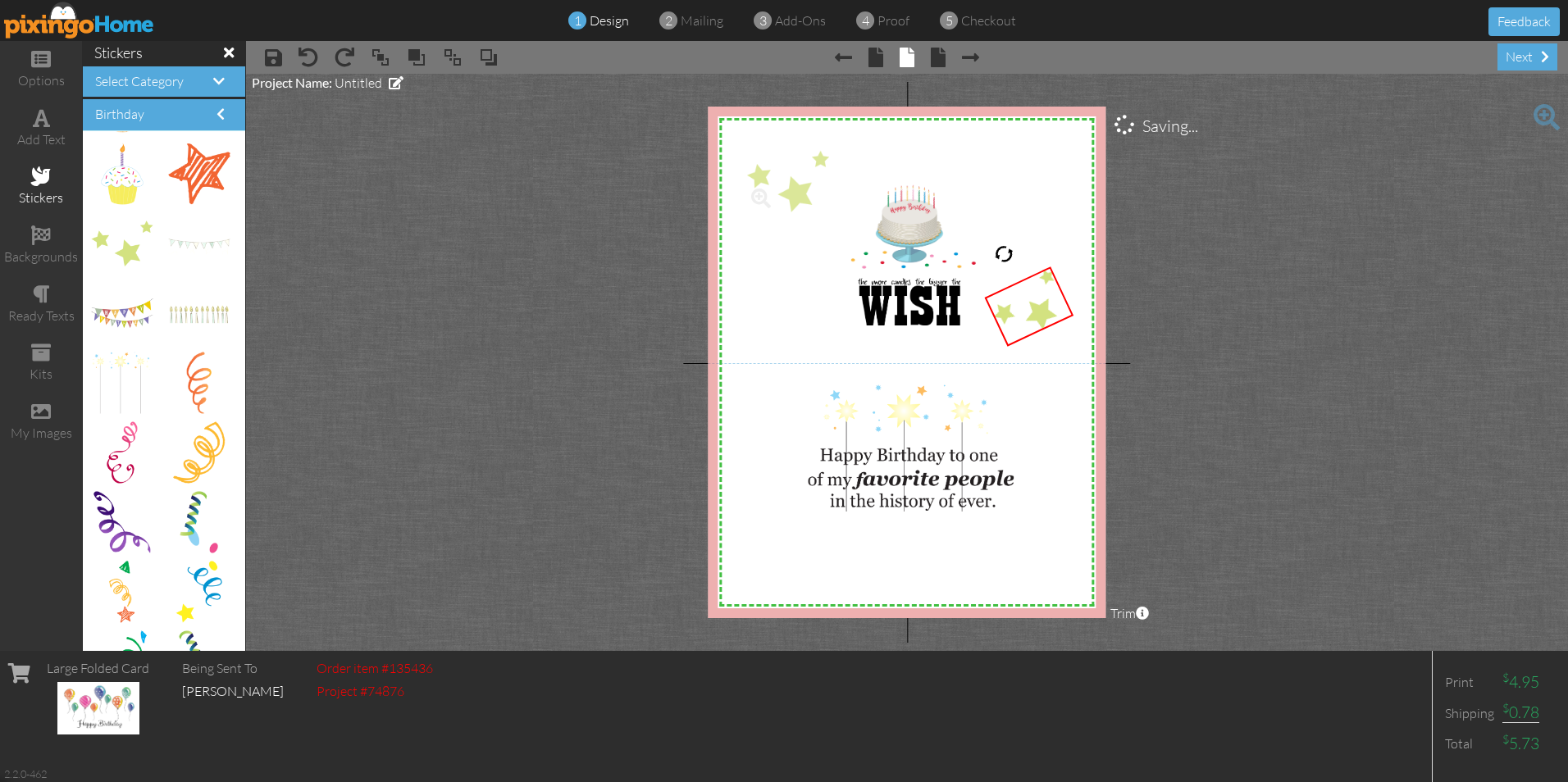
drag, startPoint x: 116, startPoint y: 242, endPoint x: 771, endPoint y: 180, distance: 657.9
drag, startPoint x: 751, startPoint y: 226, endPoint x: 776, endPoint y: 211, distance: 29.2
click at [776, 210] on div "×" at bounding box center [807, 181] width 80 height 59
drag, startPoint x: 806, startPoint y: 122, endPoint x: 852, endPoint y: 227, distance: 114.6
click at [852, 227] on div at bounding box center [849, 224] width 28 height 28
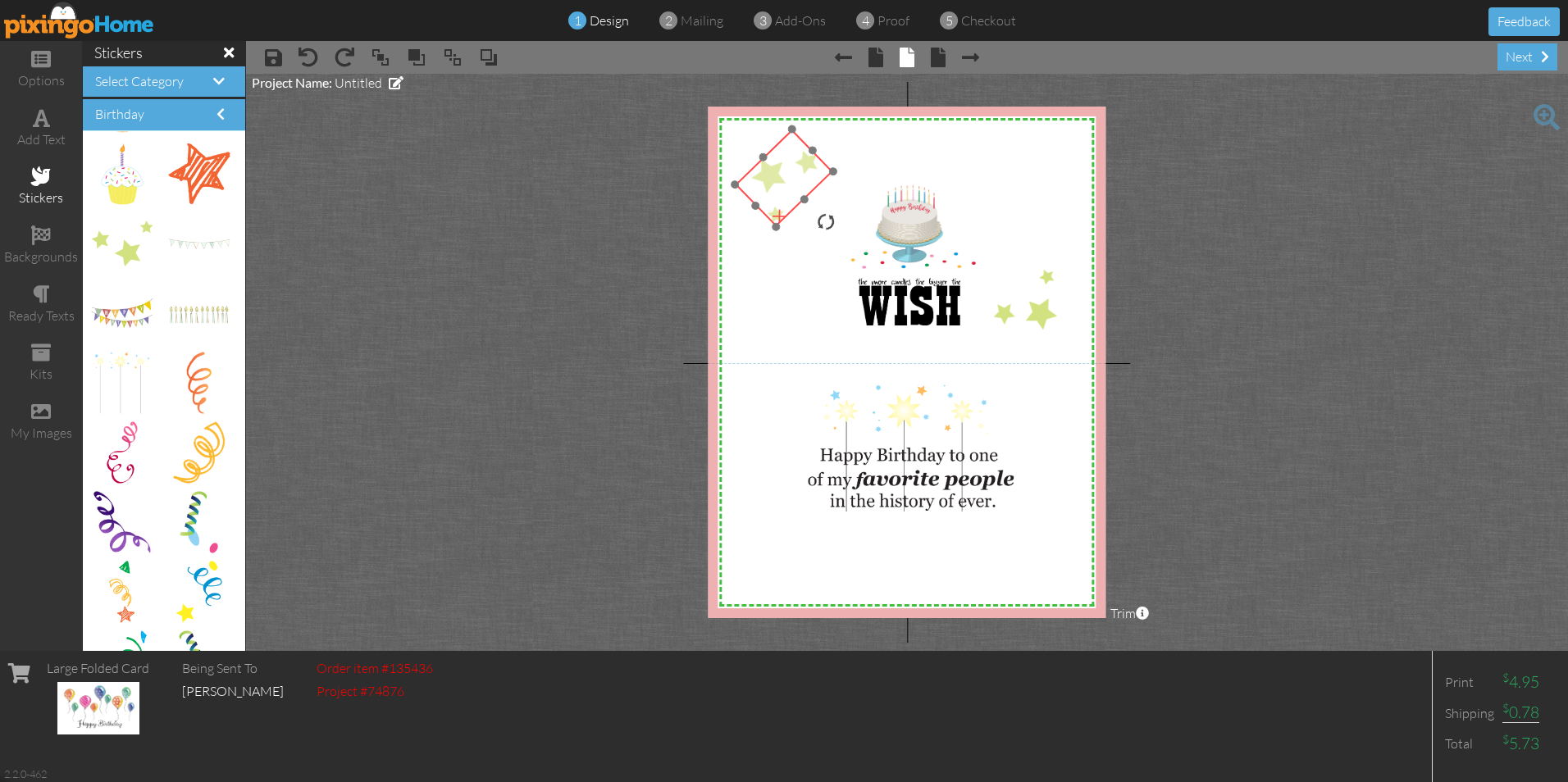
drag, startPoint x: 797, startPoint y: 170, endPoint x: 775, endPoint y: 169, distance: 22.0
click at [775, 169] on img at bounding box center [784, 177] width 98 height 97
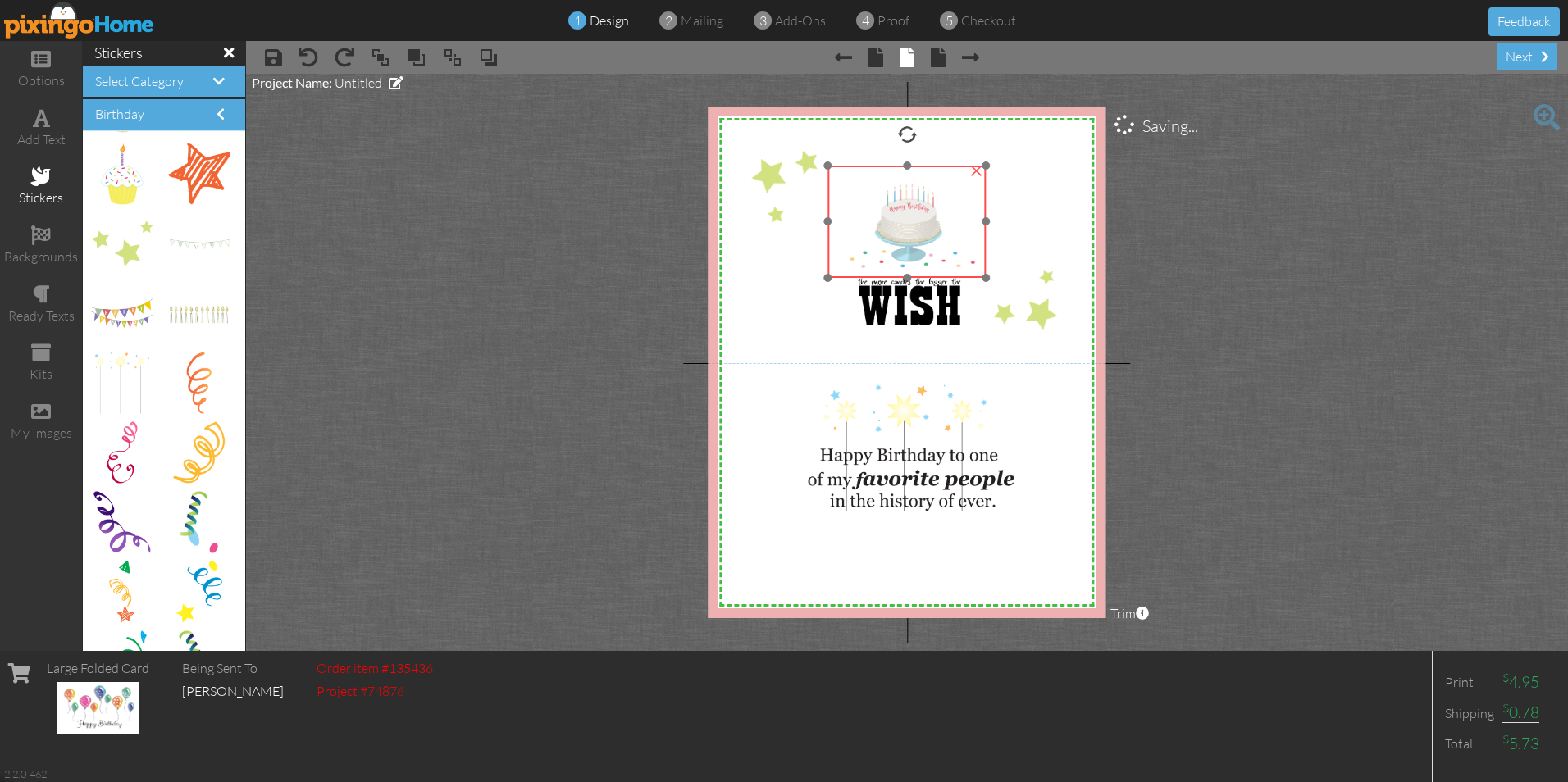
click at [899, 216] on img at bounding box center [906, 222] width 158 height 112
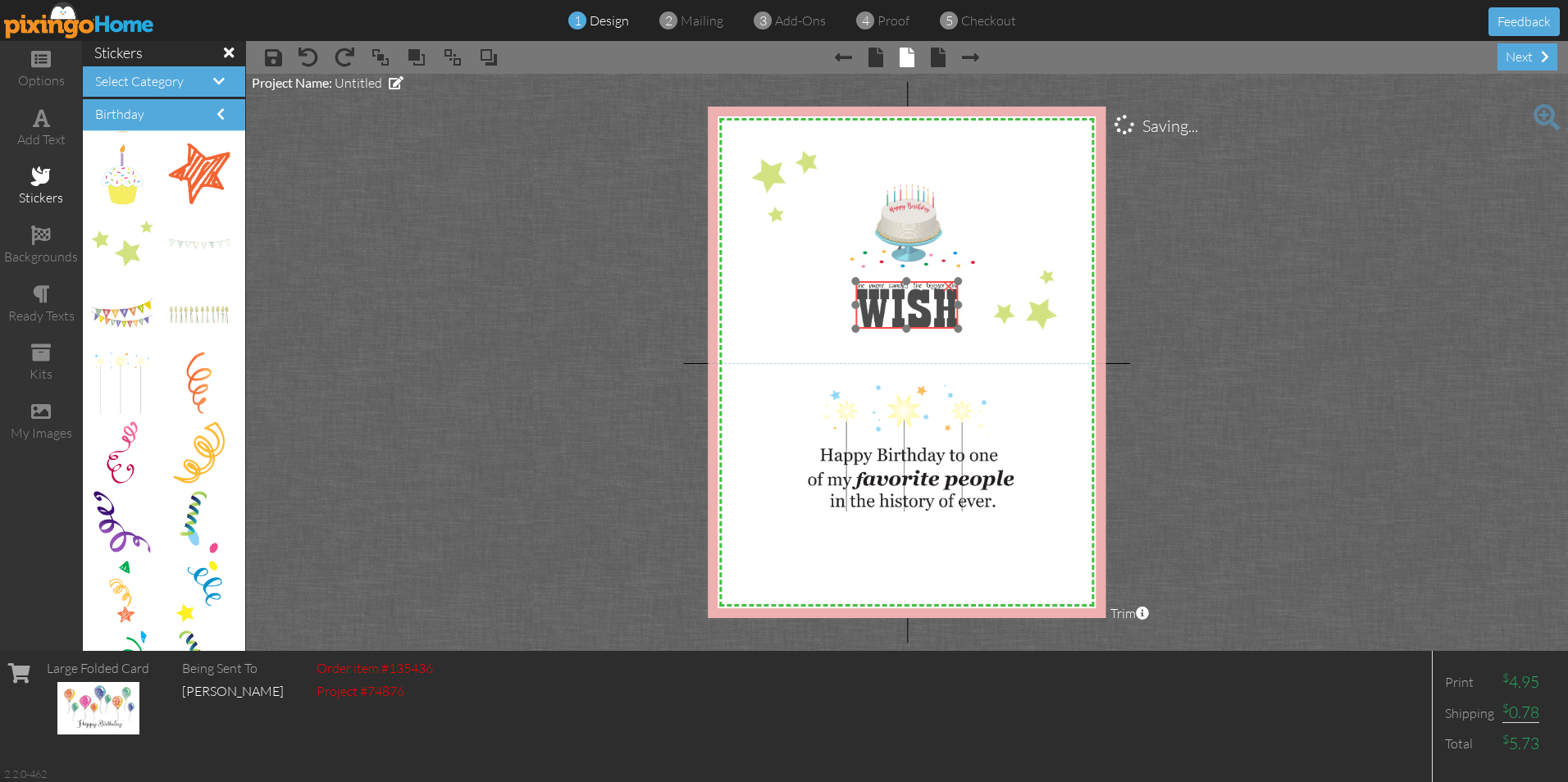
click at [899, 296] on img at bounding box center [907, 305] width 103 height 48
click at [42, 130] on div "add text" at bounding box center [41, 140] width 82 height 19
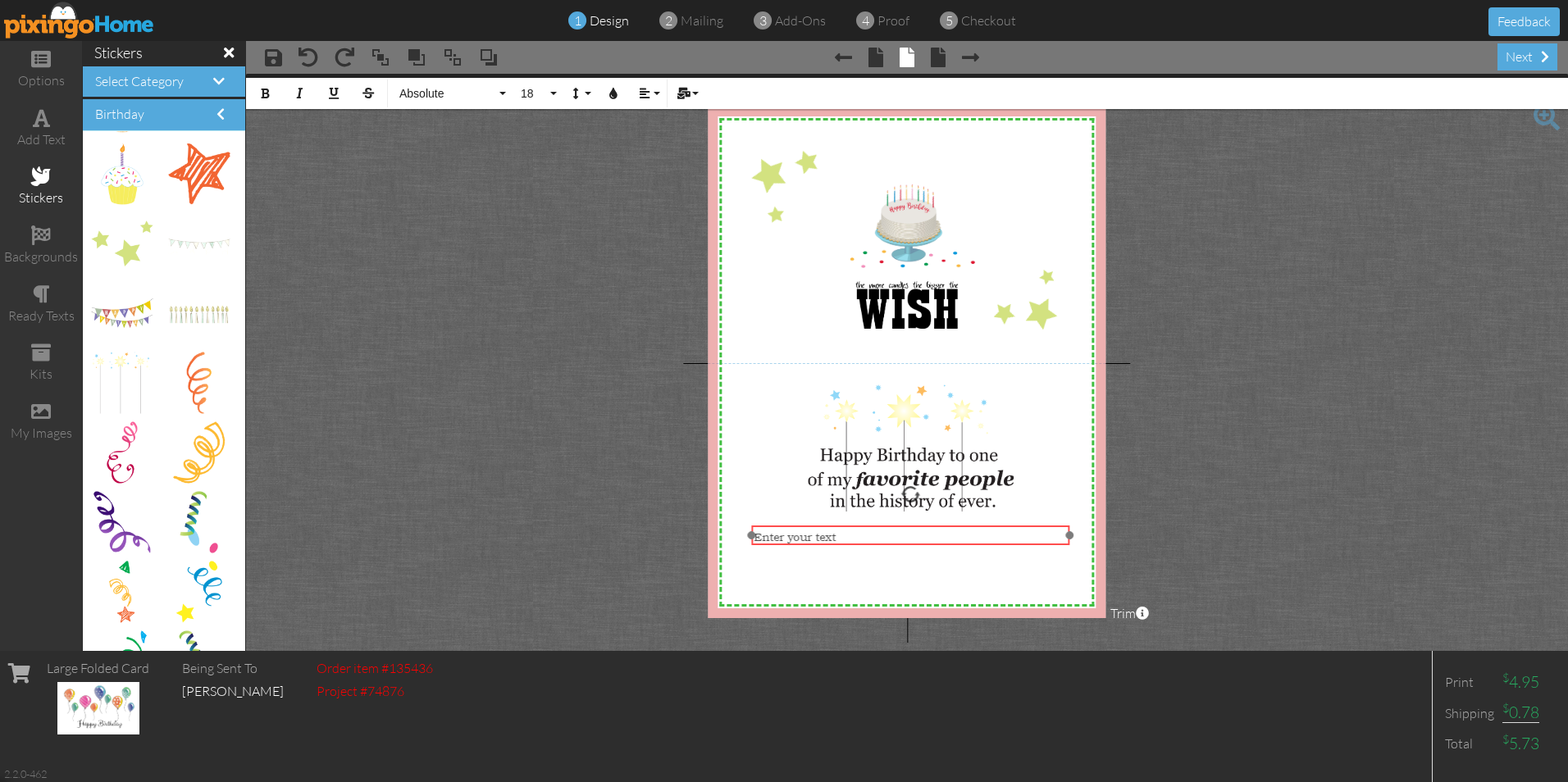
drag, startPoint x: 777, startPoint y: 388, endPoint x: 780, endPoint y: 527, distance: 139.0
click at [780, 527] on div "​ Enter your text ​" at bounding box center [910, 536] width 318 height 22
click at [929, 549] on div "​ Enter your text ​" at bounding box center [910, 541] width 318 height 22
drag, startPoint x: 756, startPoint y: 540, endPoint x: 829, endPoint y: 553, distance: 74.1
click at [829, 553] on div "Love, Auntie Shay" at bounding box center [910, 549] width 313 height 31
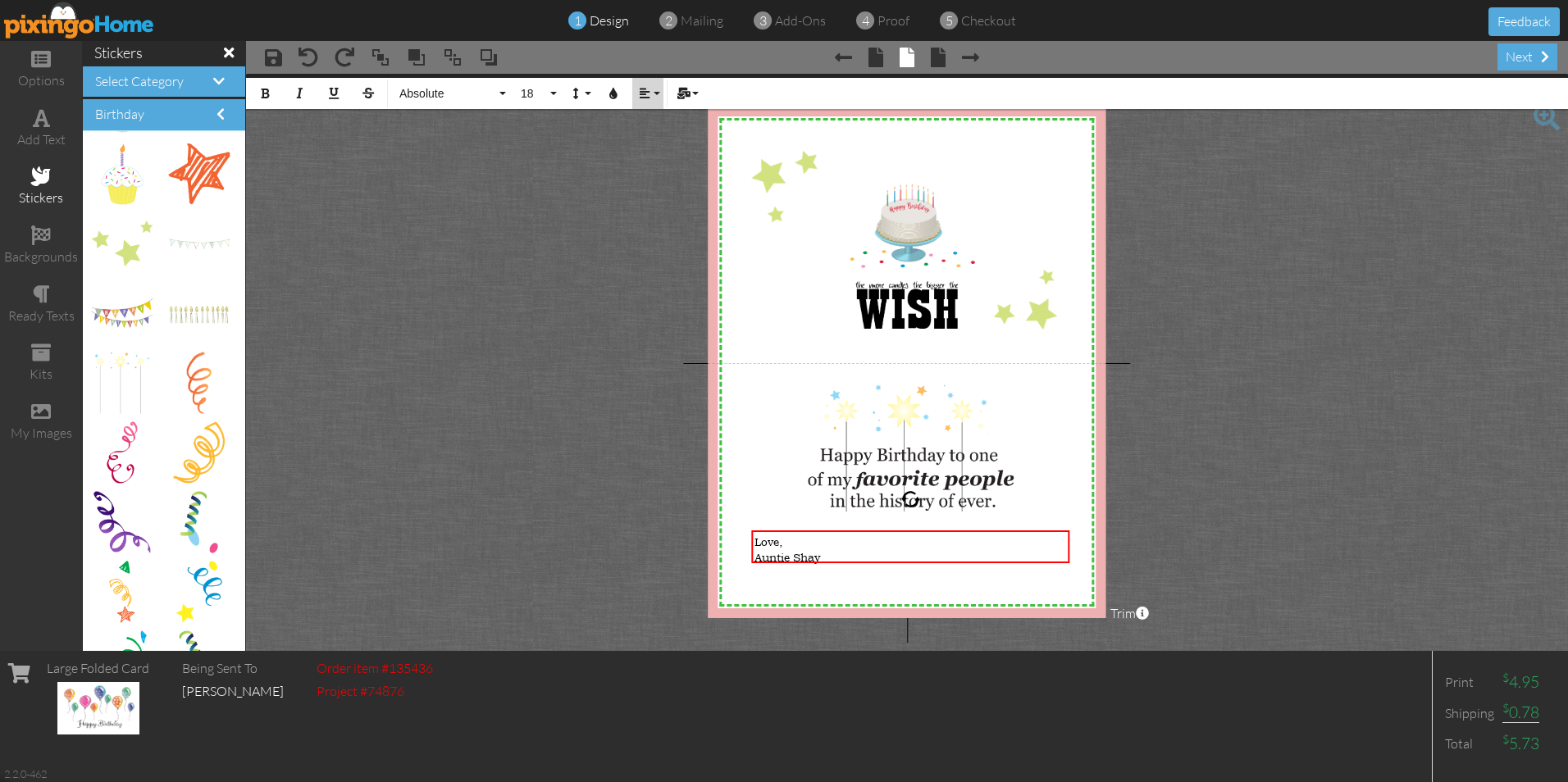
click at [657, 96] on button "Align" at bounding box center [648, 94] width 31 height 31
click at [658, 174] on icon at bounding box center [657, 170] width 10 height 12
drag, startPoint x: 913, startPoint y: 530, endPoint x: 914, endPoint y: 520, distance: 10.0
click at [914, 520] on div at bounding box center [911, 538] width 327 height 41
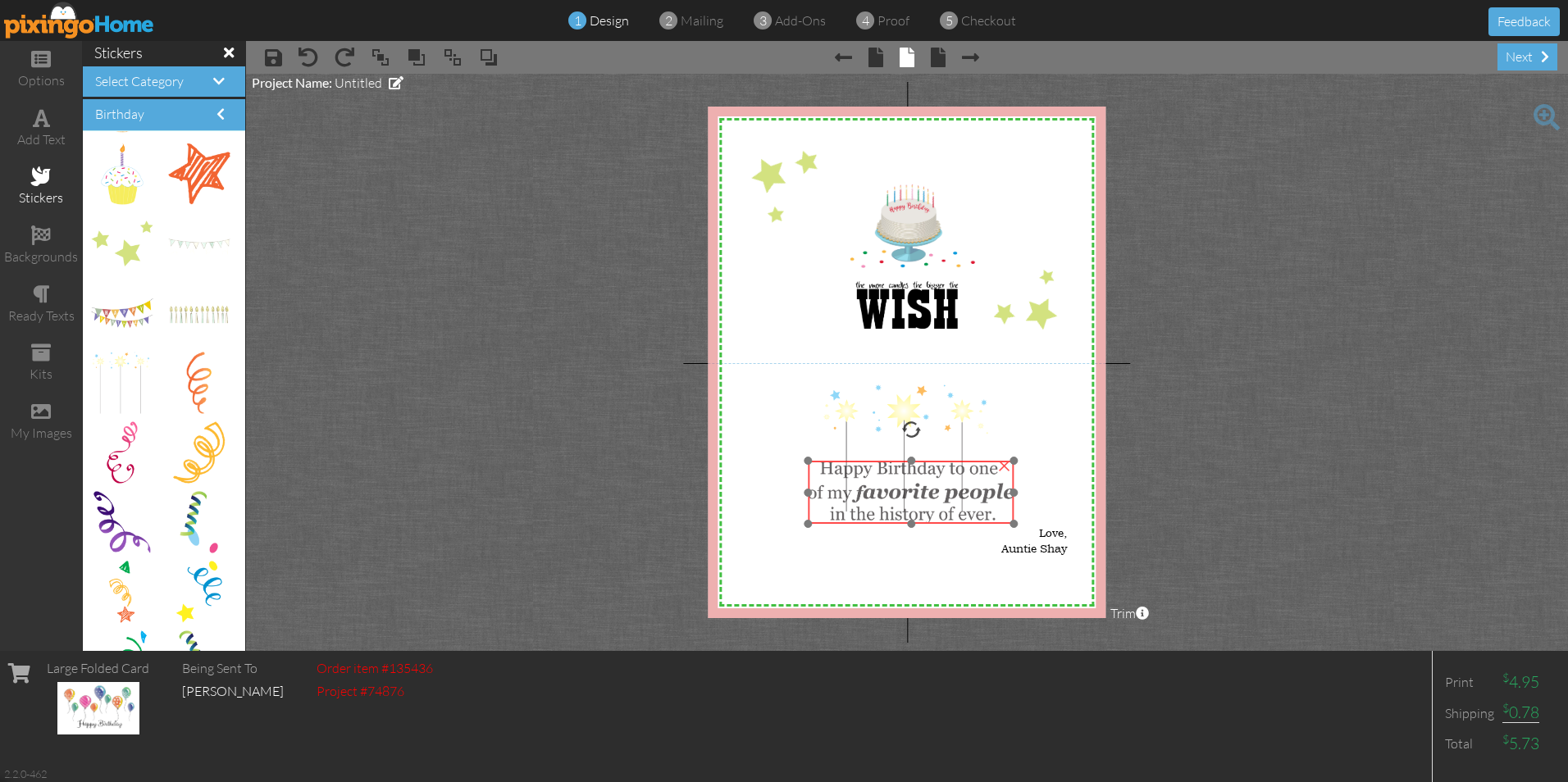
drag, startPoint x: 896, startPoint y: 473, endPoint x: 896, endPoint y: 486, distance: 13.0
click at [896, 486] on img at bounding box center [910, 492] width 206 height 63
click at [36, 123] on span at bounding box center [42, 118] width 17 height 20
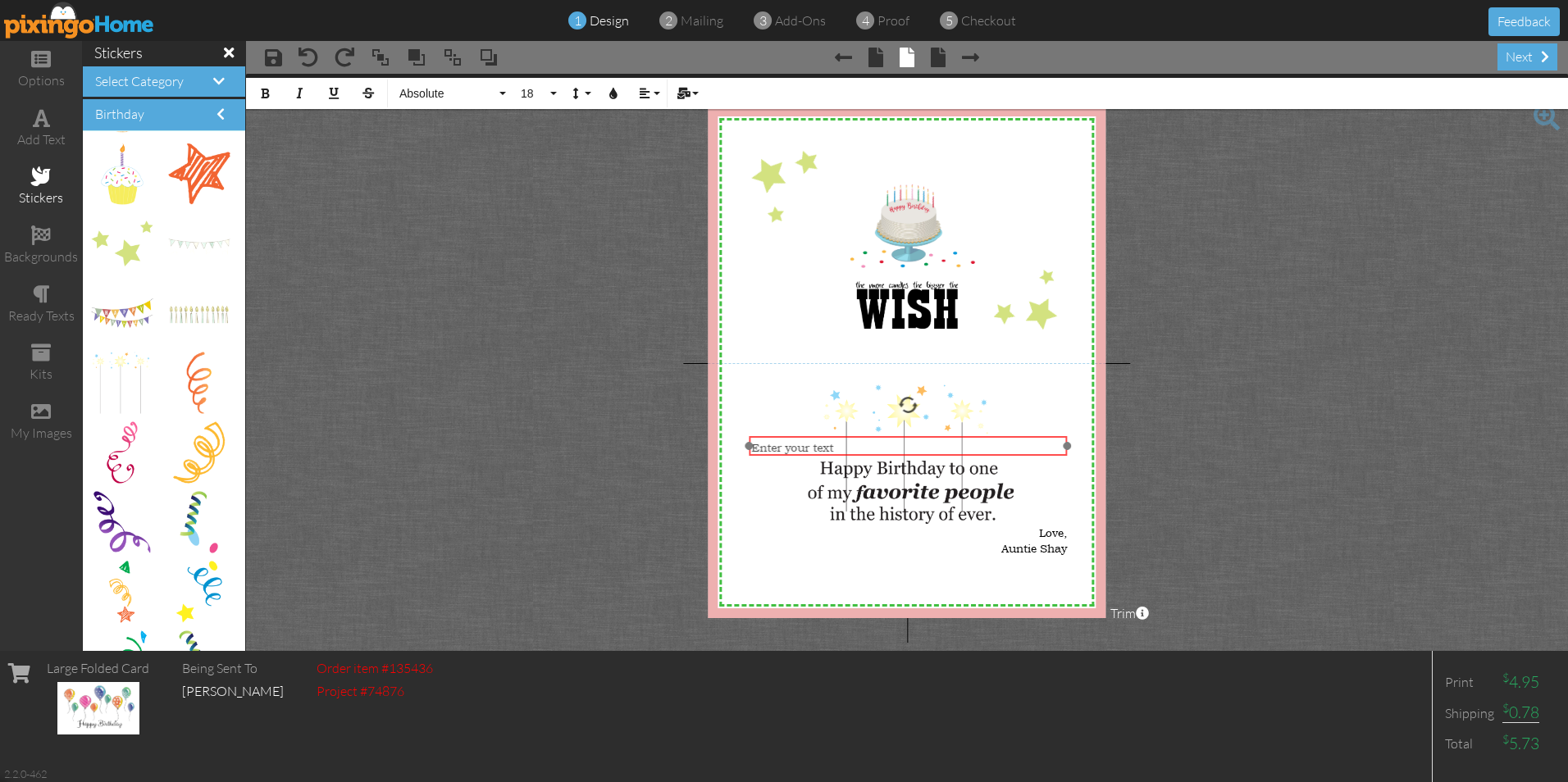
drag, startPoint x: 842, startPoint y: 157, endPoint x: 843, endPoint y: 436, distance: 279.0
click at [843, 436] on div "​ Enter your text ​" at bounding box center [908, 447] width 318 height 22
drag, startPoint x: 804, startPoint y: 446, endPoint x: 736, endPoint y: 447, distance: 68.0
click at [736, 447] on div "X X X X X X X X X X X X X X X X X X X X X X X X X X X X X X X X X X X X X X X X…" at bounding box center [907, 362] width 398 height 512
click at [262, 91] on icon "button" at bounding box center [264, 93] width 11 height 11
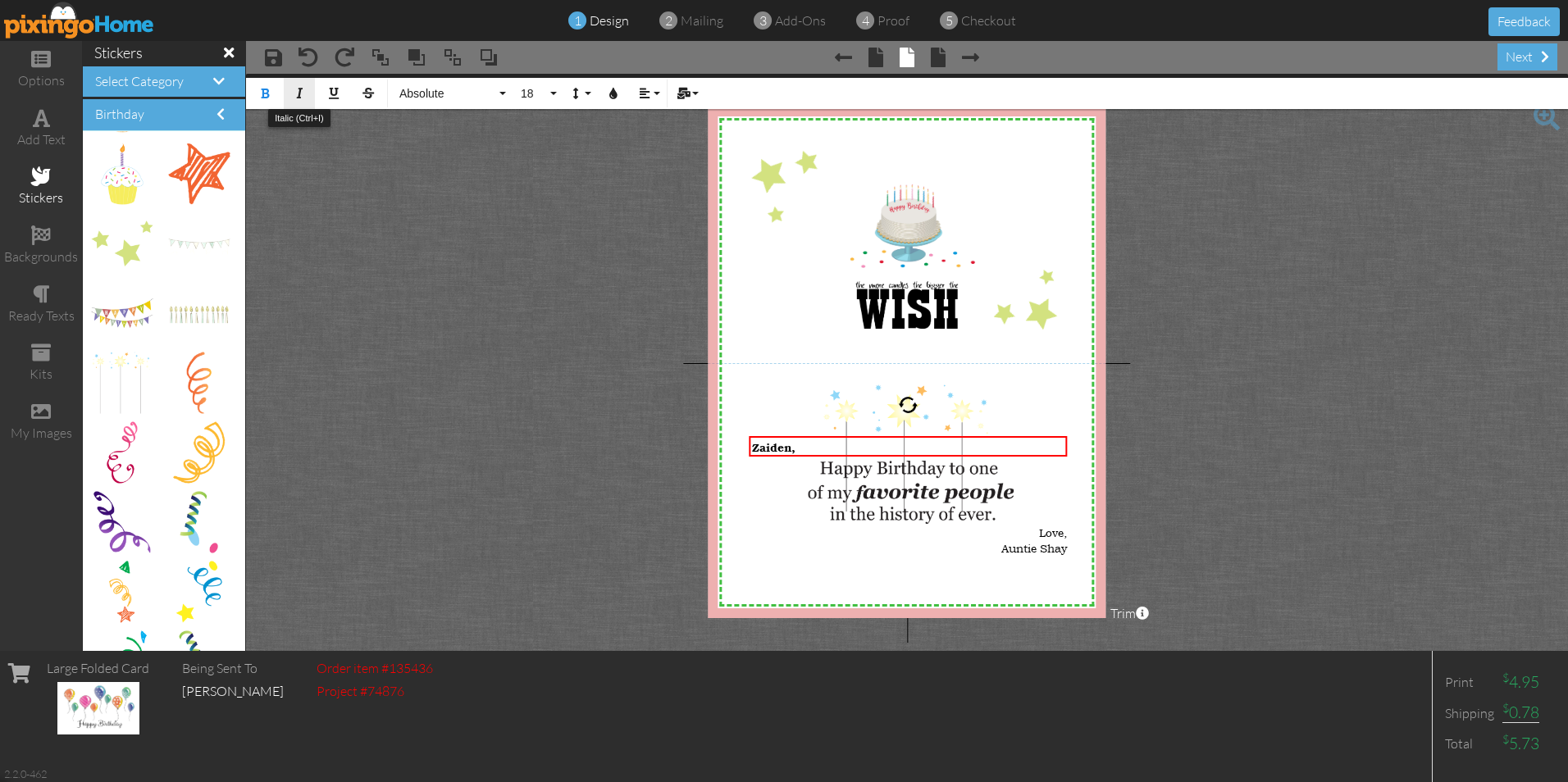
click at [305, 92] on button "Italic" at bounding box center [300, 94] width 31 height 31
click at [800, 447] on div "Zaiden, ​" at bounding box center [909, 447] width 313 height 16
click at [800, 446] on div "Zaiden, ​" at bounding box center [909, 447] width 313 height 16
click at [296, 97] on icon "button" at bounding box center [299, 93] width 11 height 11
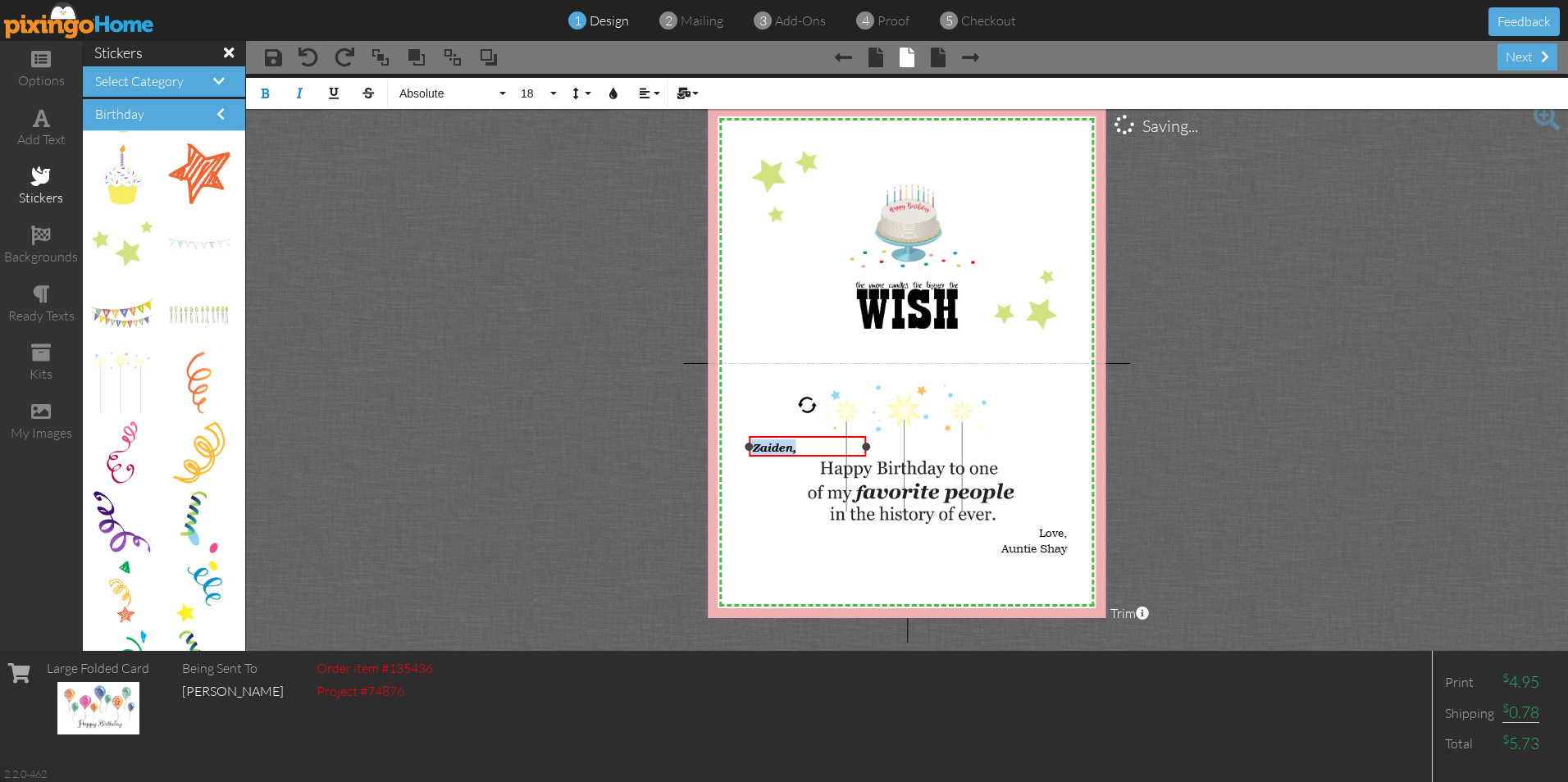
drag, startPoint x: 1065, startPoint y: 447, endPoint x: 859, endPoint y: 445, distance: 206.0
click at [862, 445] on div at bounding box center [865, 447] width 8 height 8
drag, startPoint x: 794, startPoint y: 438, endPoint x: 863, endPoint y: 435, distance: 69.1
click at [863, 435] on div "Zaiden, ​ ​ ​" at bounding box center [872, 444] width 112 height 22
click at [872, 444] on div "Zaiden, ​" at bounding box center [874, 445] width 107 height 16
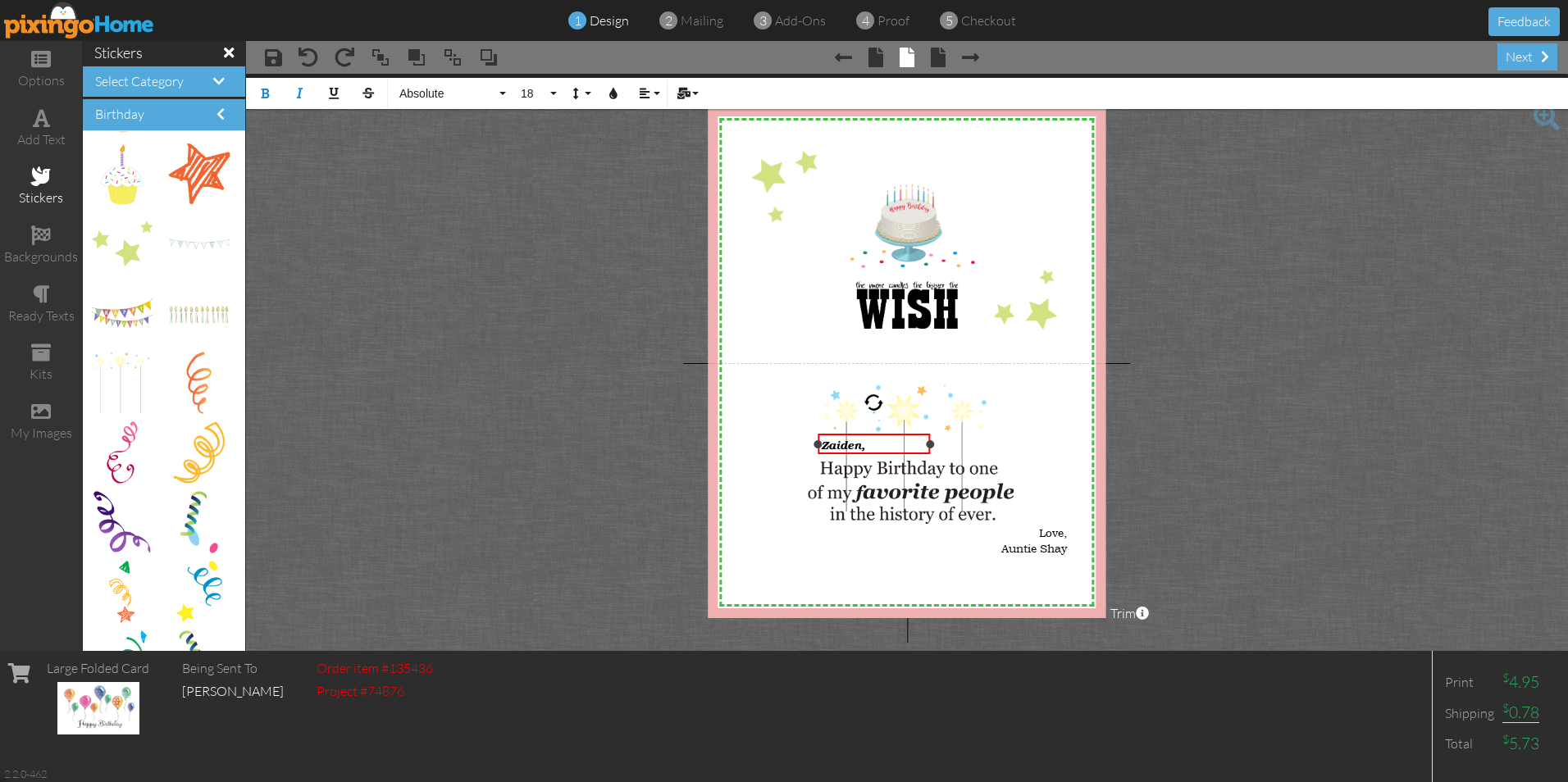
click at [872, 444] on div "Zaiden, ​" at bounding box center [874, 445] width 107 height 16
click at [552, 94] on button "18" at bounding box center [536, 94] width 48 height 31
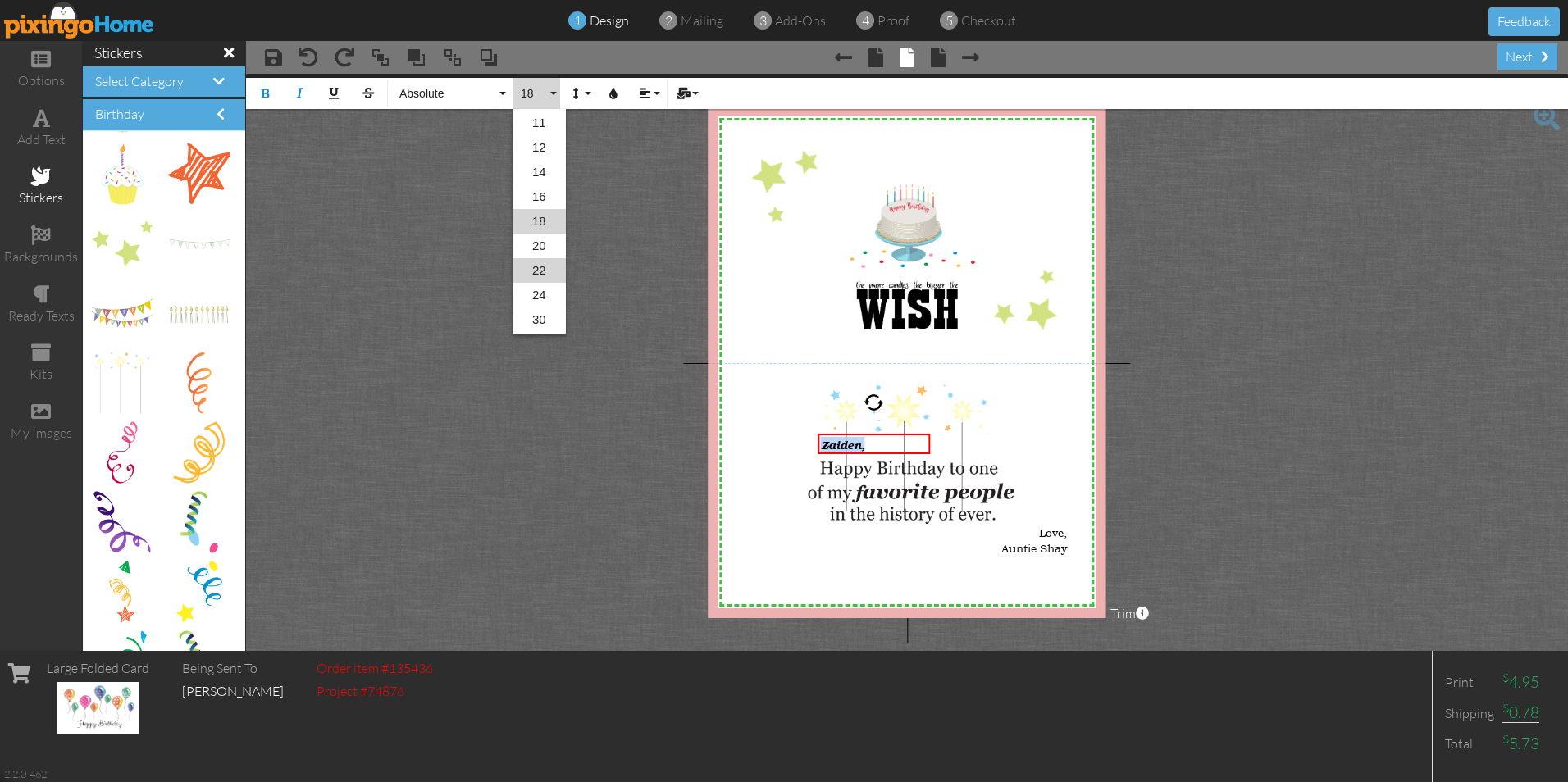
click at [547, 264] on link "22" at bounding box center [539, 270] width 53 height 24
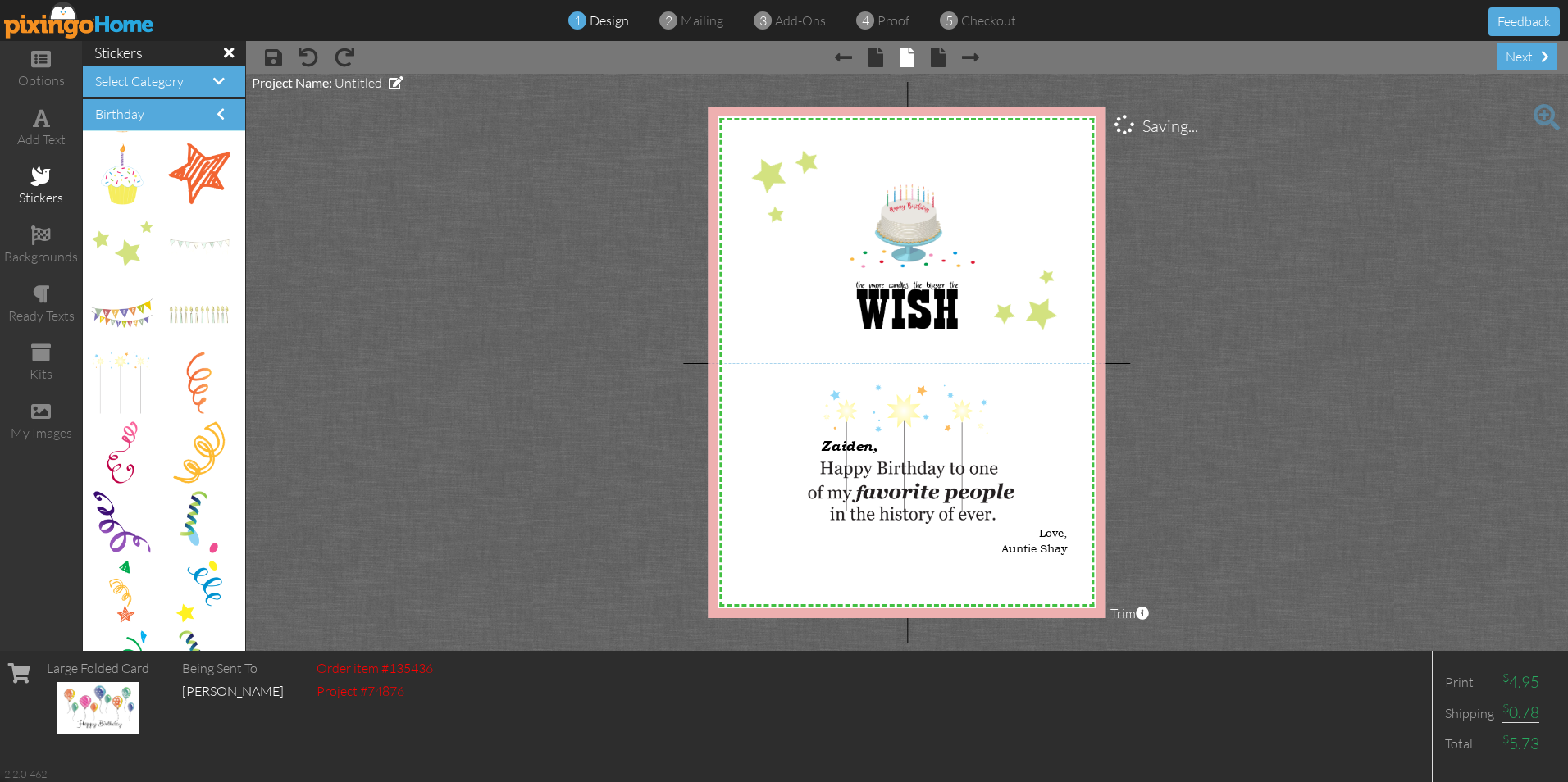
click at [622, 434] on project-studio-wrapper "X X X X X X X X X X X X X X X X X X X X X X X X X X X X X X X X X X X X X X X X…" at bounding box center [907, 362] width 1322 height 578
click at [839, 447] on span "Zaiden," at bounding box center [849, 446] width 56 height 17
click at [877, 444] on div "Zaiden," at bounding box center [874, 446] width 107 height 17
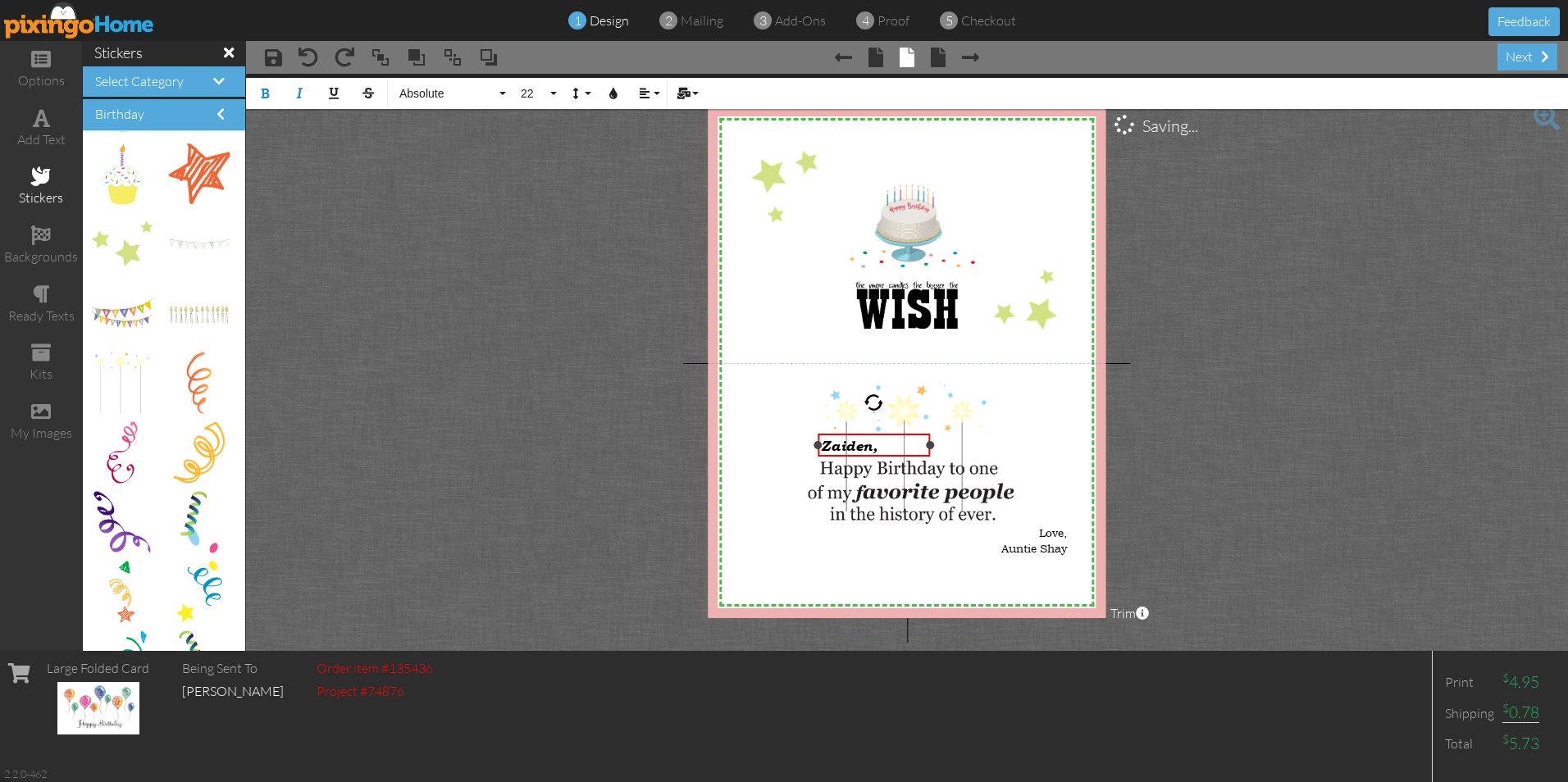
click at [877, 444] on div "Zaiden," at bounding box center [874, 446] width 107 height 17
click at [500, 92] on button "Absolute" at bounding box center [450, 94] width 118 height 31
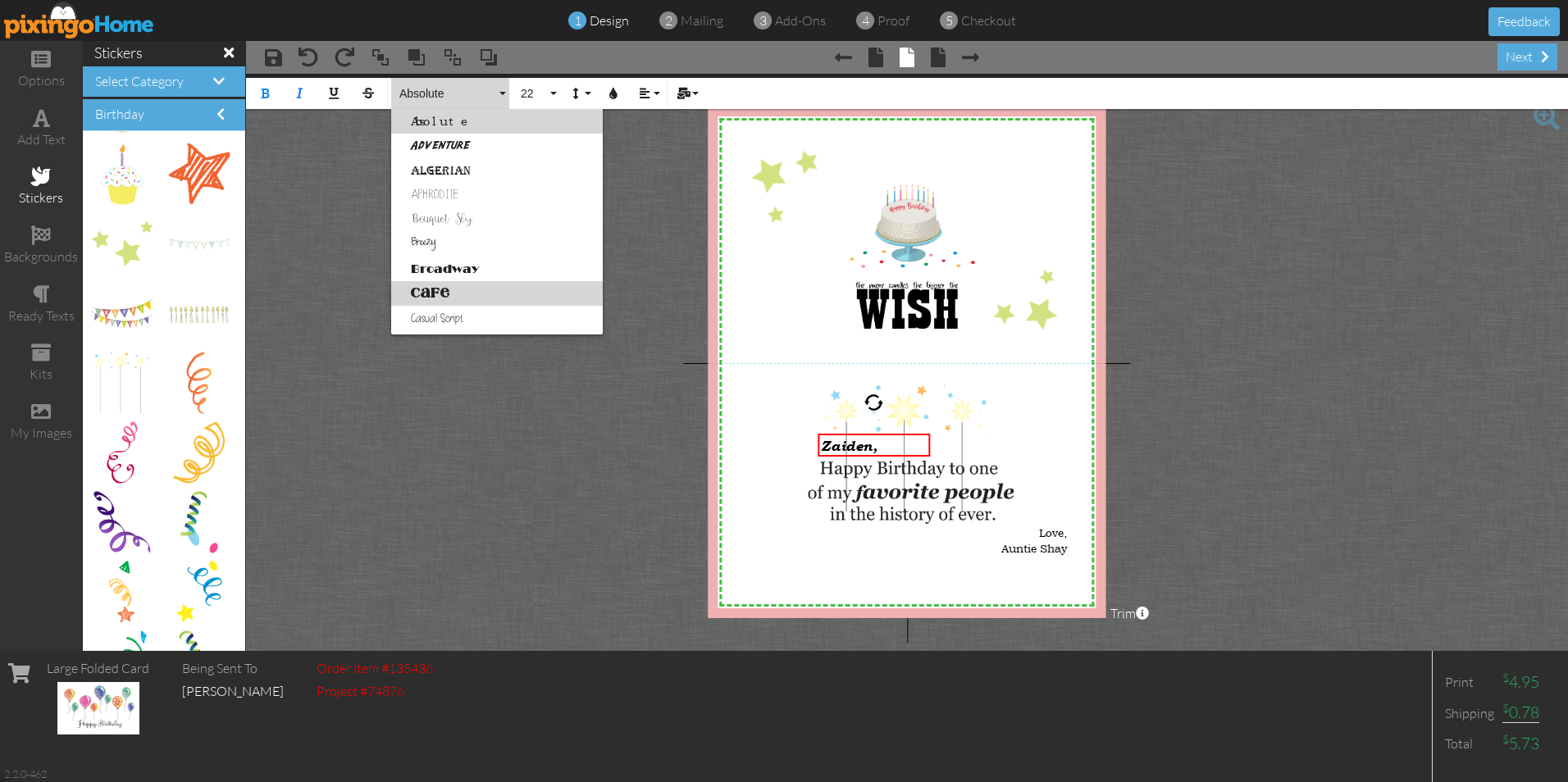
click at [443, 293] on link "Cafe" at bounding box center [497, 294] width 212 height 24
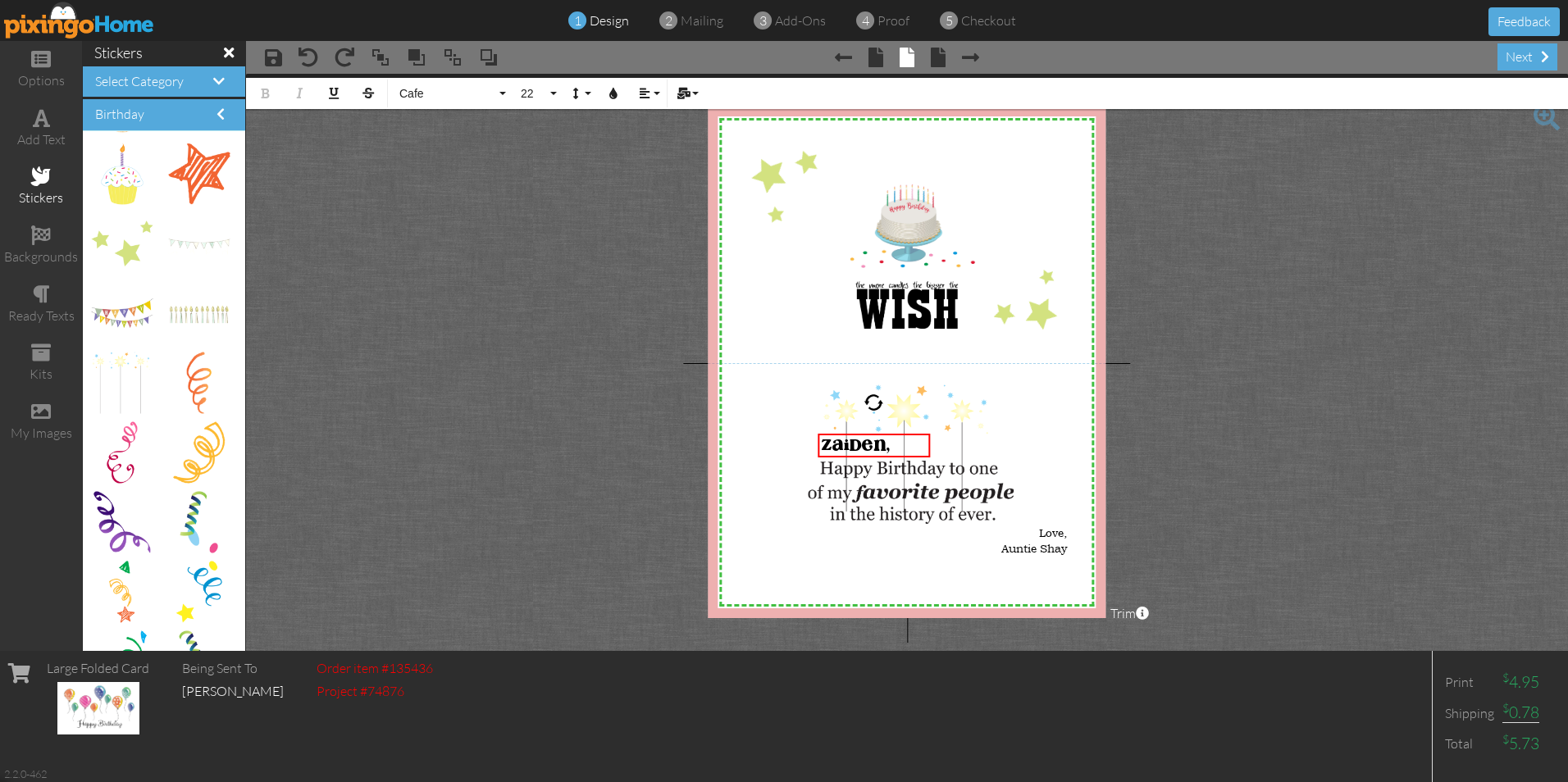
click at [1245, 349] on project-studio-wrapper "X X X X X X X X X X X X X X X X X X X X X X X X X X X X X X X X X X X X X X X X…" at bounding box center [907, 362] width 1322 height 578
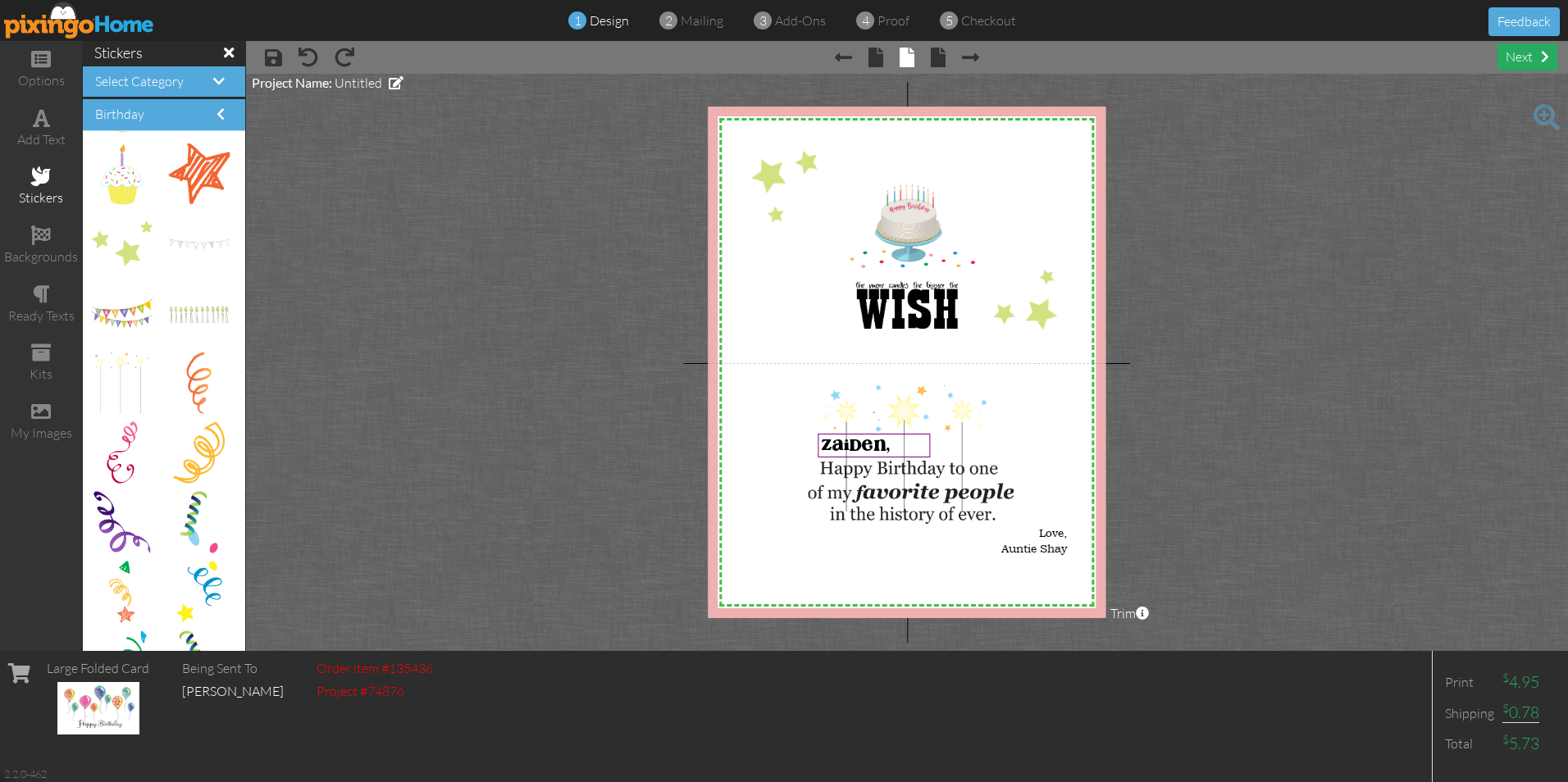
click at [1528, 56] on div "next" at bounding box center [1527, 56] width 60 height 27
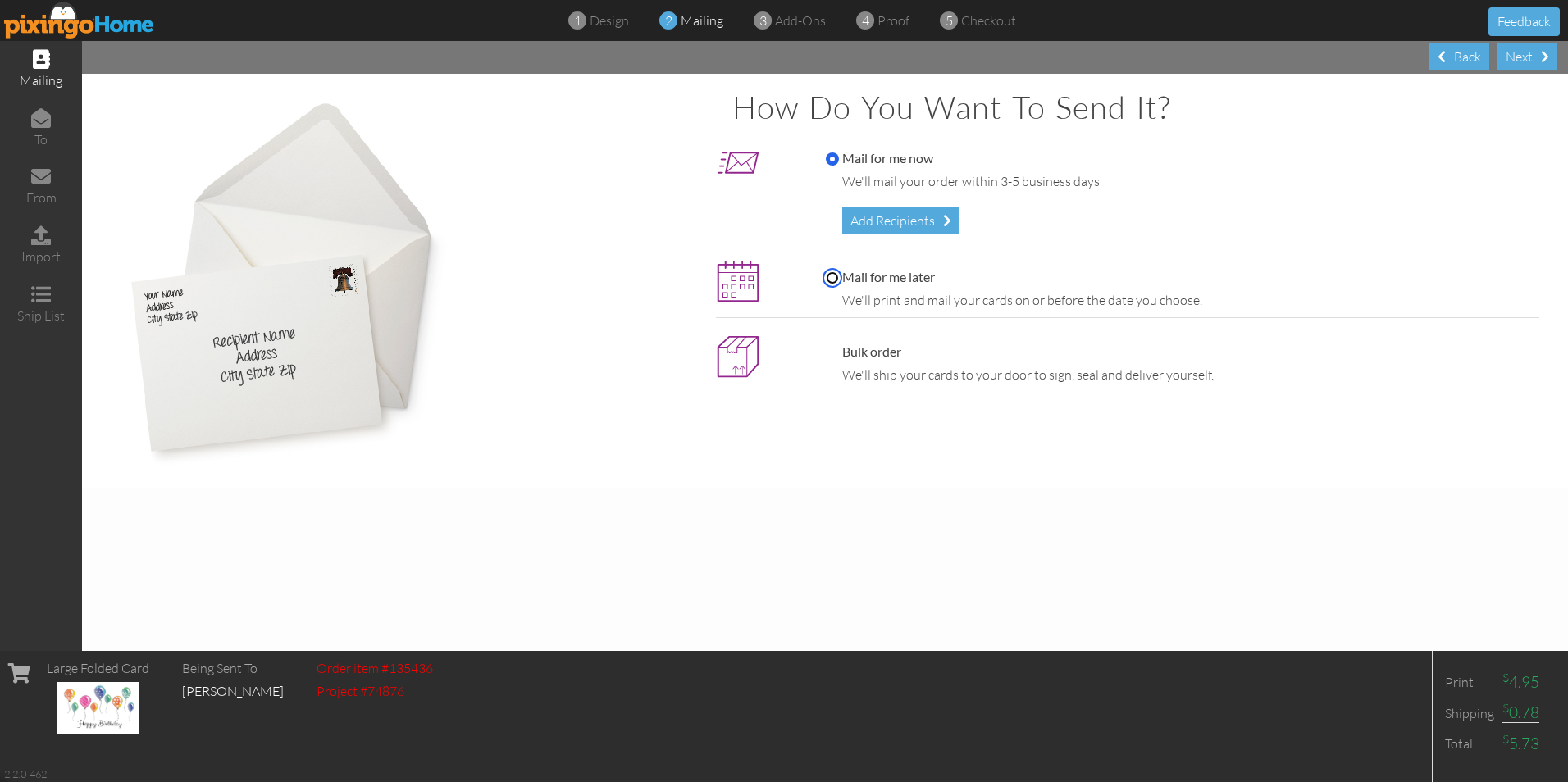
click at [828, 274] on input "Mail for me later" at bounding box center [832, 277] width 13 height 13
radio input "true"
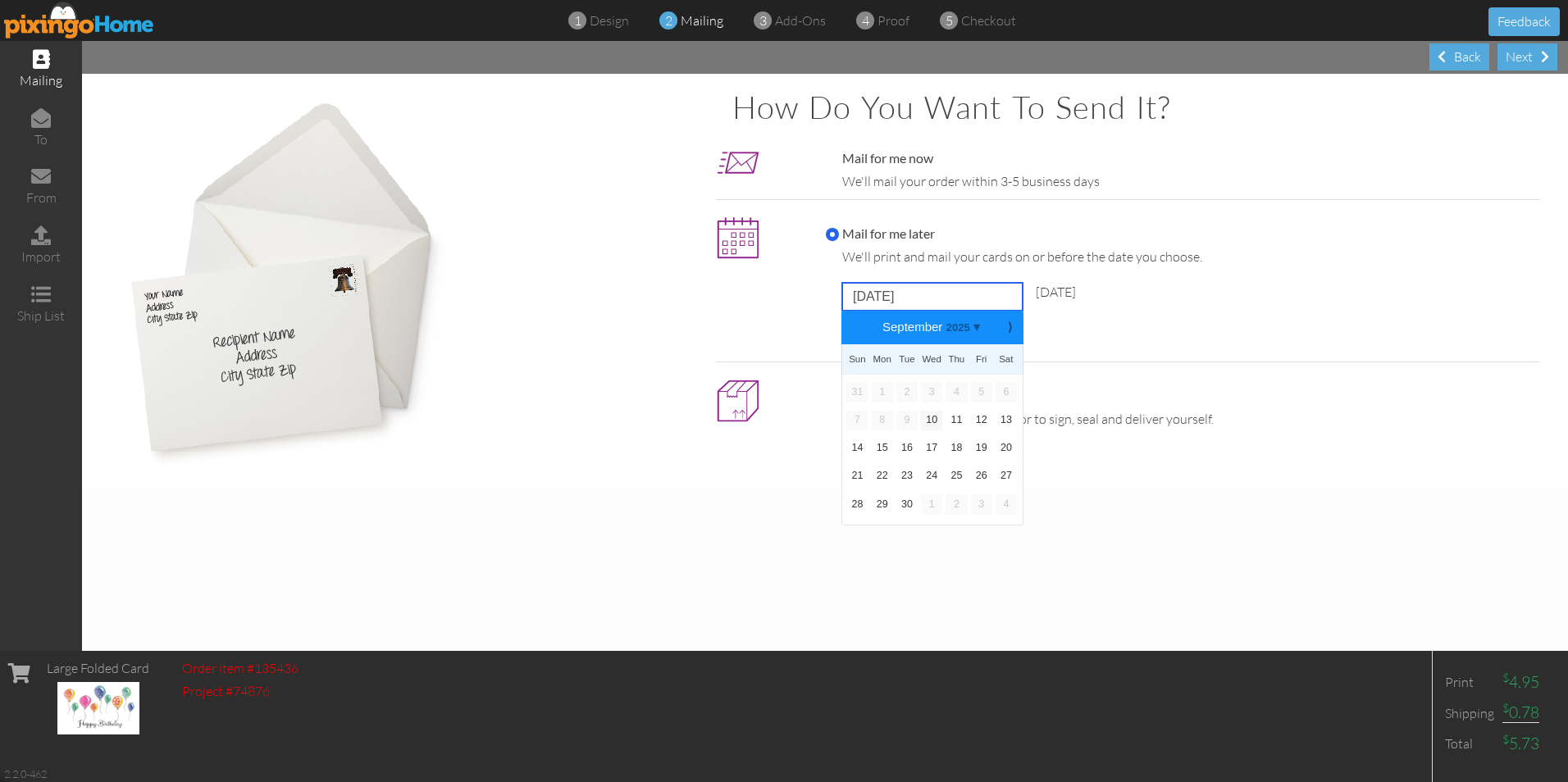
click at [964, 300] on input "September 10, 2025" at bounding box center [932, 297] width 181 height 28
click at [1009, 328] on b "⟩" at bounding box center [1009, 328] width 11 height 12
click at [929, 446] on link "15" at bounding box center [931, 448] width 22 height 20
type input "October 15, 2025"
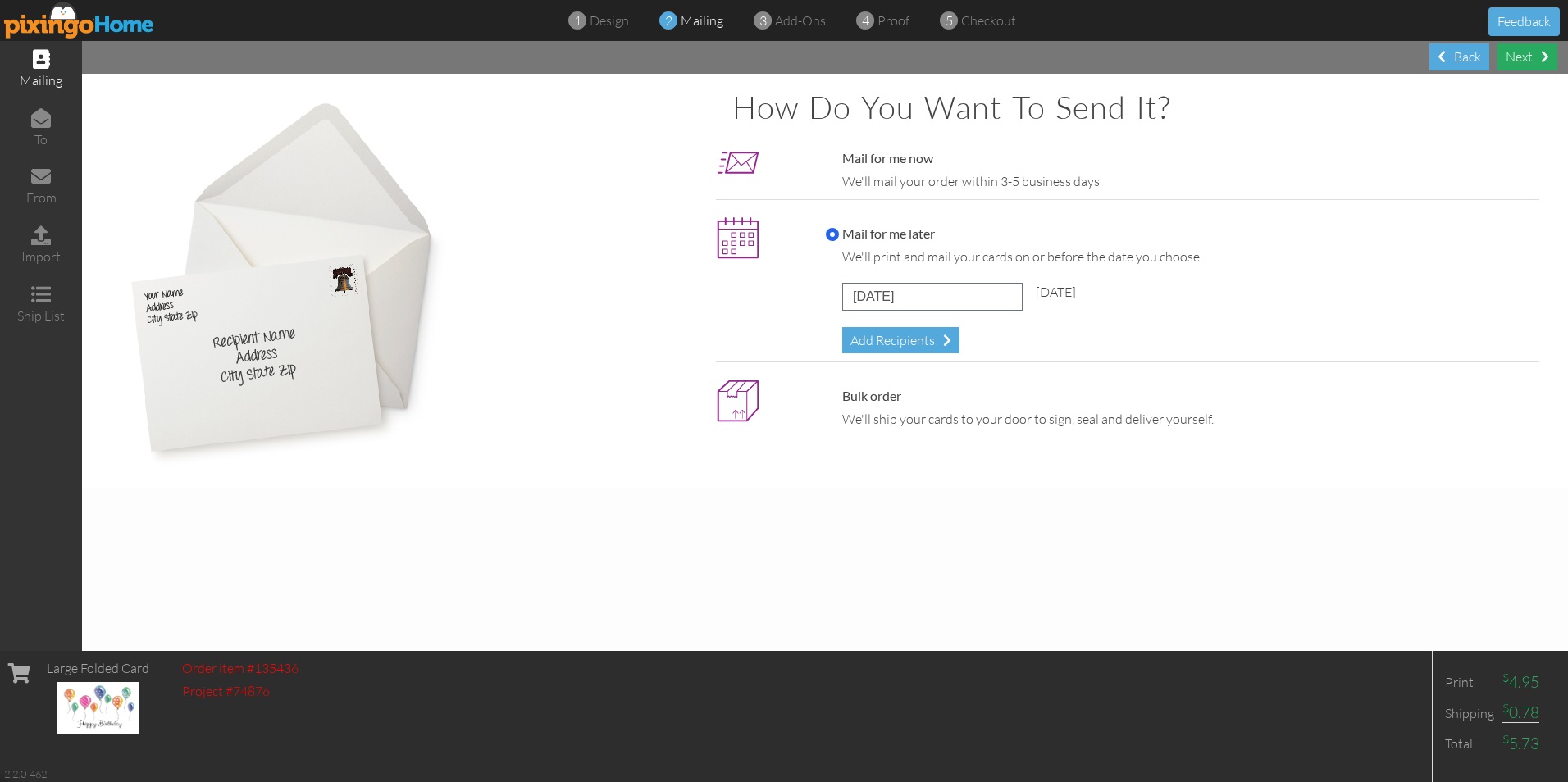
click at [1527, 55] on div "Next" at bounding box center [1527, 56] width 60 height 27
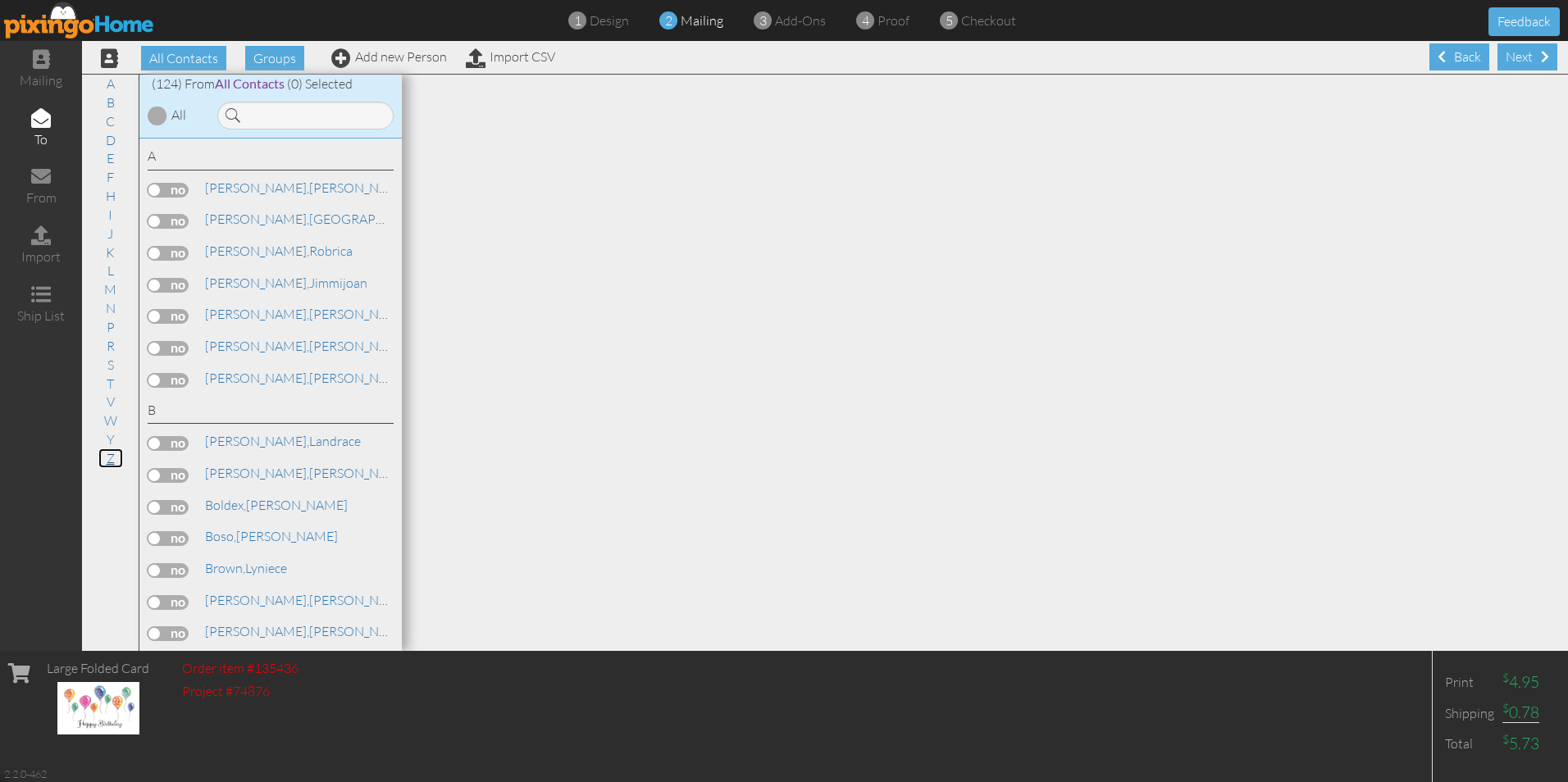
click at [109, 460] on link "Z" at bounding box center [110, 458] width 24 height 20
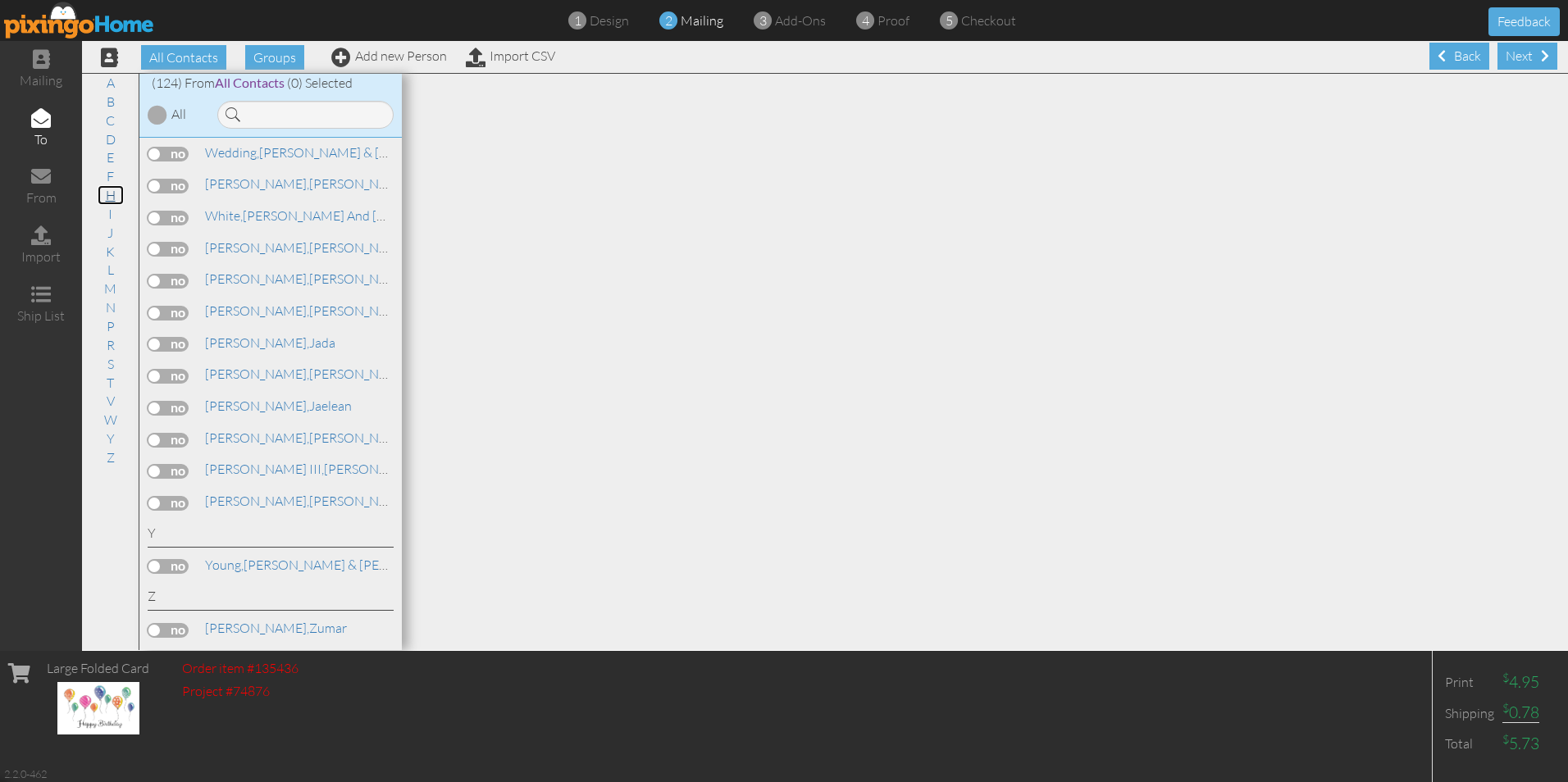
click at [111, 196] on link "H" at bounding box center [110, 195] width 26 height 20
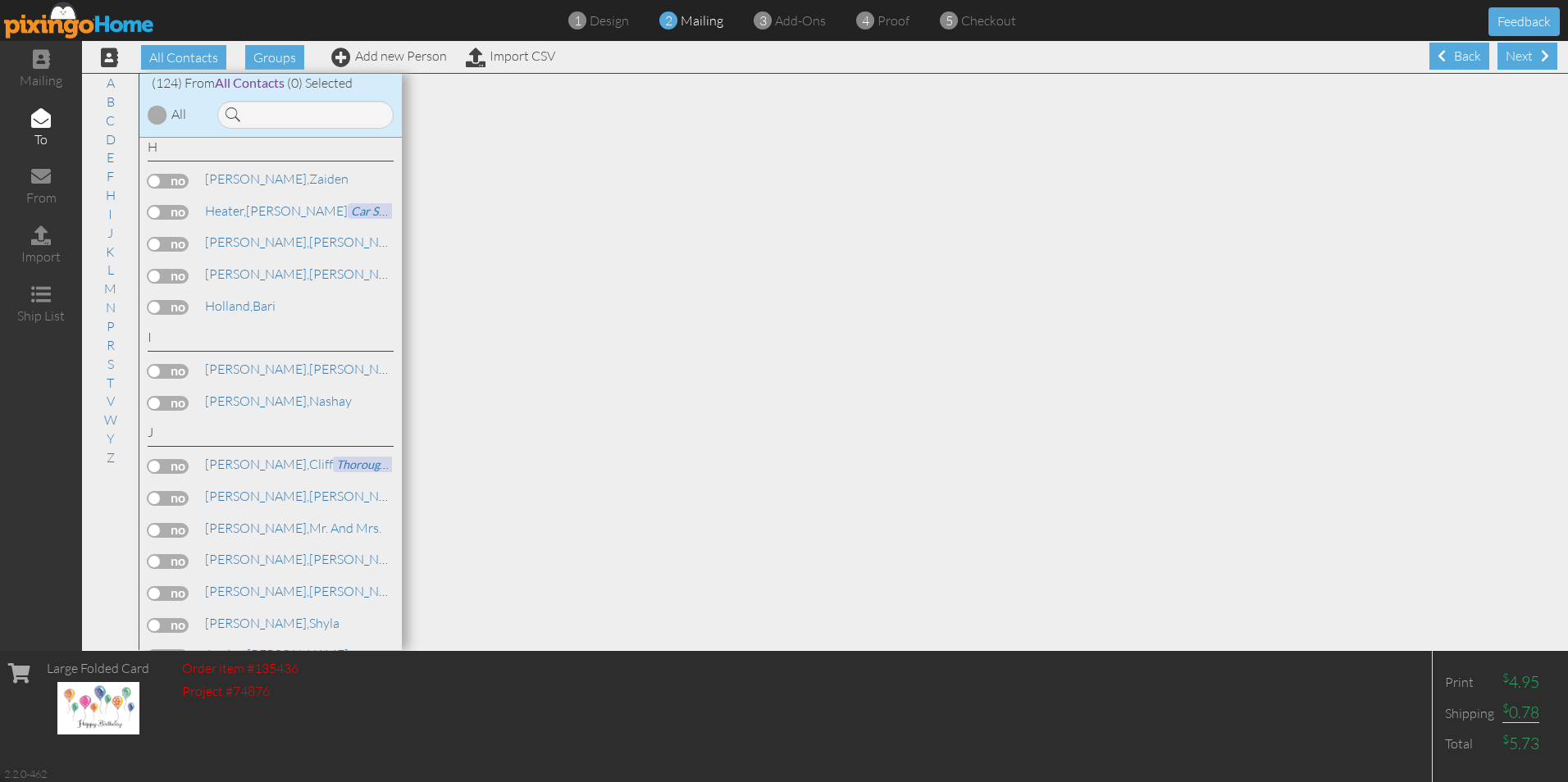
click at [155, 181] on label at bounding box center [168, 181] width 41 height 15
click at [0, 0] on input "checkbox" at bounding box center [0, 0] width 0 height 0
click at [225, 181] on span "Hammond," at bounding box center [257, 178] width 104 height 17
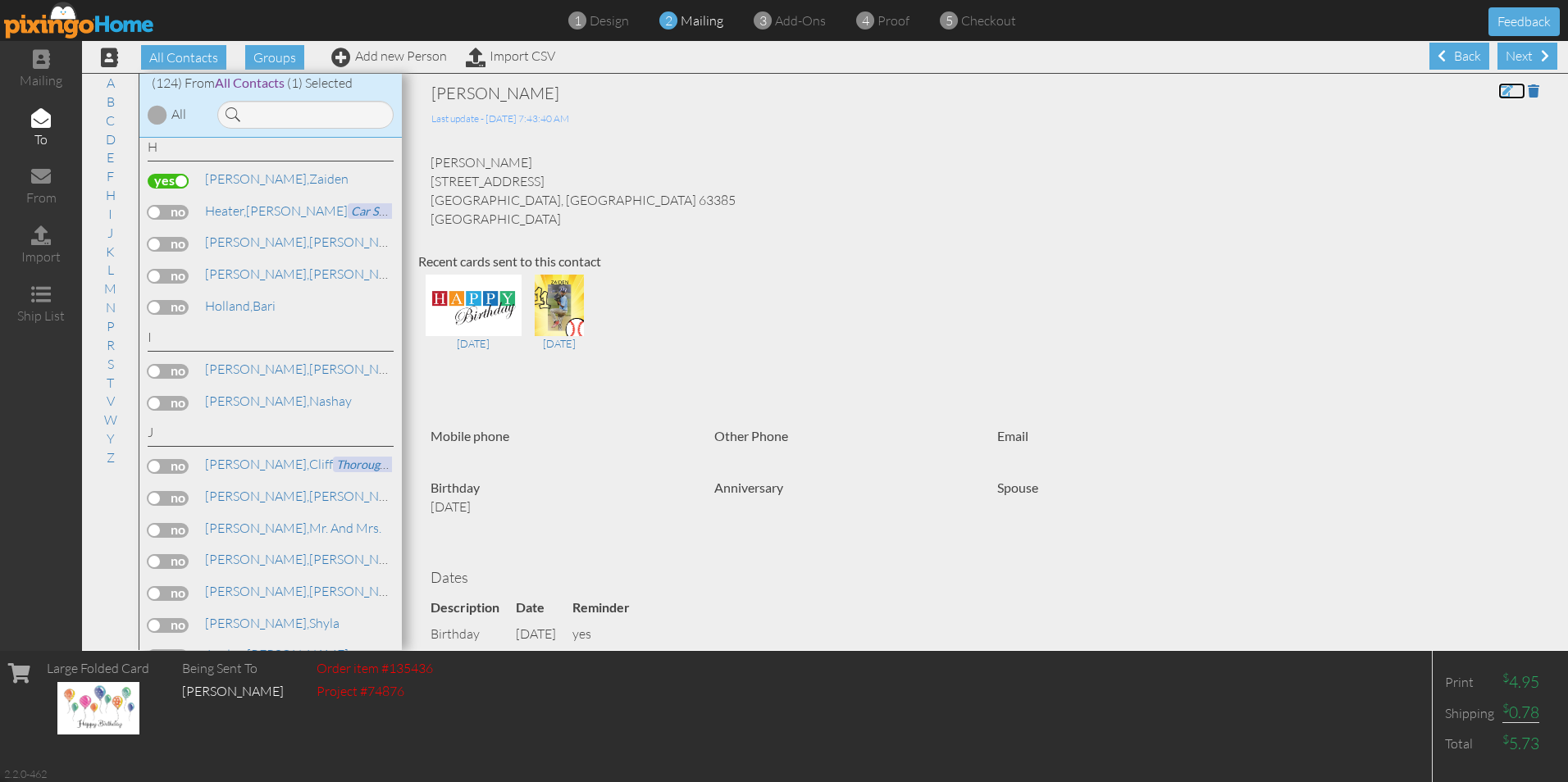
click at [1499, 91] on span at bounding box center [1505, 90] width 15 height 13
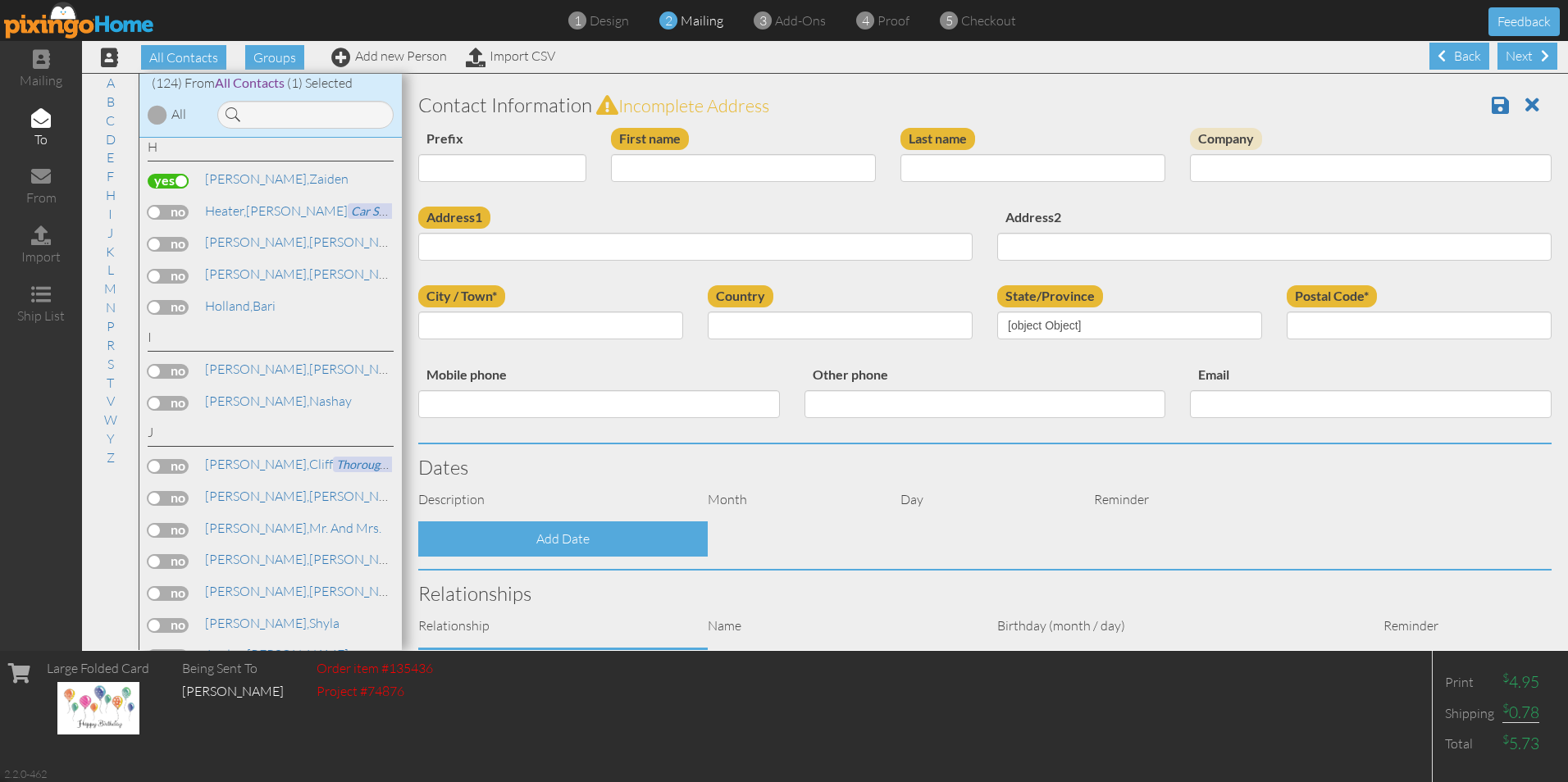
type input "Zaiden"
type input "Hammond"
type input "2 Winded Way"
type input "Wentzville"
type input "63385"
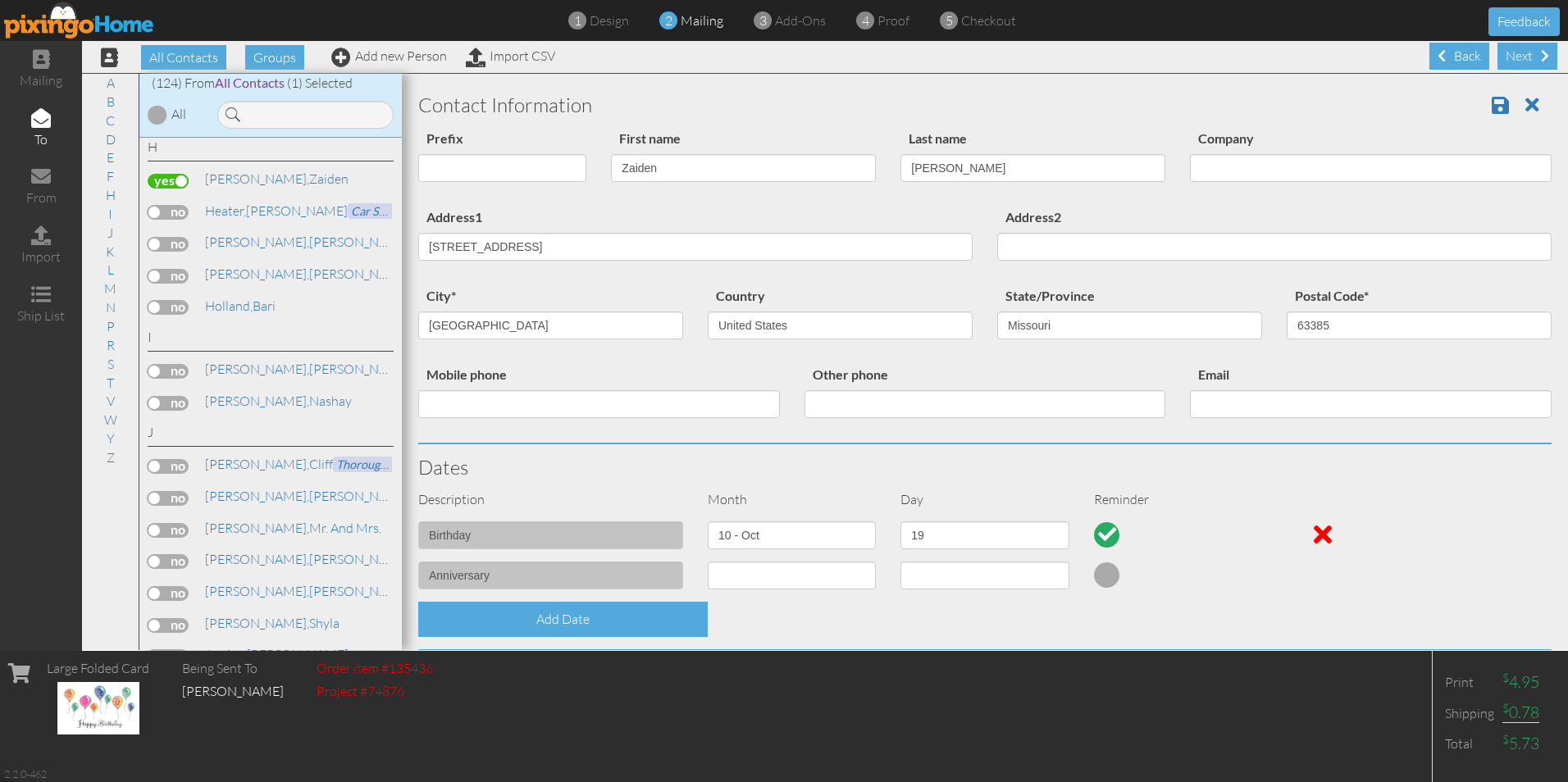
select select "object:3690"
select select "object:3935"
drag, startPoint x: 532, startPoint y: 249, endPoint x: 414, endPoint y: 252, distance: 118.0
click at [414, 252] on div "Address1 2 Winded Way" at bounding box center [695, 240] width 579 height 66
type input "1216 Hepperman Rd"
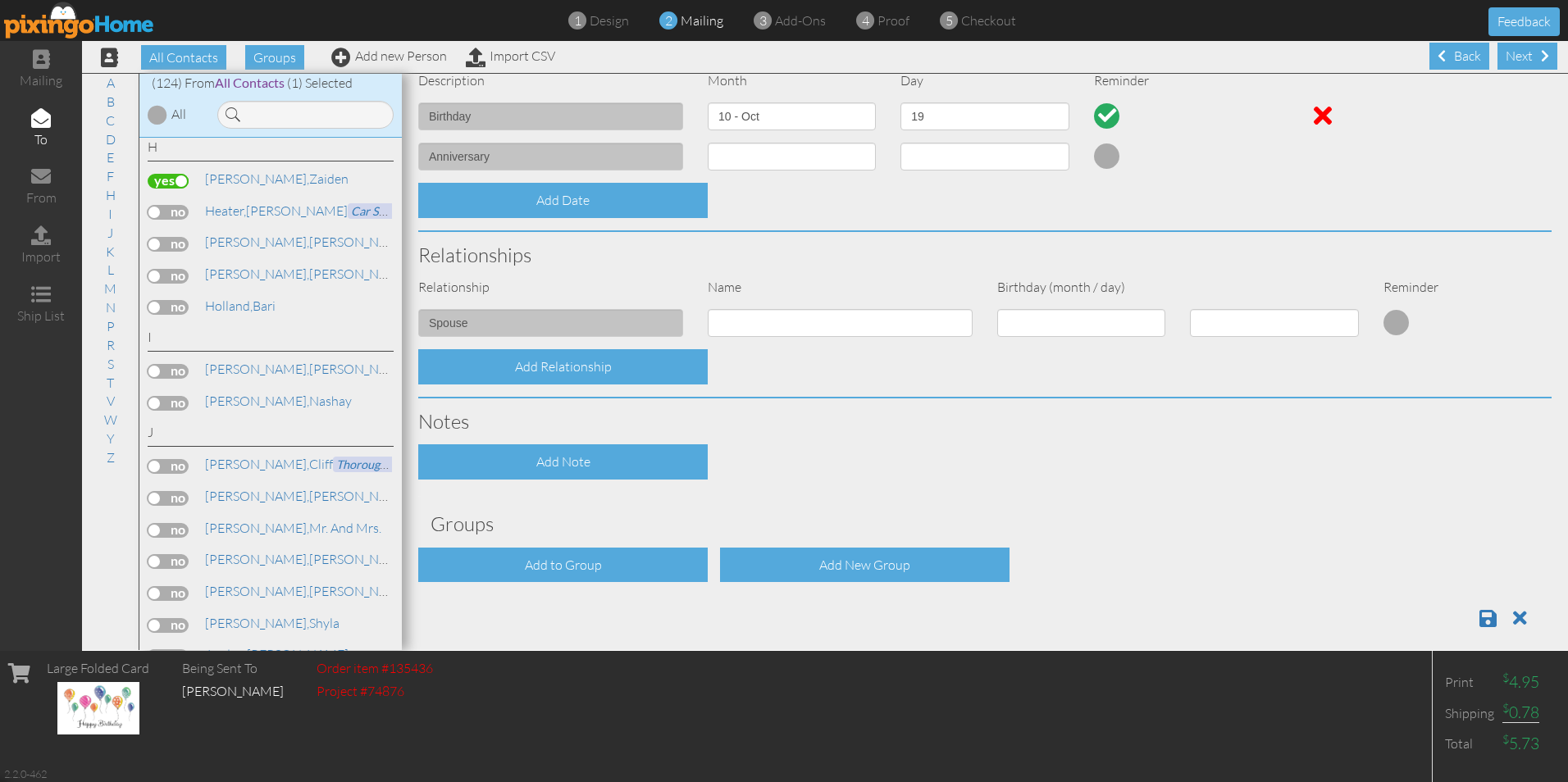
scroll to position [435, 0]
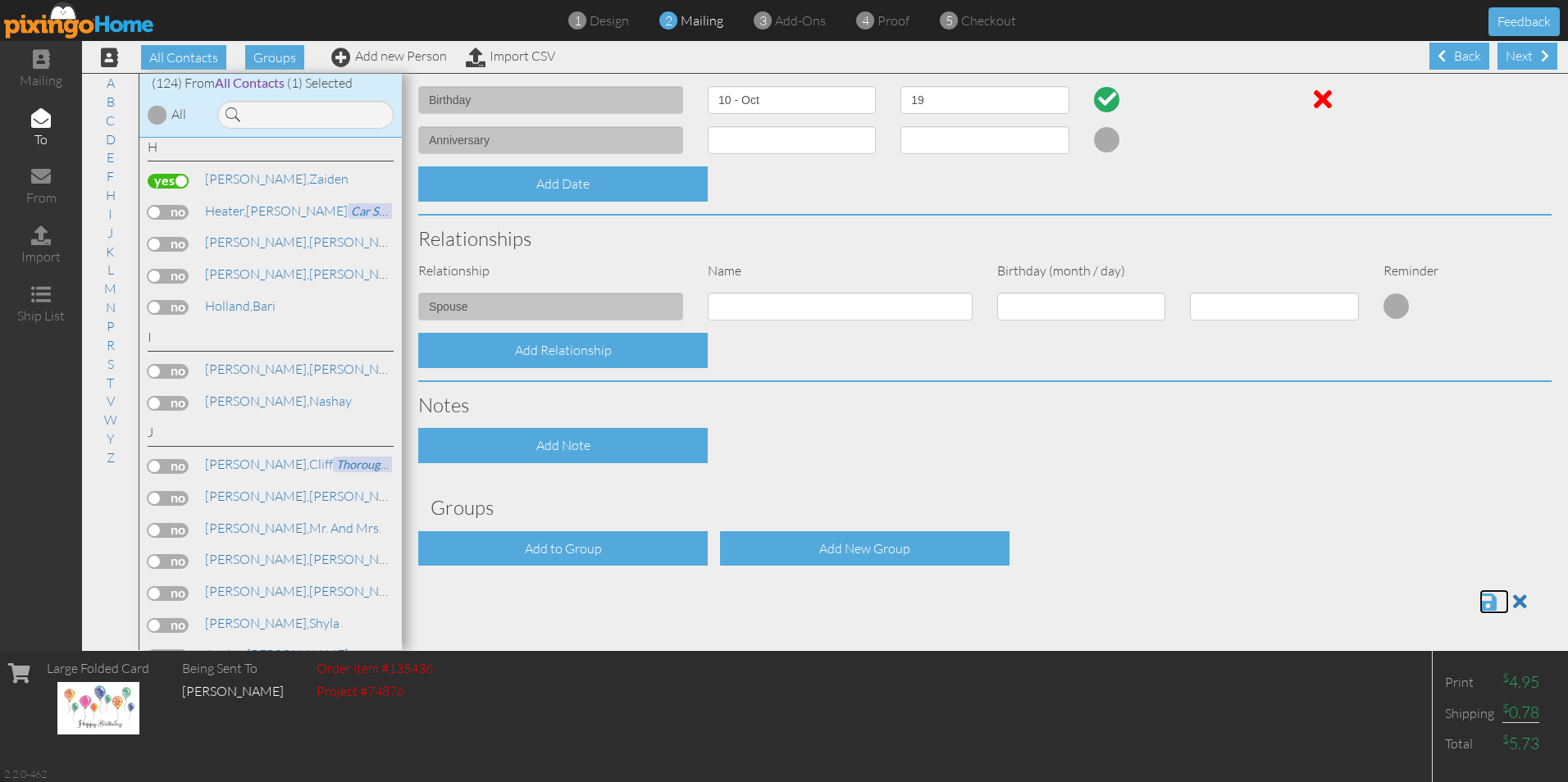
click at [1479, 599] on span at bounding box center [1488, 602] width 17 height 20
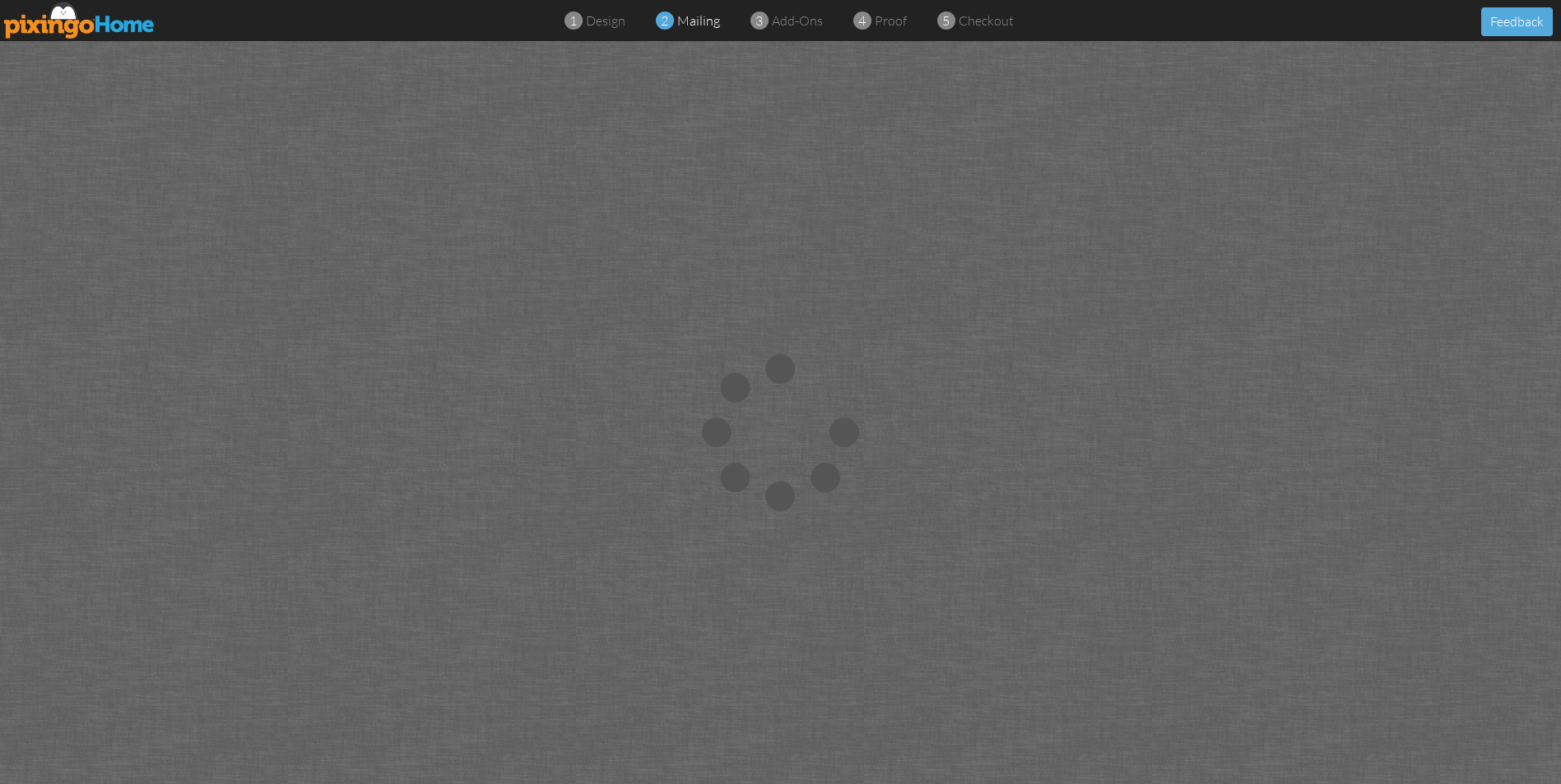
click at [67, 22] on img at bounding box center [80, 20] width 152 height 37
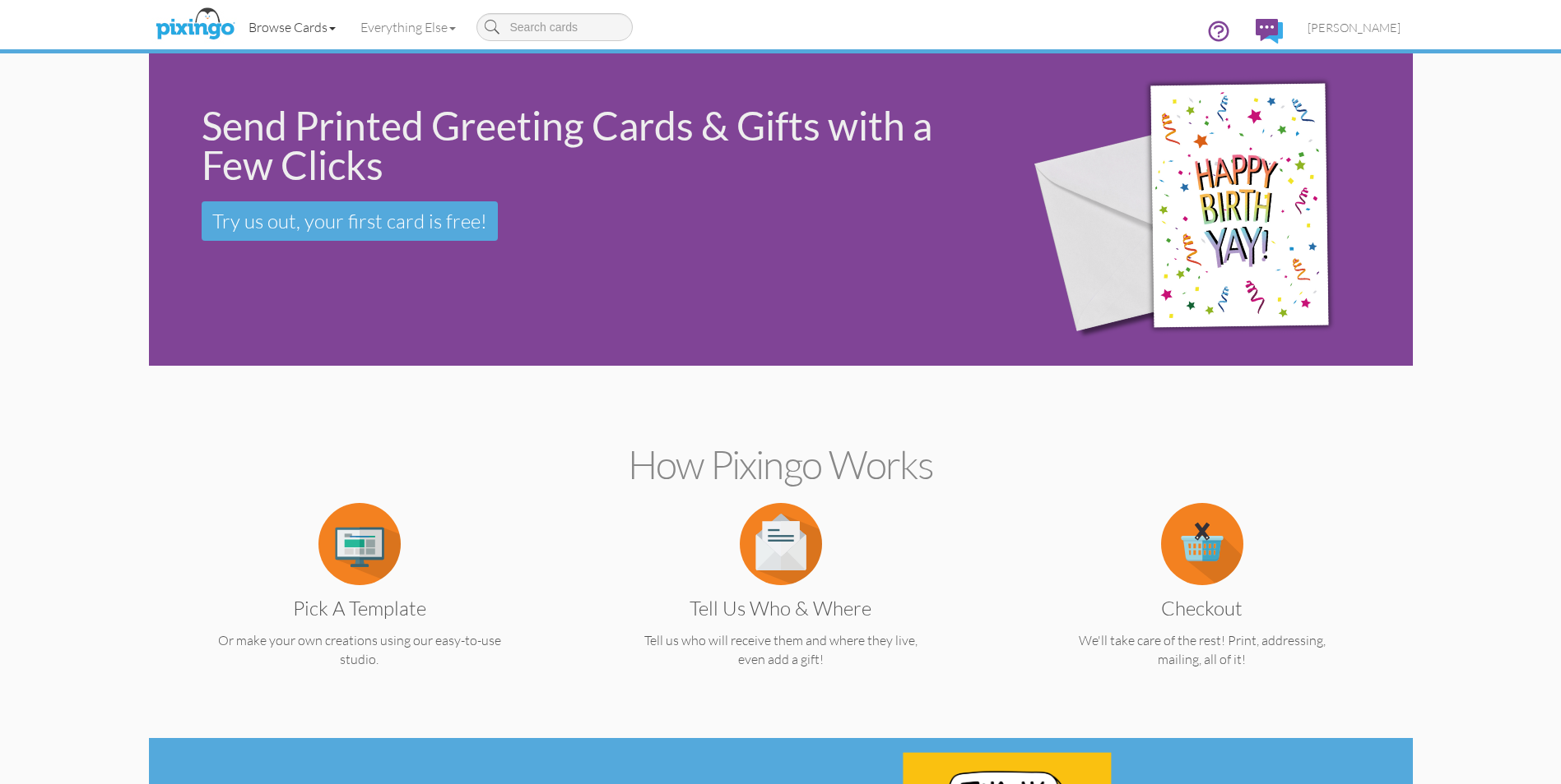
click at [331, 28] on span at bounding box center [333, 29] width 7 height 3
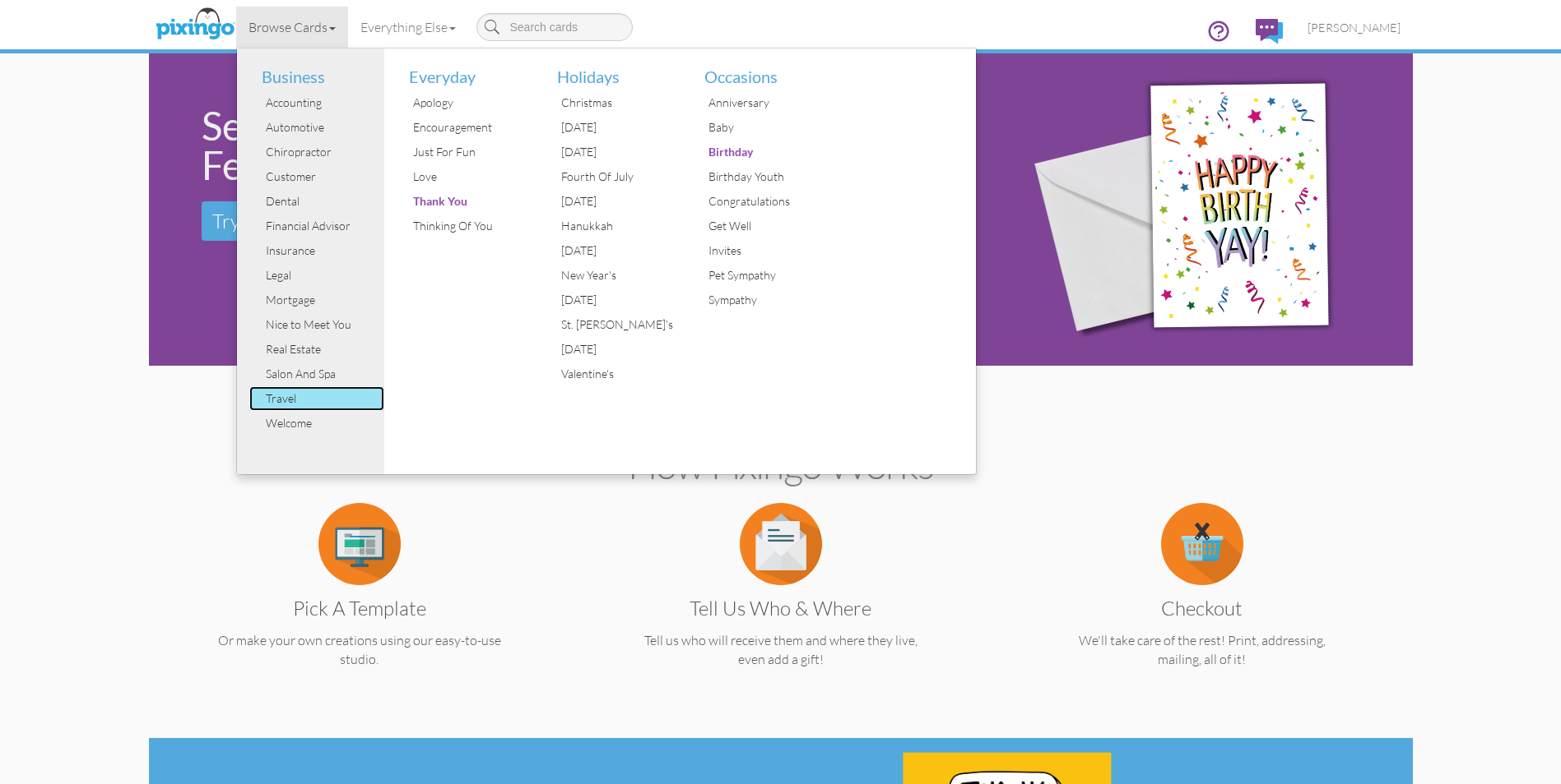
click at [282, 399] on div "Travel" at bounding box center [323, 399] width 124 height 24
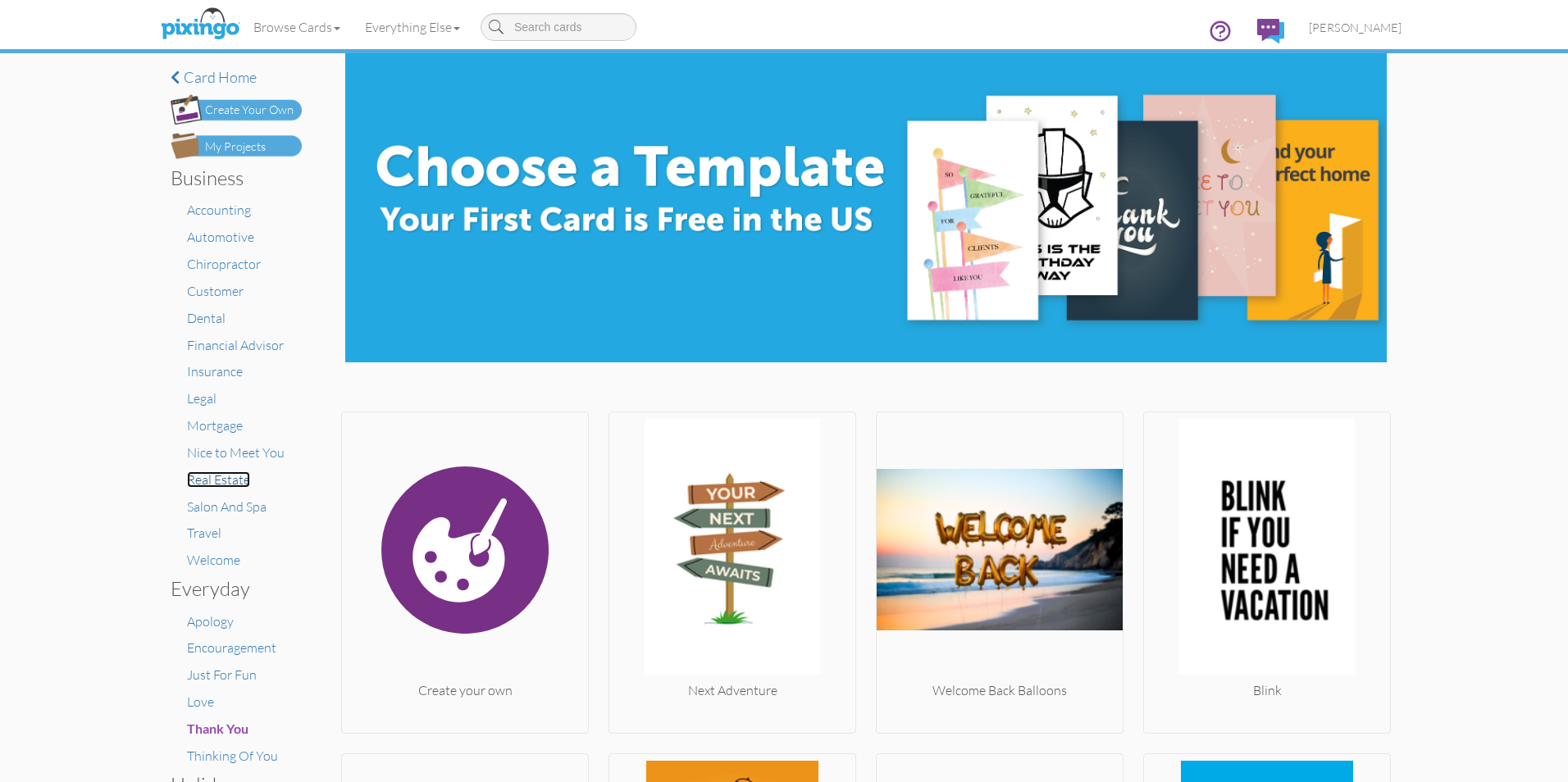
click at [197, 478] on span "Real Estate" at bounding box center [218, 480] width 63 height 17
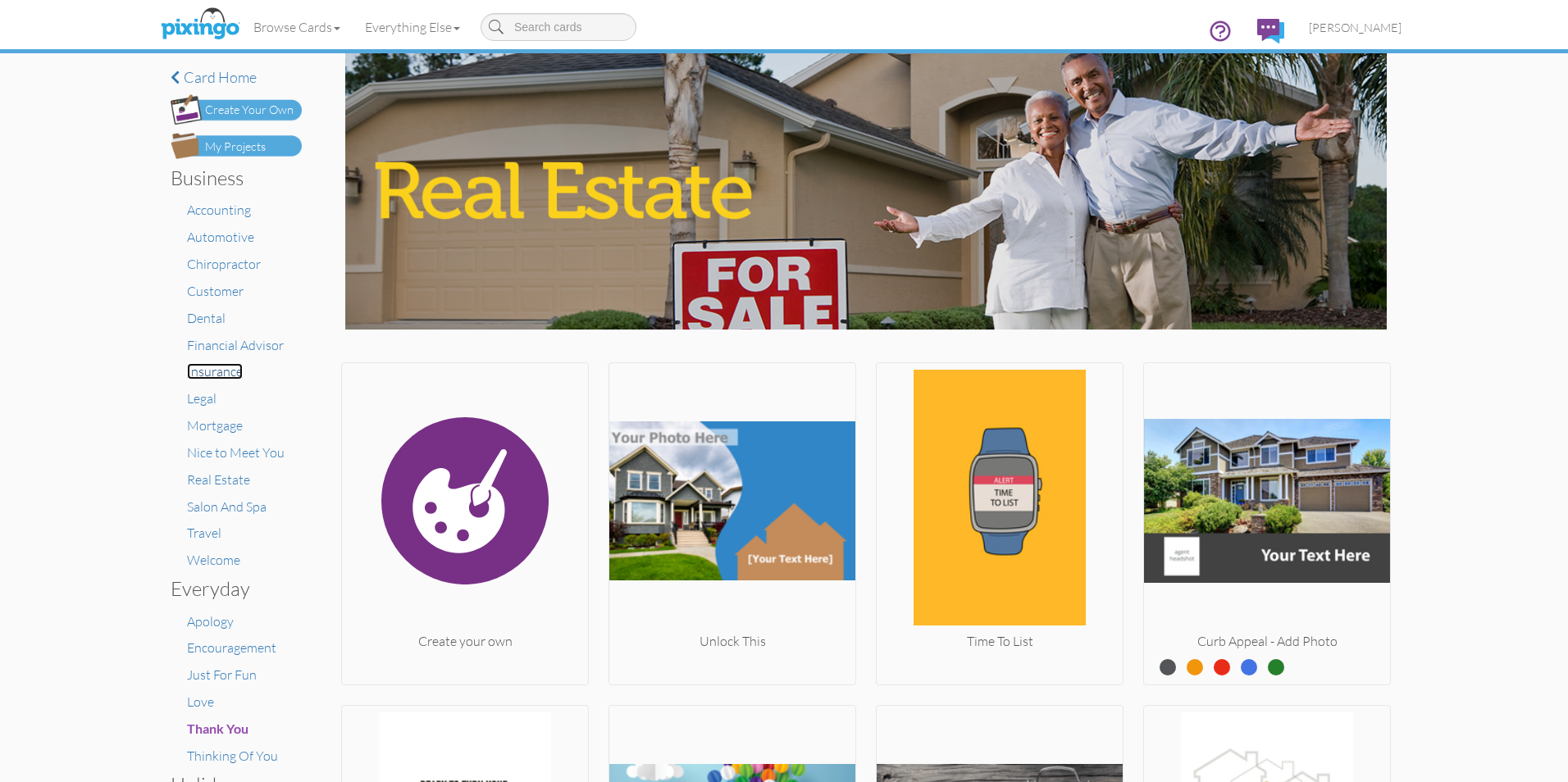
click at [215, 371] on span "Insurance" at bounding box center [215, 371] width 56 height 17
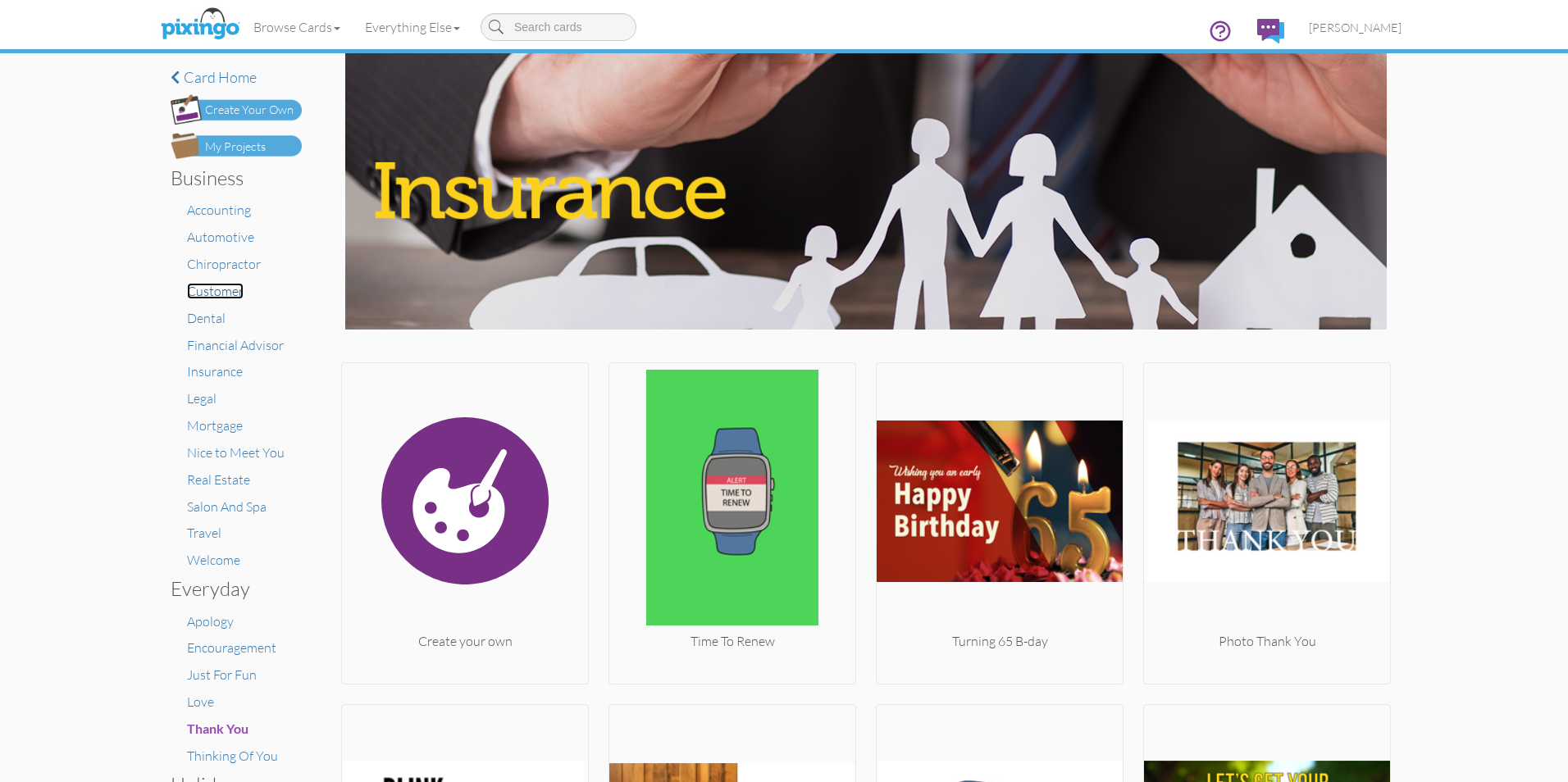
click at [208, 294] on span "Customer" at bounding box center [215, 291] width 56 height 17
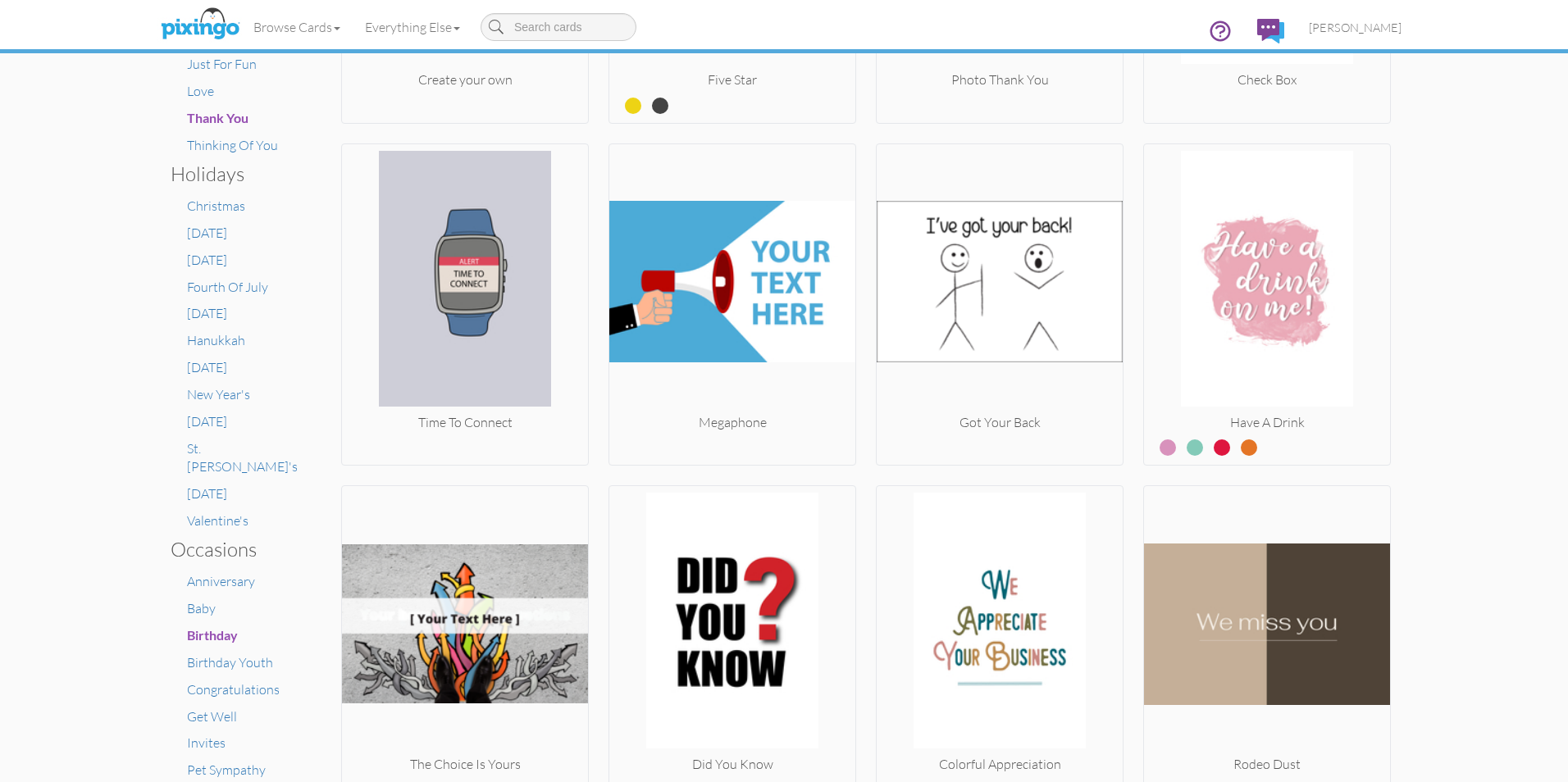
scroll to position [582, 0]
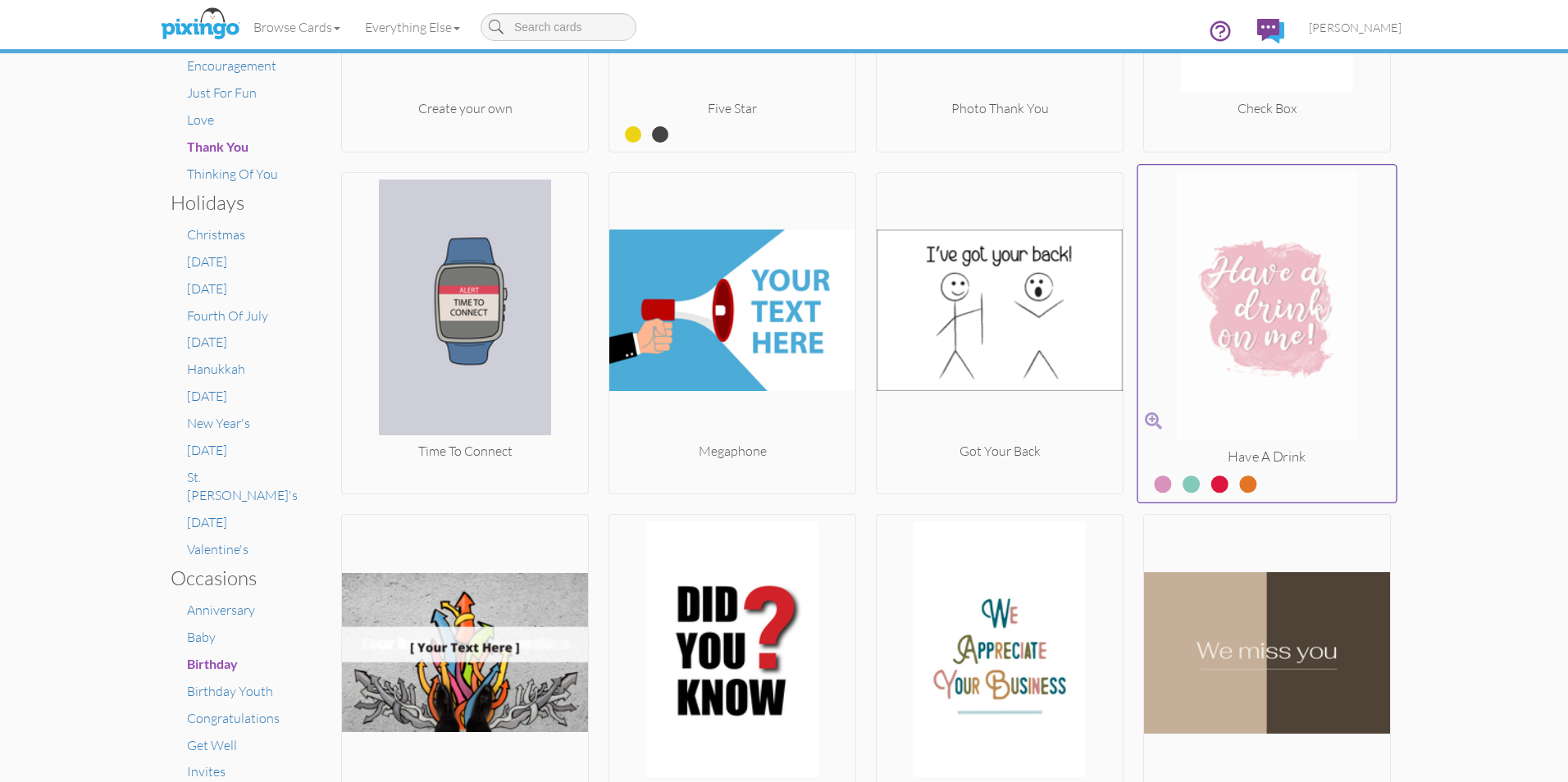
click at [1179, 484] on label at bounding box center [1179, 477] width 0 height 22
click at [0, 0] on input "radio" at bounding box center [0, 0] width 0 height 0
click at [1145, 419] on span at bounding box center [1154, 421] width 17 height 23
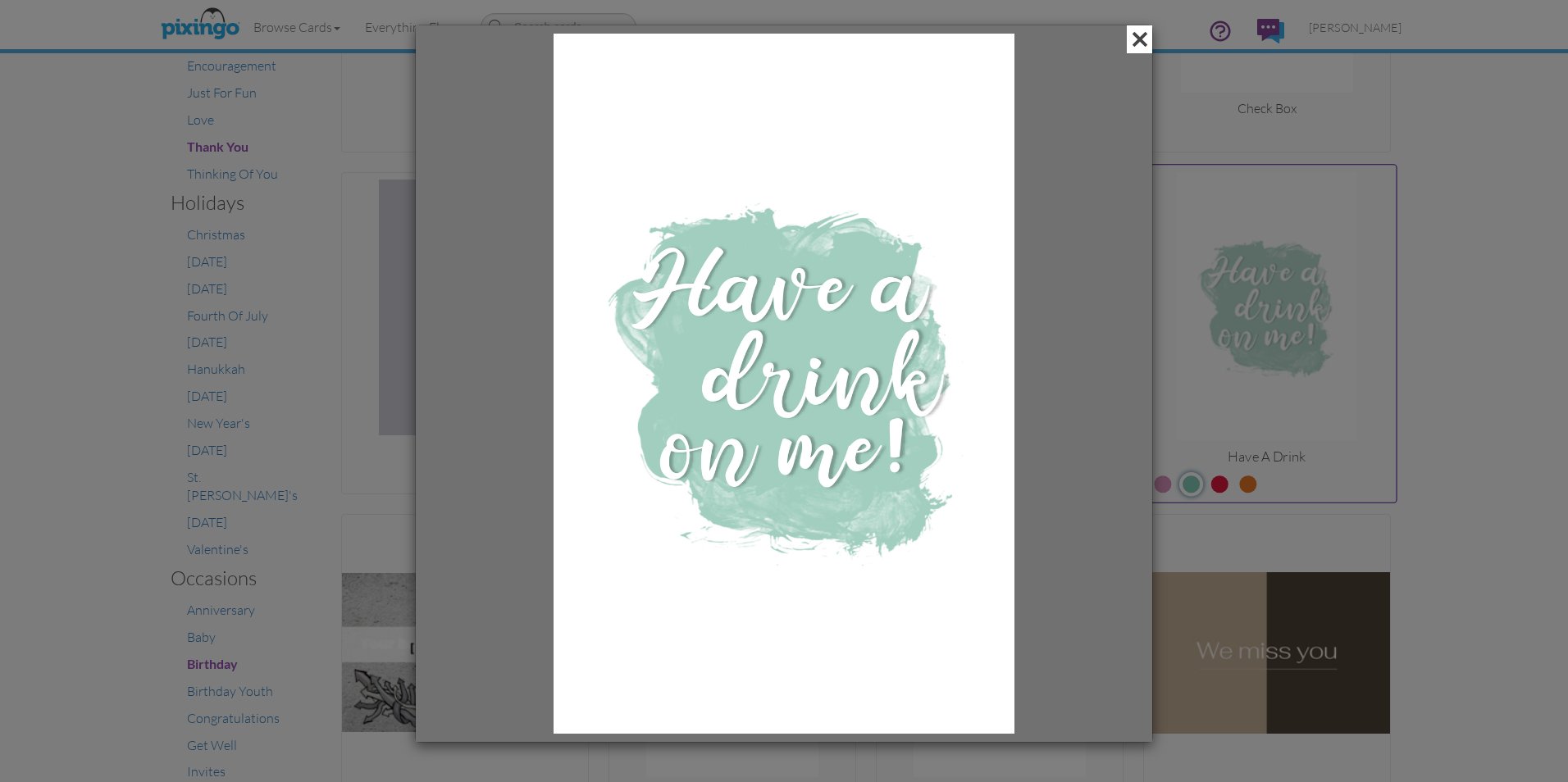
click at [1137, 36] on span at bounding box center [1139, 39] width 25 height 28
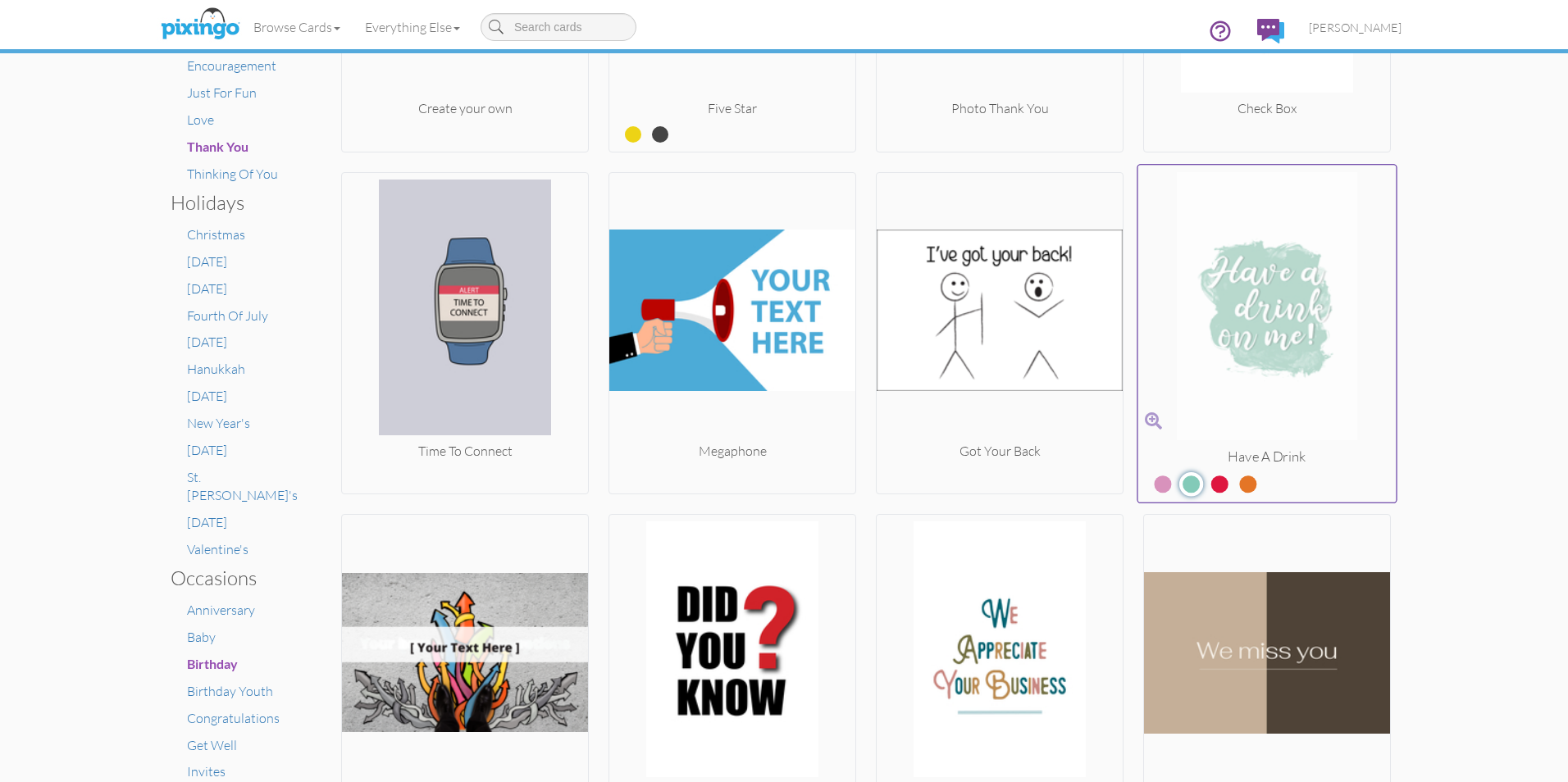
click at [1207, 485] on label at bounding box center [1207, 477] width 0 height 22
click at [0, 0] on input "radio" at bounding box center [0, 0] width 0 height 0
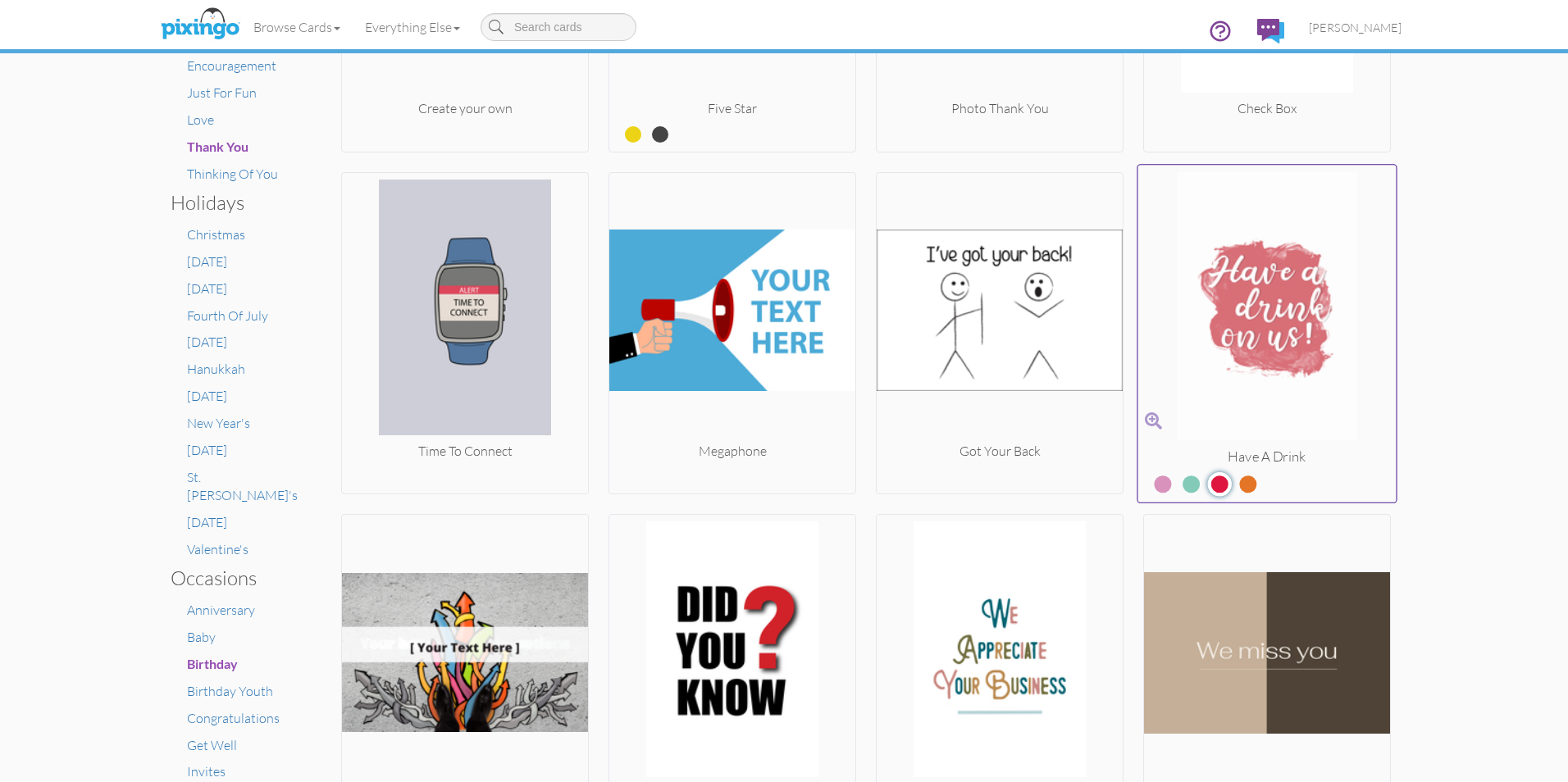
click at [1235, 482] on label at bounding box center [1235, 477] width 0 height 22
click at [0, 0] on input "radio" at bounding box center [0, 0] width 0 height 0
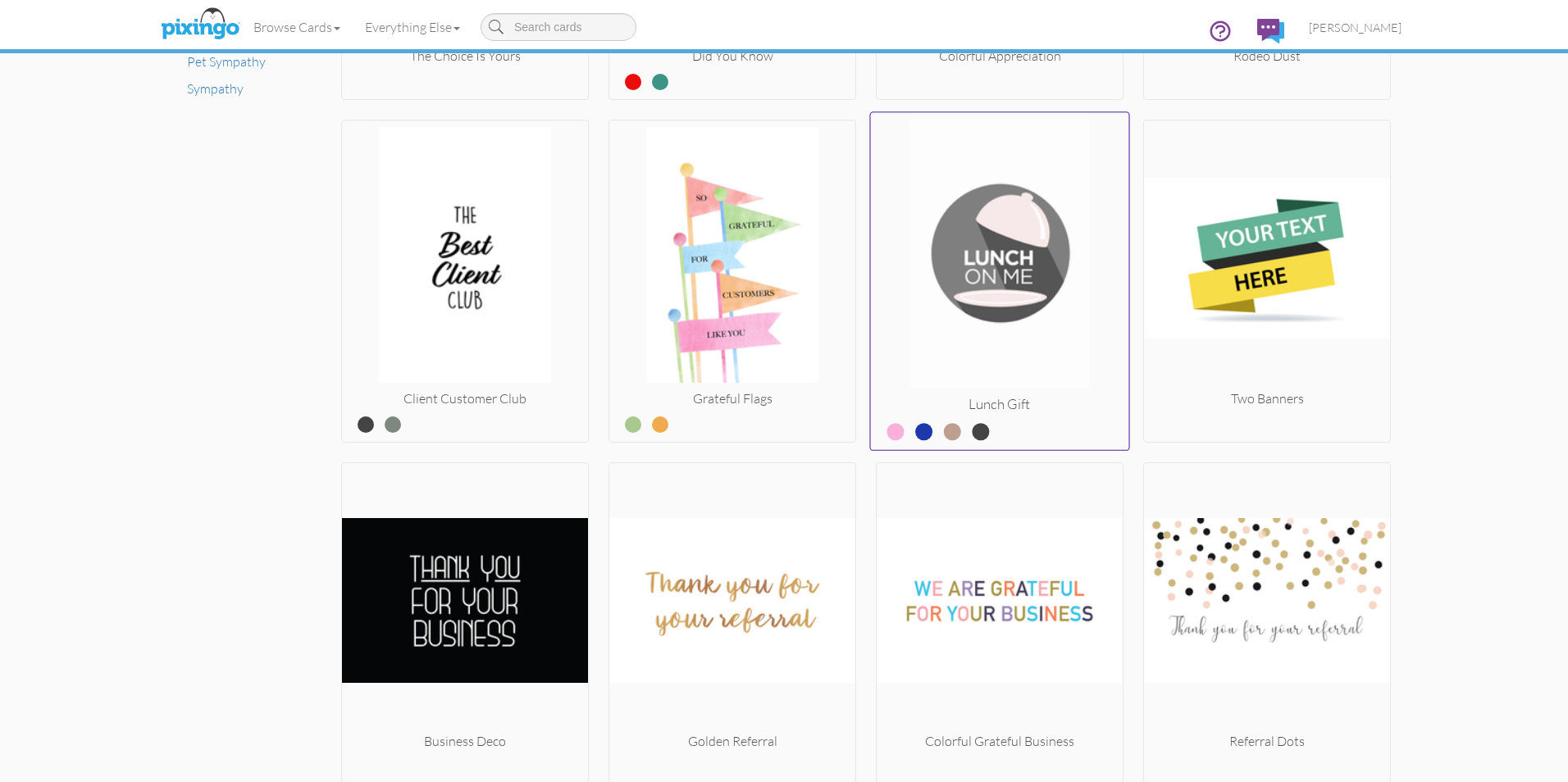
scroll to position [1238, 0]
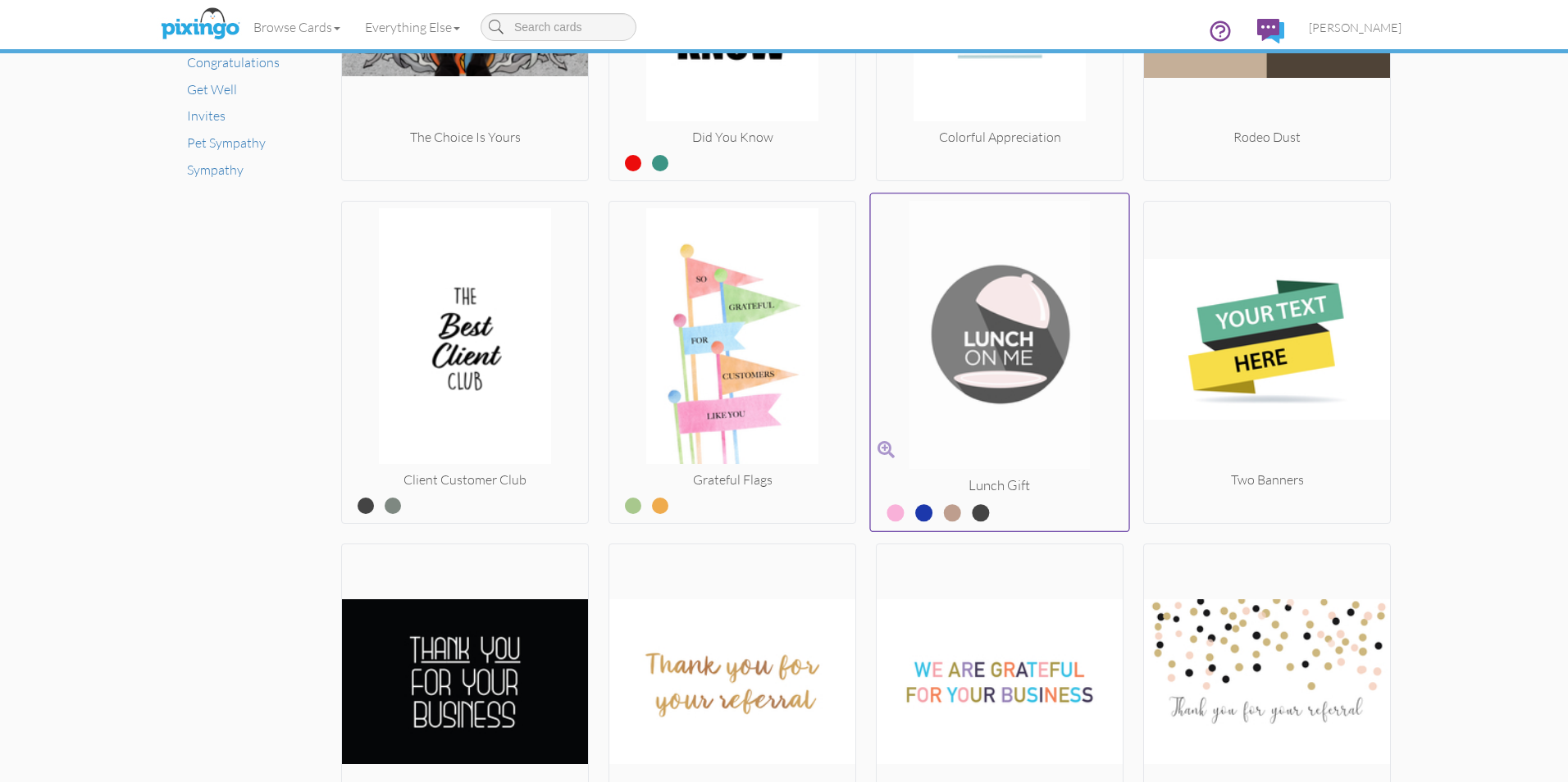
click at [883, 513] on label at bounding box center [883, 507] width 0 height 22
click at [0, 0] on input "radio" at bounding box center [0, 0] width 0 height 0
click at [912, 510] on label at bounding box center [912, 507] width 0 height 22
click at [0, 0] on input "radio" at bounding box center [0, 0] width 0 height 0
click at [941, 509] on label at bounding box center [941, 507] width 0 height 22
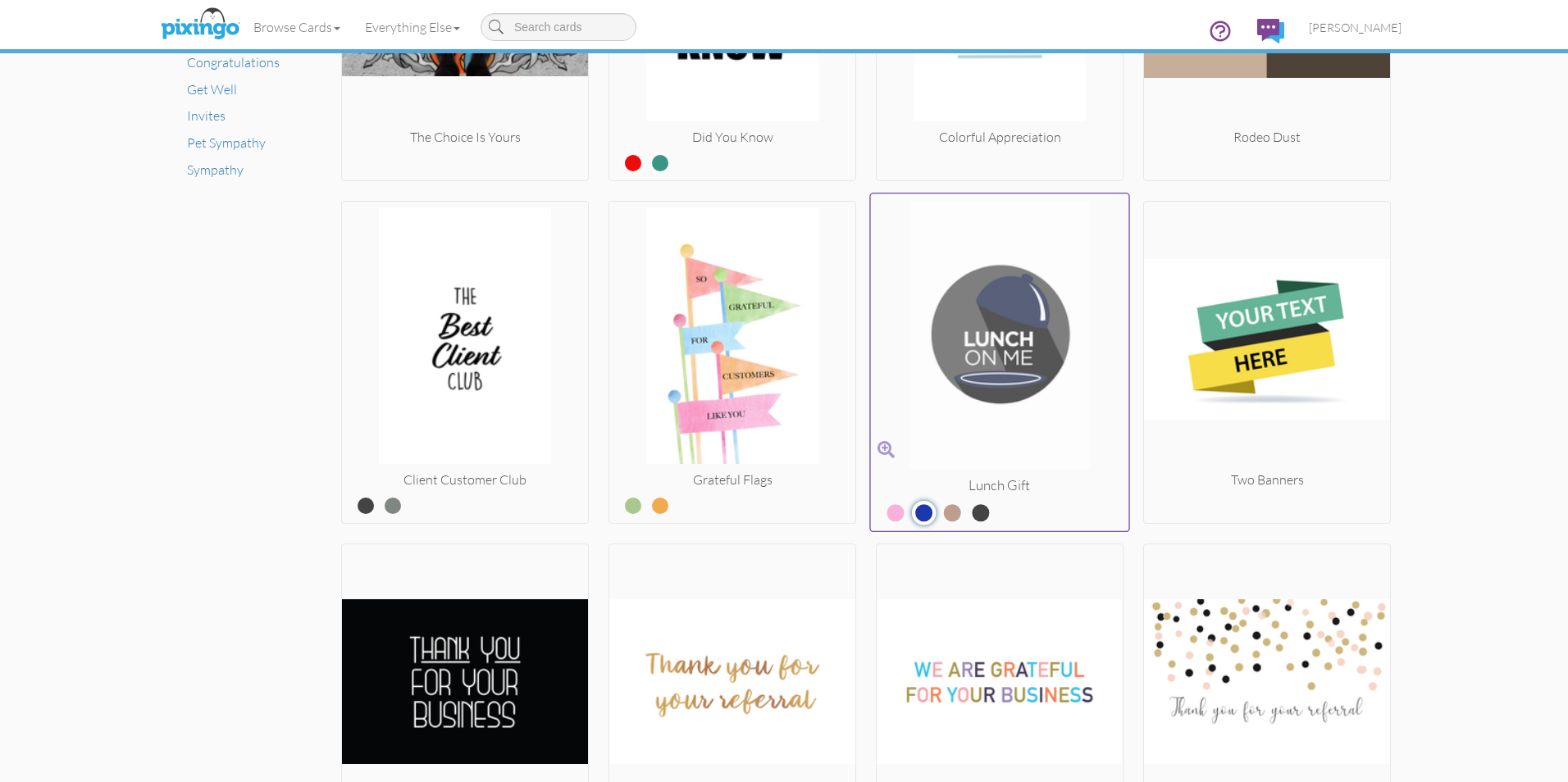
click at [0, 0] on input "radio" at bounding box center [0, 0] width 0 height 0
click at [969, 509] on label at bounding box center [969, 507] width 0 height 22
click at [0, 0] on input "radio" at bounding box center [0, 0] width 0 height 0
click at [941, 510] on label at bounding box center [941, 507] width 0 height 22
click at [0, 0] on input "radio" at bounding box center [0, 0] width 0 height 0
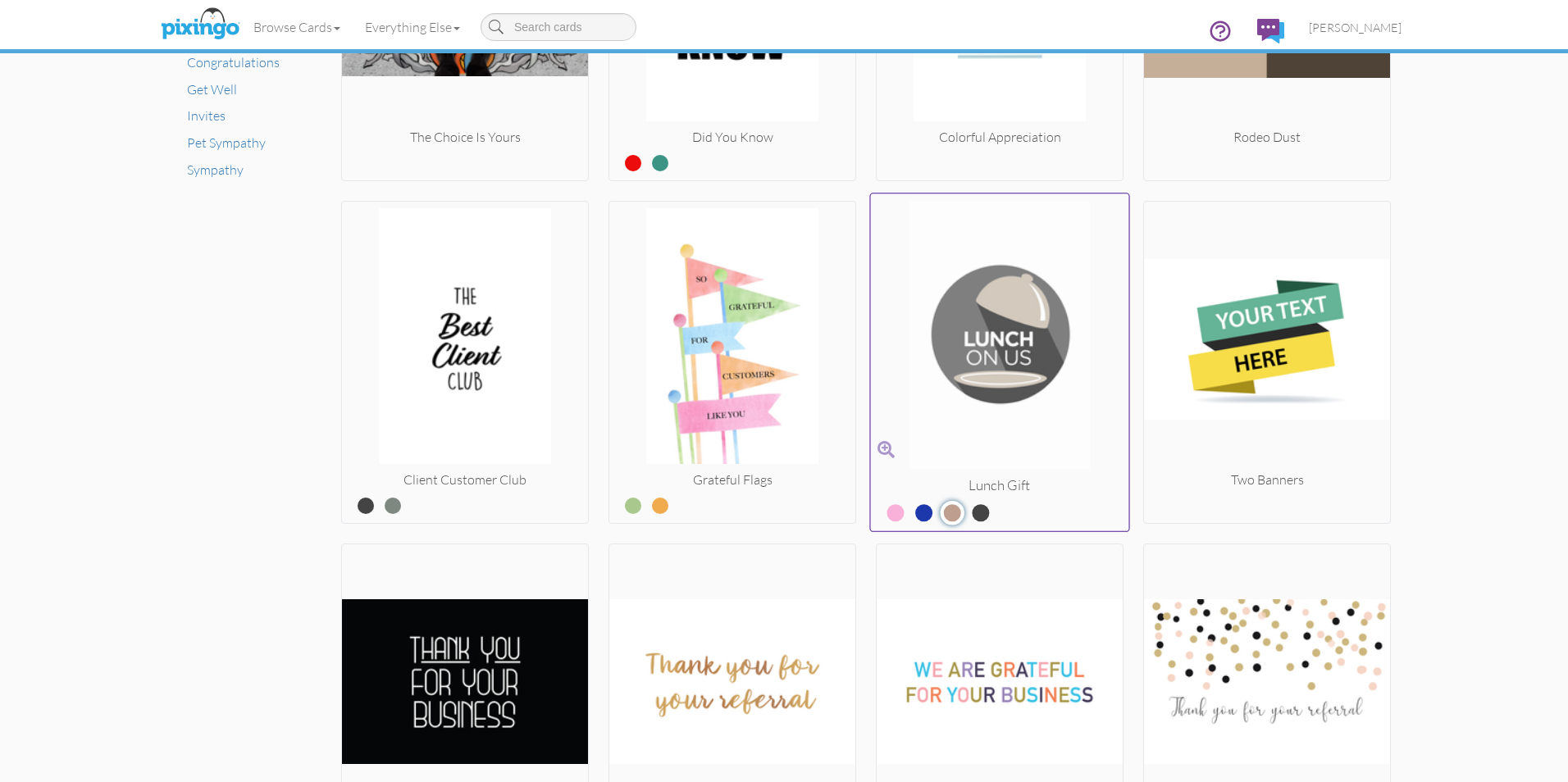
click at [912, 510] on label at bounding box center [912, 507] width 0 height 22
click at [0, 0] on input "radio" at bounding box center [0, 0] width 0 height 0
click at [883, 513] on label at bounding box center [883, 507] width 0 height 22
click at [0, 0] on input "radio" at bounding box center [0, 0] width 0 height 0
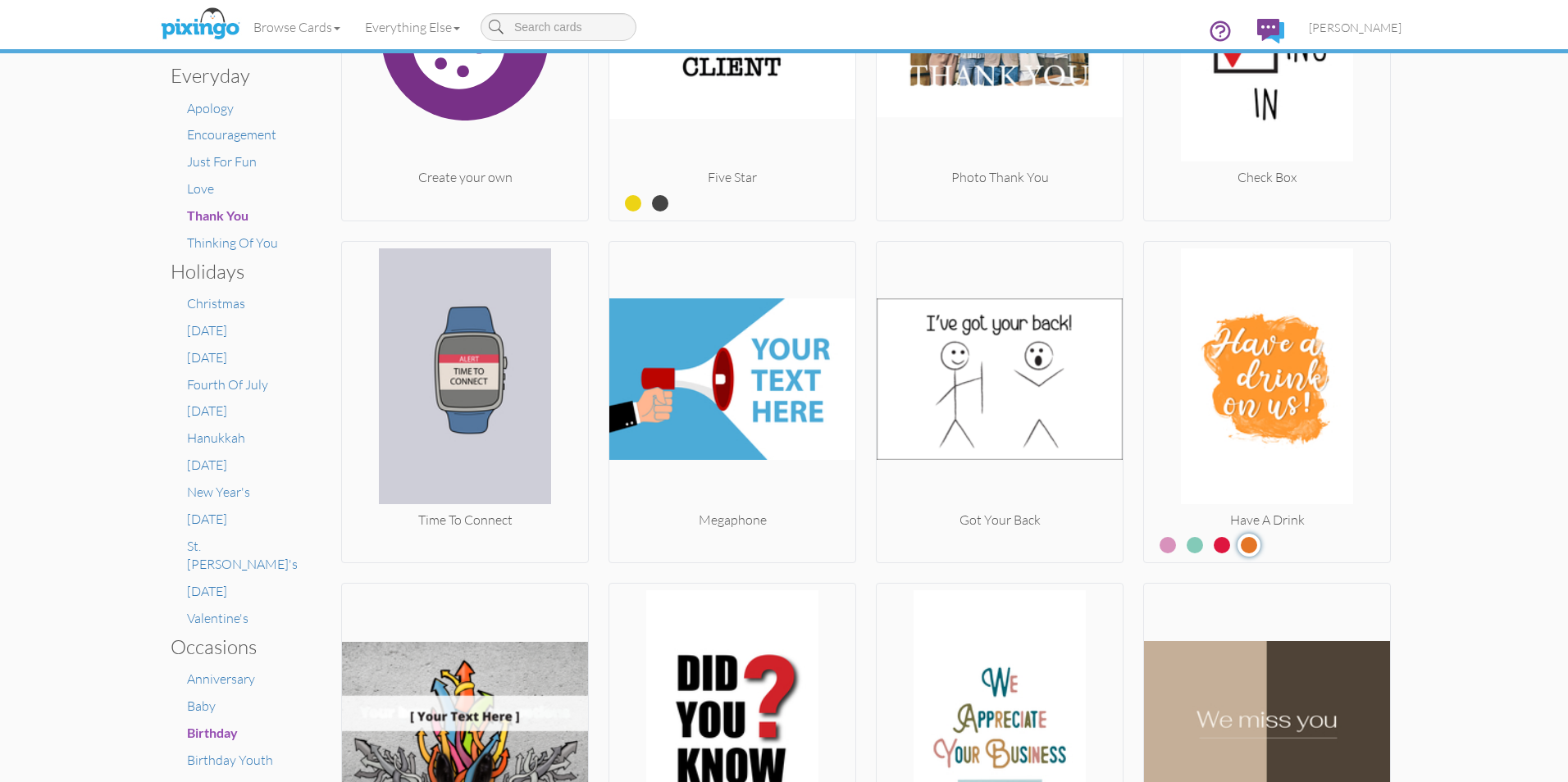
scroll to position [500, 0]
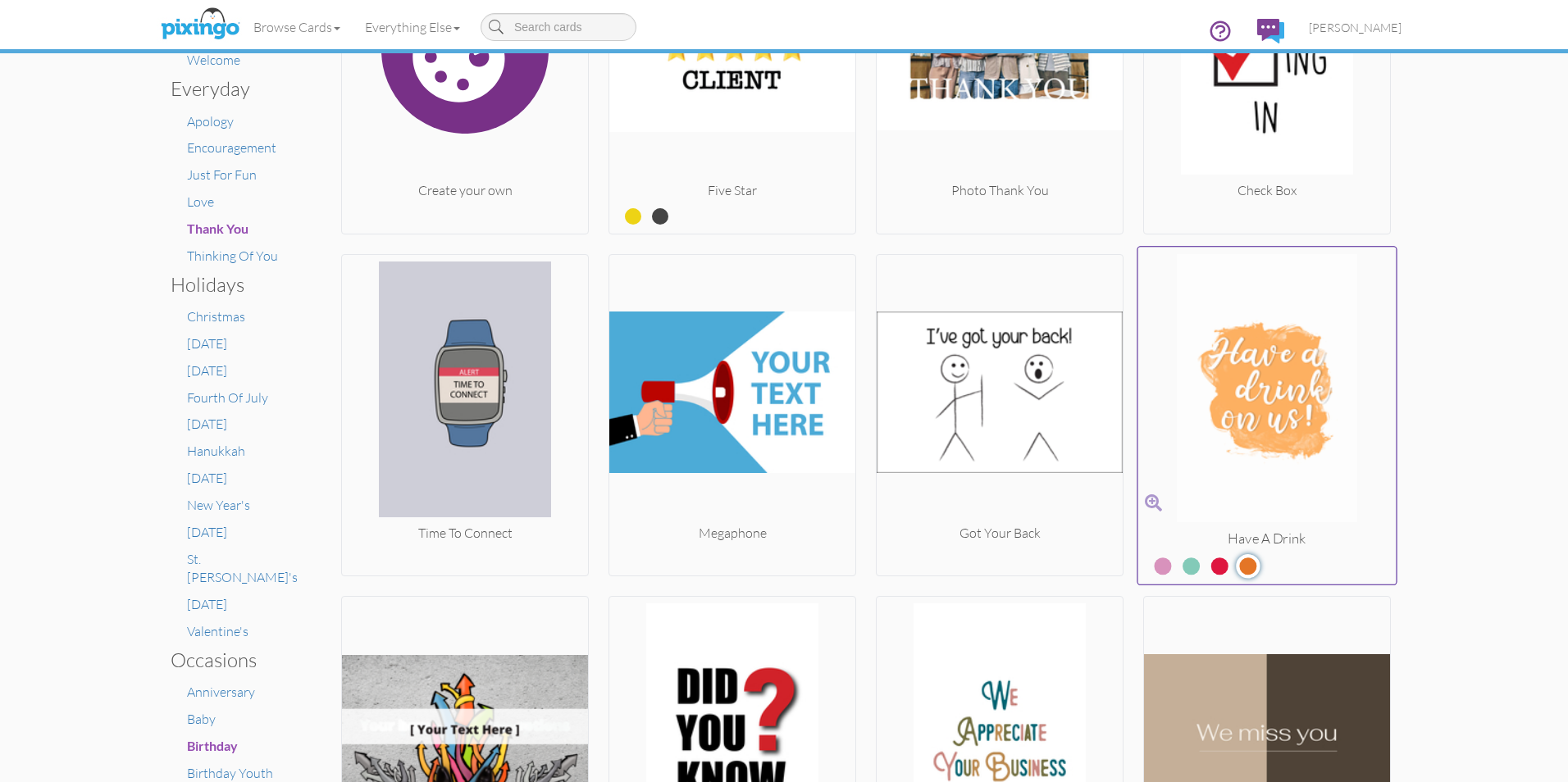
click at [1179, 565] on label at bounding box center [1179, 559] width 0 height 22
click at [0, 0] on input "radio" at bounding box center [0, 0] width 0 height 0
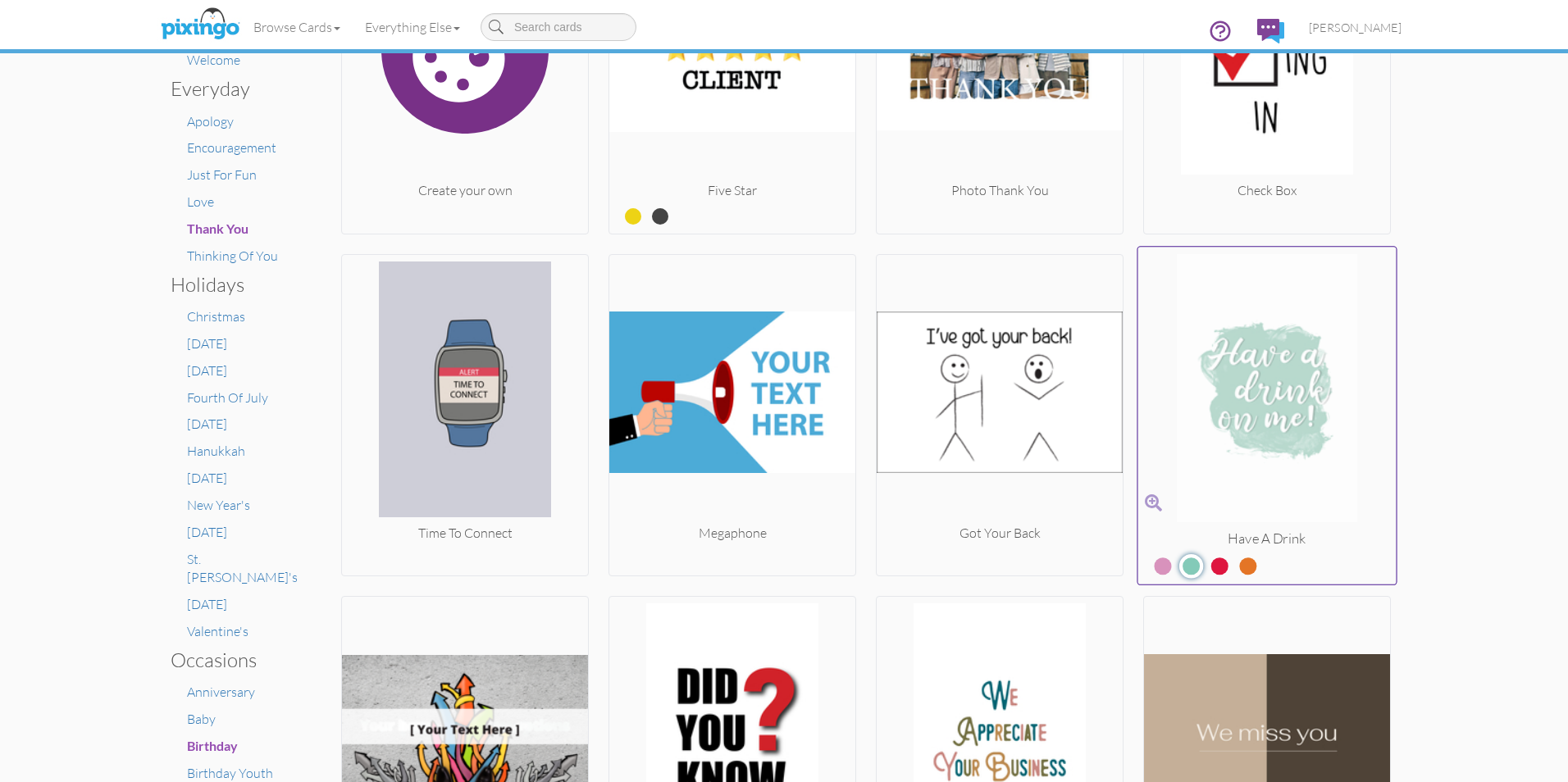
click at [1150, 565] on label at bounding box center [1150, 559] width 0 height 22
click at [0, 0] on input "radio" at bounding box center [0, 0] width 0 height 0
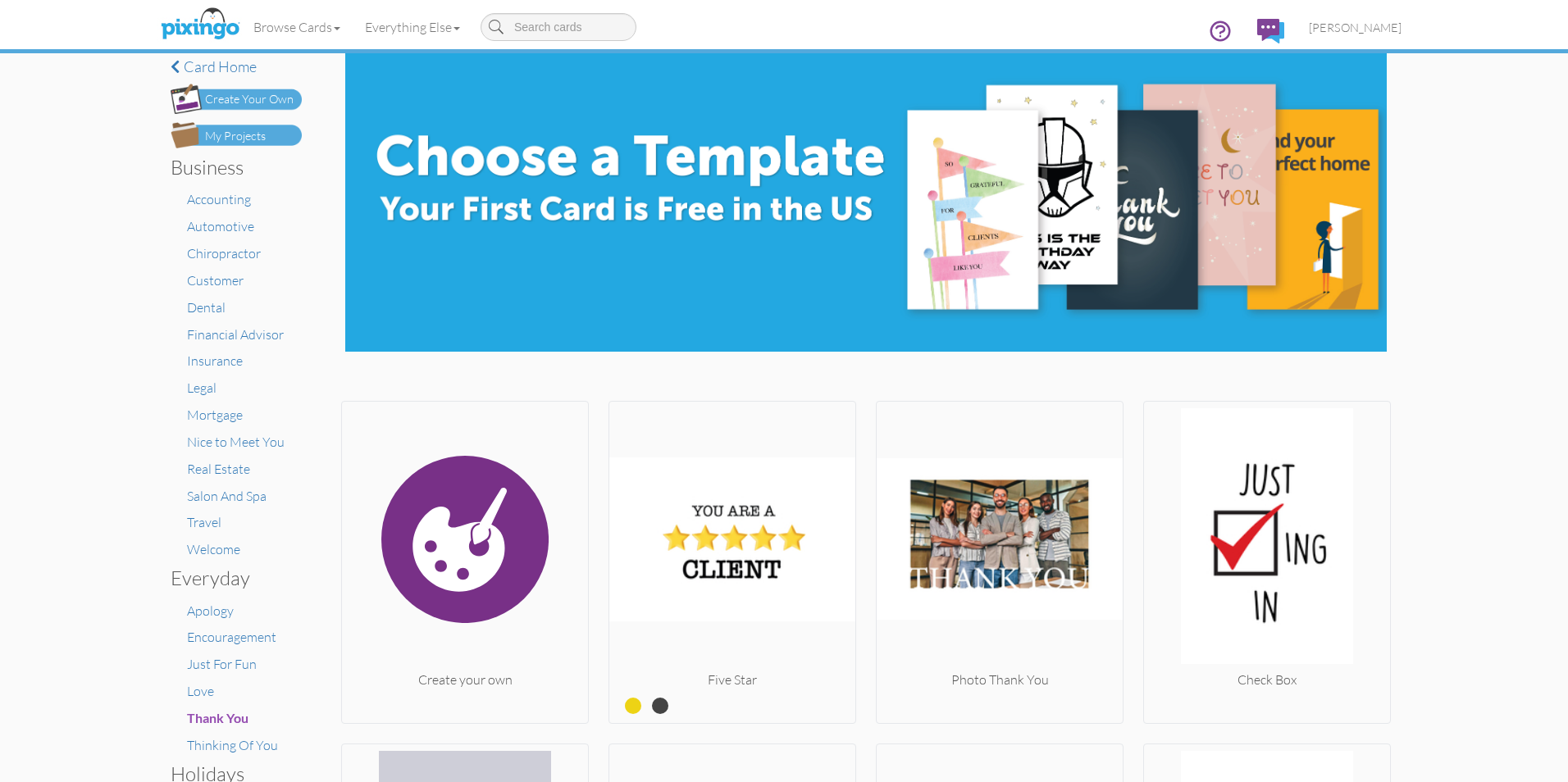
scroll to position [0, 0]
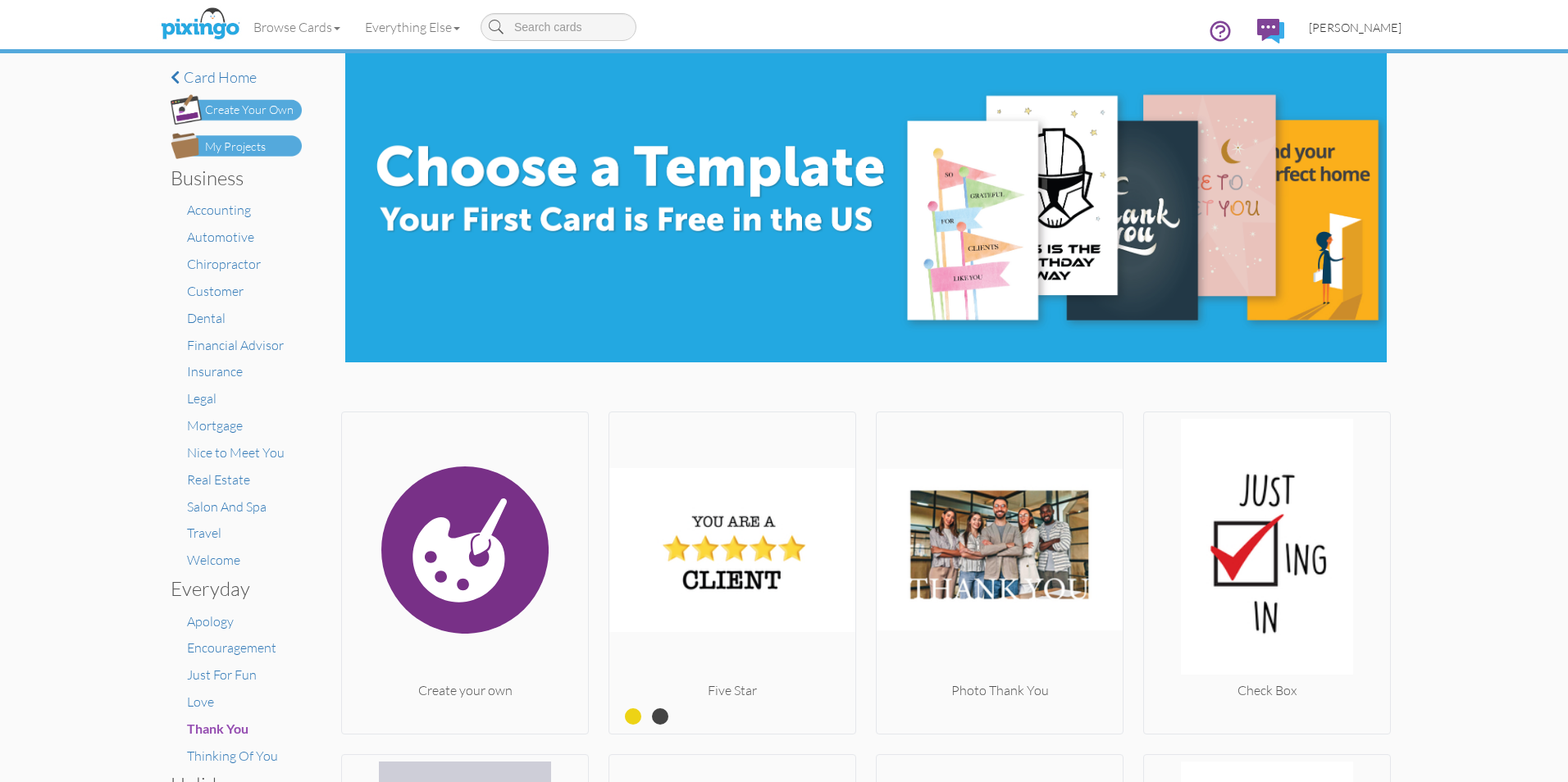
click at [1367, 28] on span "[PERSON_NAME]" at bounding box center [1354, 28] width 93 height 14
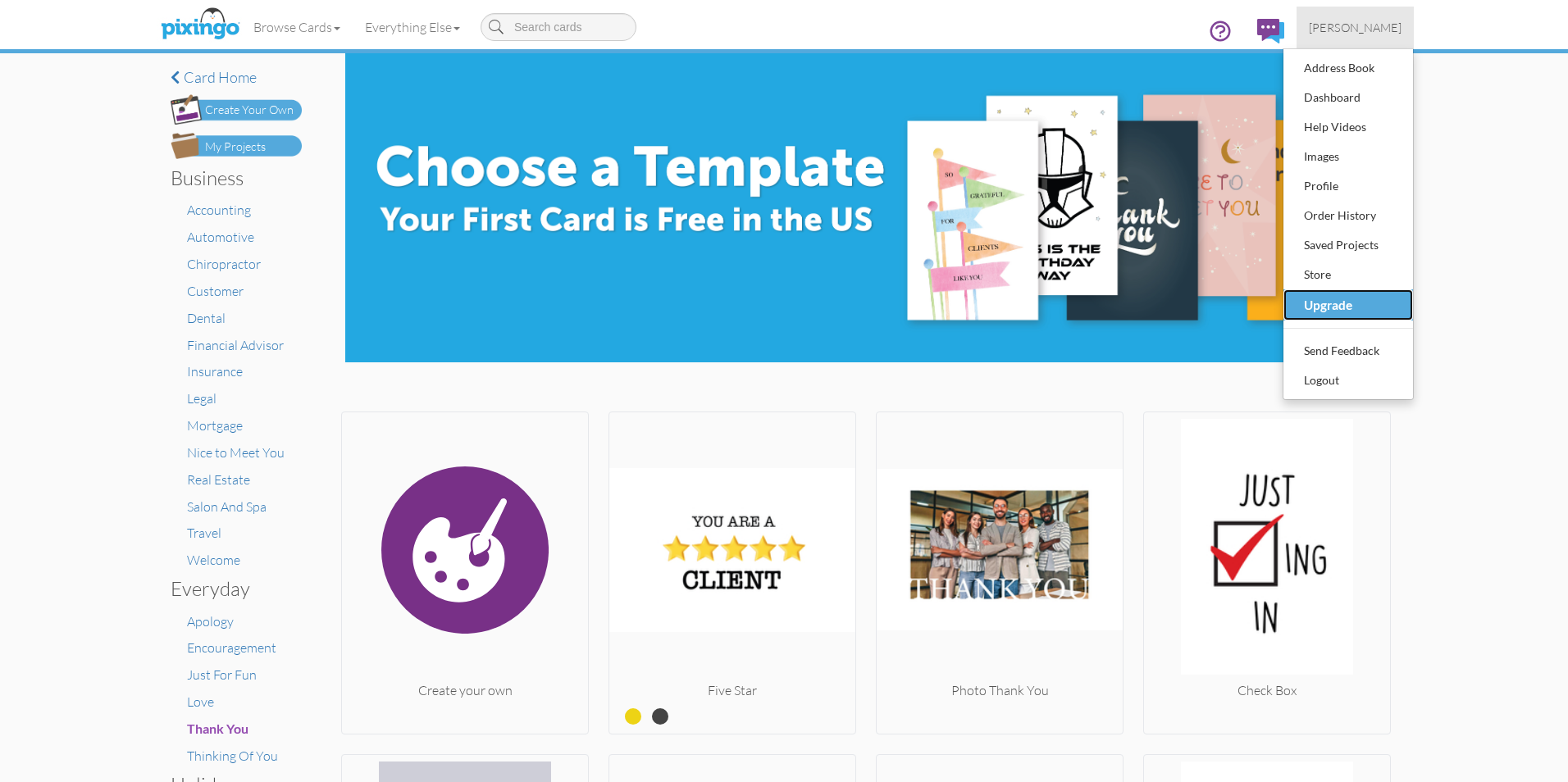
click at [1327, 300] on div "Upgrade" at bounding box center [1347, 305] width 96 height 26
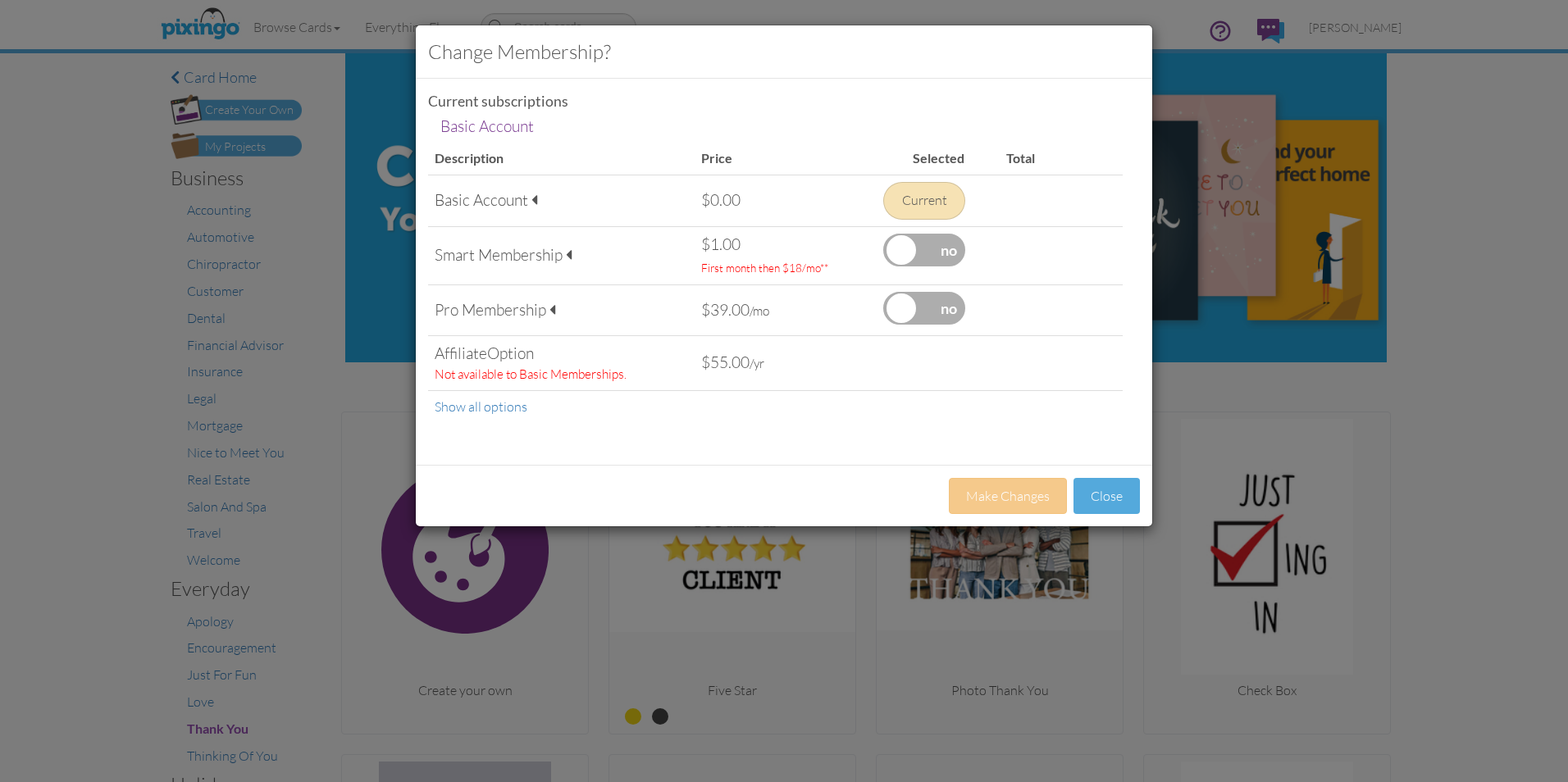
click at [536, 200] on span at bounding box center [534, 200] width 6 height 16
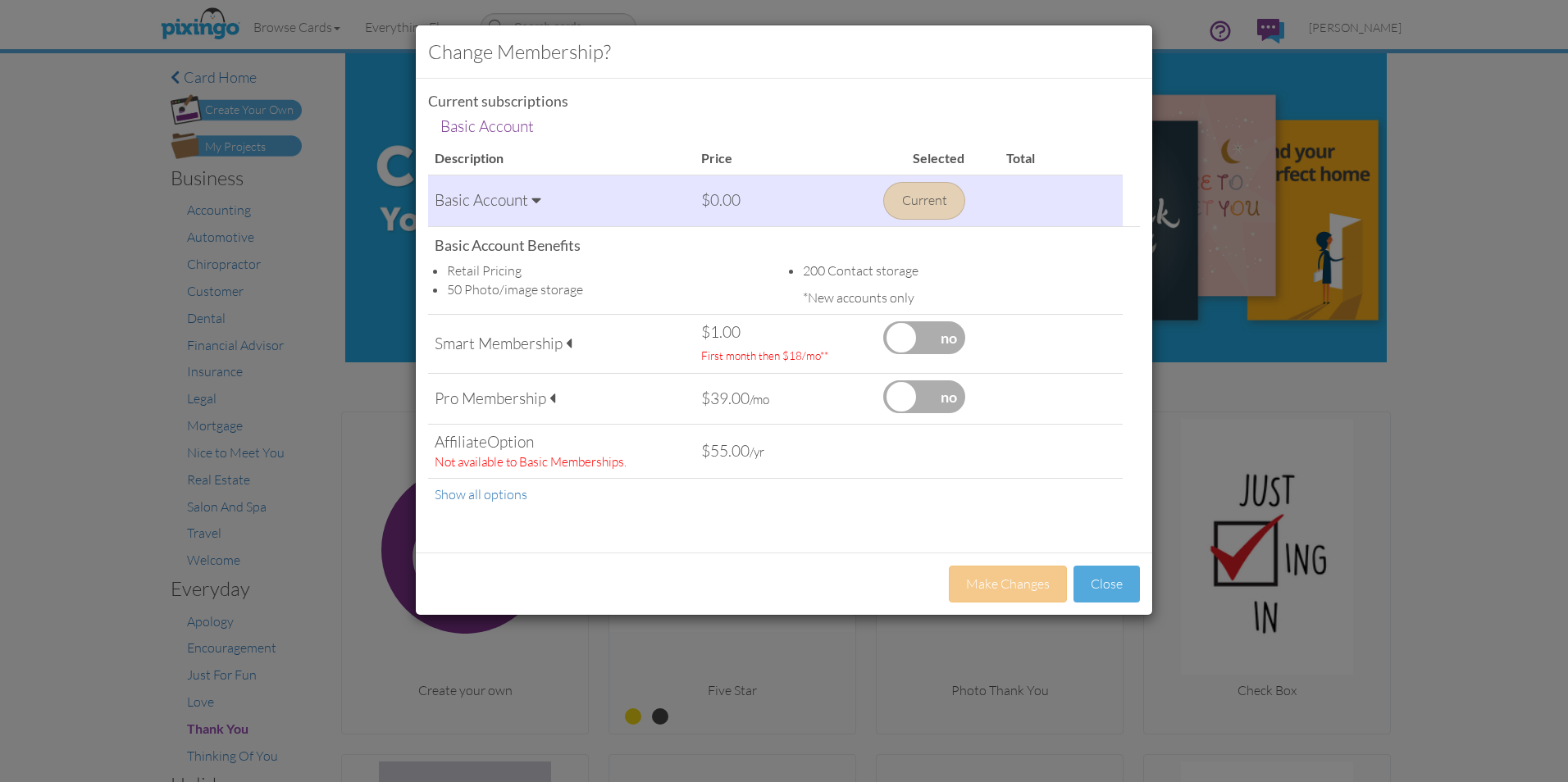
click at [570, 345] on span at bounding box center [568, 343] width 6 height 16
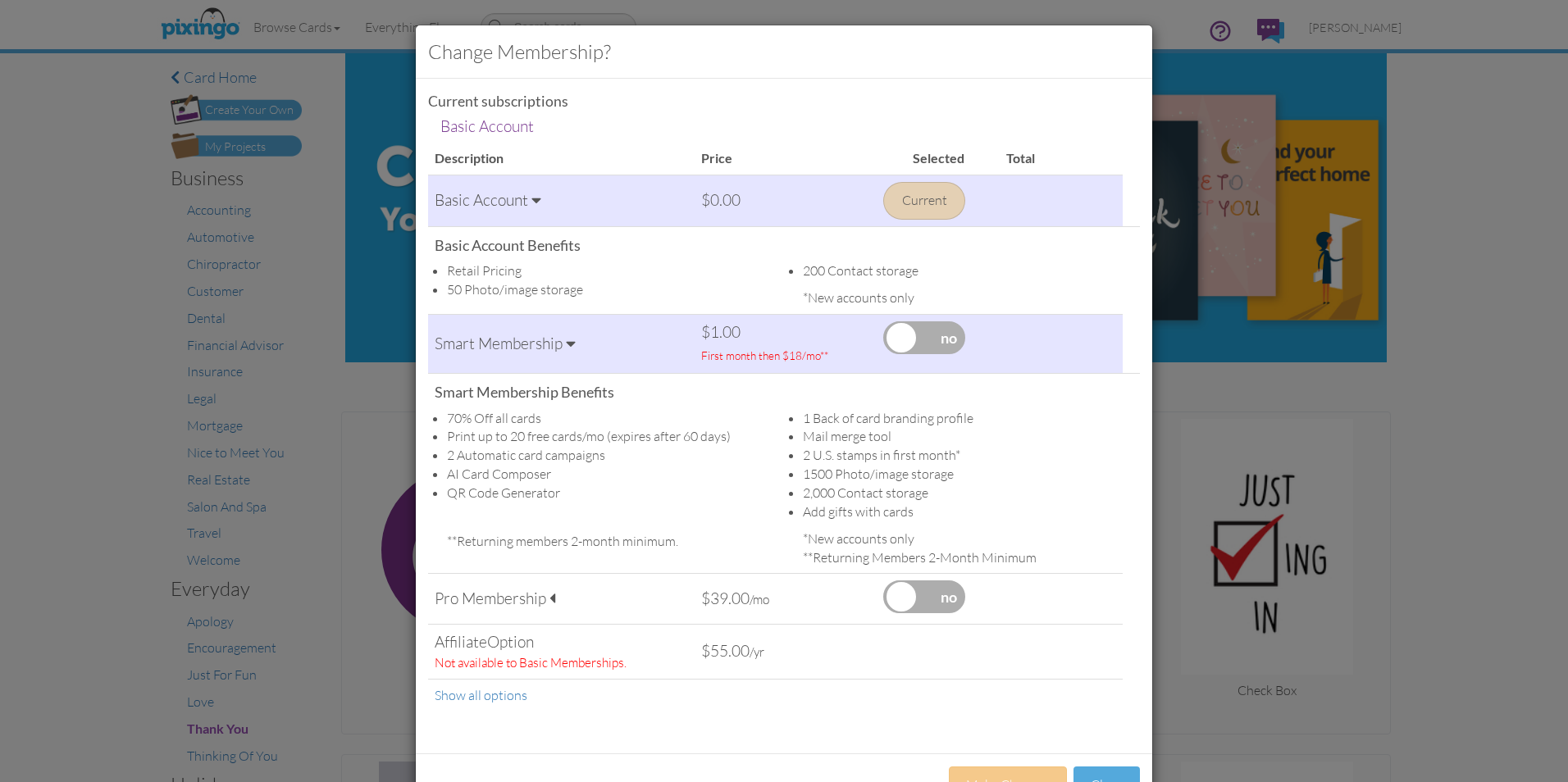
scroll to position [58, 0]
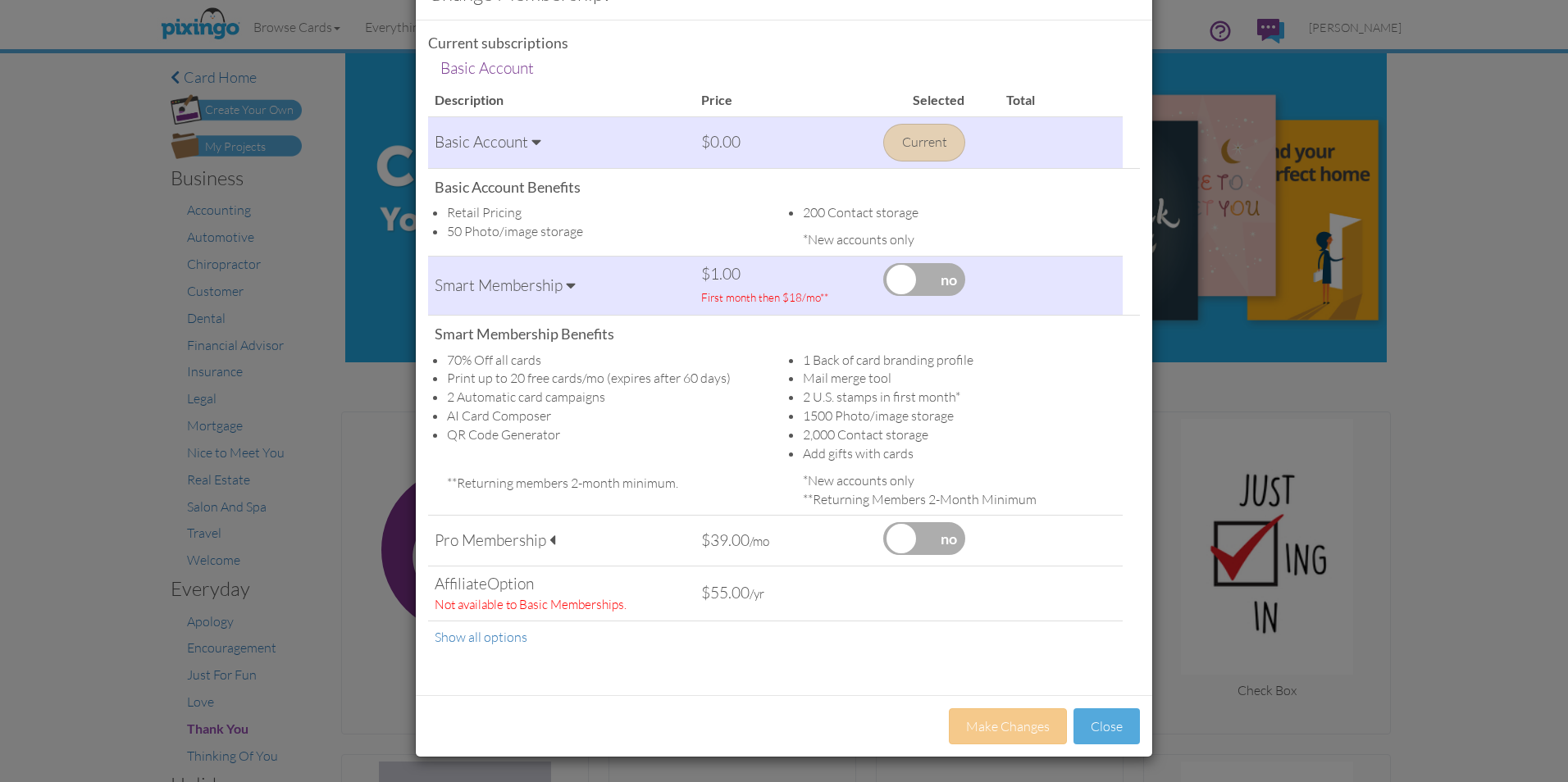
click at [899, 278] on label at bounding box center [924, 280] width 82 height 33
click at [0, 0] on input "checkbox" at bounding box center [0, 0] width 0 height 0
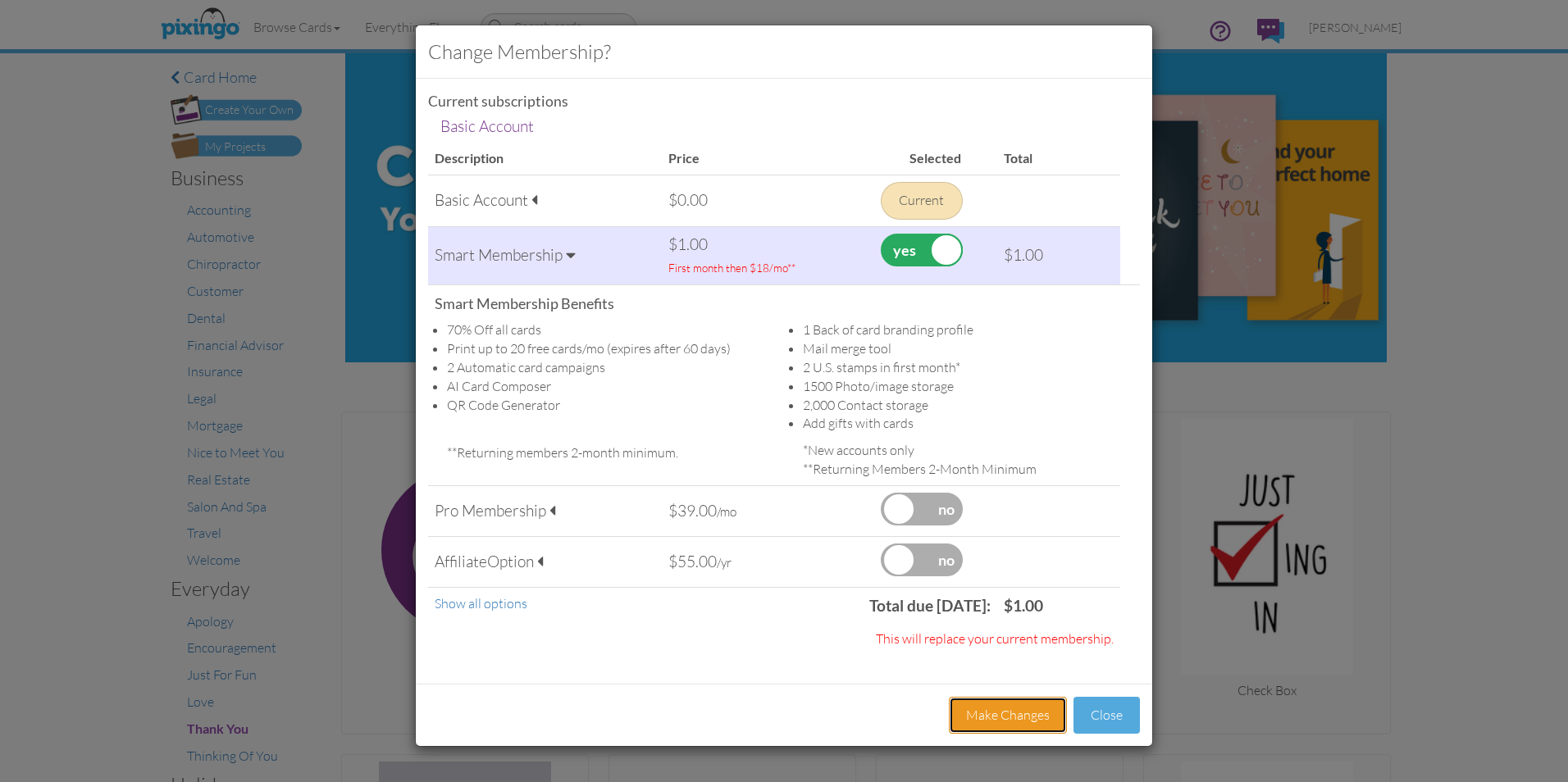
click at [1016, 717] on button "Make Changes" at bounding box center [1008, 715] width 118 height 36
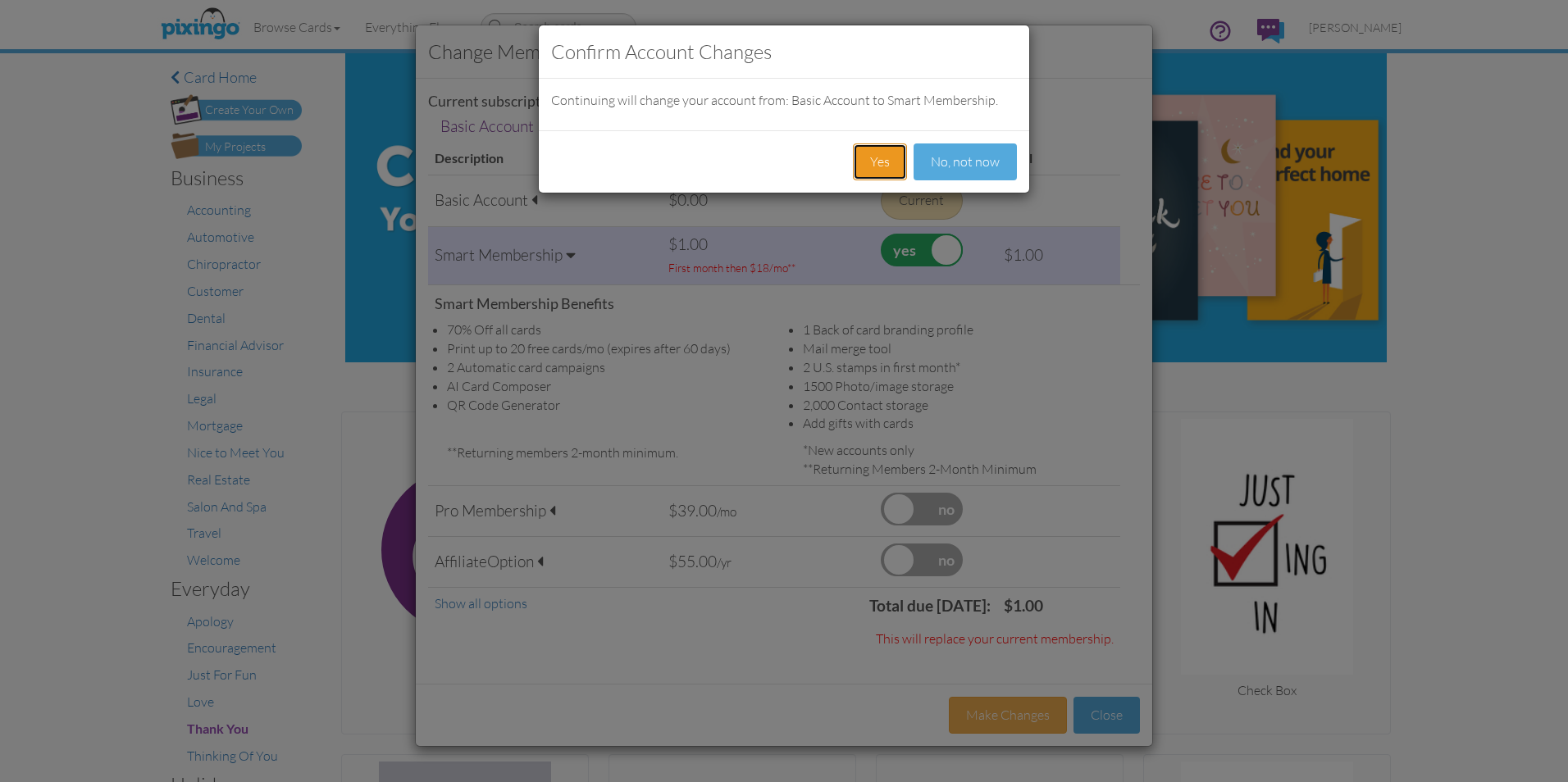
click at [878, 162] on button "Yes" at bounding box center [880, 162] width 54 height 36
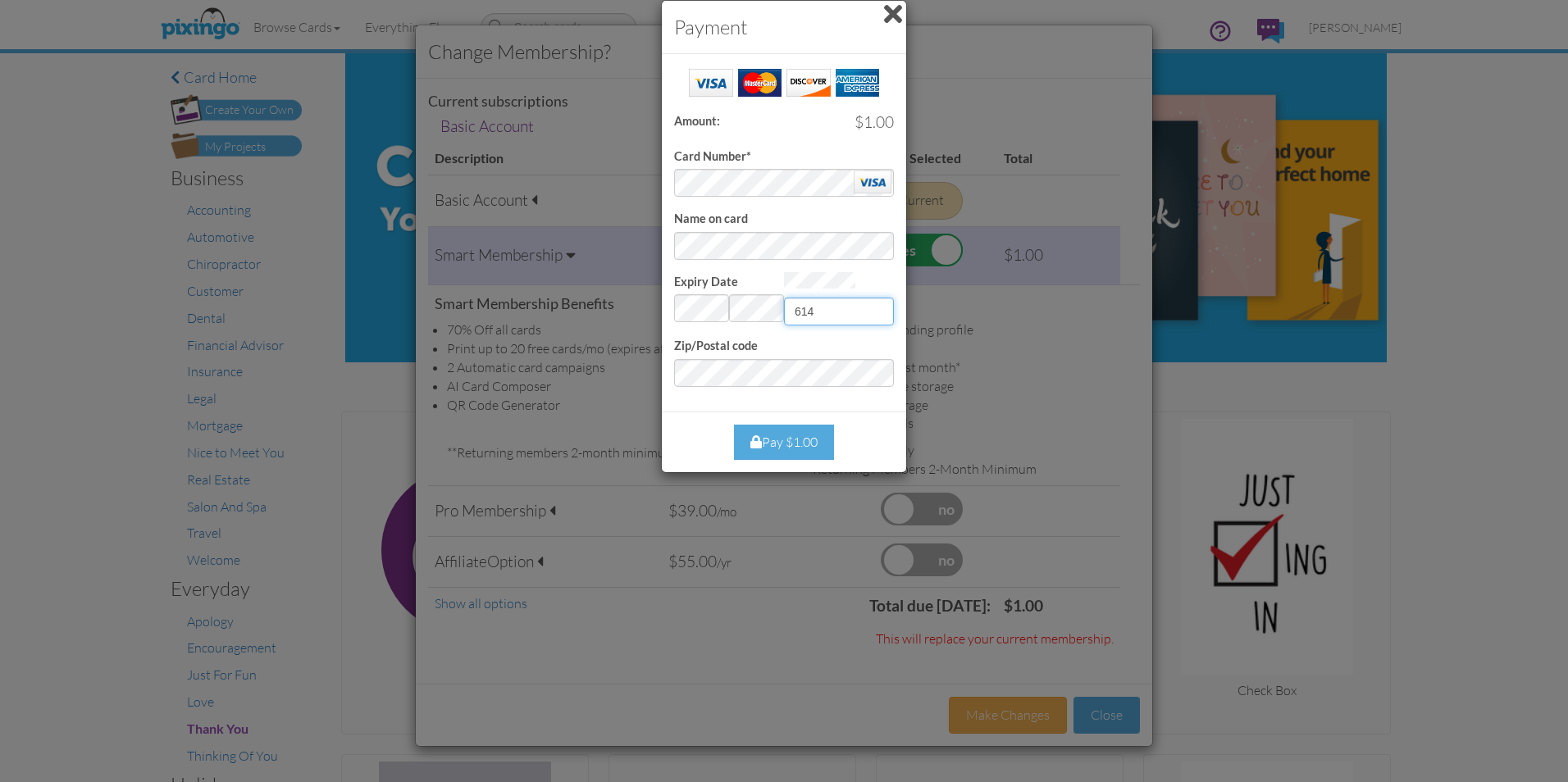
type input "614"
click at [791, 442] on div "Pay $1.00" at bounding box center [784, 442] width 100 height 36
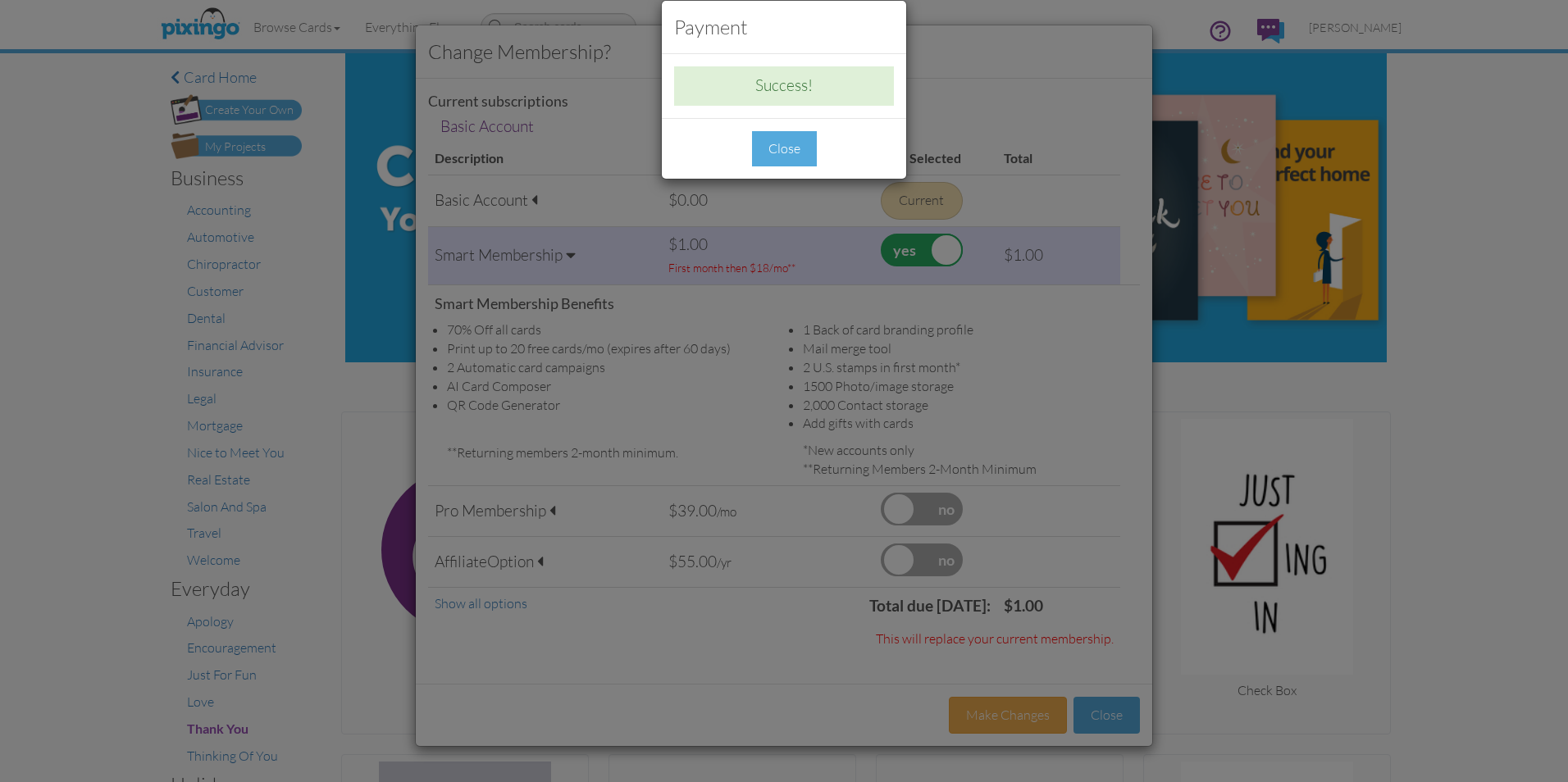
click at [784, 153] on div "Close" at bounding box center [784, 149] width 65 height 36
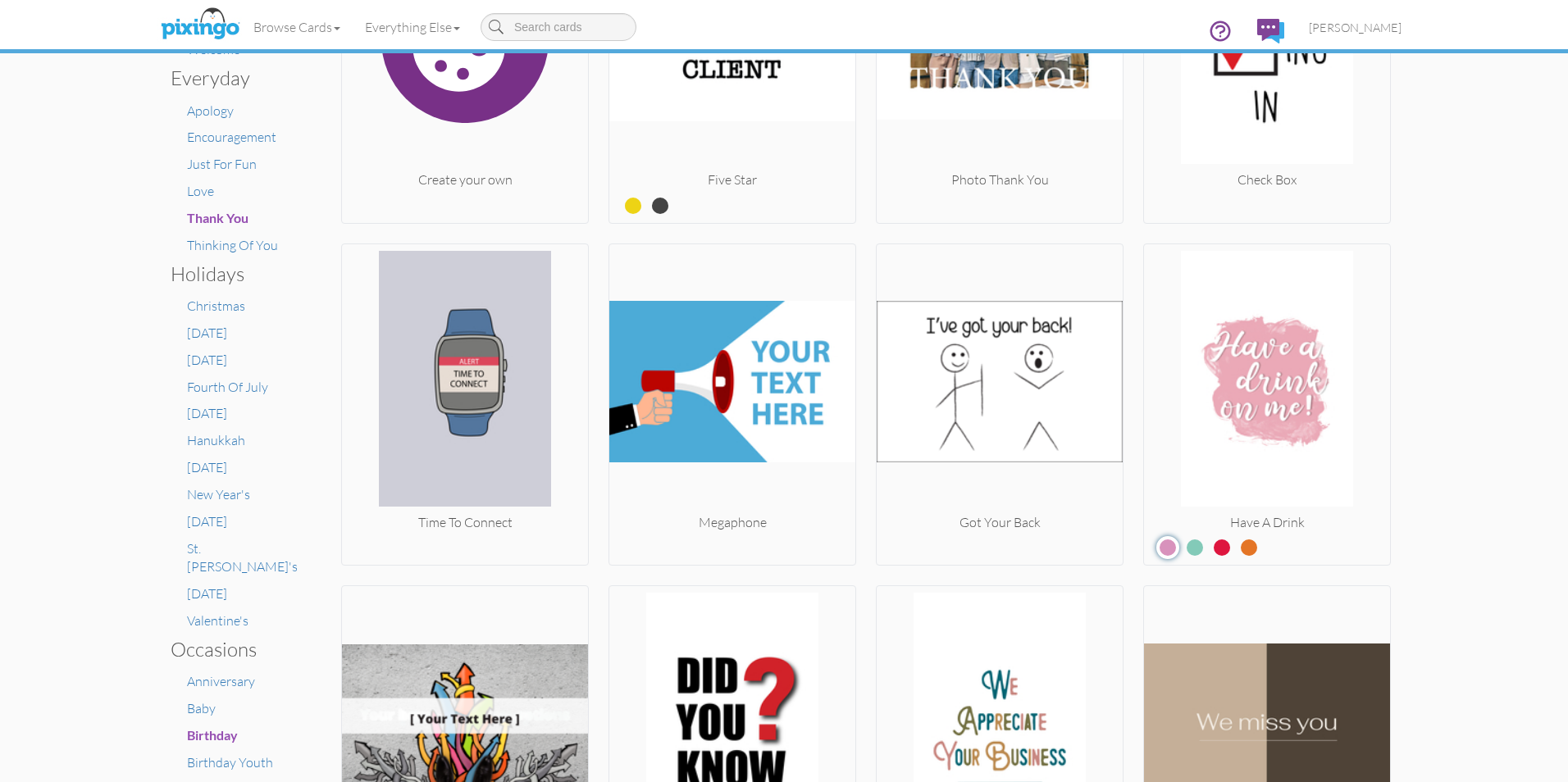
scroll to position [500, 0]
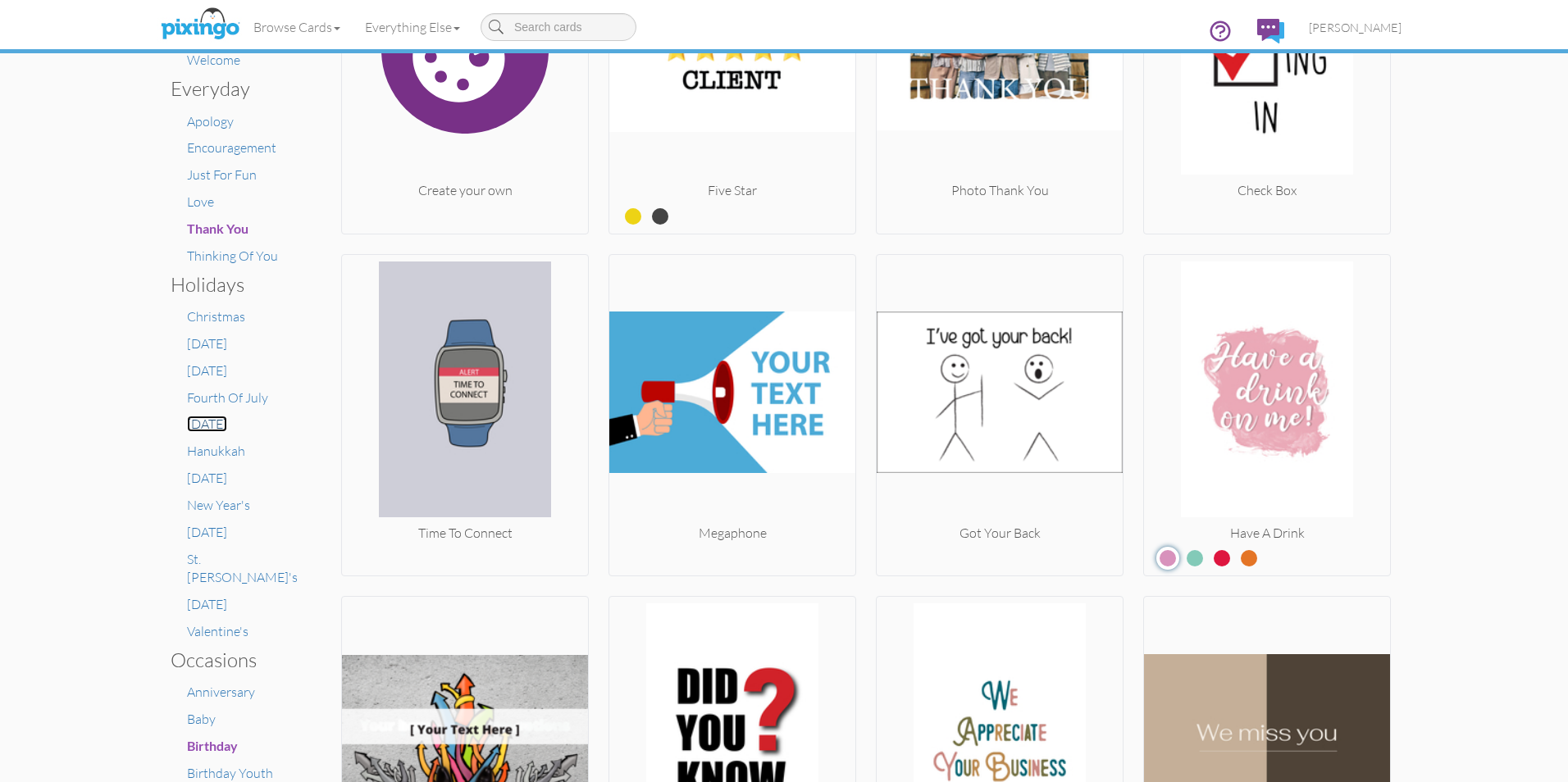
click at [217, 421] on span "[DATE]" at bounding box center [207, 424] width 40 height 17
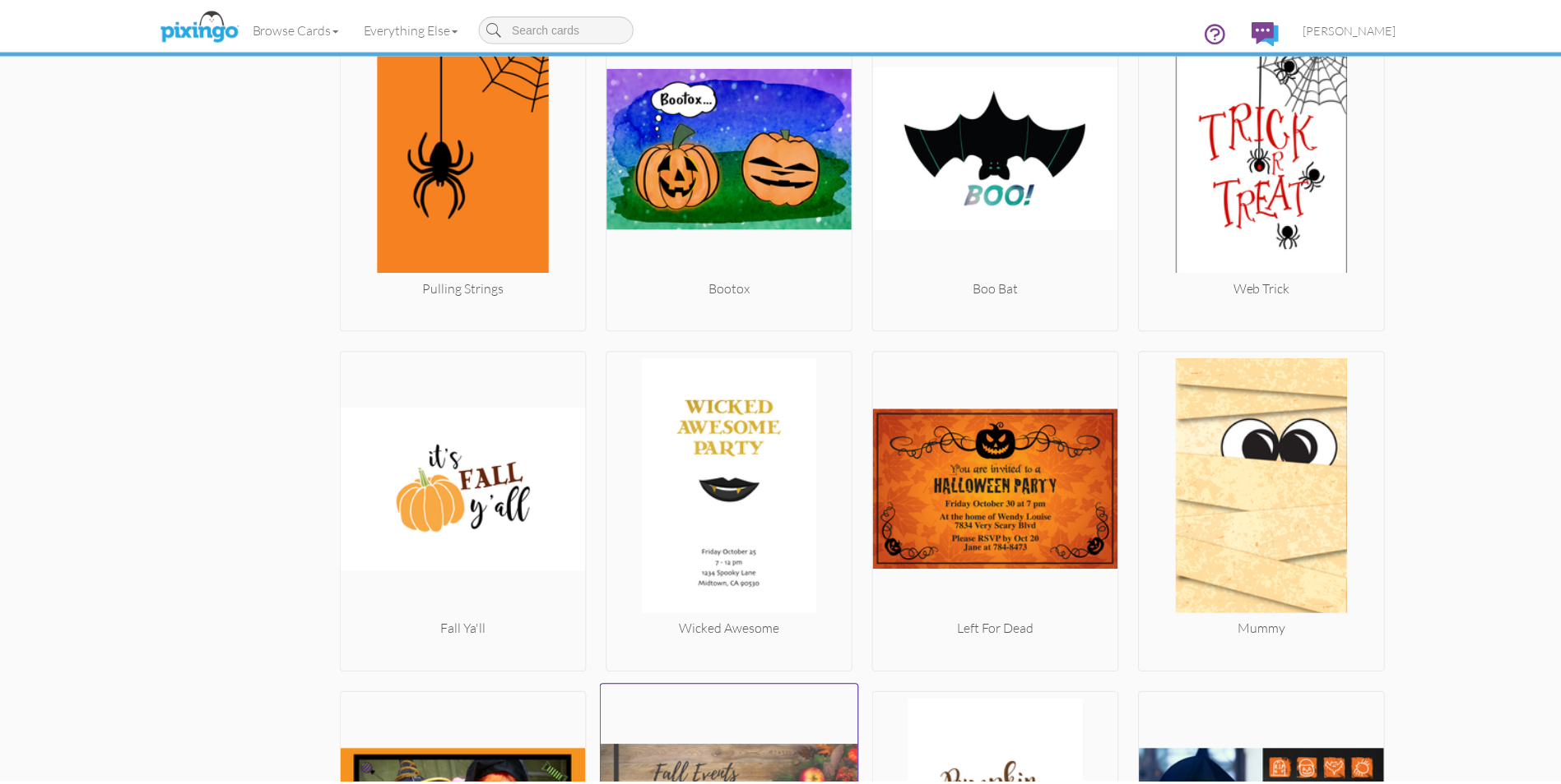
scroll to position [2382, 0]
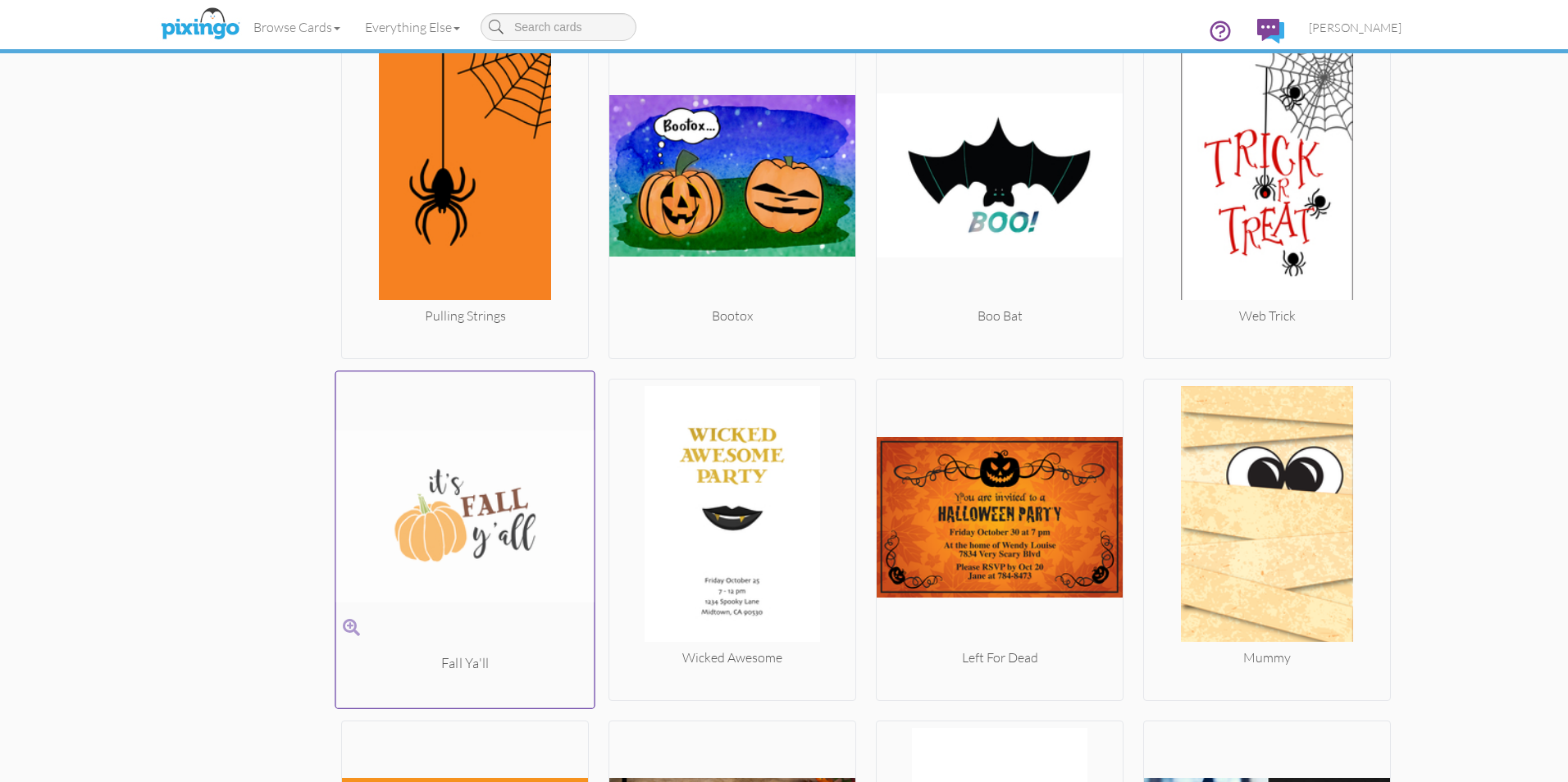
click at [491, 525] on img at bounding box center [465, 516] width 258 height 275
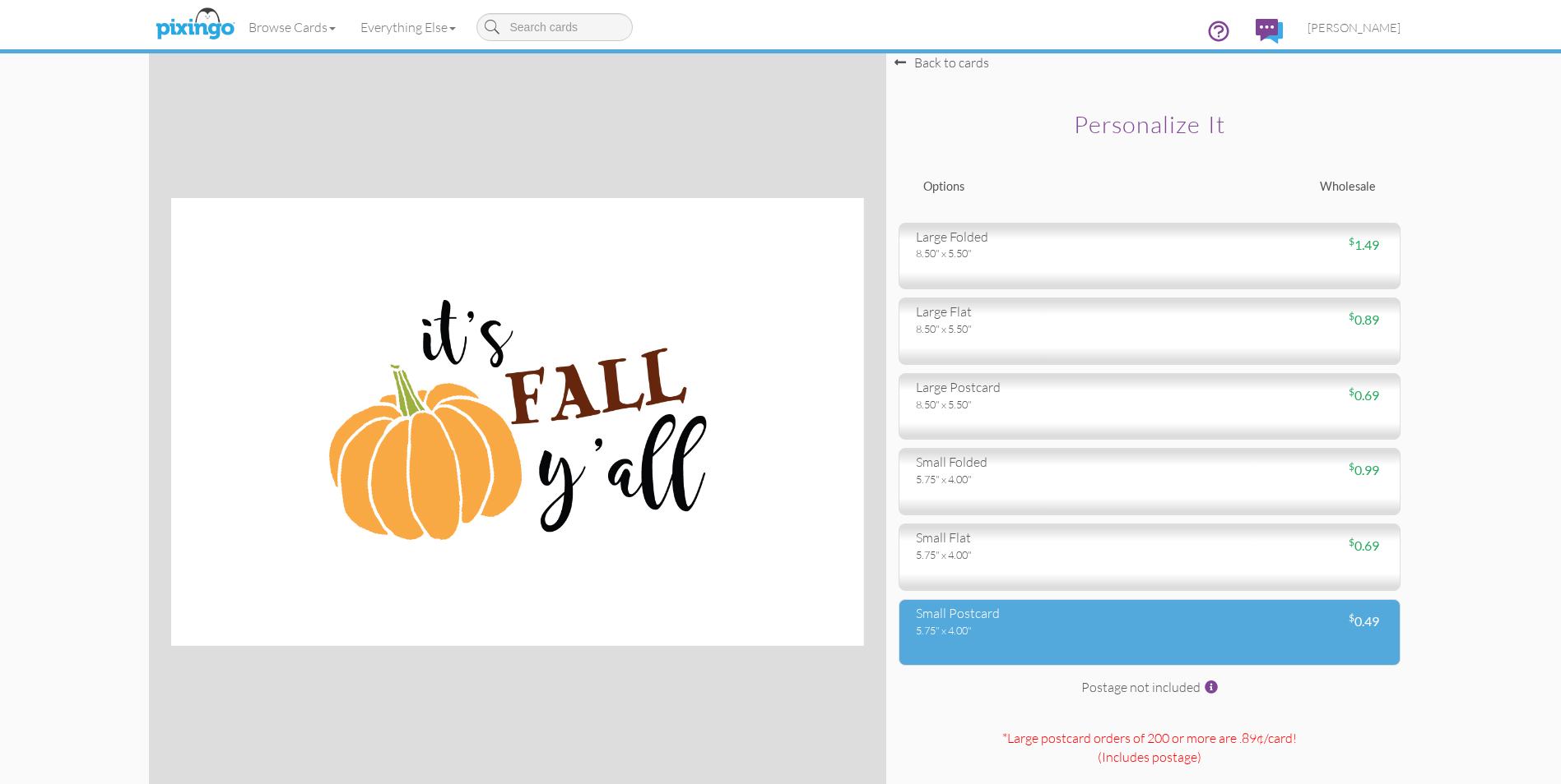
click at [1057, 605] on div "small postcard" at bounding box center [1027, 614] width 221 height 19
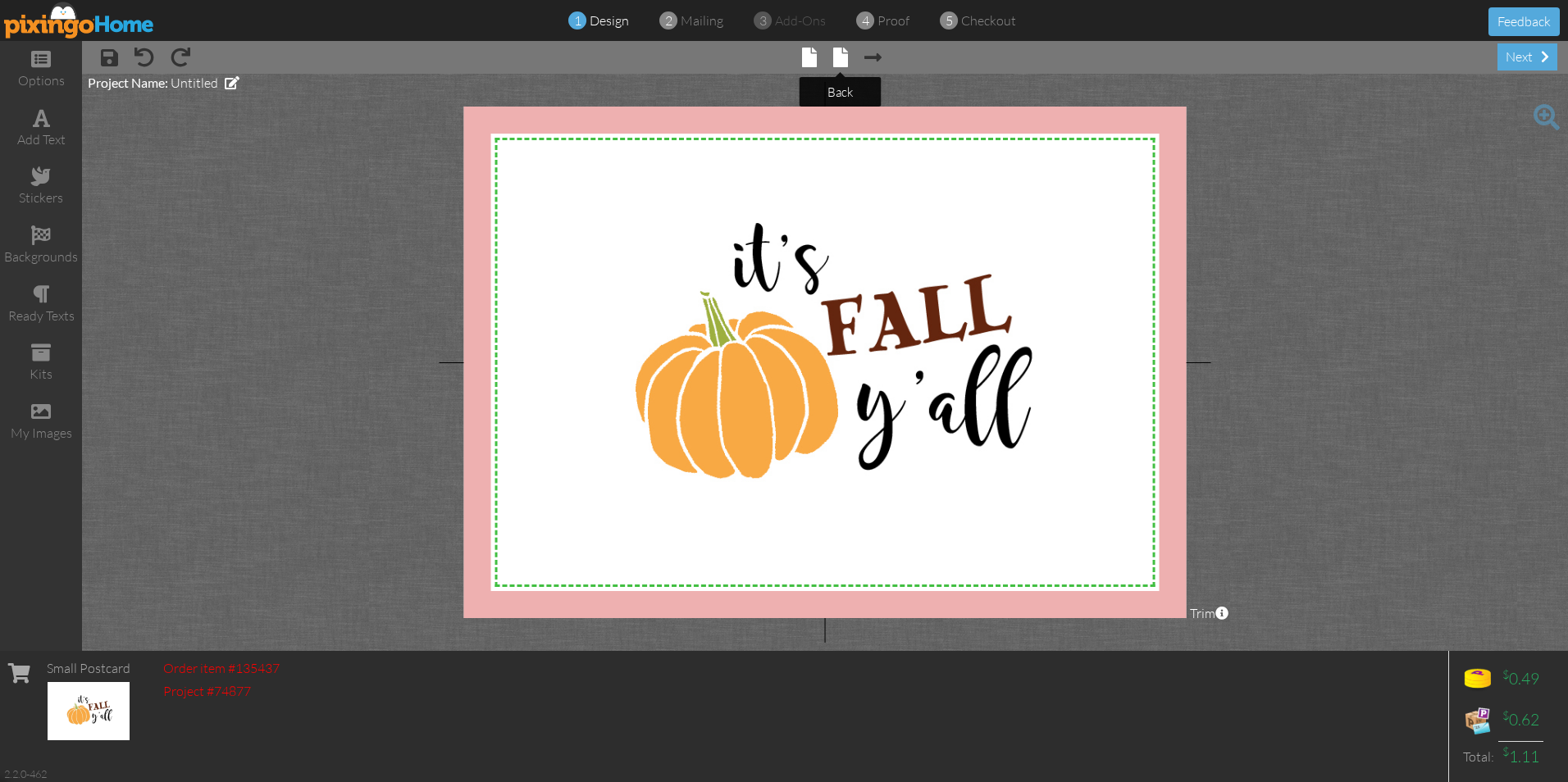
click at [845, 56] on span at bounding box center [840, 57] width 15 height 20
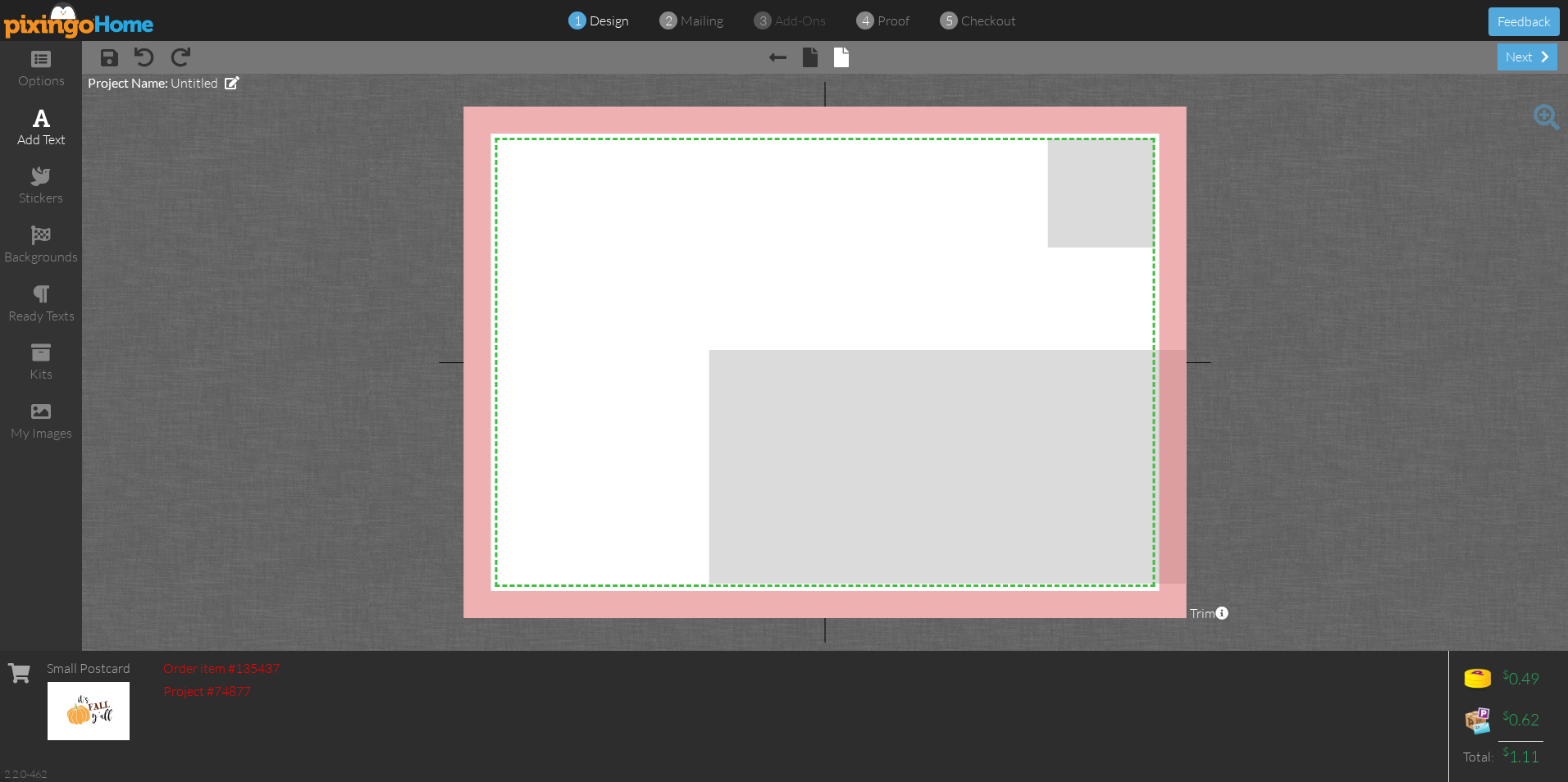
click at [41, 116] on span at bounding box center [42, 118] width 17 height 20
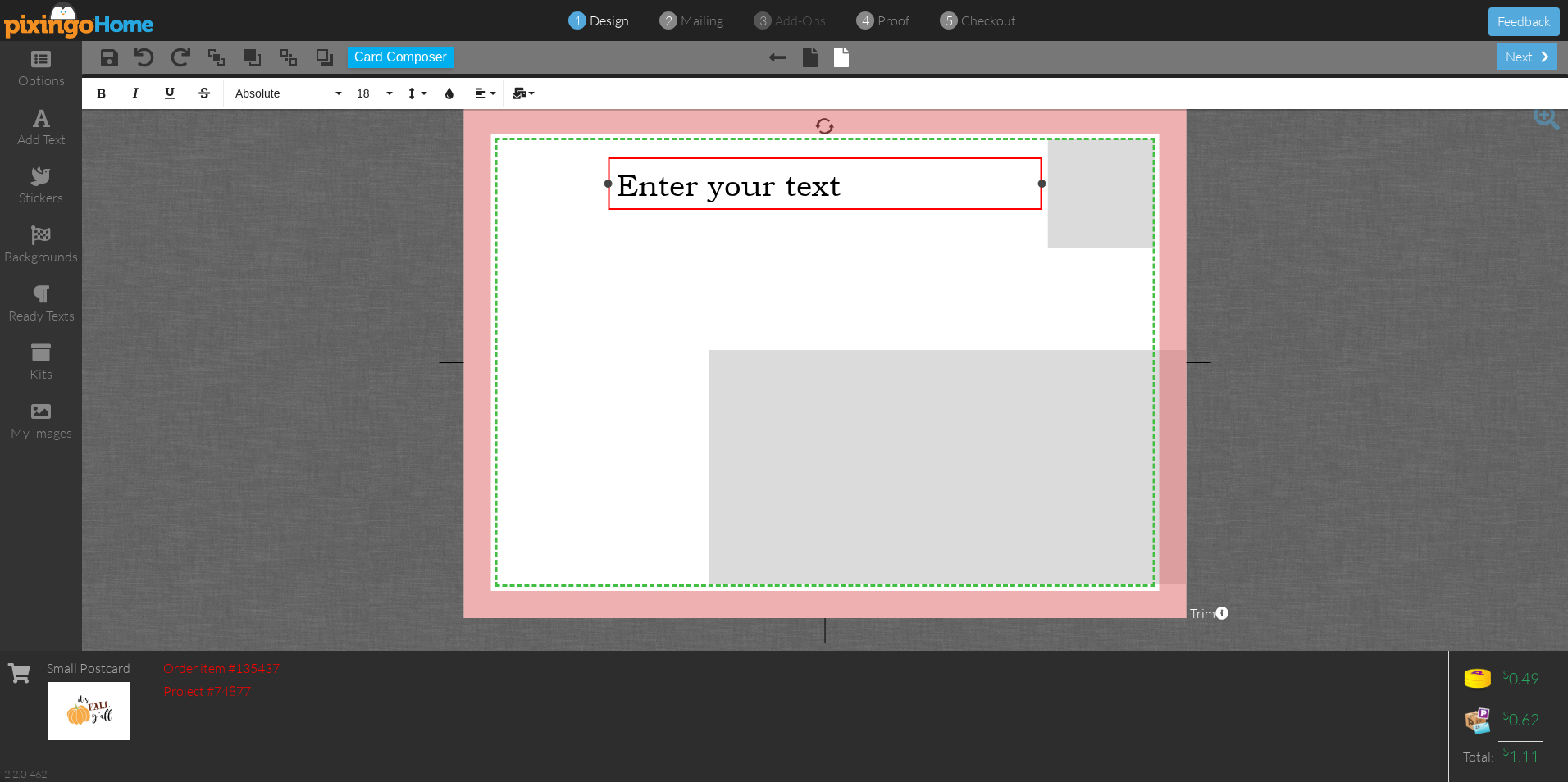
click at [865, 182] on div "Enter your text" at bounding box center [825, 185] width 417 height 36
click at [863, 182] on div "Enter your text" at bounding box center [825, 185] width 417 height 36
click at [400, 58] on button "Card Composer" at bounding box center [400, 57] width 106 height 22
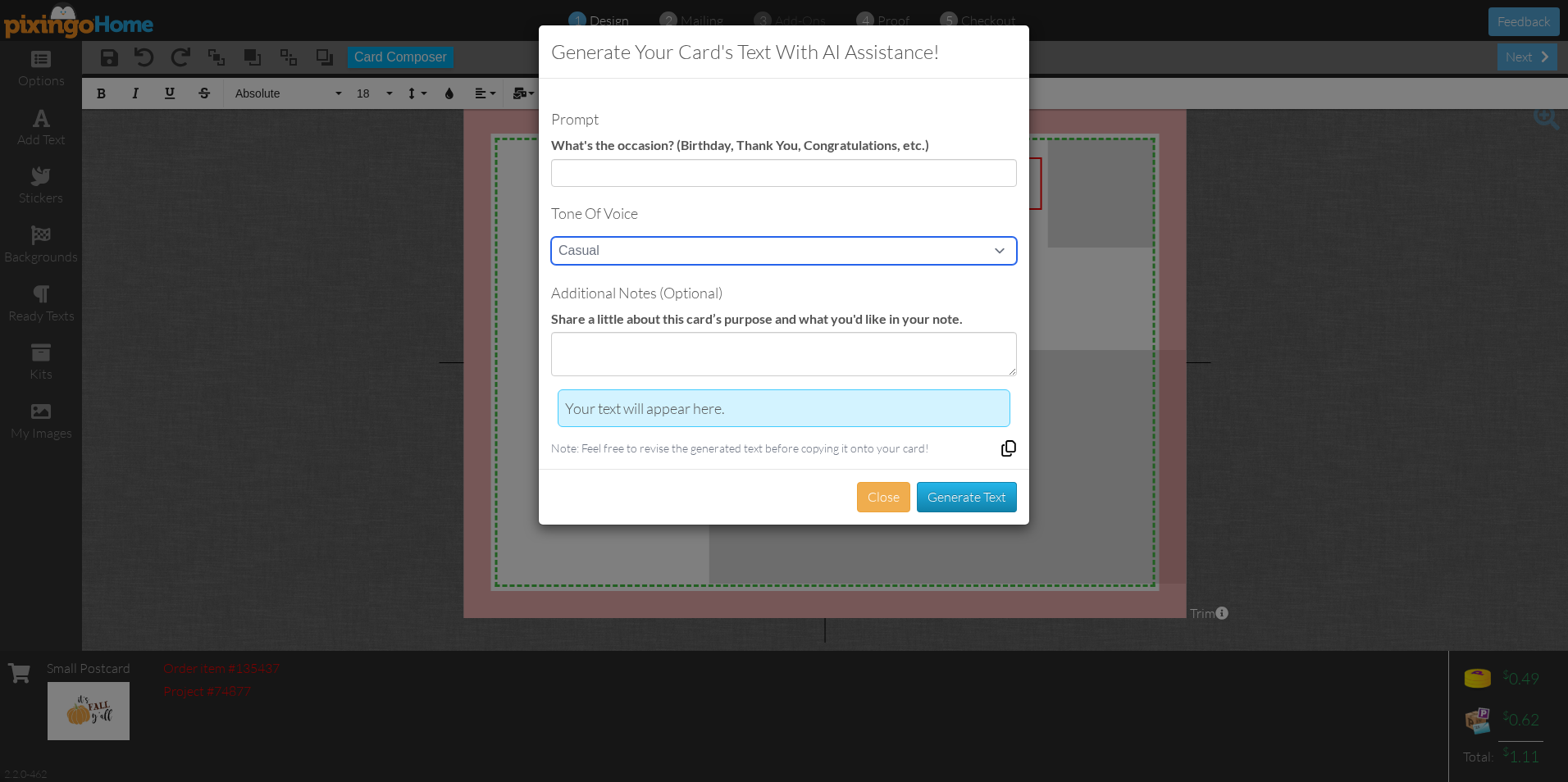
click at [997, 242] on select "Casual Funny Professional Persuasive Witty Informative Inspirational Sarcastic …" at bounding box center [784, 251] width 466 height 28
select select "persuasive"
click at [551, 237] on select "Casual Funny Professional Persuasive Witty Informative Inspirational Sarcastic …" at bounding box center [784, 251] width 466 height 28
click at [870, 498] on button "Close" at bounding box center [883, 497] width 53 height 30
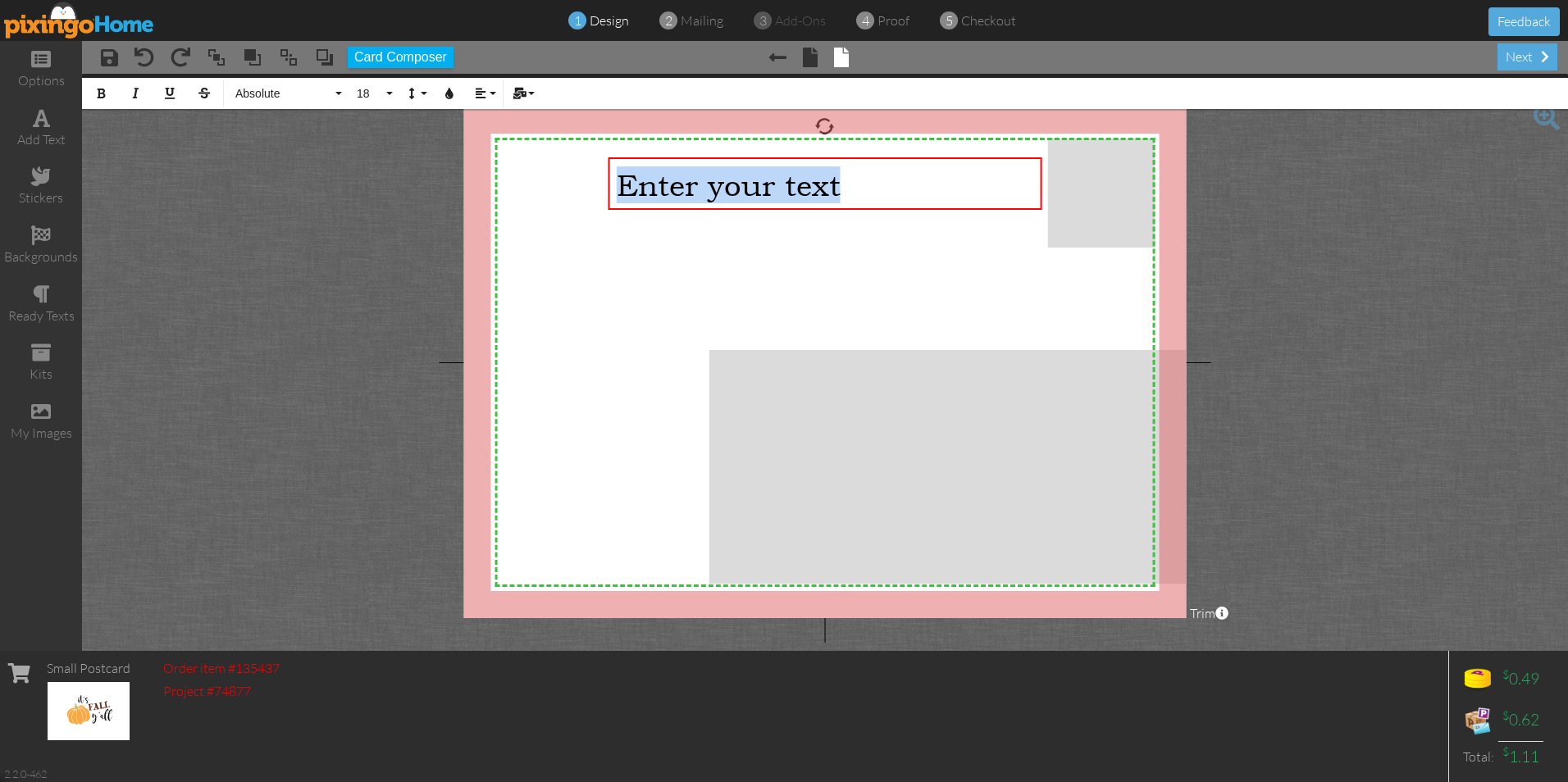
click at [68, 27] on img at bounding box center [80, 20] width 151 height 36
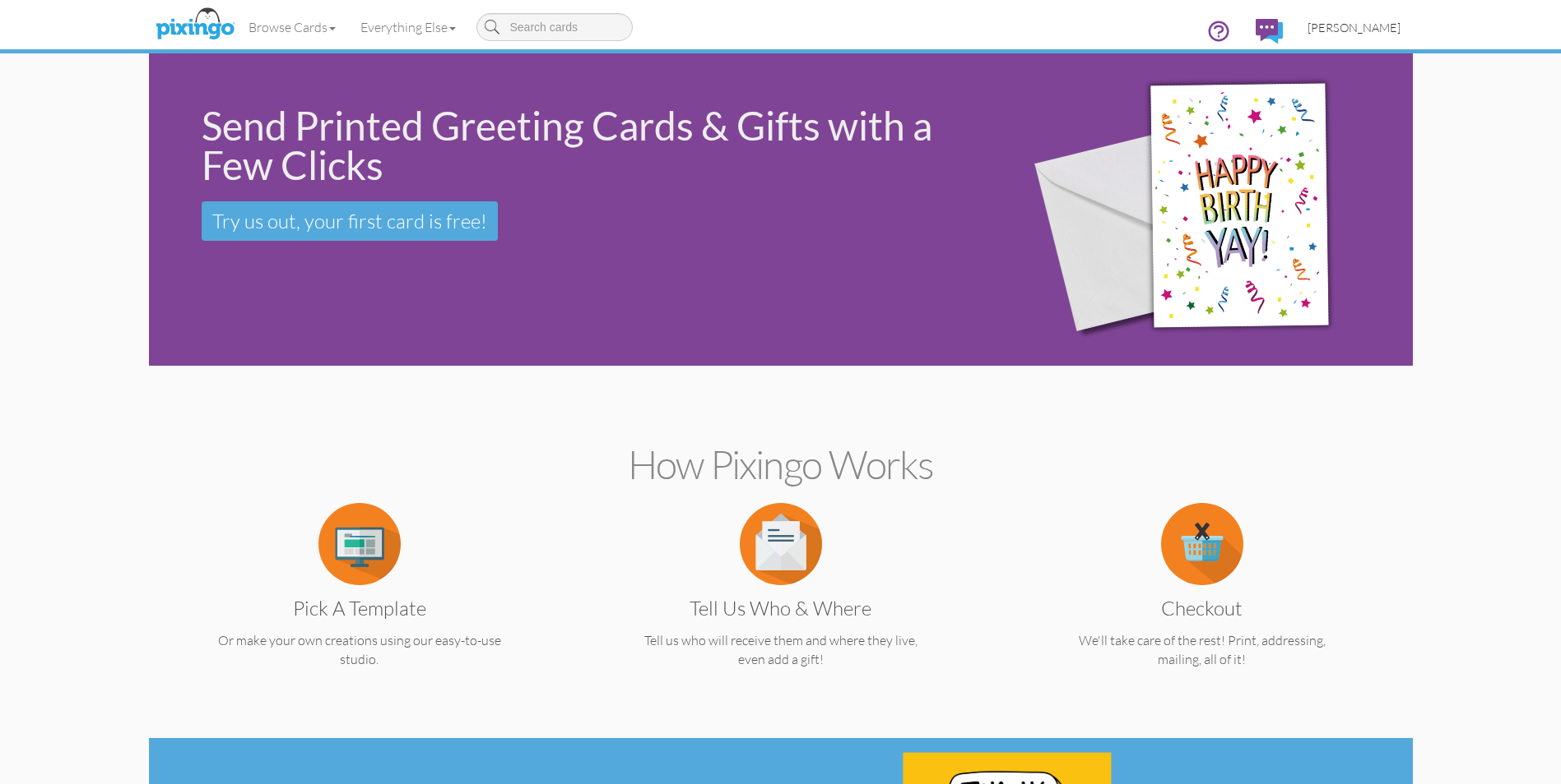
click at [1357, 25] on span "[PERSON_NAME]" at bounding box center [1354, 28] width 93 height 14
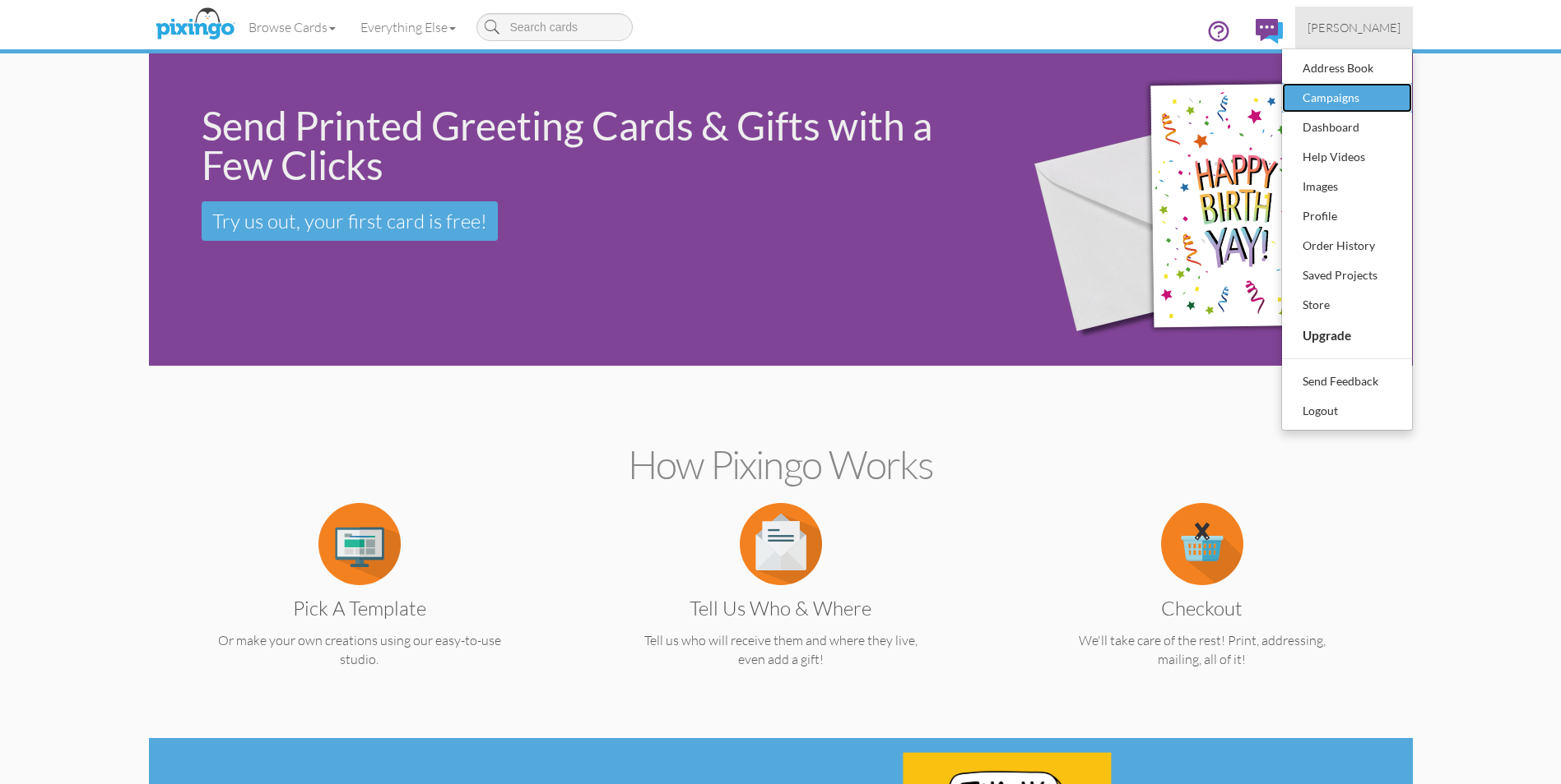
click at [1317, 92] on div "Campaigns" at bounding box center [1346, 98] width 97 height 24
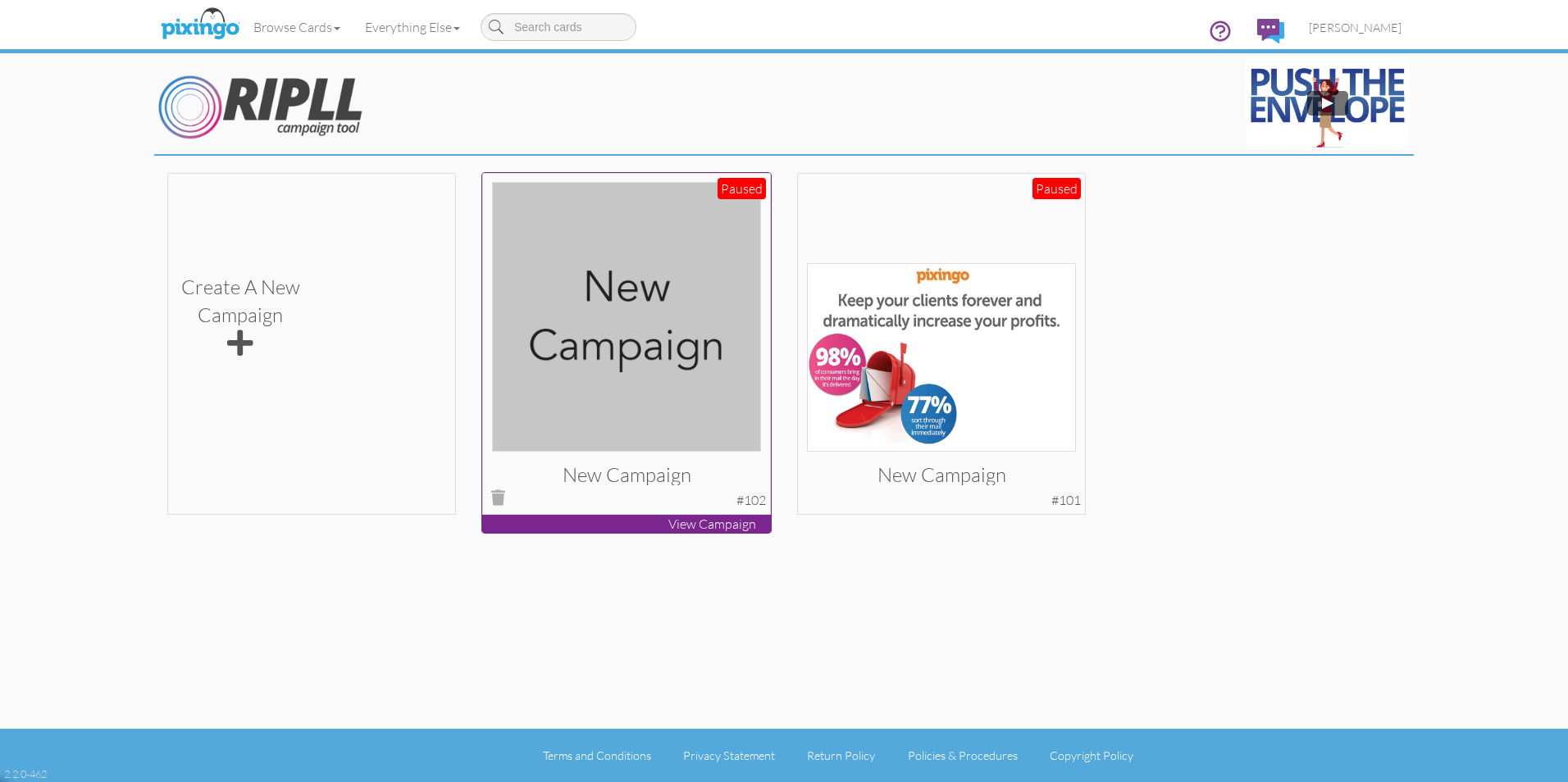
click at [689, 521] on p "View Campaign" at bounding box center [626, 525] width 288 height 19
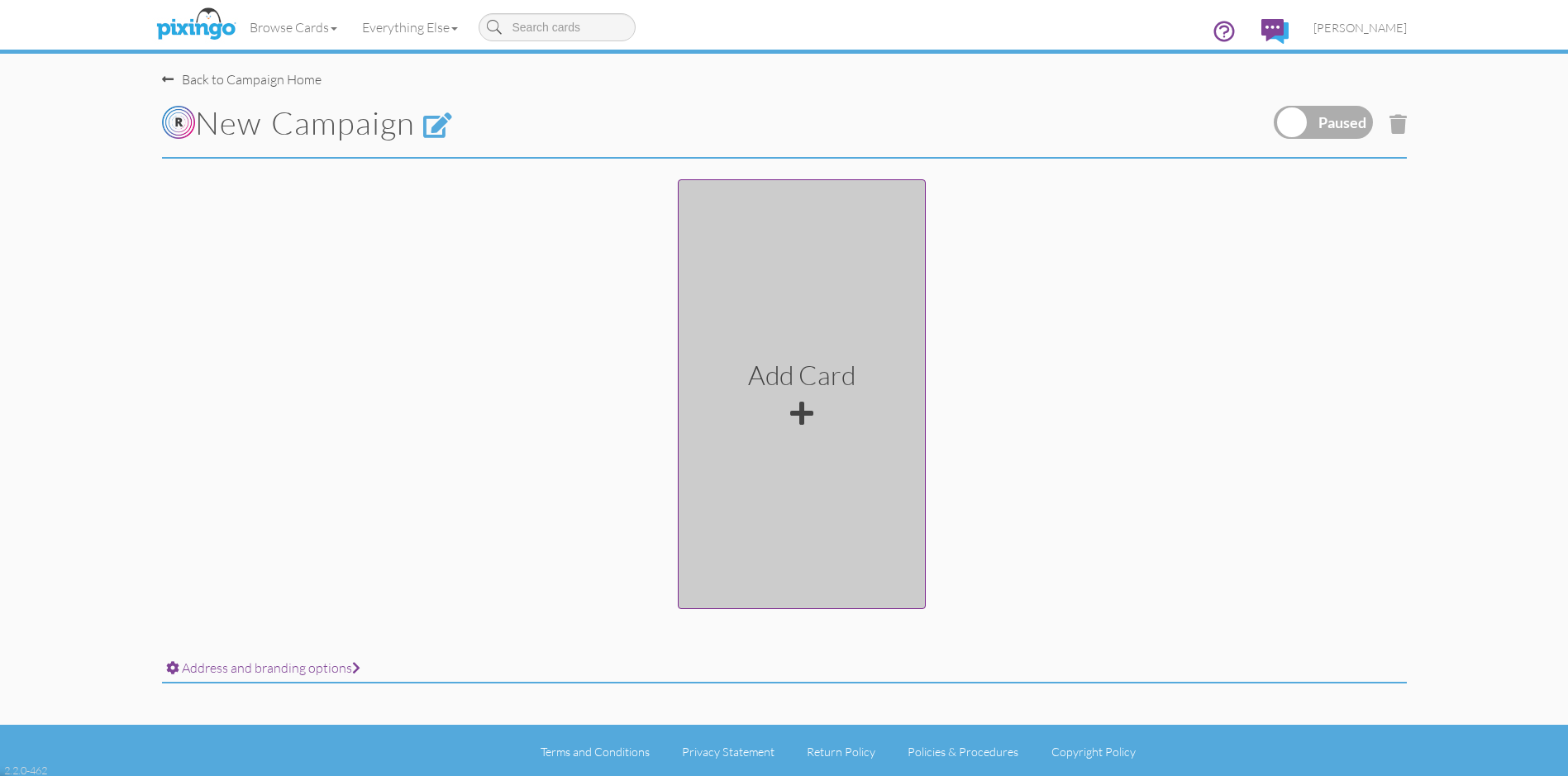
click at [804, 411] on div at bounding box center [801, 413] width 23 height 26
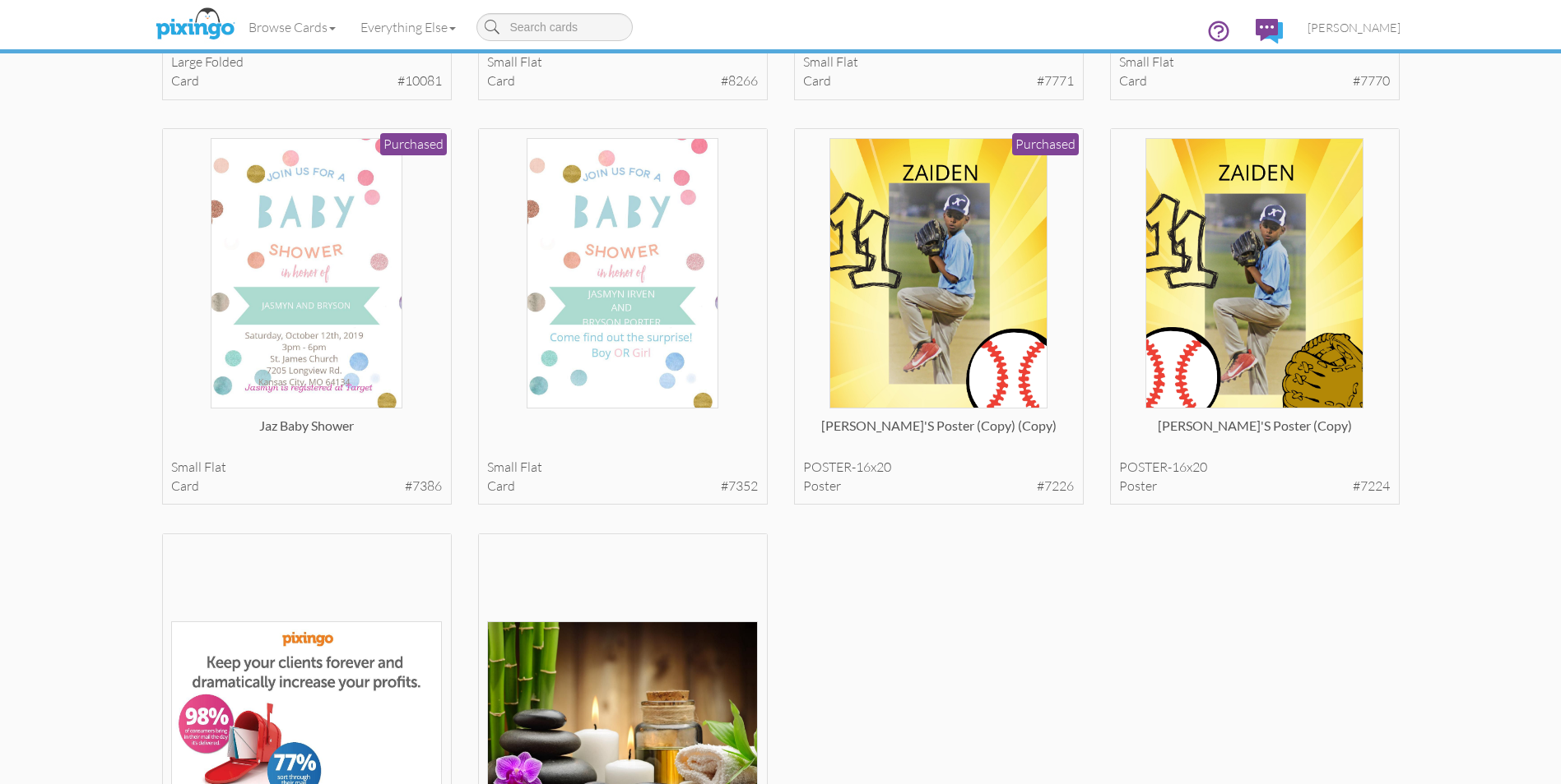
scroll to position [6357, 0]
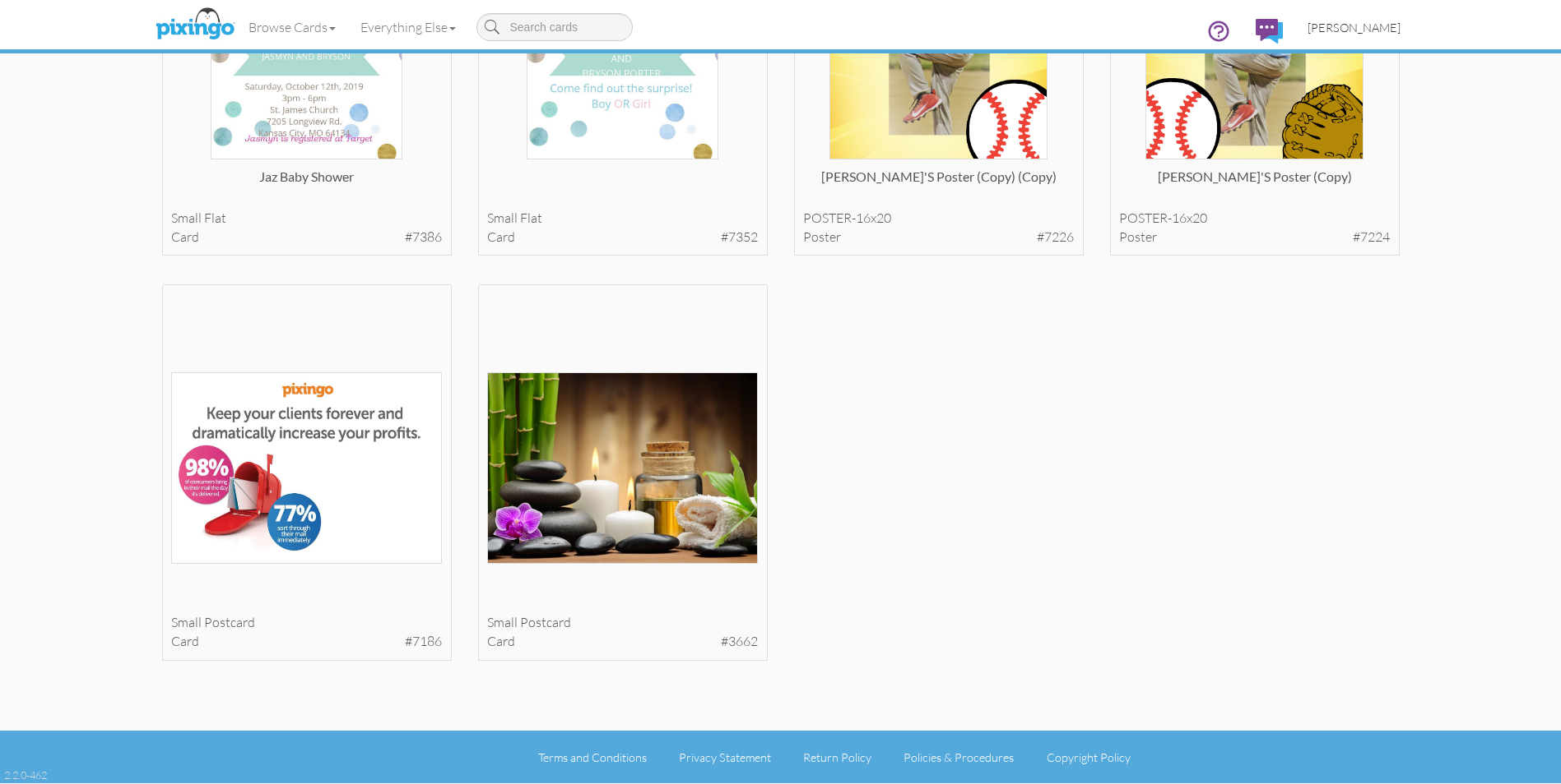
click at [1361, 25] on span "[PERSON_NAME]" at bounding box center [1354, 28] width 93 height 14
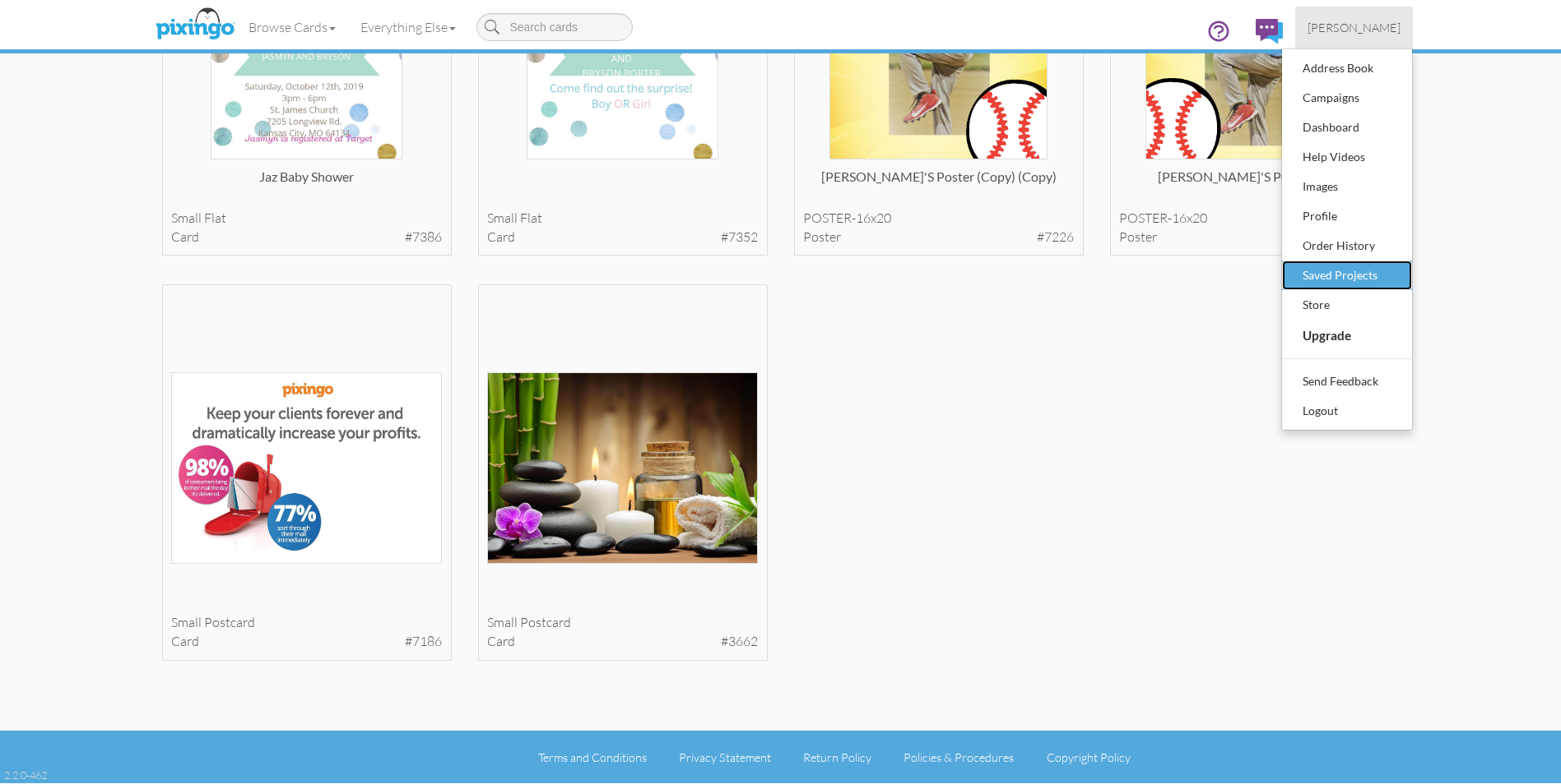
click at [1340, 280] on div "Saved Projects" at bounding box center [1346, 275] width 97 height 24
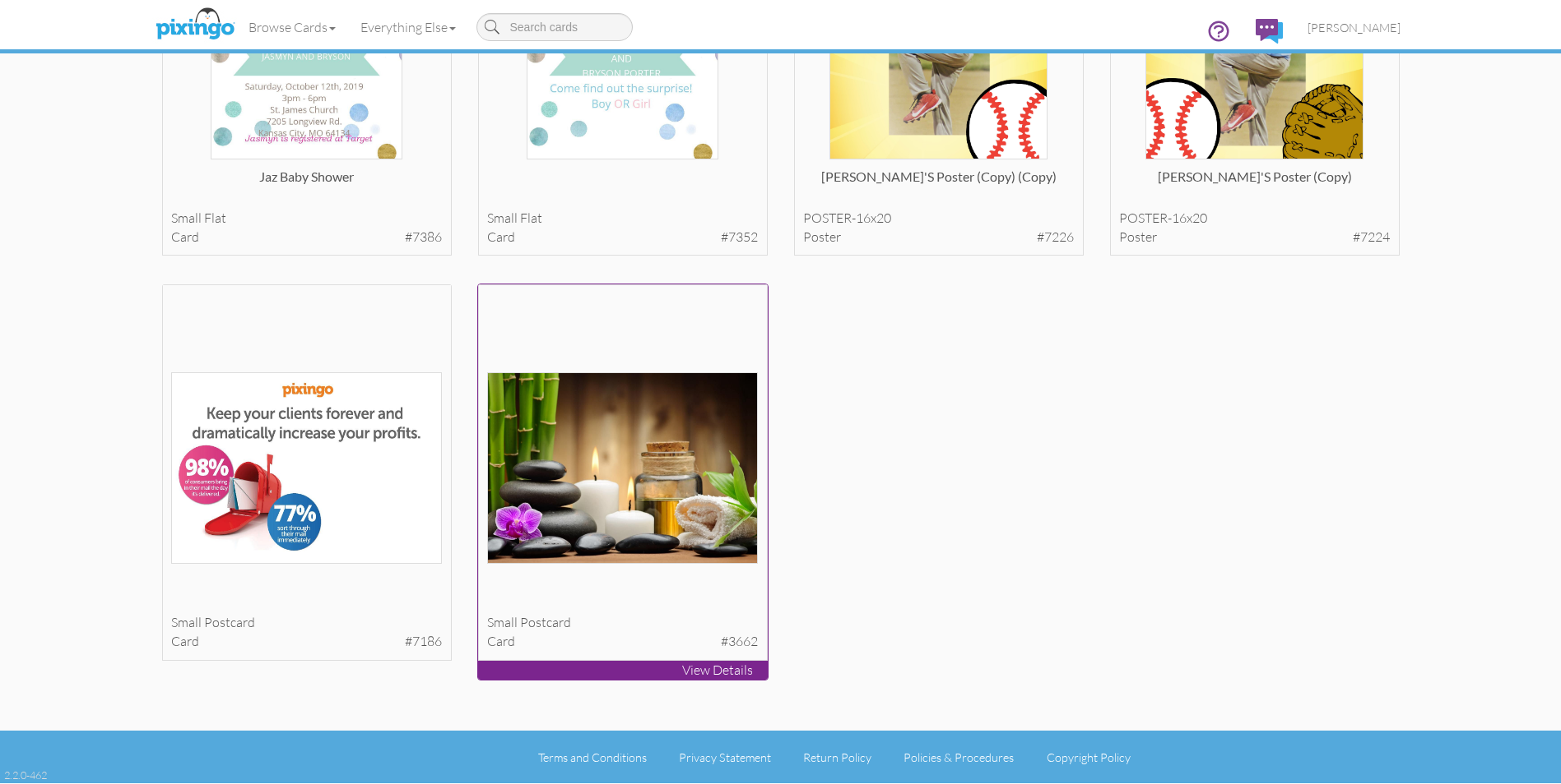
click at [666, 447] on img at bounding box center [622, 469] width 271 height 193
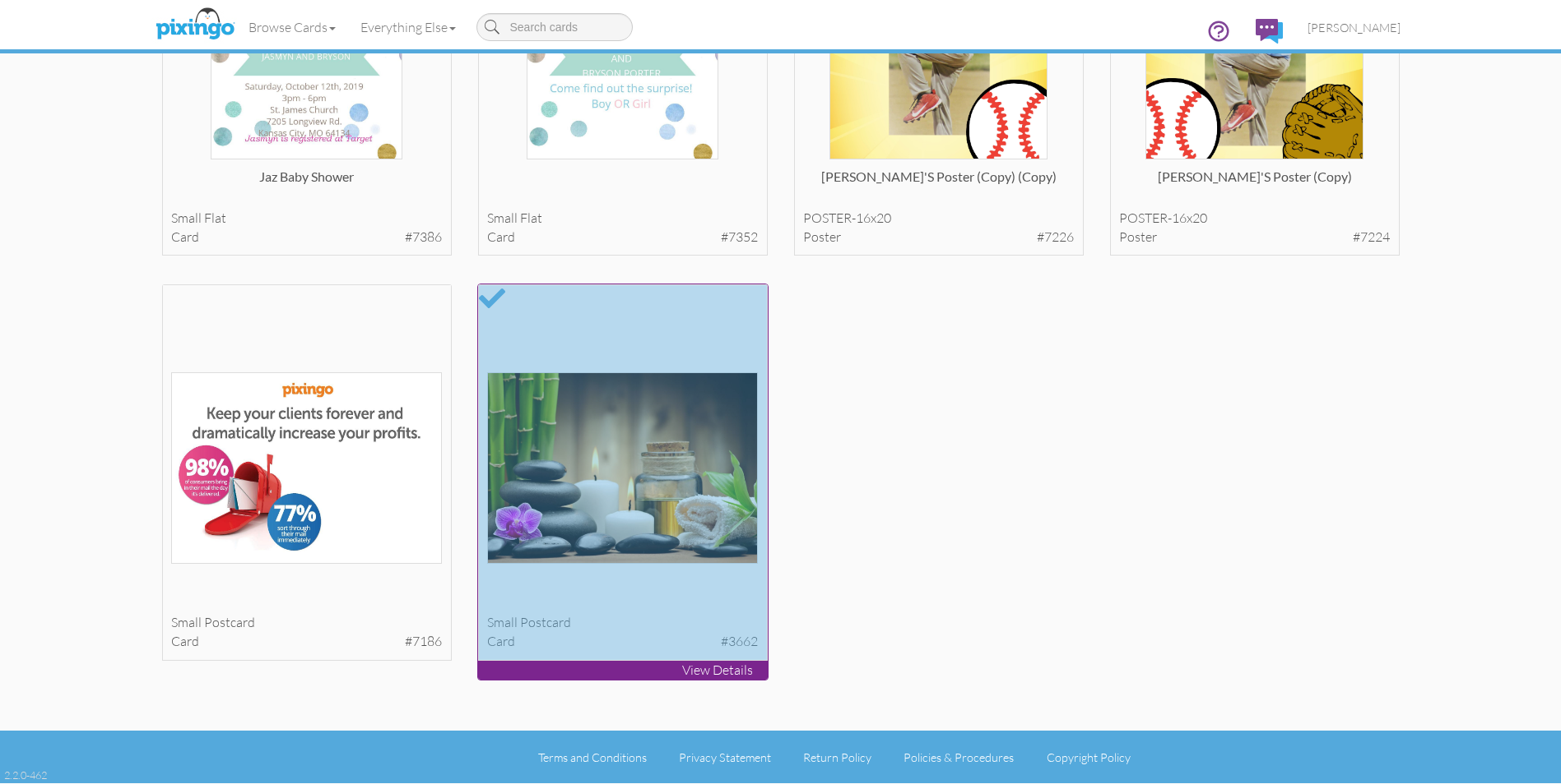
click at [704, 671] on p "View Details" at bounding box center [622, 671] width 289 height 19
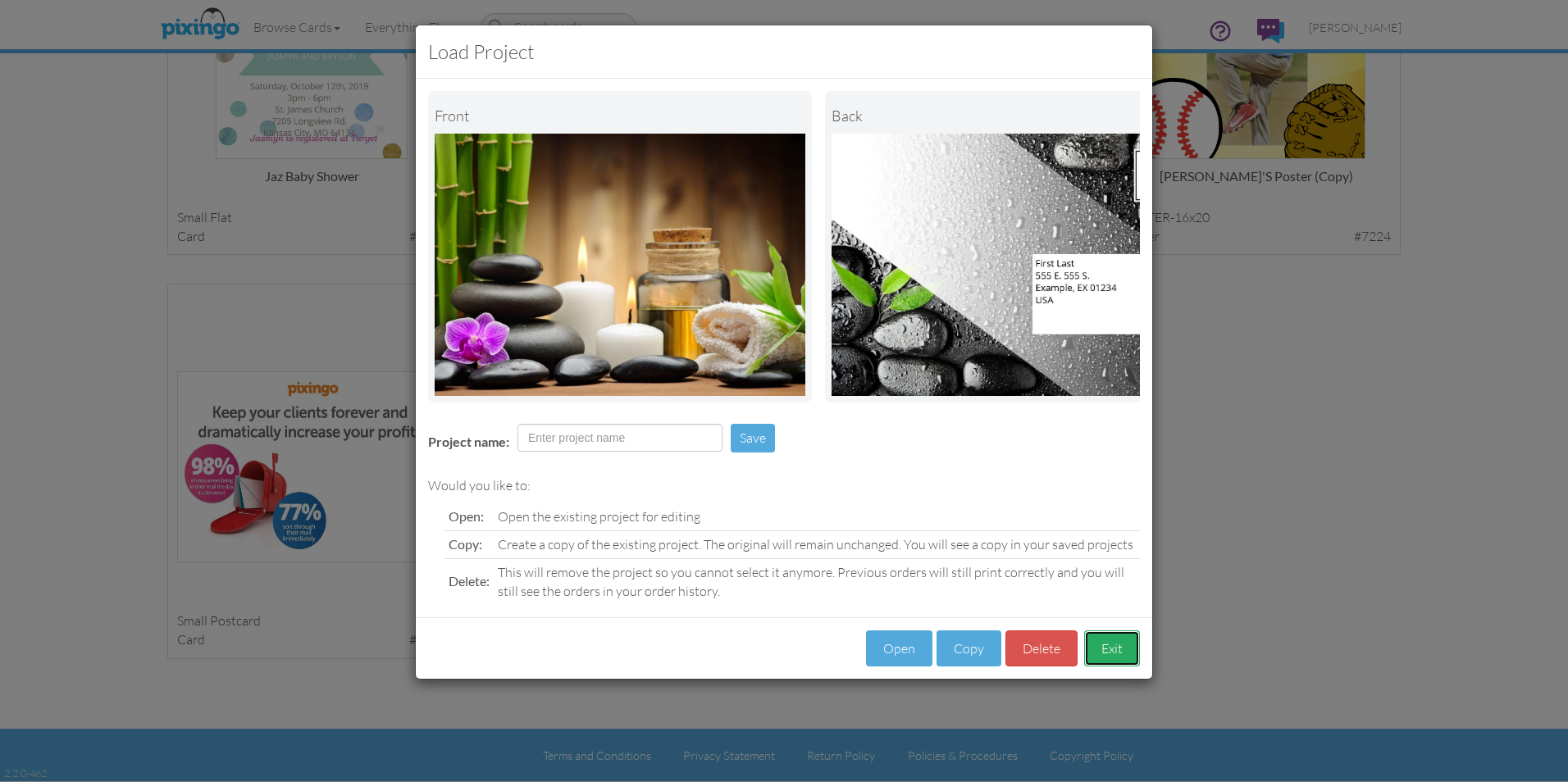
click at [1115, 663] on button "Exit" at bounding box center [1112, 649] width 56 height 36
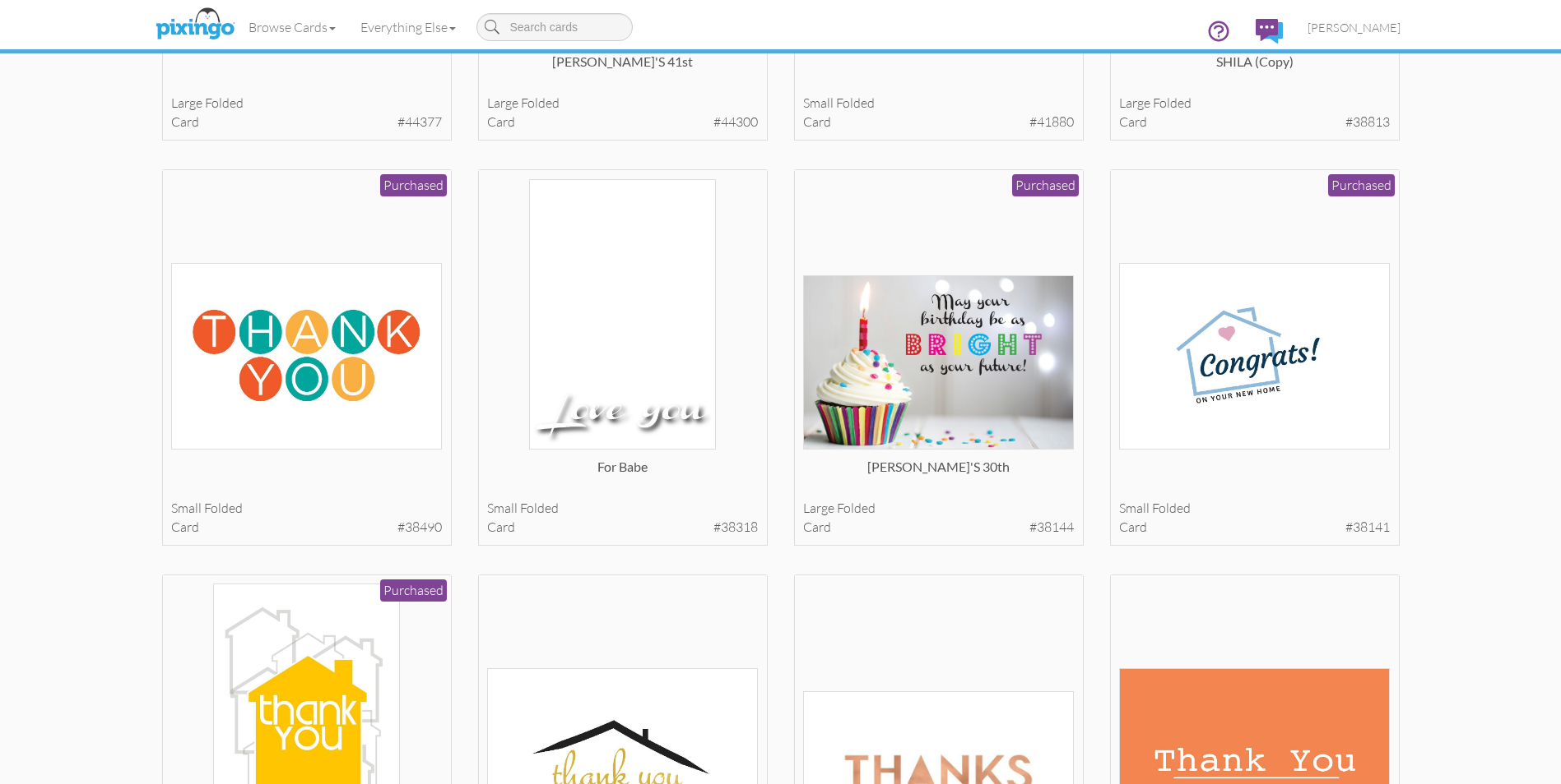
scroll to position [3480, 0]
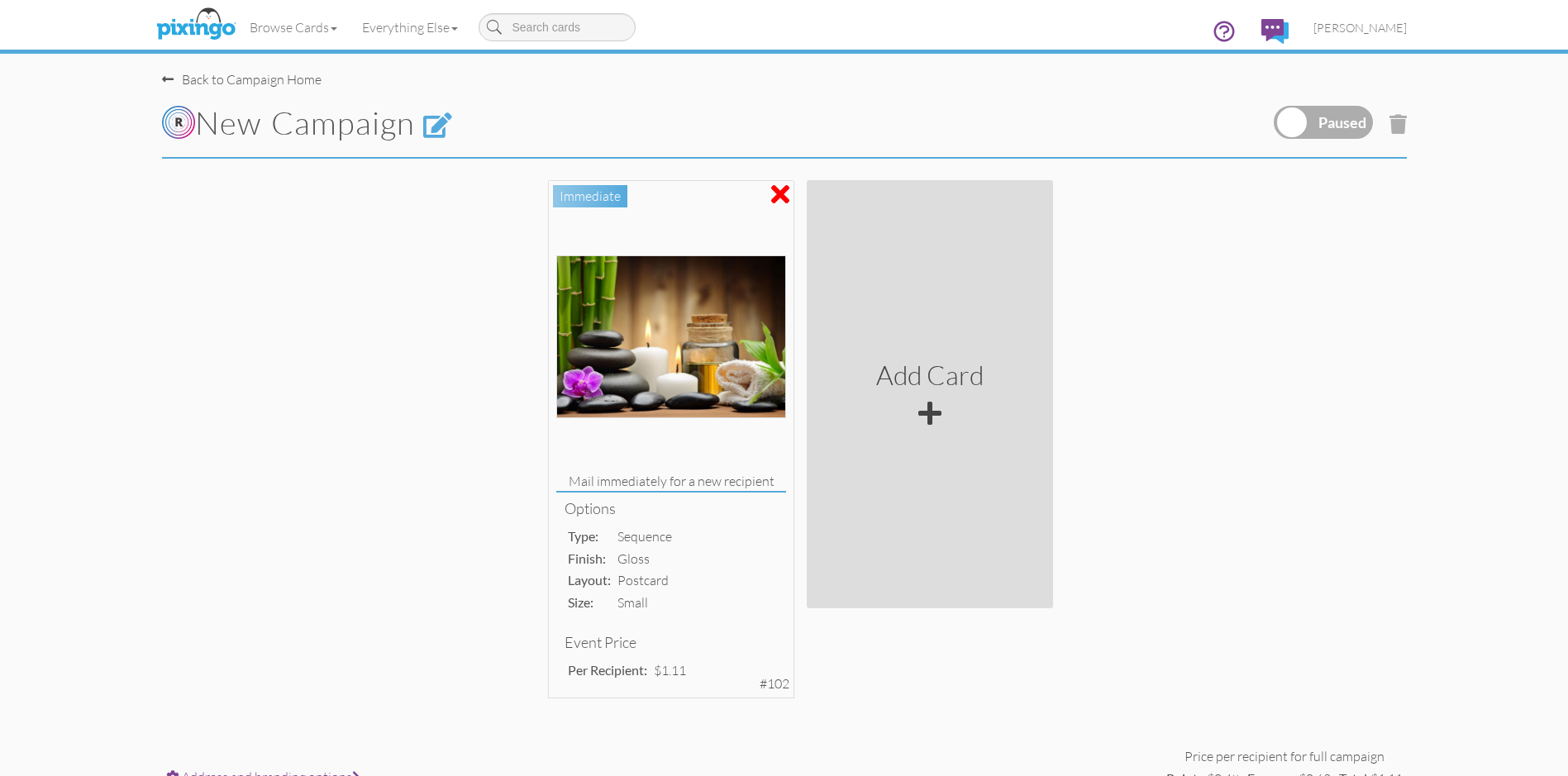
click at [165, 75] on span at bounding box center [167, 79] width 11 height 13
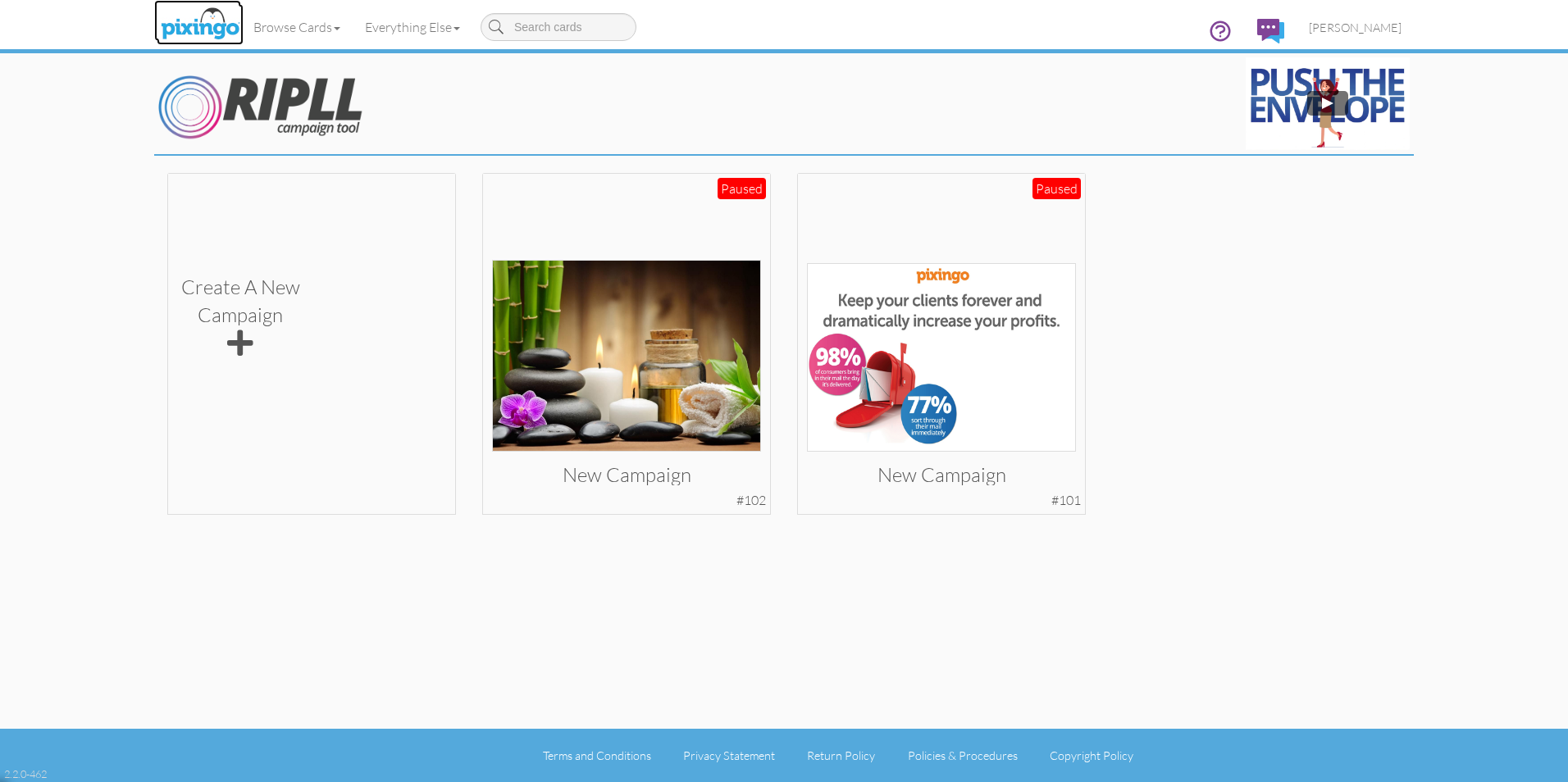
click at [205, 23] on img at bounding box center [200, 24] width 87 height 41
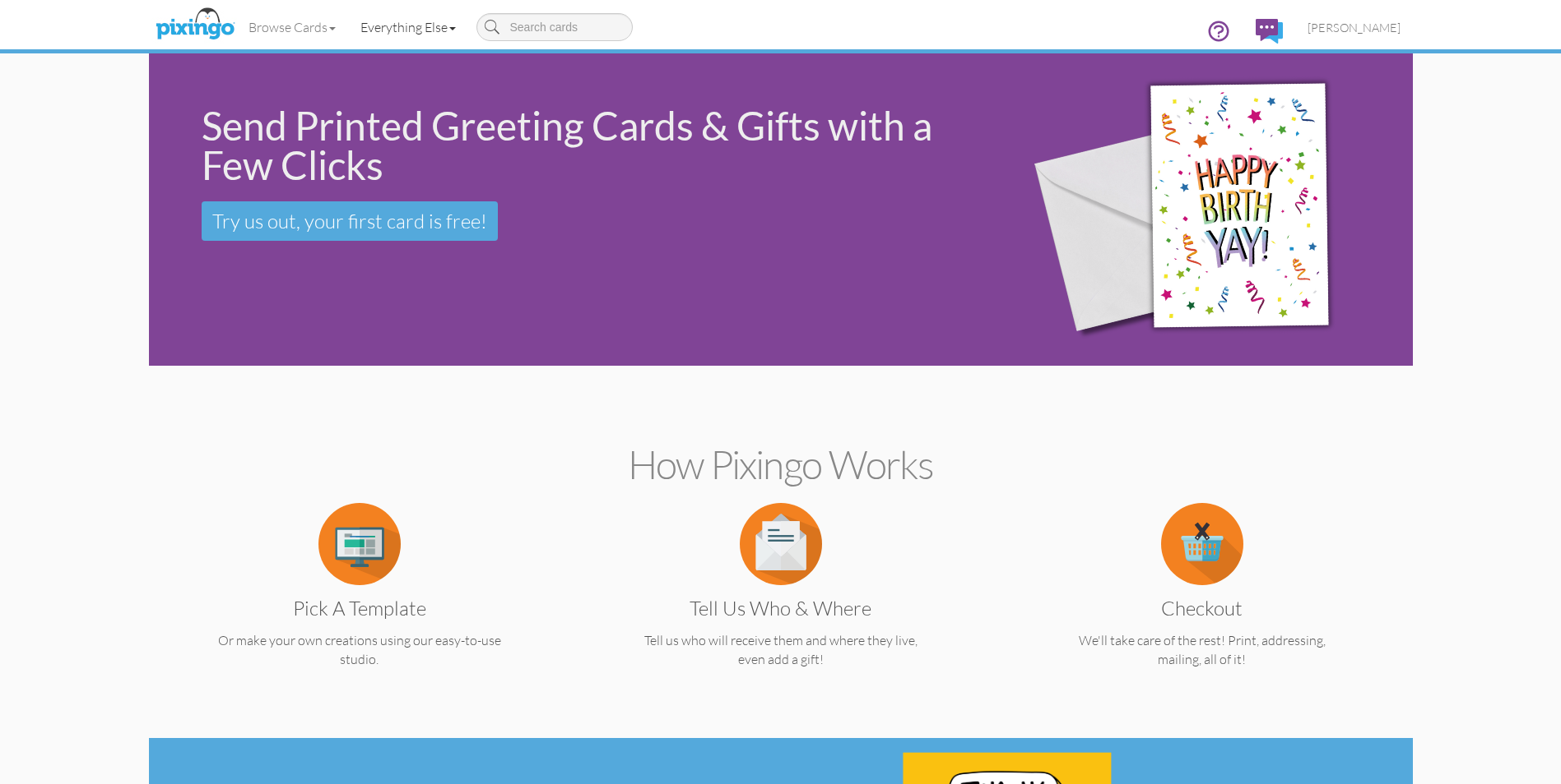
click at [451, 24] on link "Everything Else" at bounding box center [408, 27] width 120 height 41
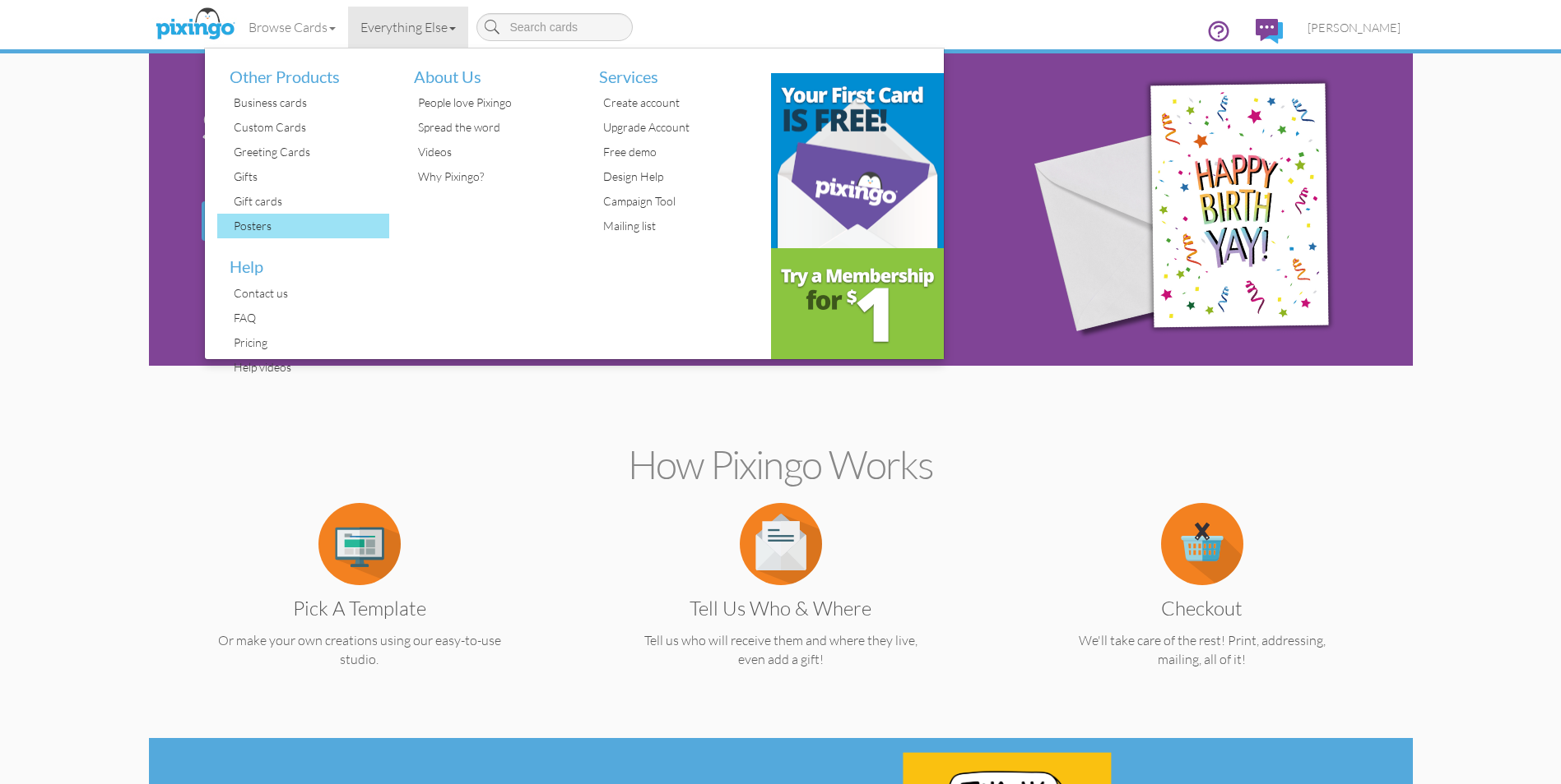
click at [261, 229] on div "Posters" at bounding box center [309, 226] width 160 height 24
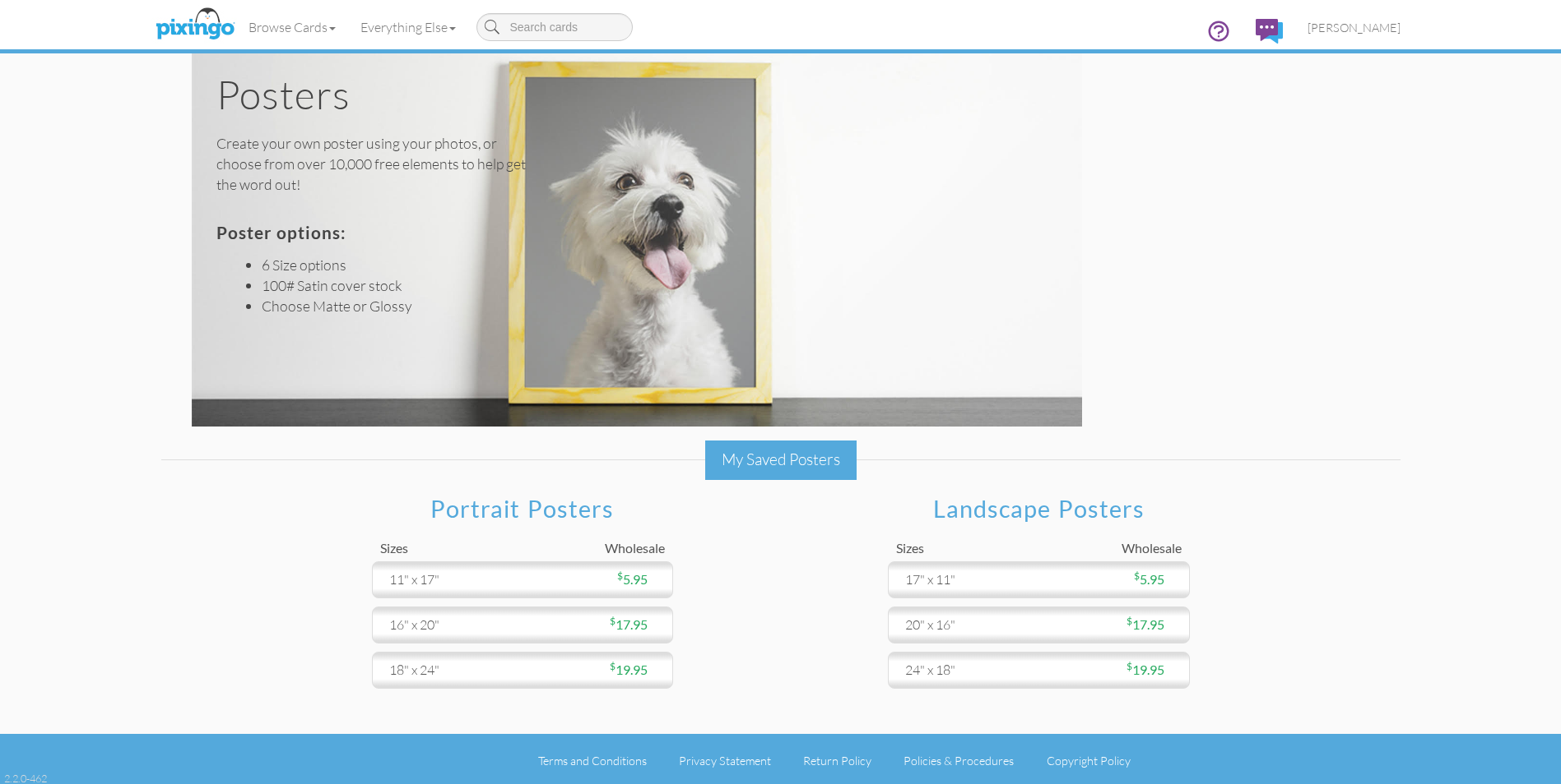
scroll to position [17, 0]
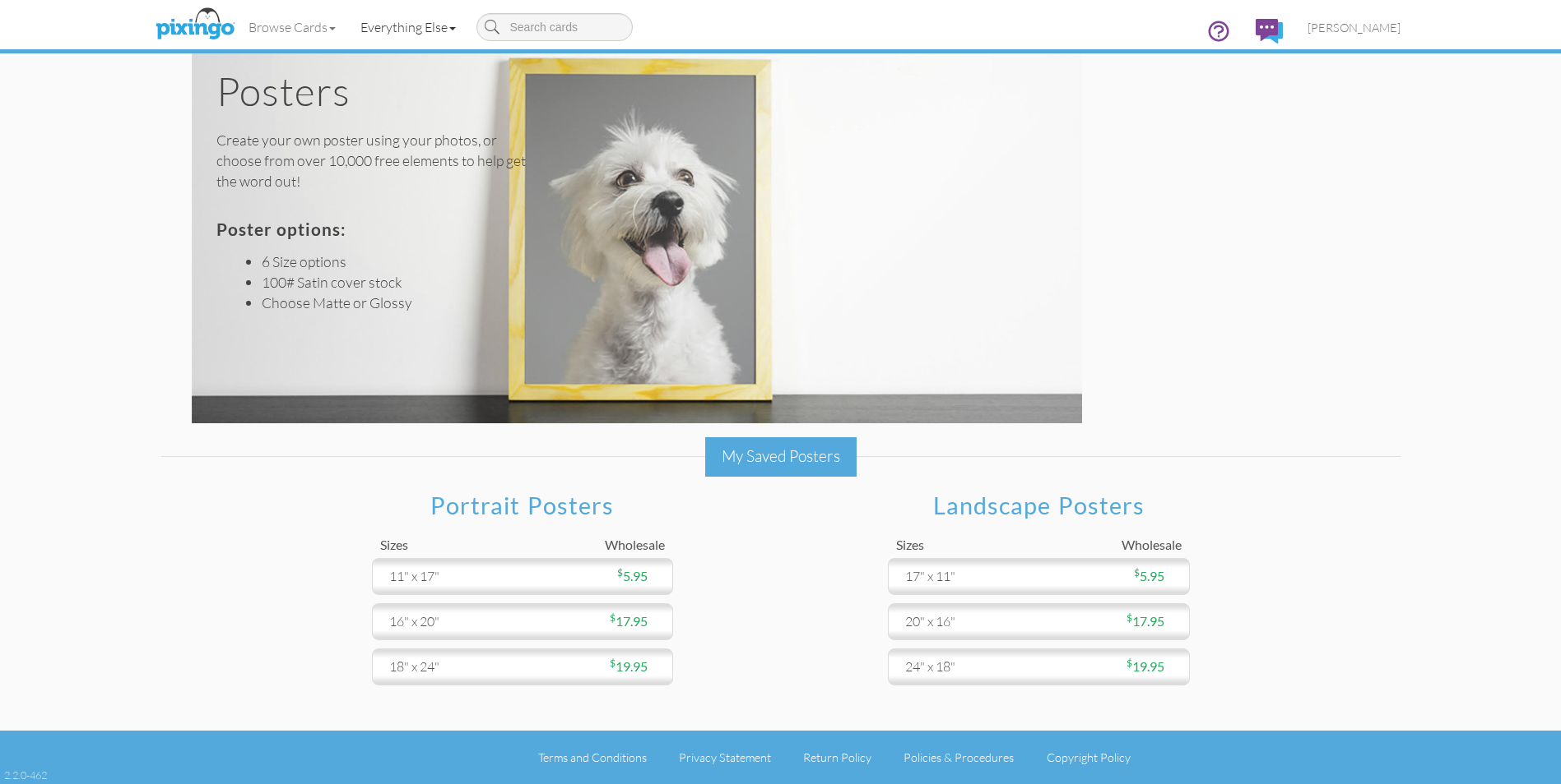
click at [420, 25] on link "Everything Else" at bounding box center [408, 27] width 120 height 41
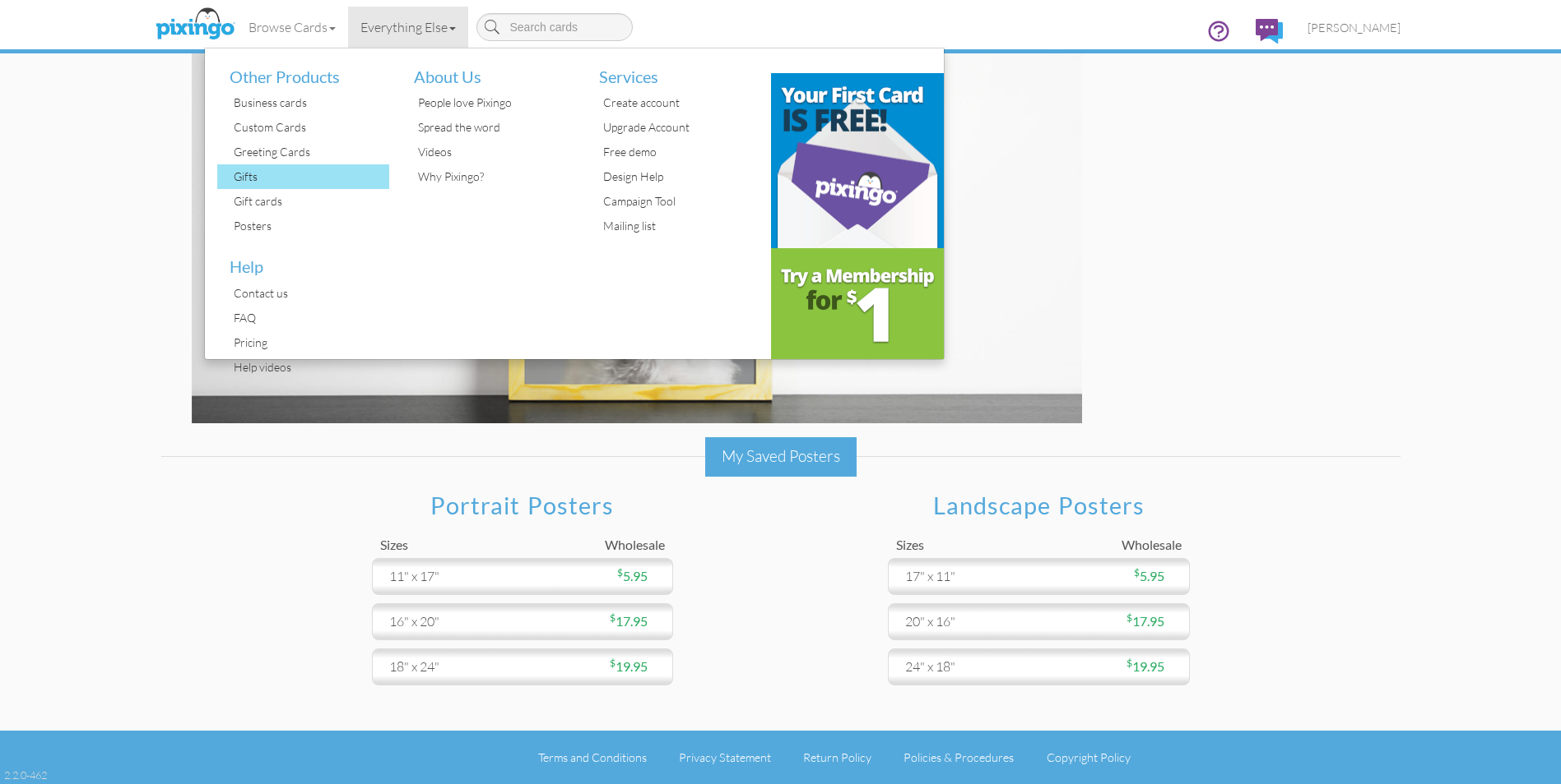
click at [247, 174] on div "Gifts" at bounding box center [309, 177] width 160 height 24
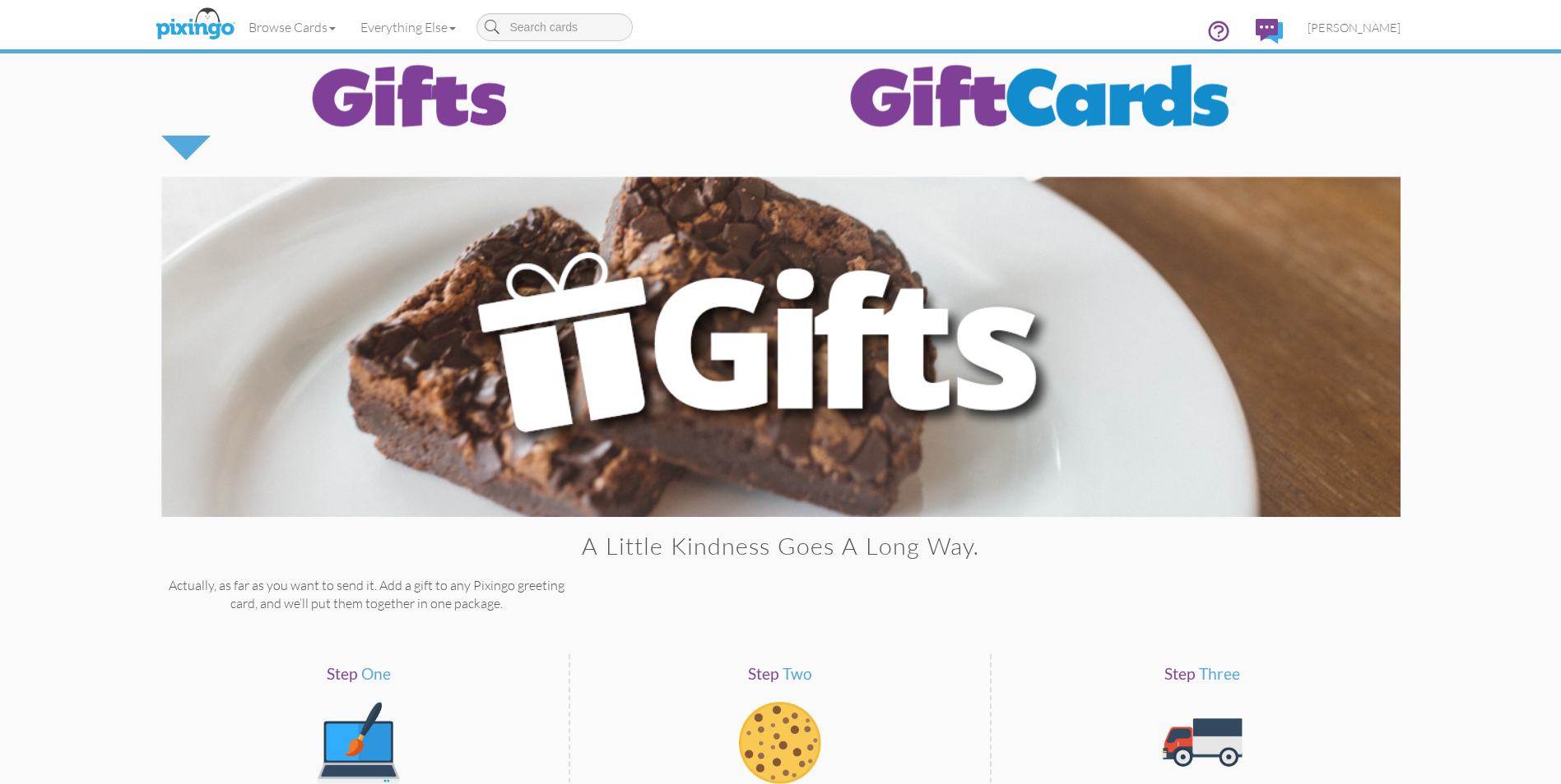
scroll to position [165, 0]
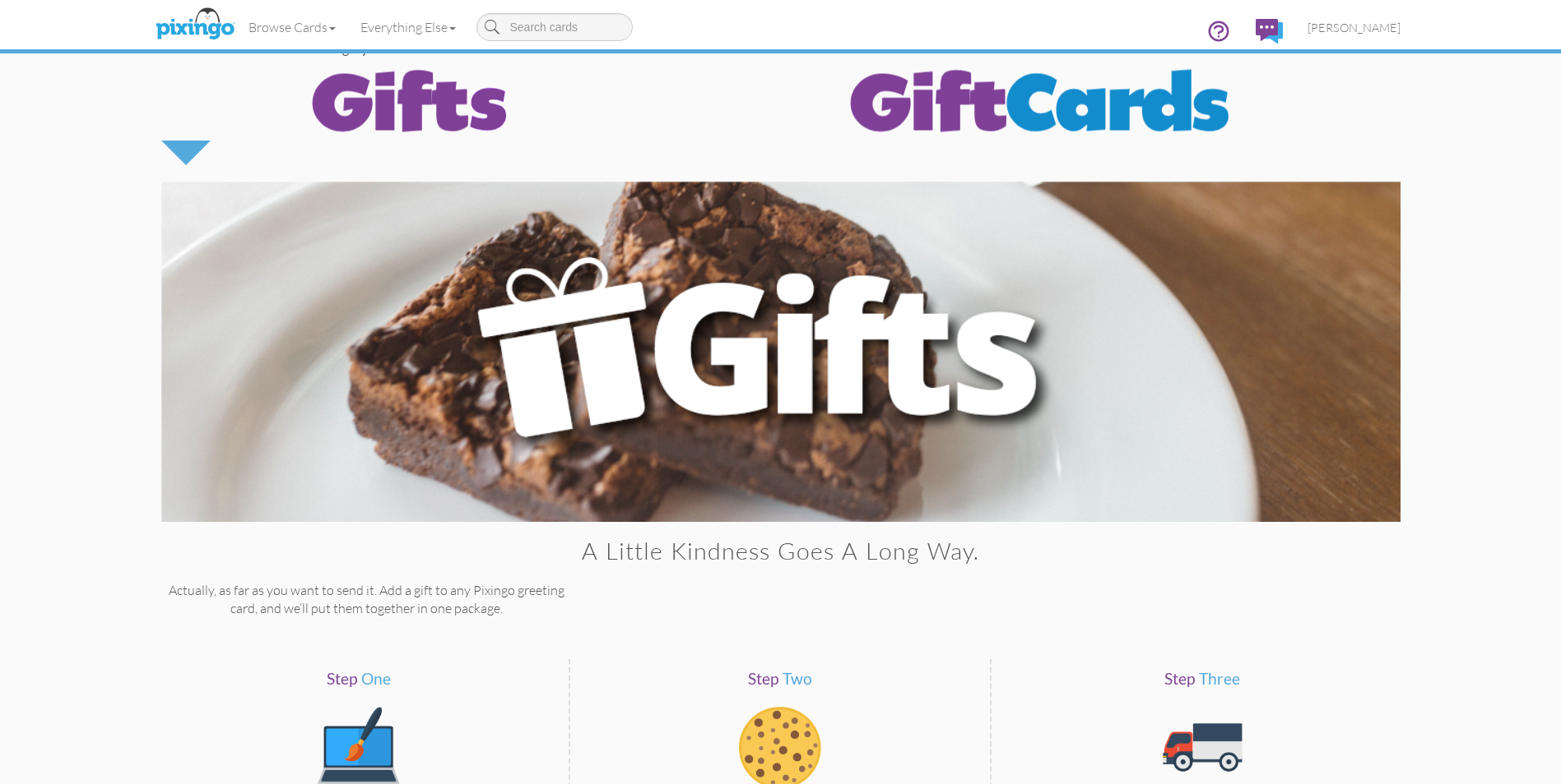
click at [902, 110] on img at bounding box center [1040, 99] width 493 height 82
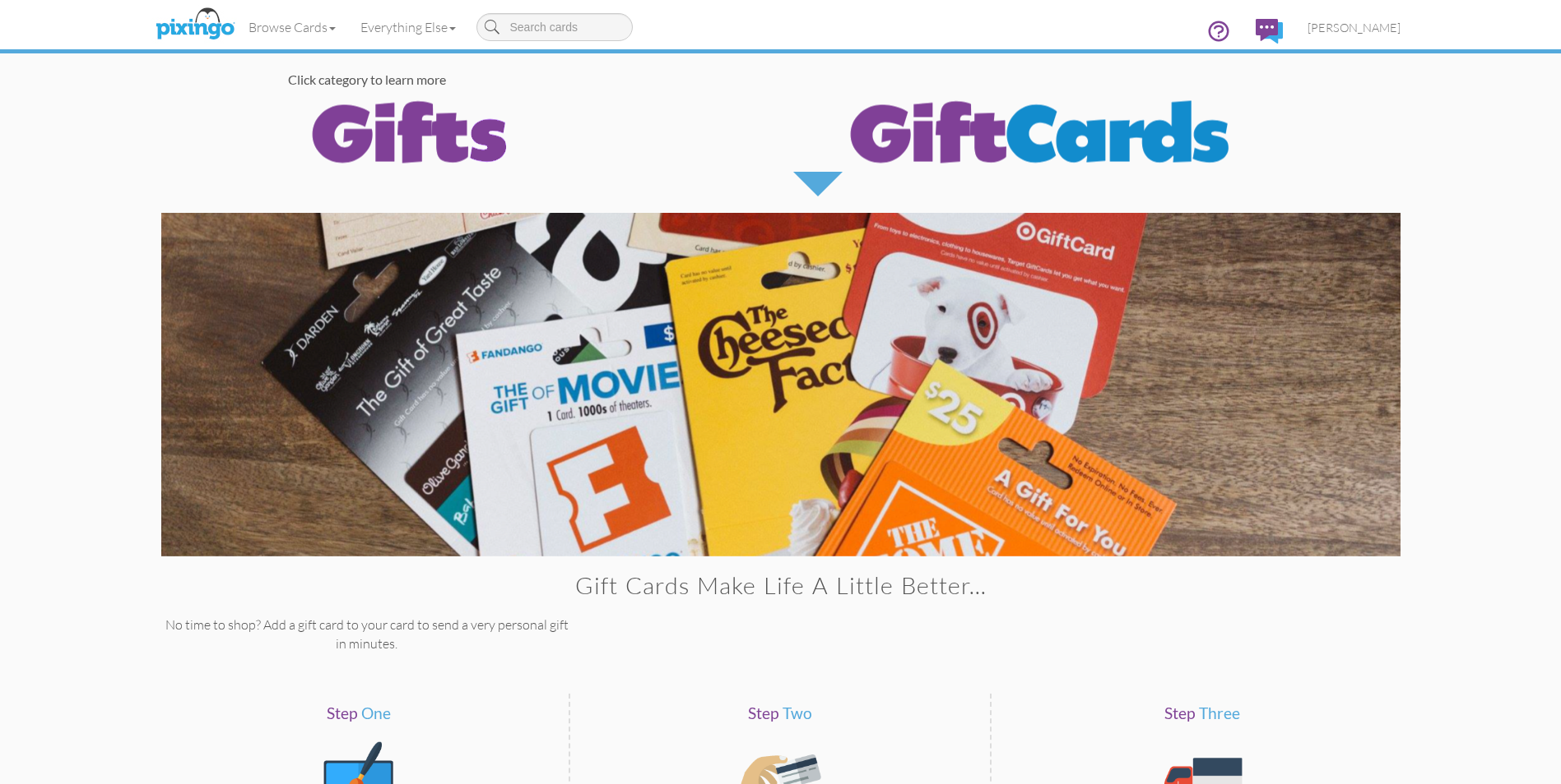
scroll to position [51, 0]
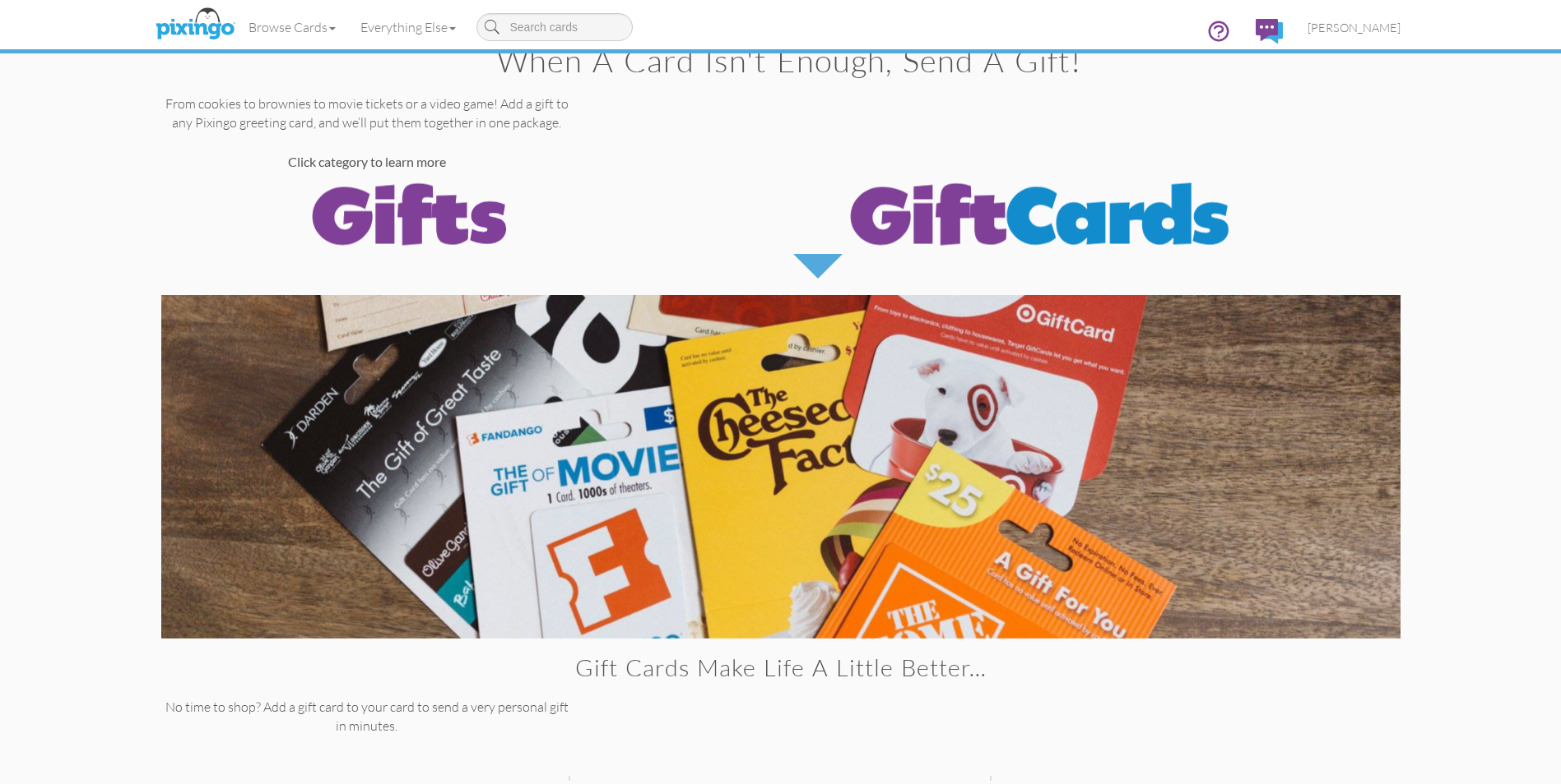
click at [813, 260] on div at bounding box center [818, 267] width 50 height 24
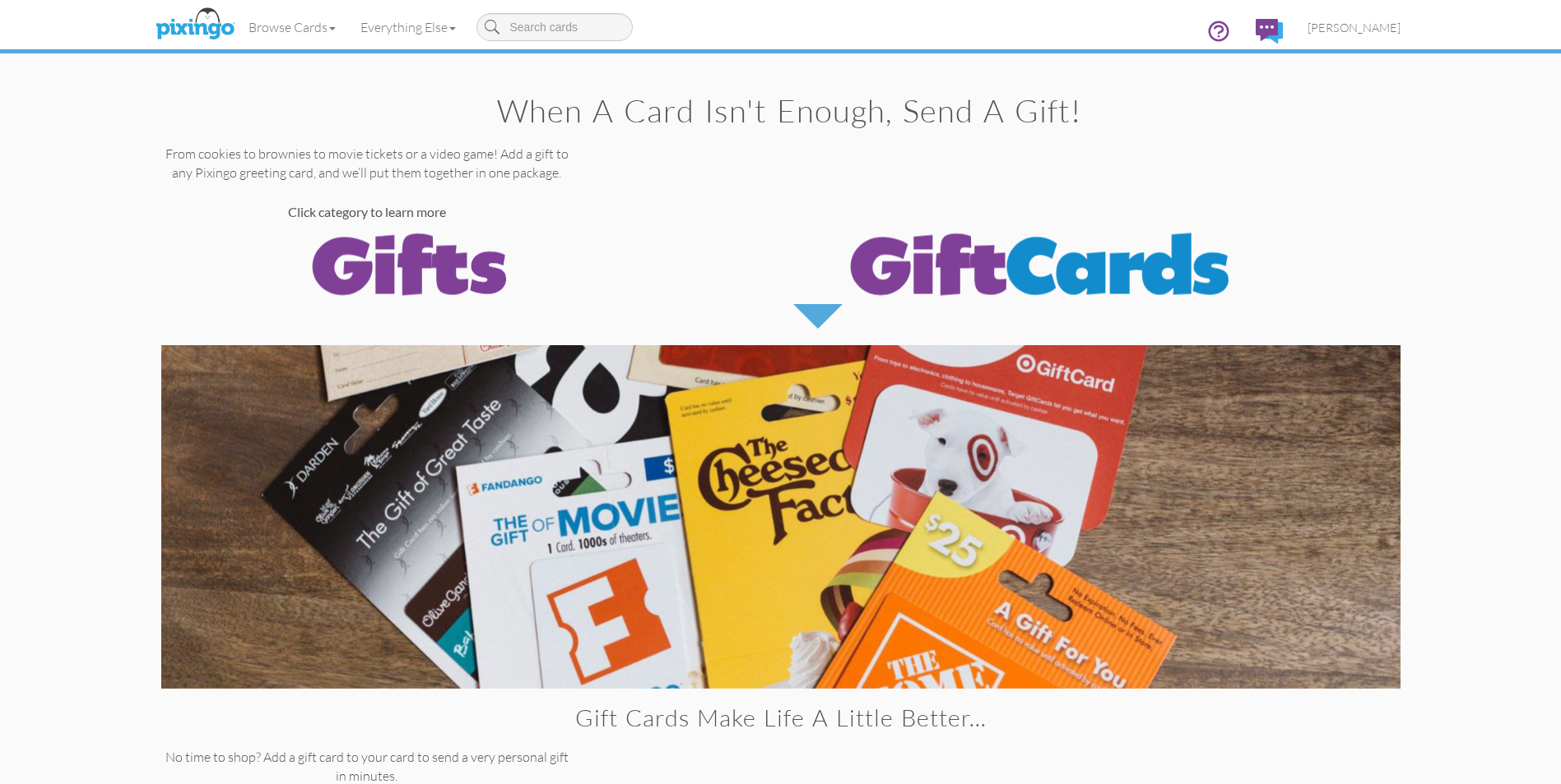
scroll to position [0, 0]
click at [1367, 25] on span "[PERSON_NAME]" at bounding box center [1354, 28] width 93 height 14
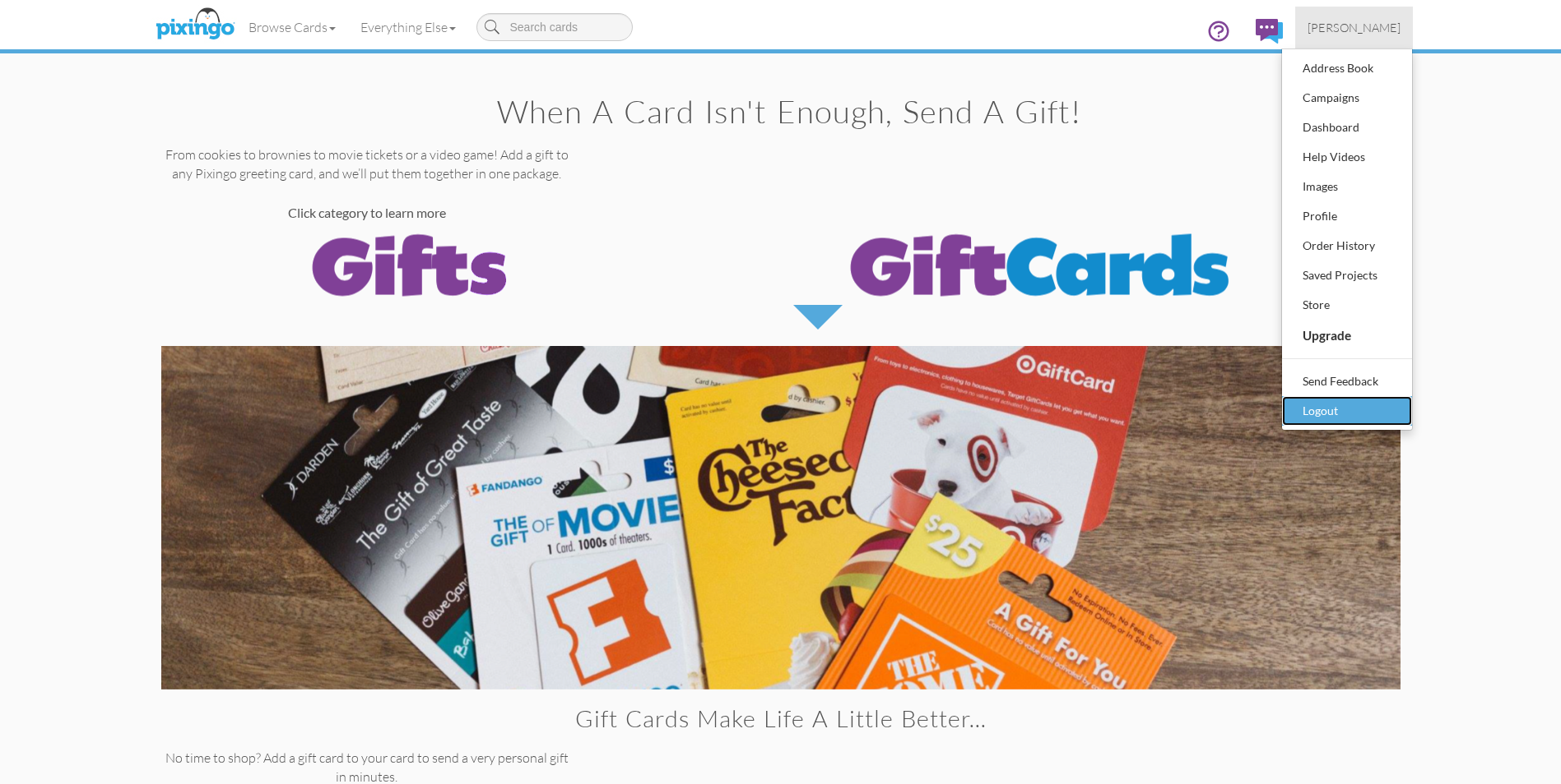
click at [1322, 415] on div "Logout" at bounding box center [1346, 411] width 97 height 24
